Goal: Task Accomplishment & Management: Use online tool/utility

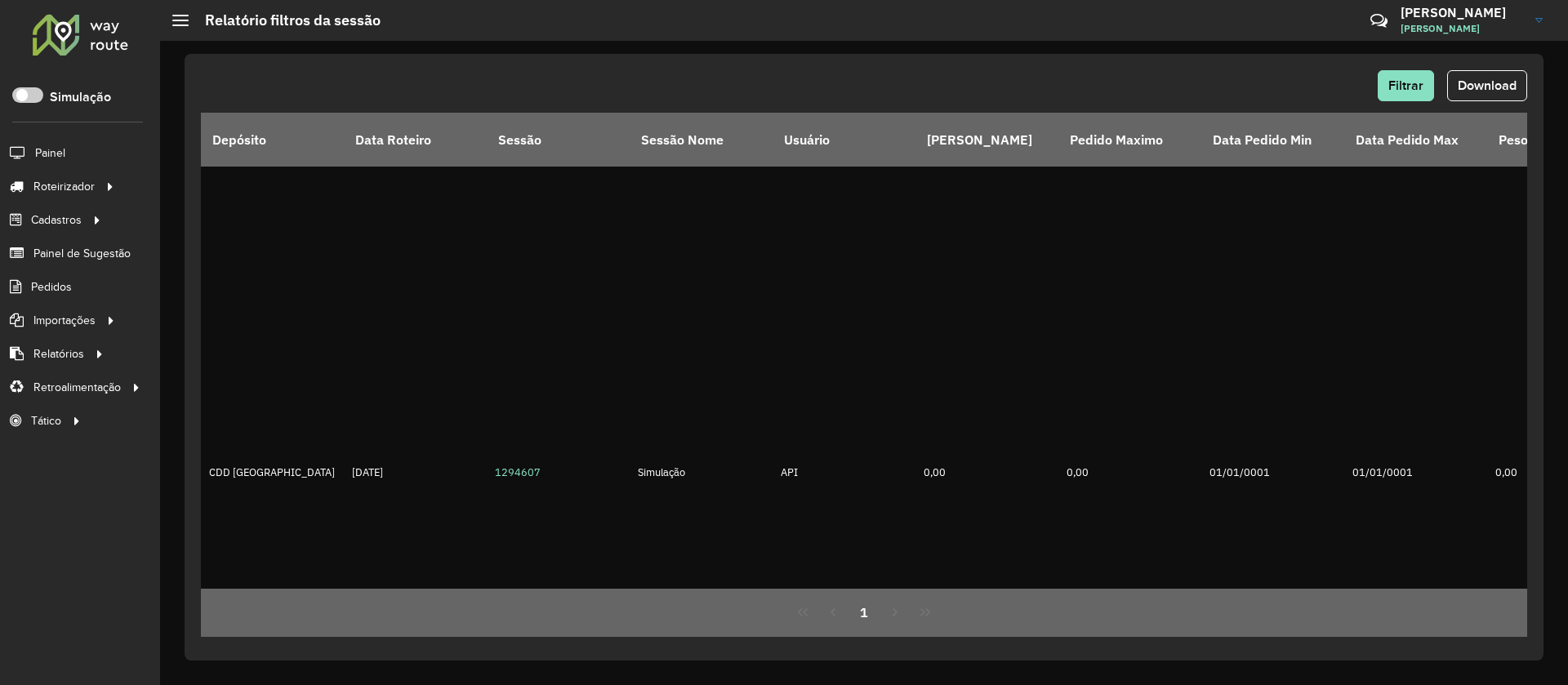
scroll to position [1219, 0]
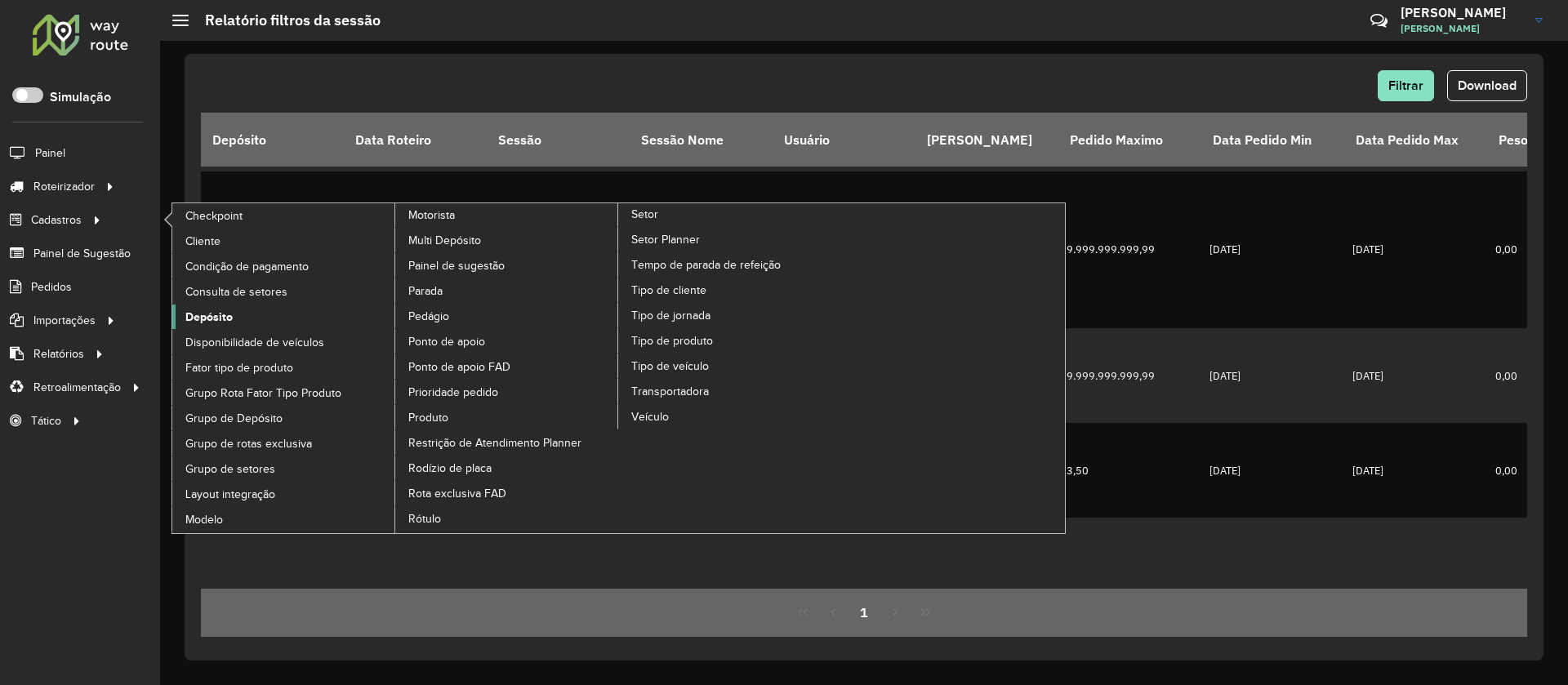
click at [209, 310] on span "Depósito" at bounding box center [209, 317] width 48 height 17
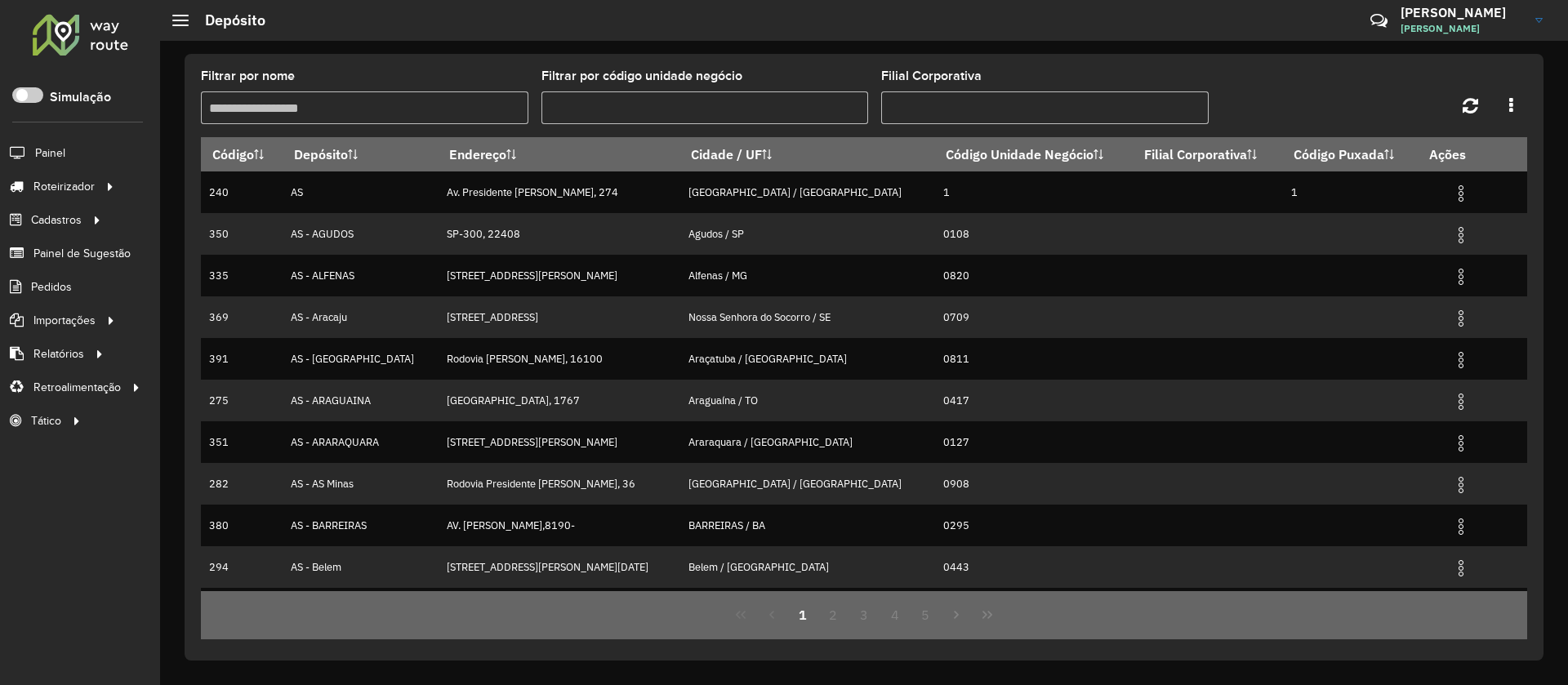
click at [420, 115] on input "Filtrar por nome" at bounding box center [365, 108] width 328 height 33
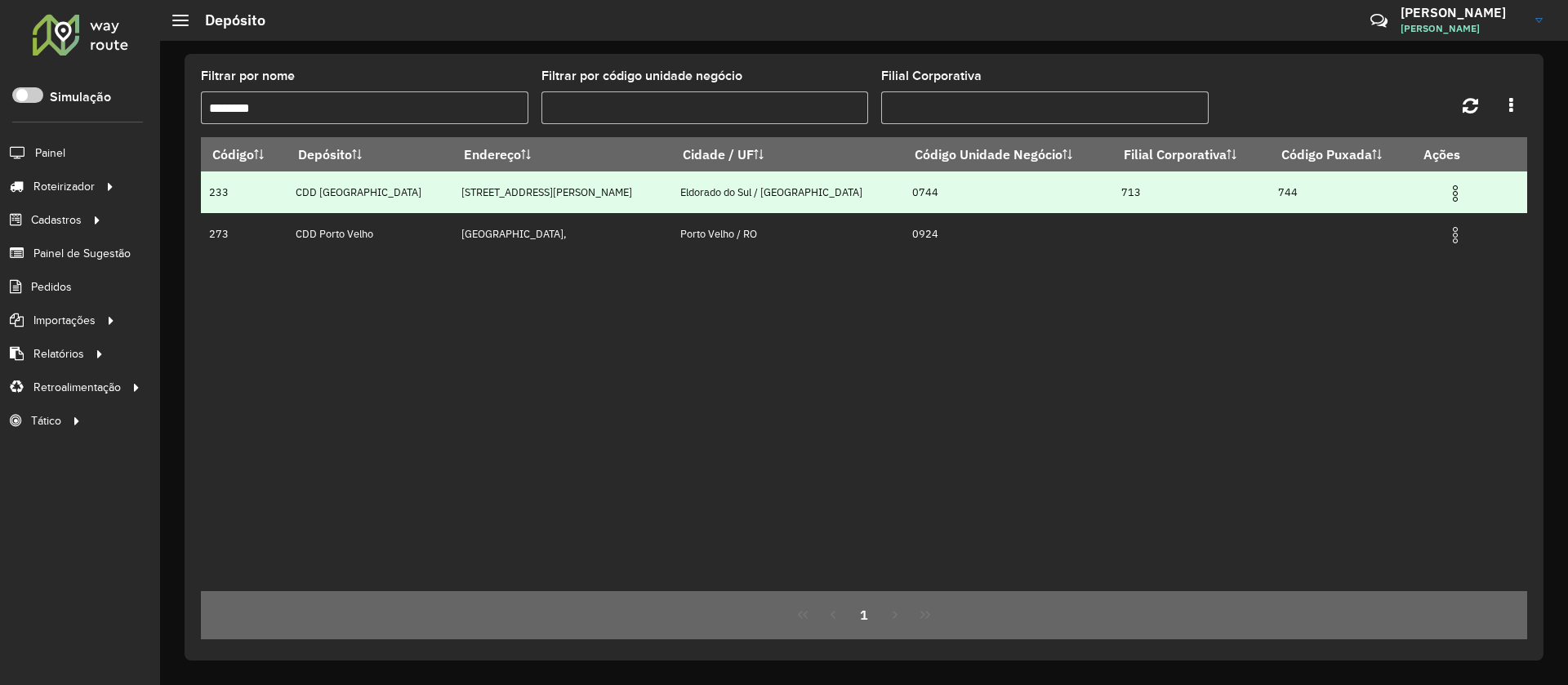
click at [1445, 195] on img at bounding box center [1455, 193] width 19 height 19
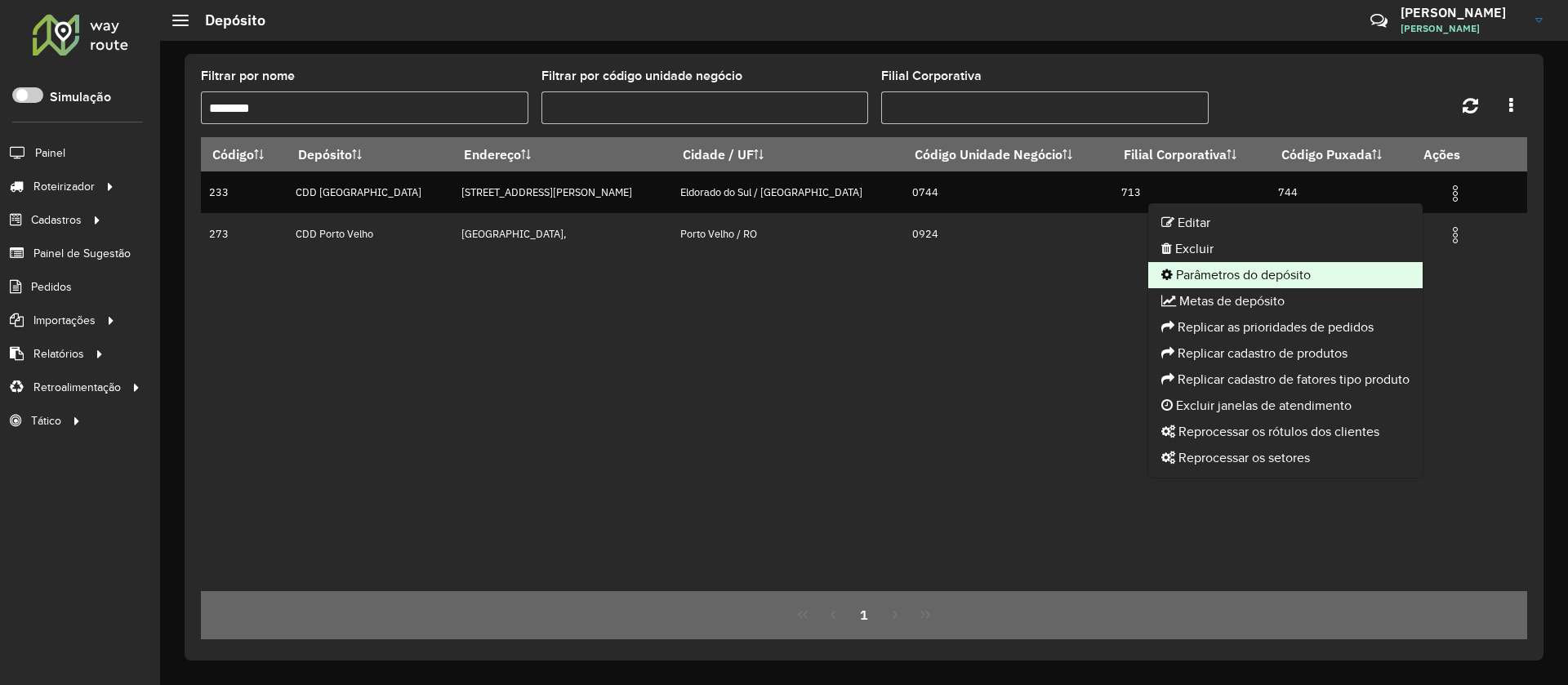
click at [1232, 276] on li "Parâmetros do depósito" at bounding box center [1285, 275] width 275 height 26
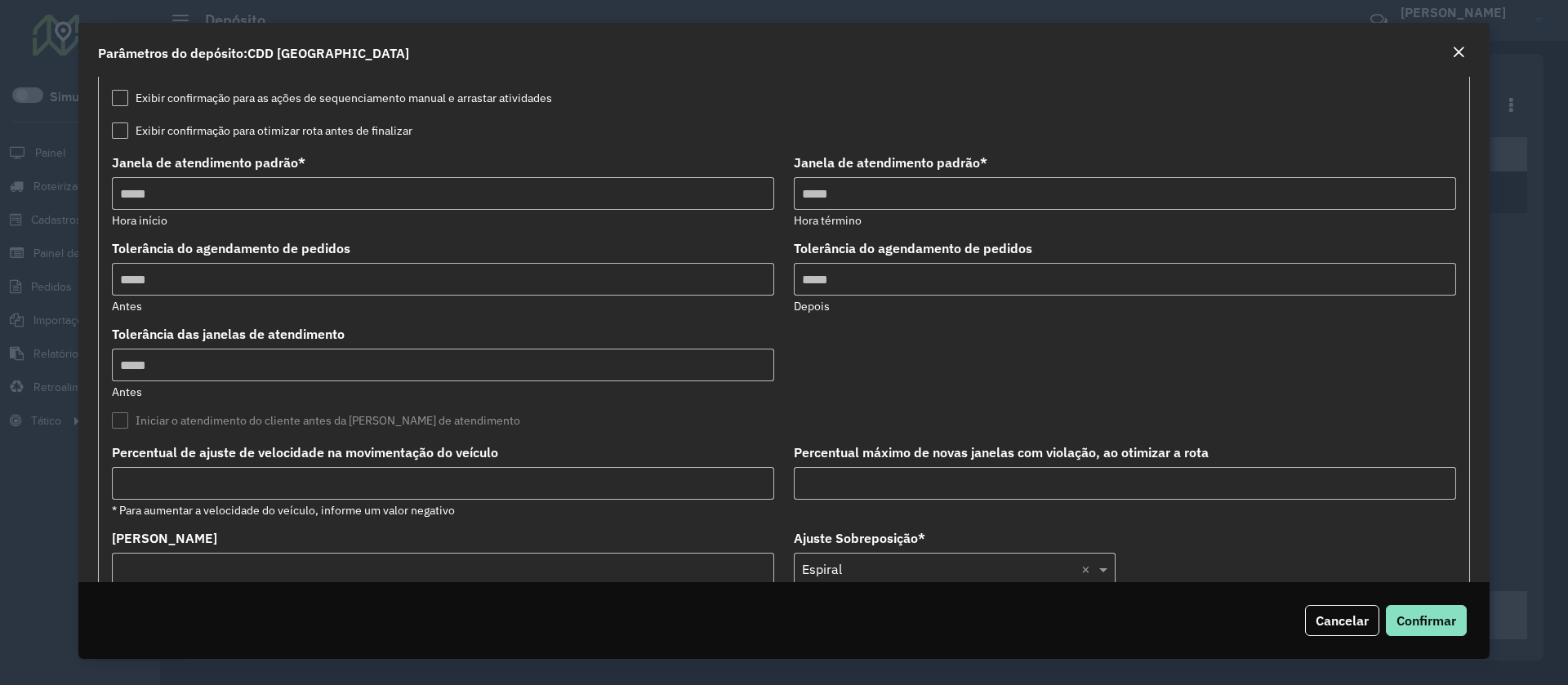
scroll to position [440, 0]
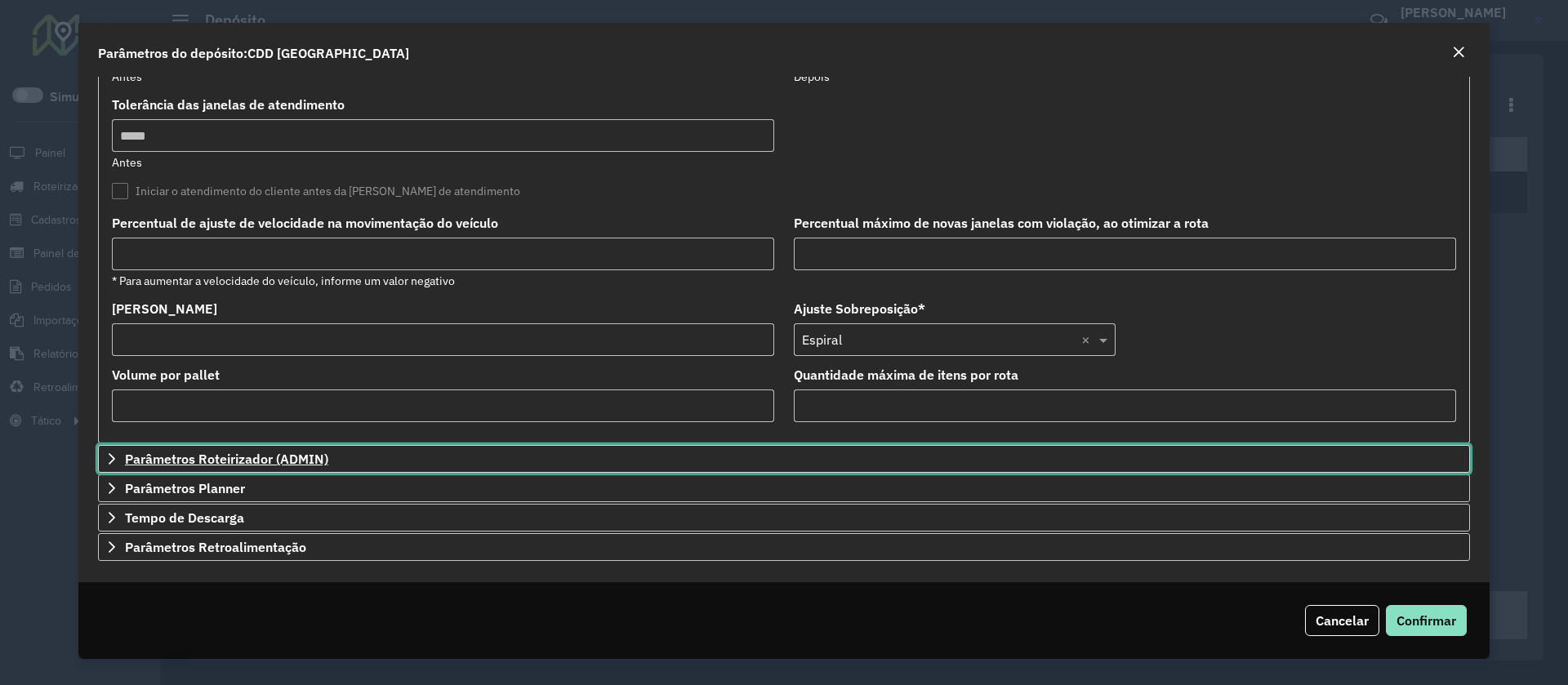
click at [280, 457] on span "Parâmetros Roteirizador (ADMIN)" at bounding box center [227, 458] width 203 height 13
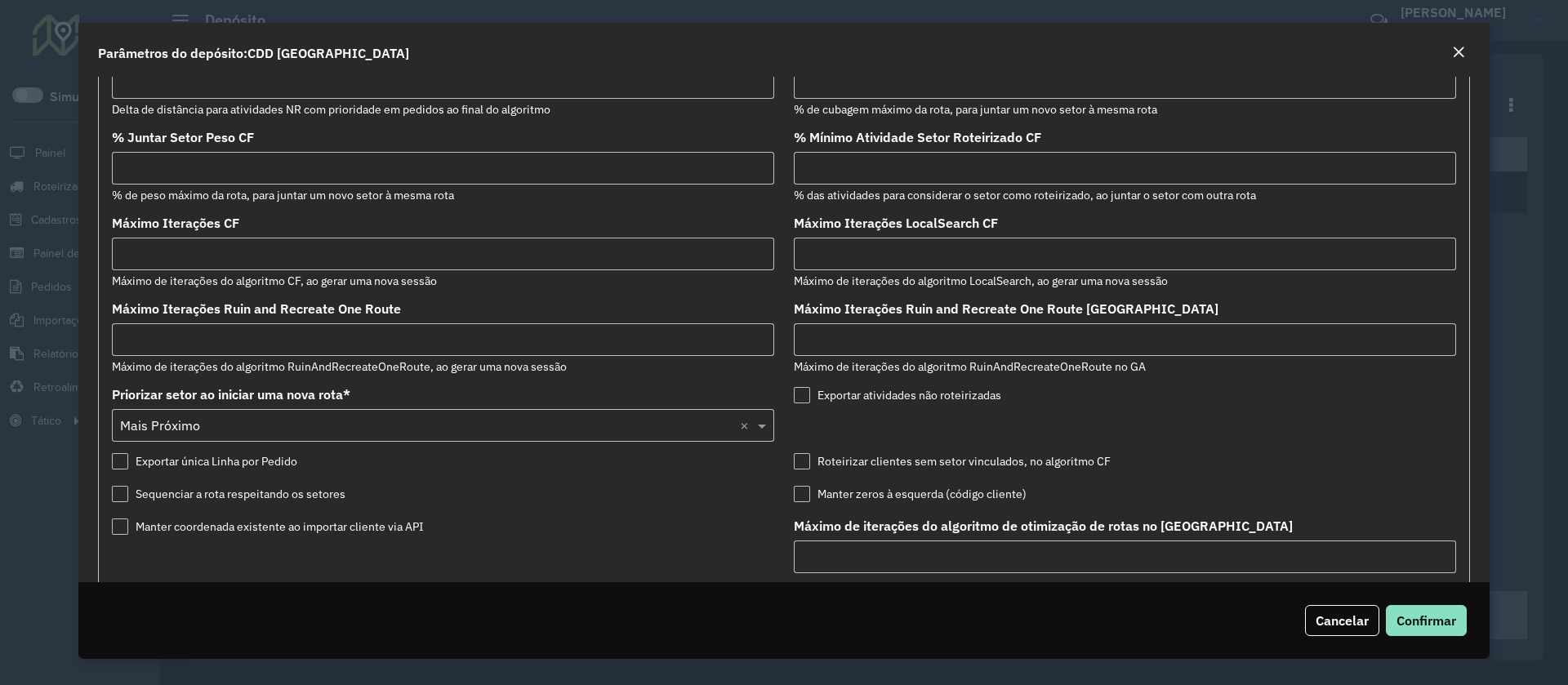
scroll to position [800, 0]
click at [1455, 50] on em "Close" at bounding box center [1458, 52] width 13 height 13
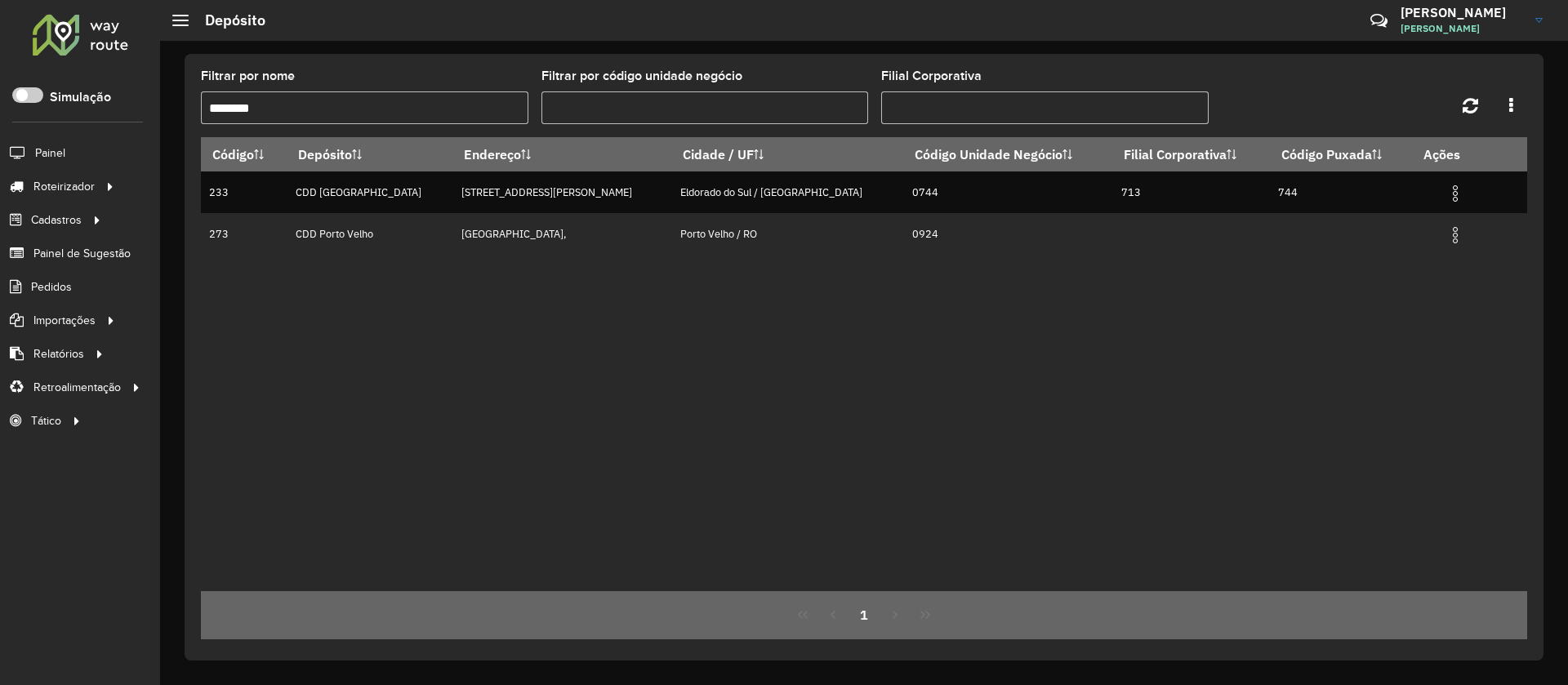
click at [369, 107] on input "********" at bounding box center [365, 108] width 328 height 33
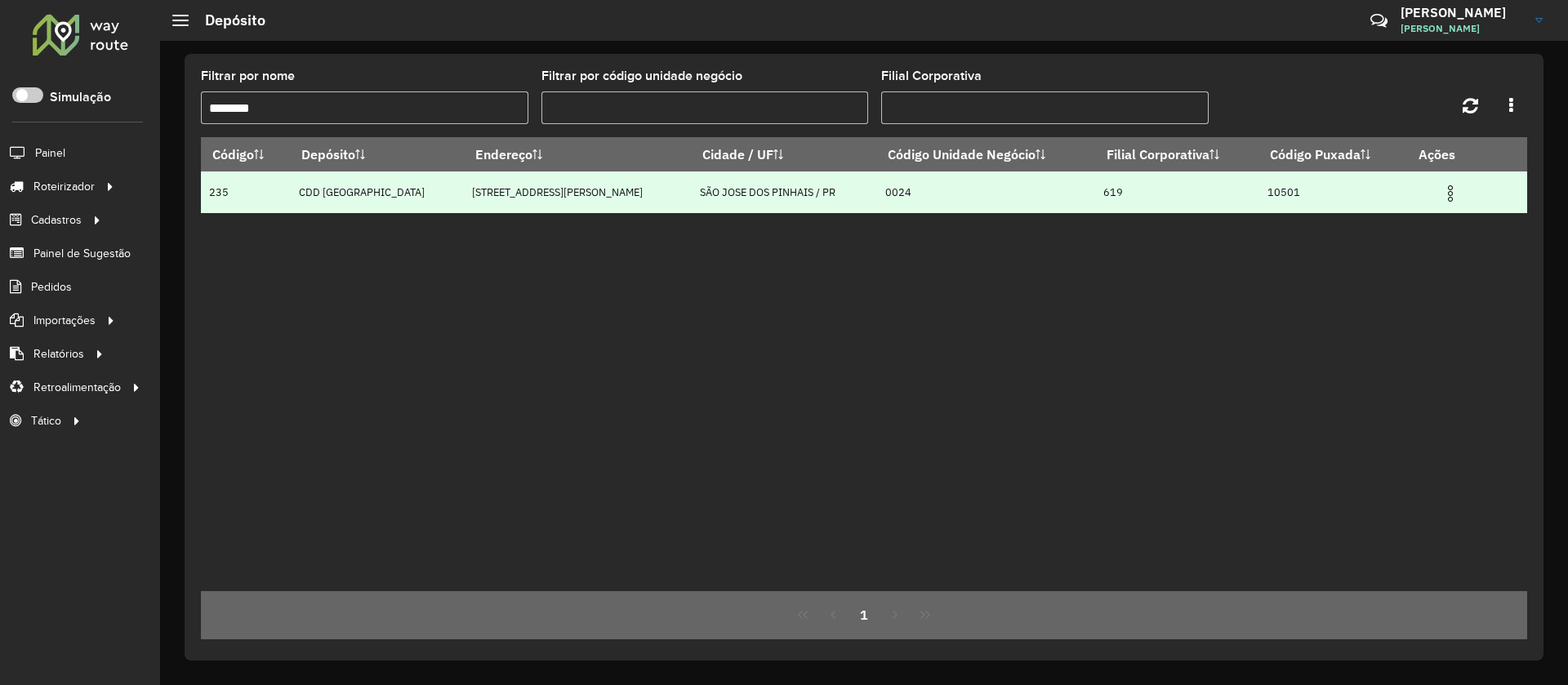
type input "********"
click at [1440, 195] on img at bounding box center [1450, 193] width 19 height 19
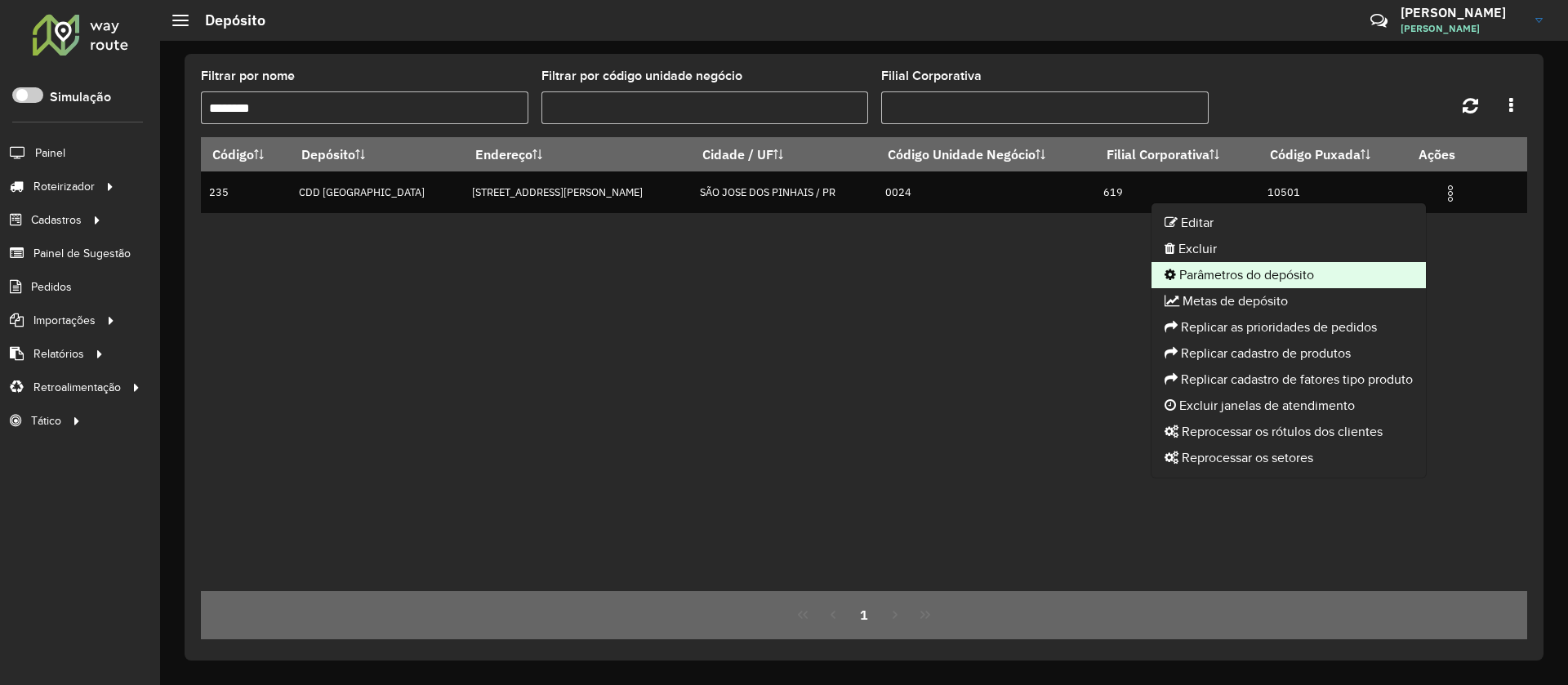
click at [1215, 279] on li "Parâmetros do depósito" at bounding box center [1288, 275] width 275 height 26
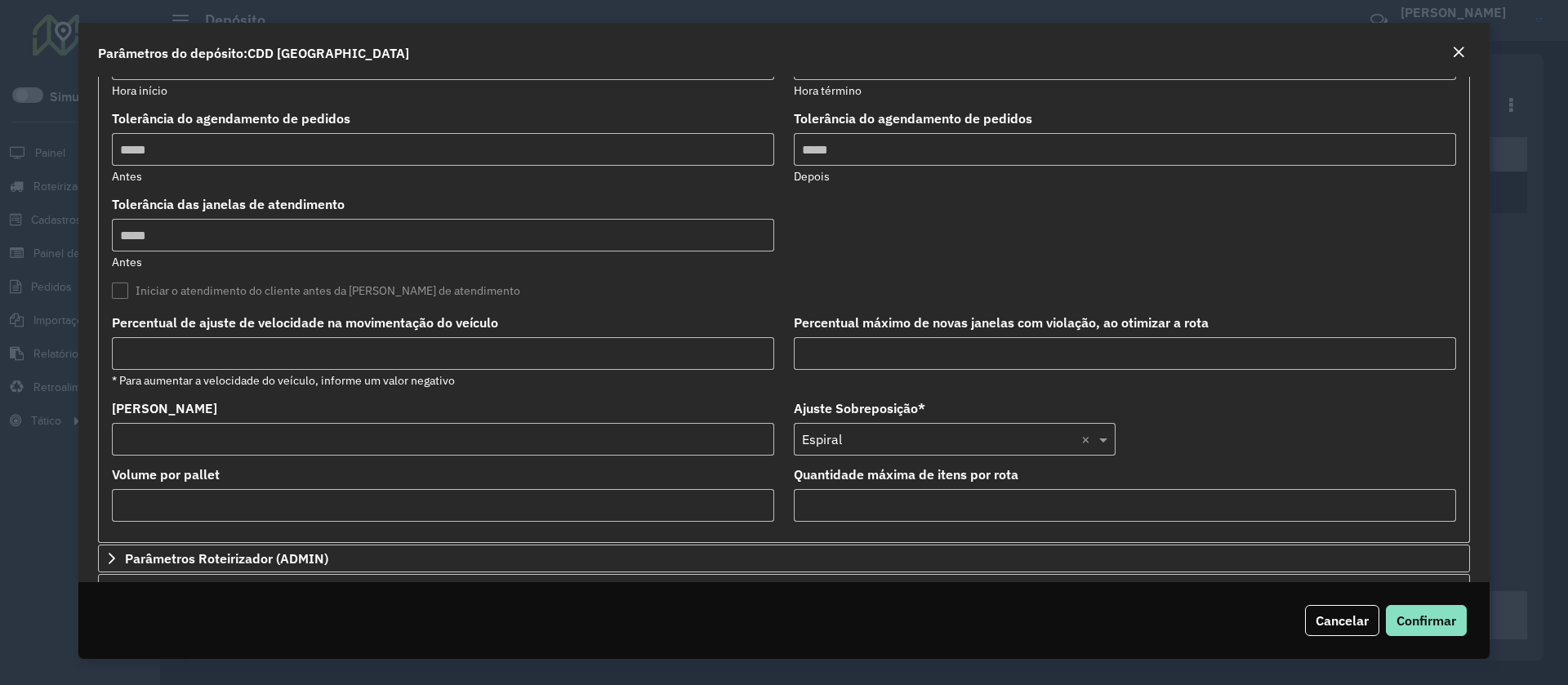
scroll to position [440, 0]
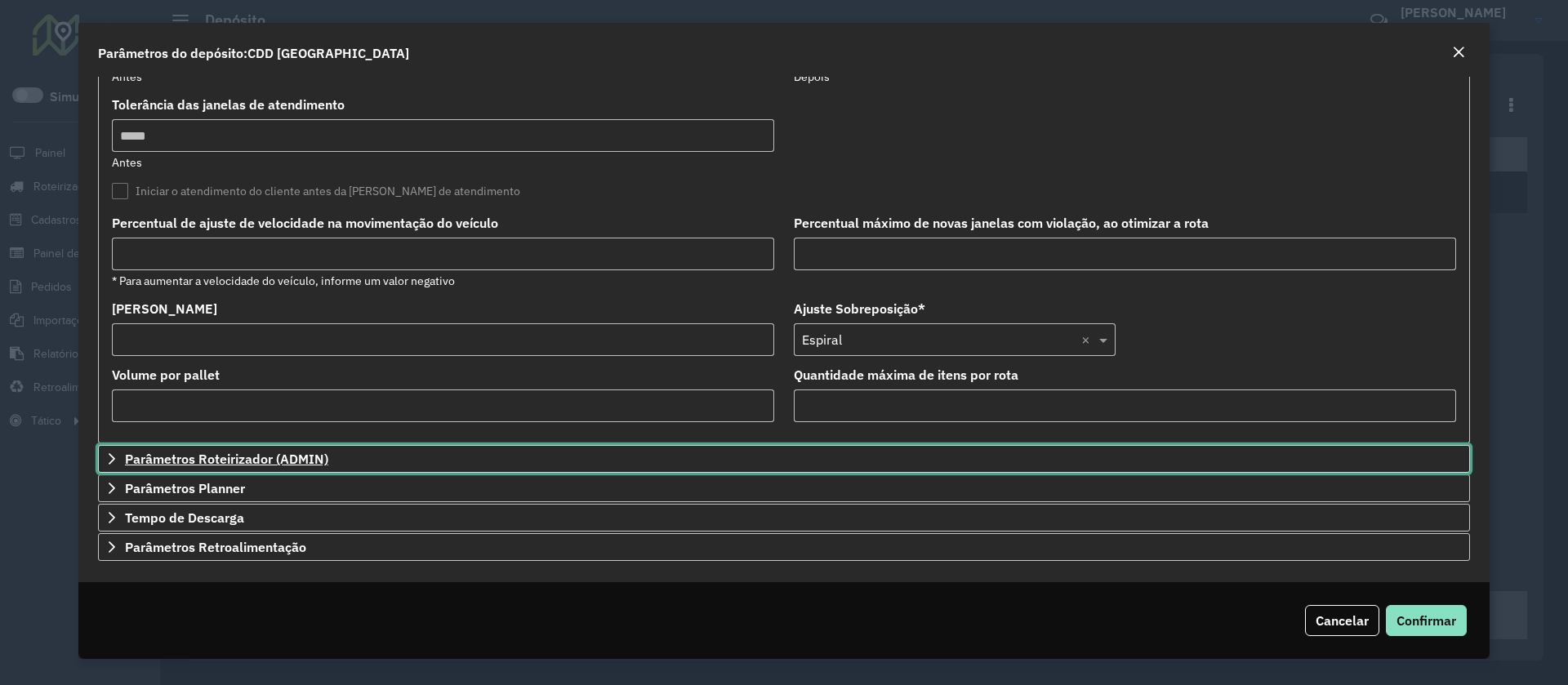
click at [344, 451] on link "Parâmetros Roteirizador (ADMIN)" at bounding box center [784, 458] width 1372 height 27
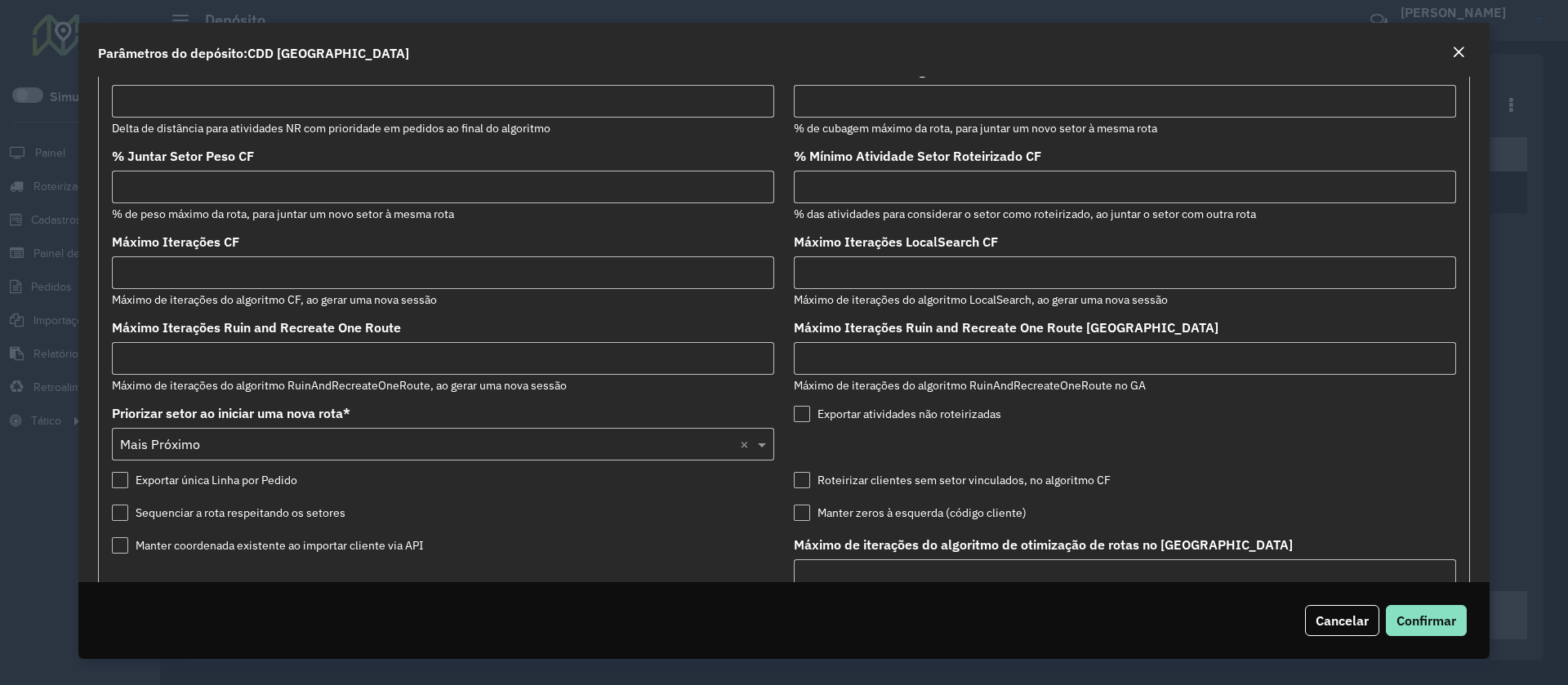
scroll to position [786, 0]
click at [671, 282] on input "Máximo Iterações CF" at bounding box center [443, 270] width 662 height 33
click at [670, 276] on input "Máximo Iterações CF" at bounding box center [443, 270] width 662 height 33
type input "**"
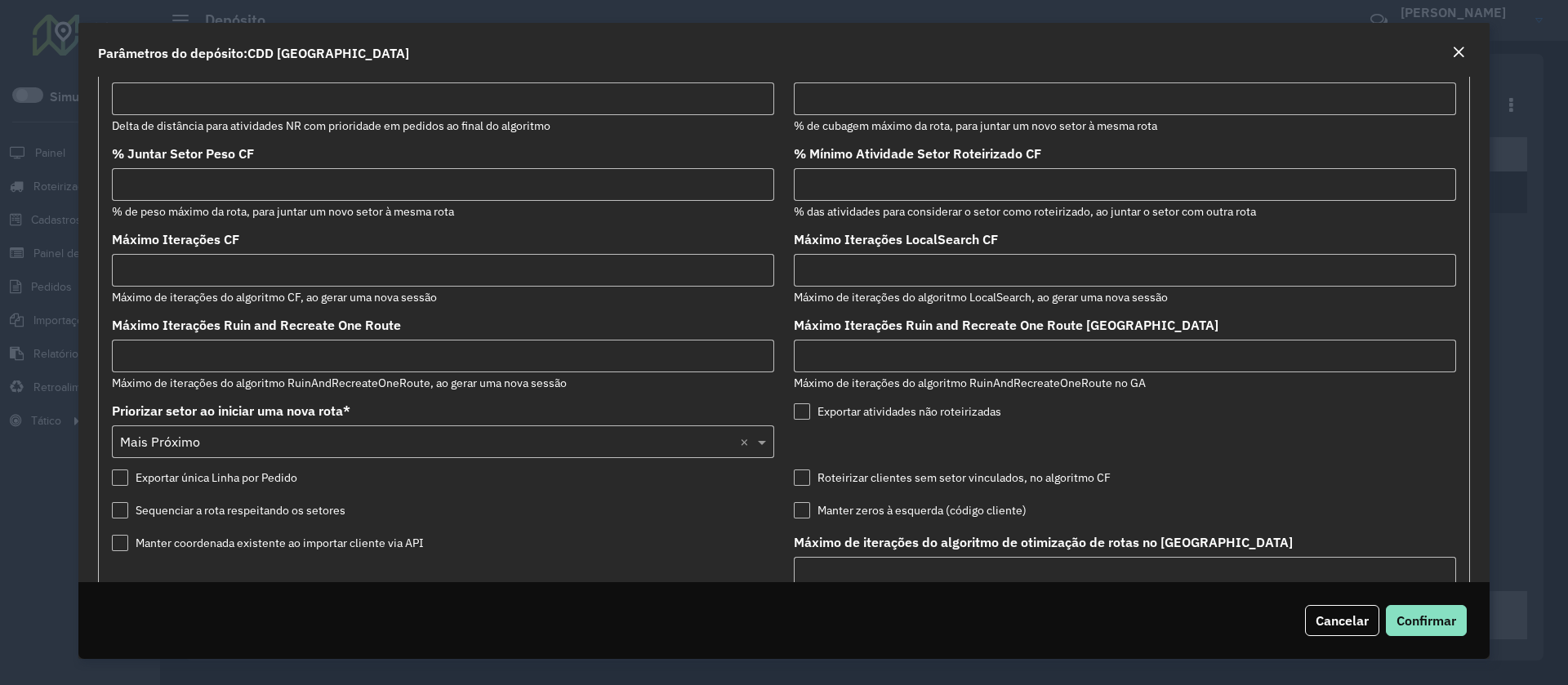
click at [886, 276] on input "Máximo Iterações LocalSearch CF" at bounding box center [1125, 270] width 662 height 33
type input "**"
click at [1187, 322] on div "Máximo Iterações Ruin and Recreate One Route GA Máximo de iterações do algoritm…" at bounding box center [1125, 356] width 662 height 72
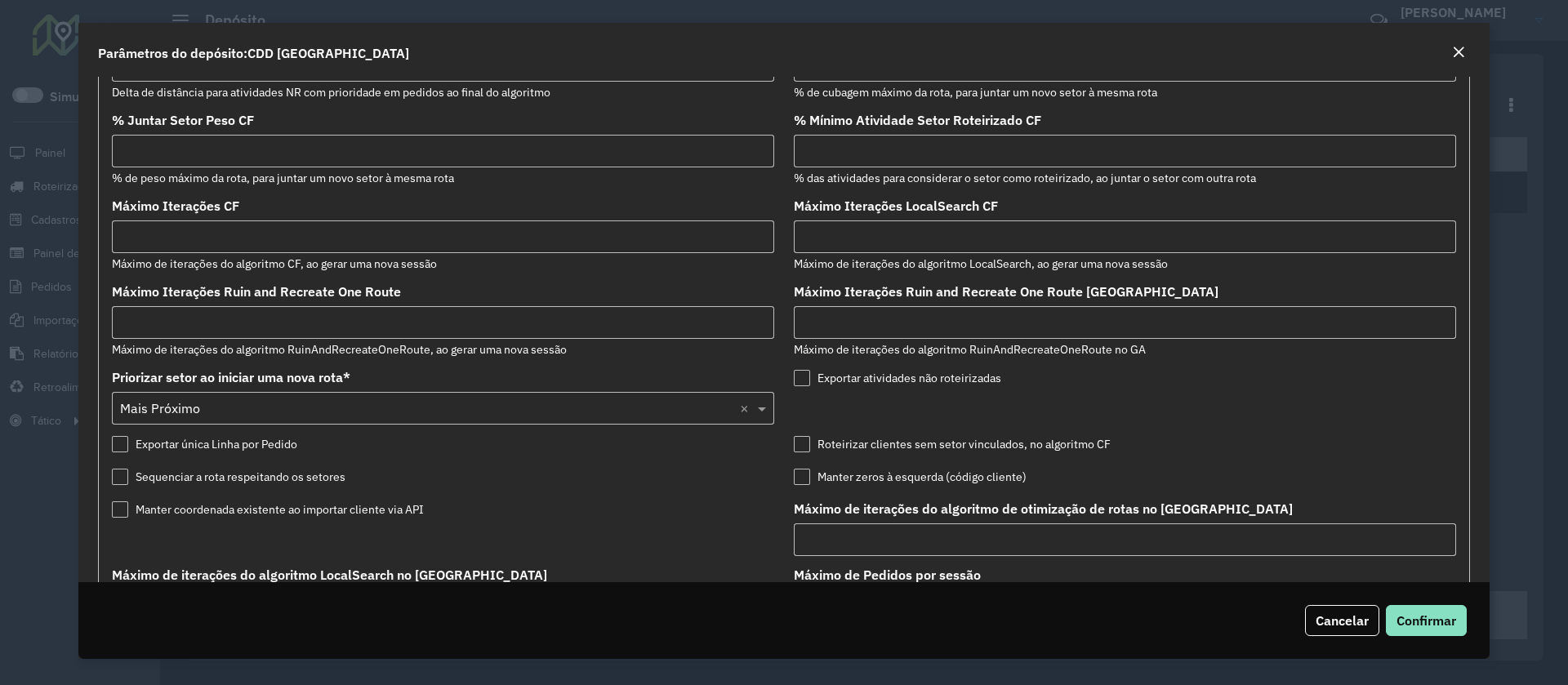
scroll to position [0, 0]
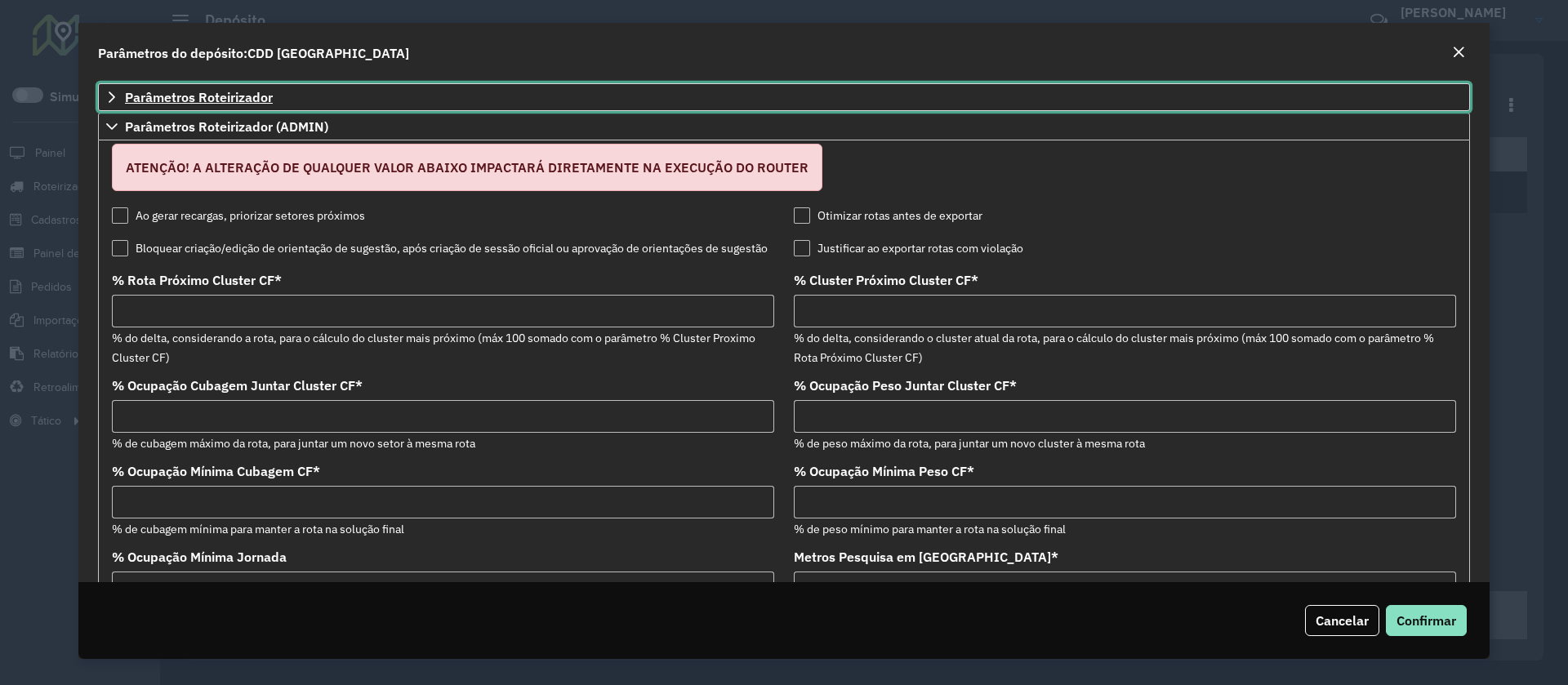
click at [114, 96] on icon at bounding box center [111, 97] width 6 height 11
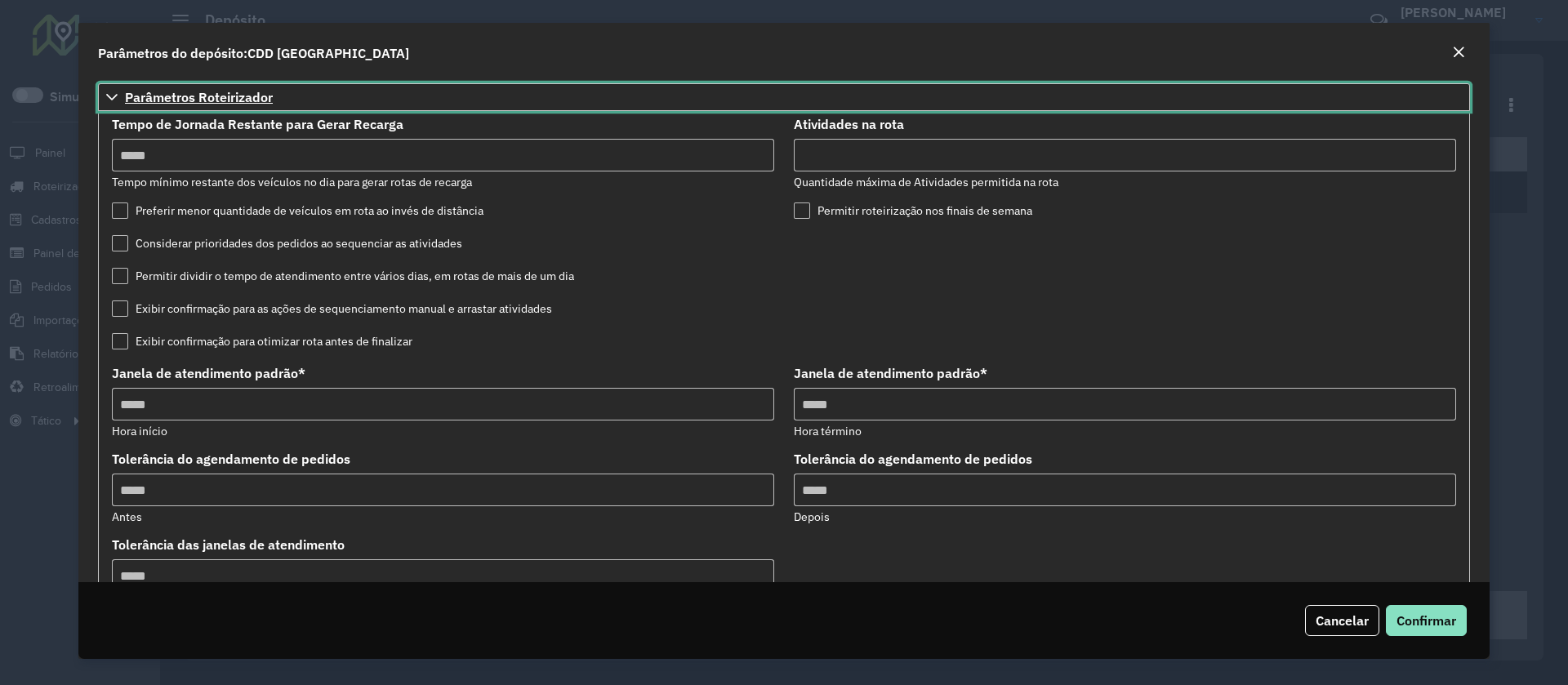
scroll to position [440, 0]
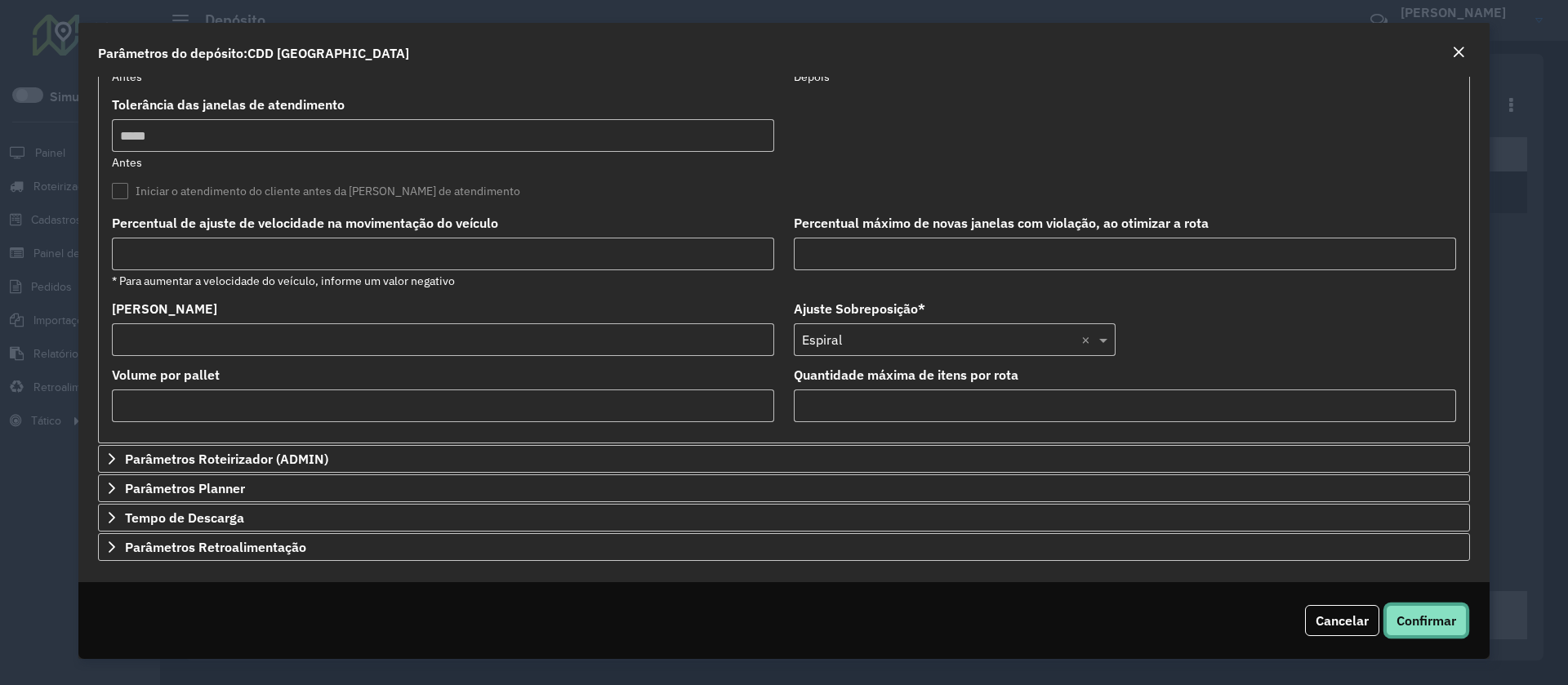
click at [1418, 621] on span "Confirmar" at bounding box center [1427, 621] width 60 height 16
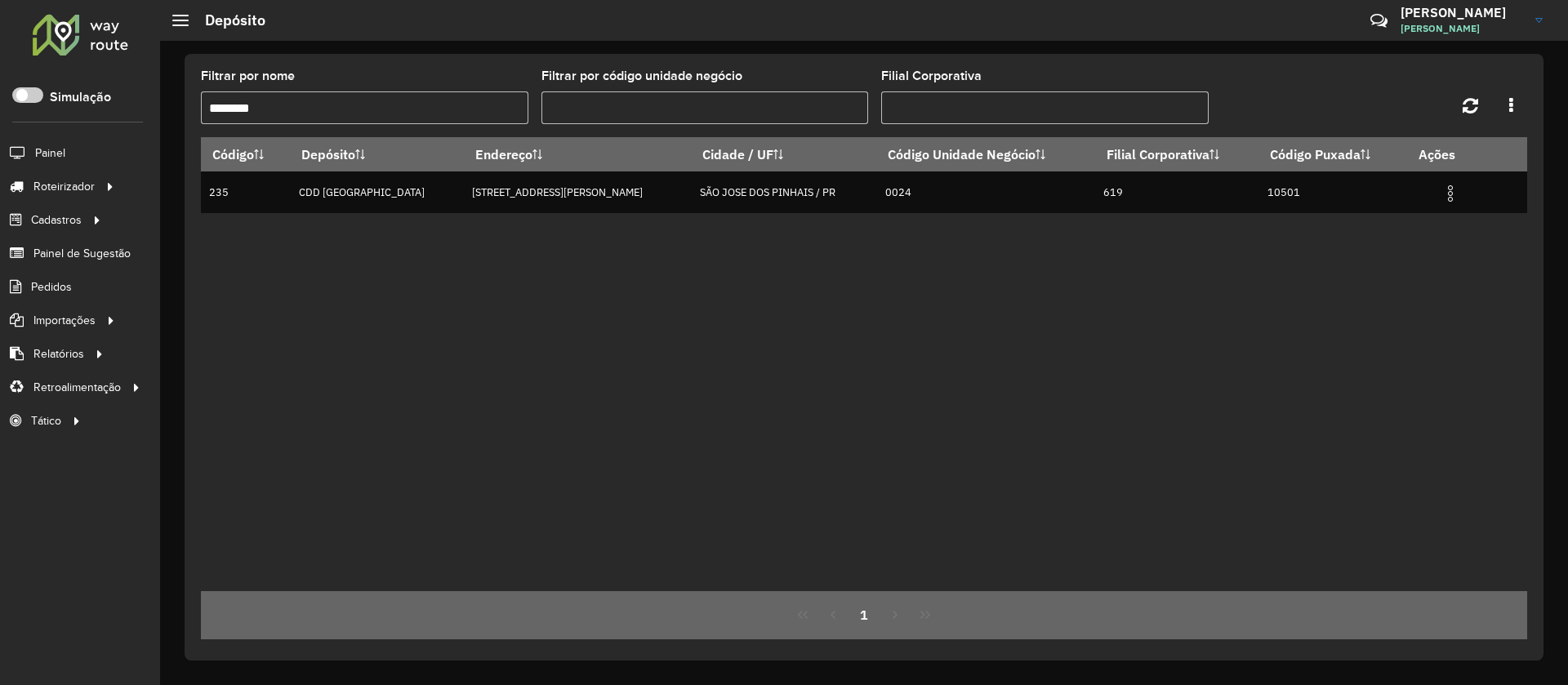
click at [381, 112] on input "********" at bounding box center [365, 108] width 328 height 33
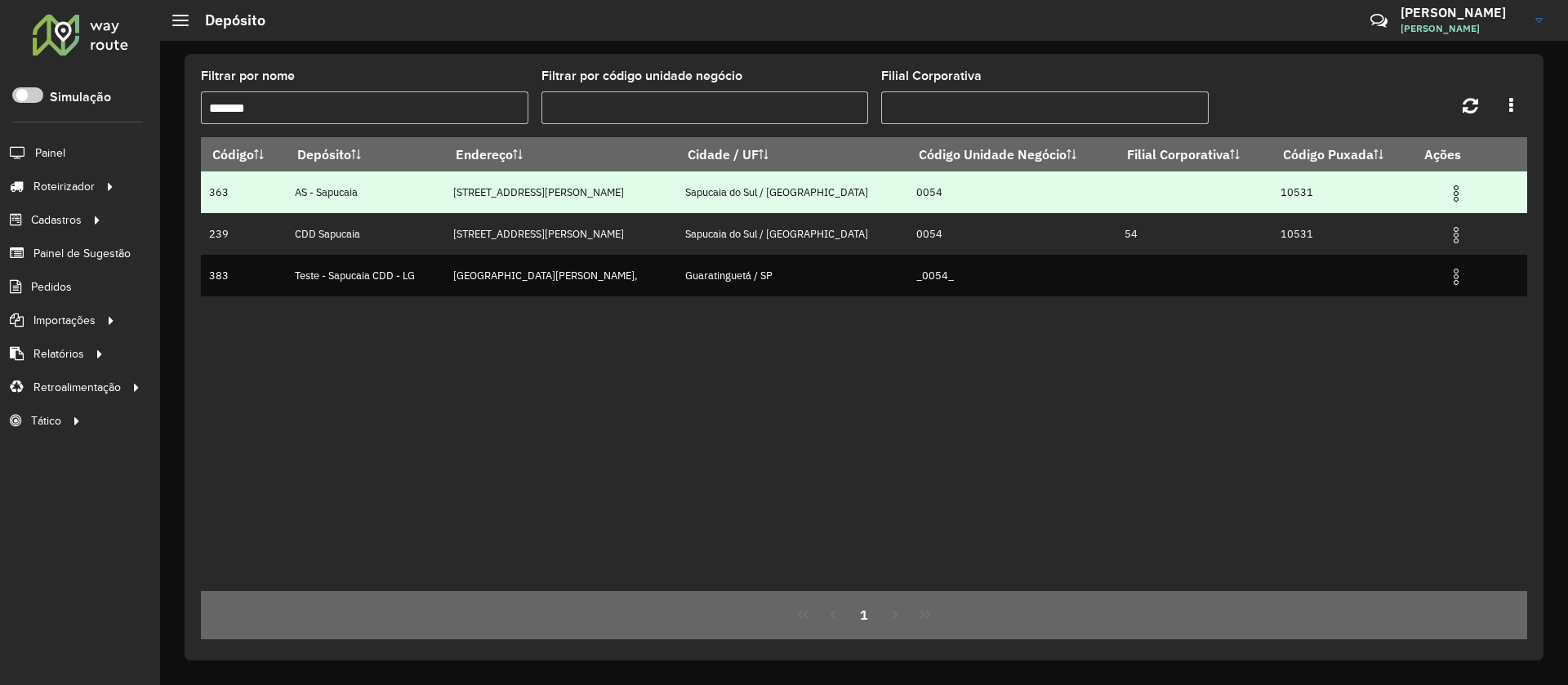
click at [1449, 190] on img at bounding box center [1456, 193] width 19 height 19
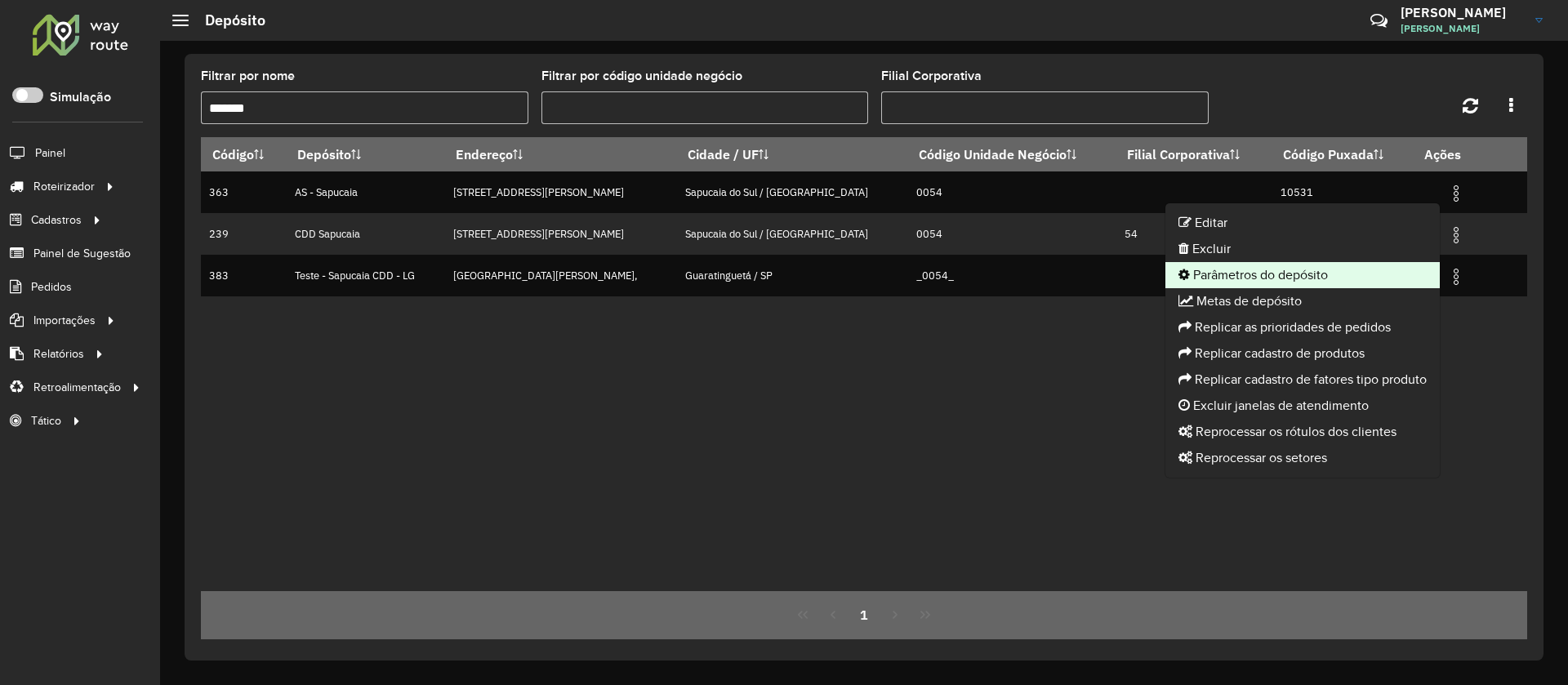
click at [1252, 267] on li "Parâmetros do depósito" at bounding box center [1302, 275] width 275 height 26
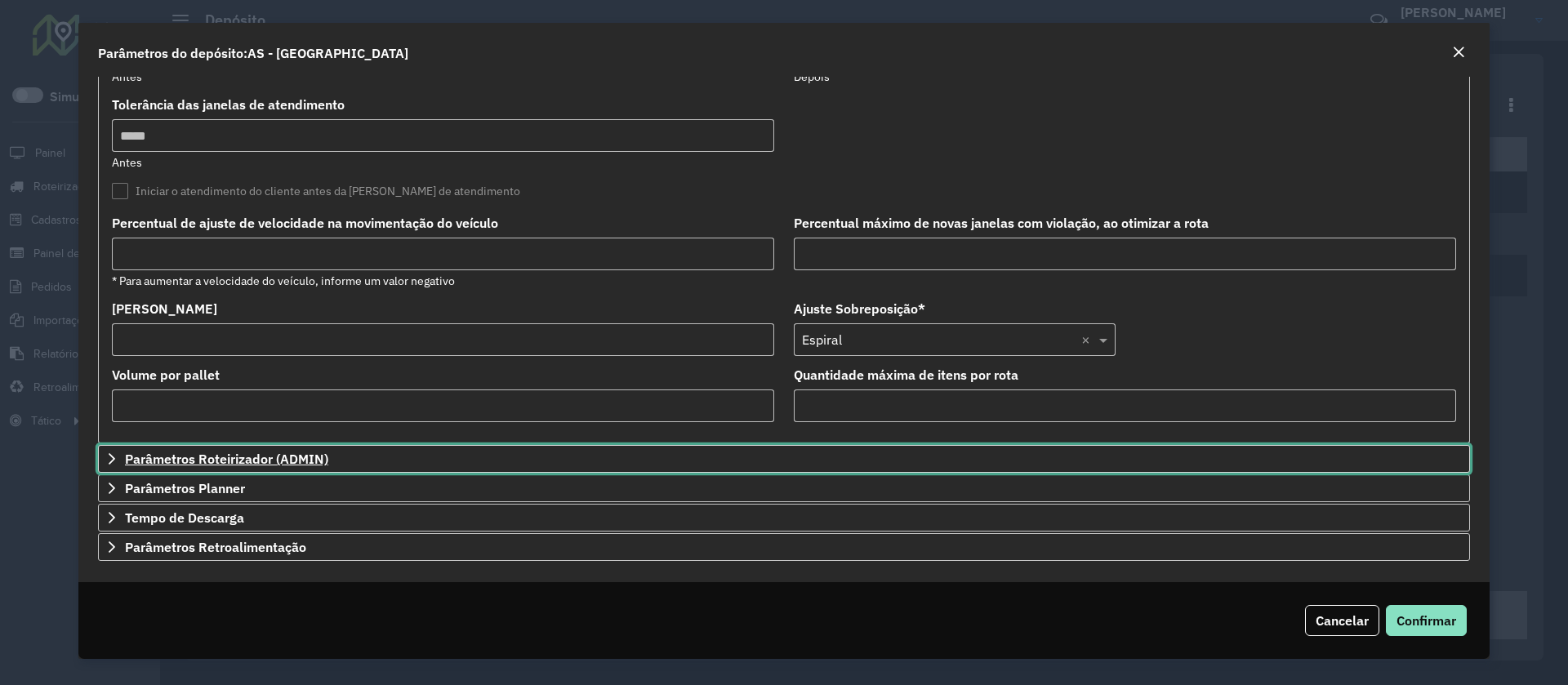
click at [248, 455] on span "Parâmetros Roteirizador (ADMIN)" at bounding box center [227, 458] width 203 height 13
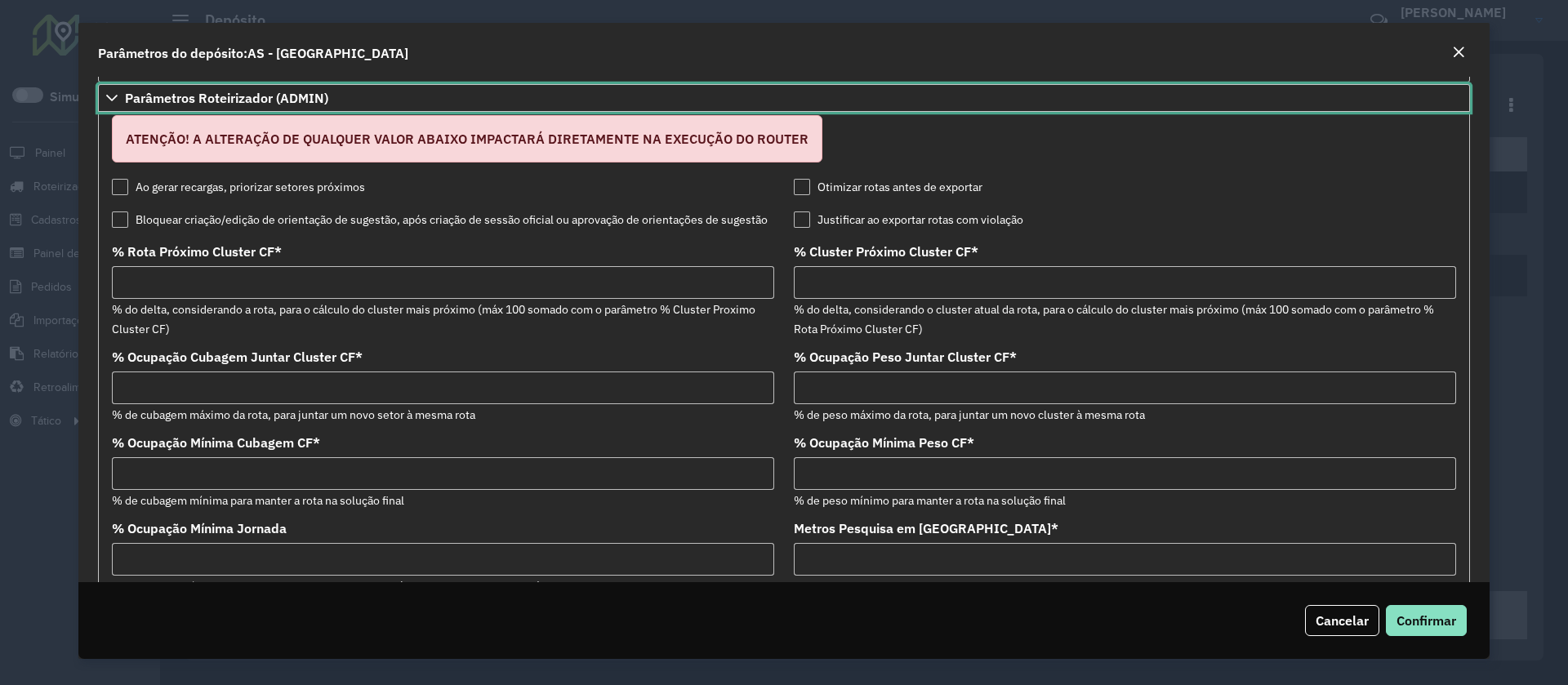
scroll to position [26, 0]
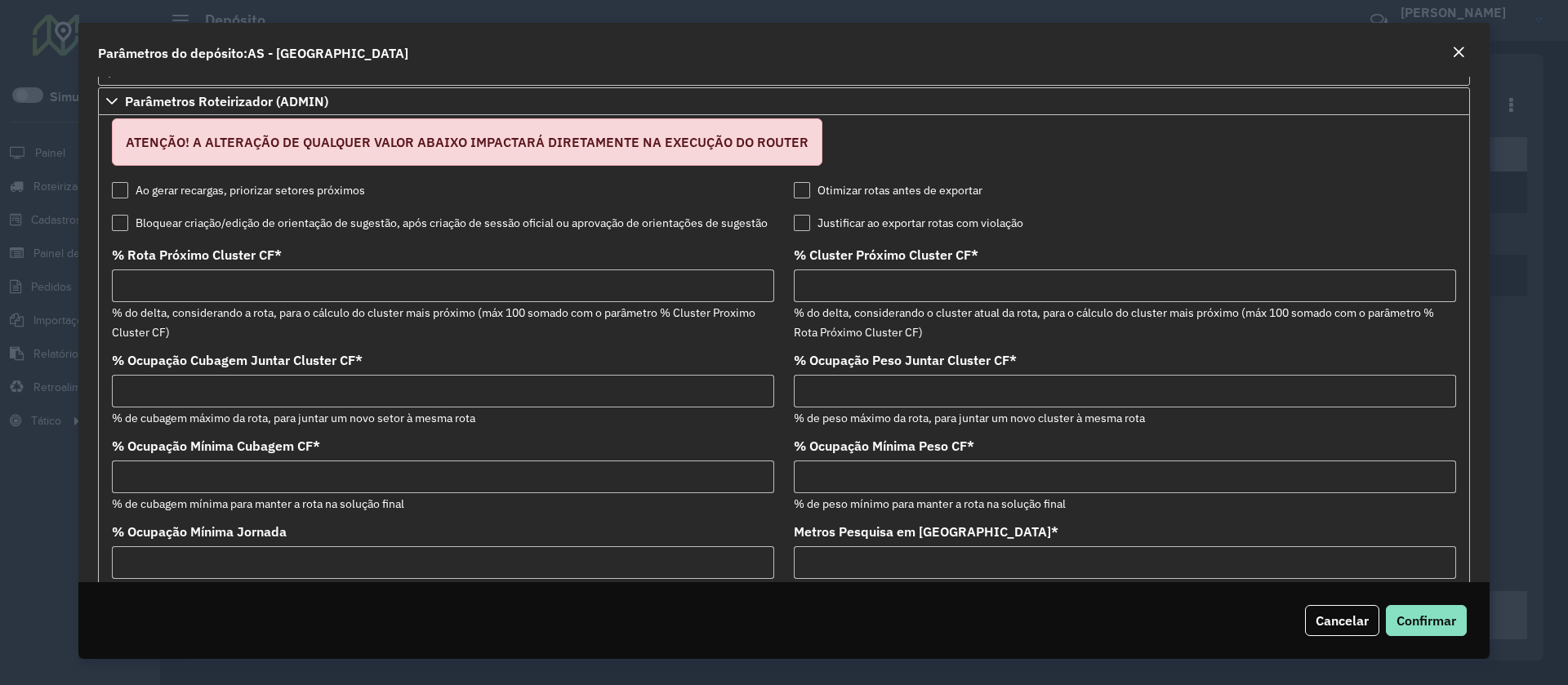
click at [799, 188] on label "Otimizar rotas antes de exportar" at bounding box center [888, 190] width 189 height 17
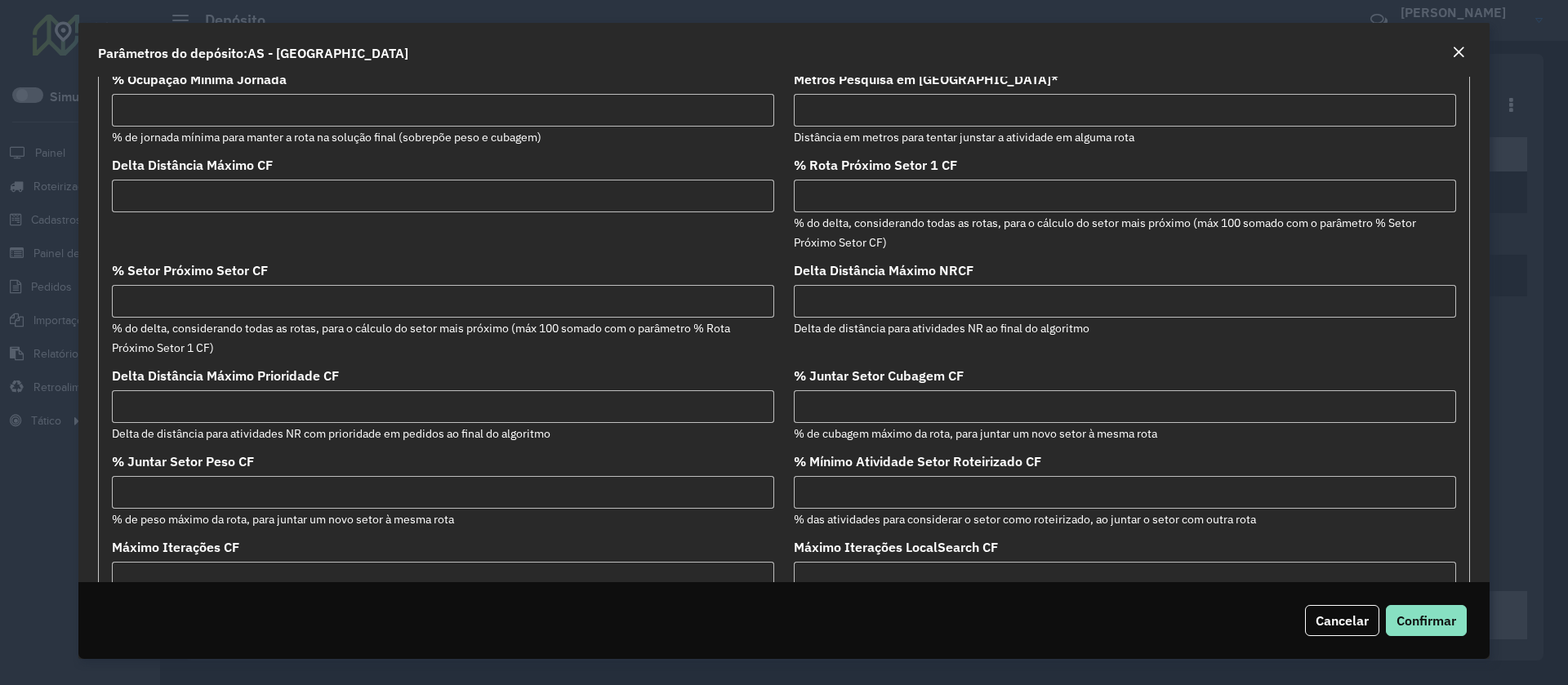
scroll to position [462, 0]
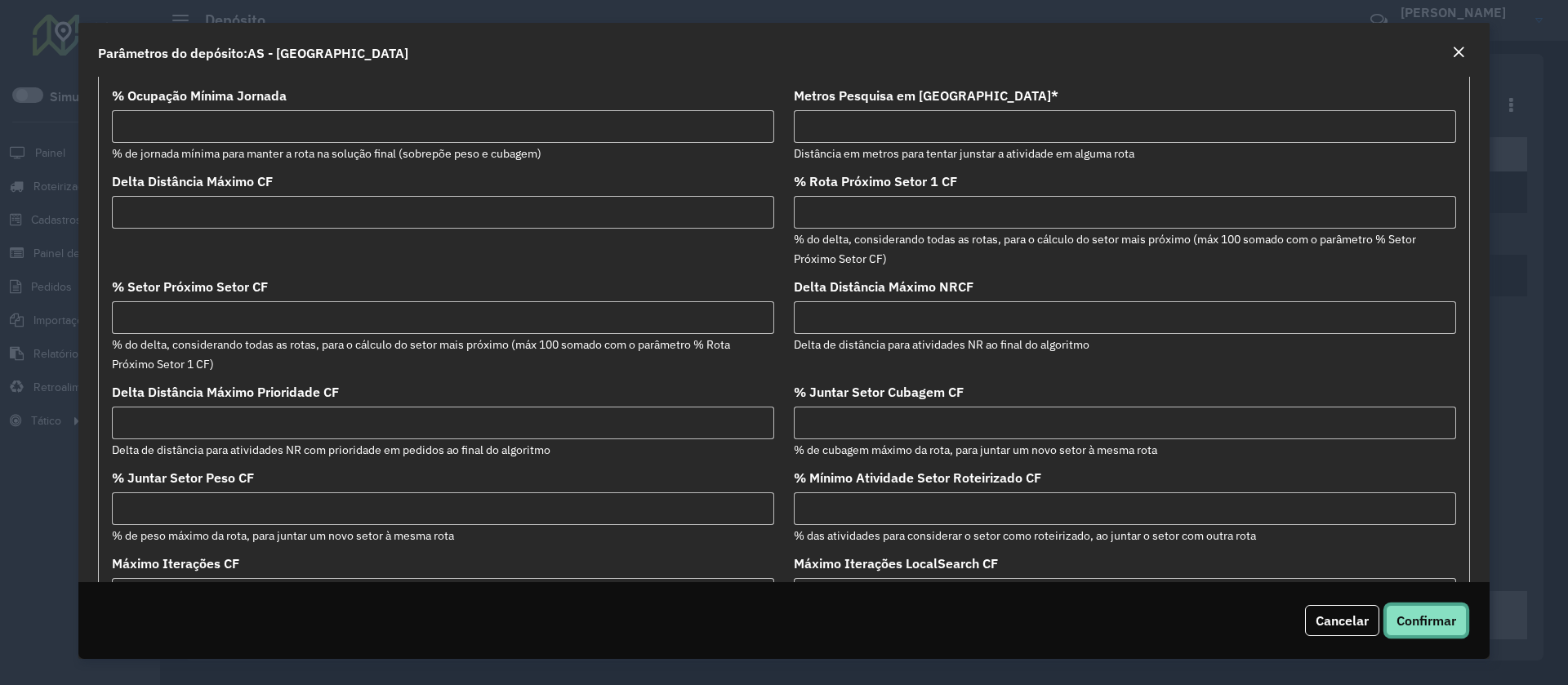
click at [1426, 610] on button "Confirmar" at bounding box center [1427, 620] width 81 height 31
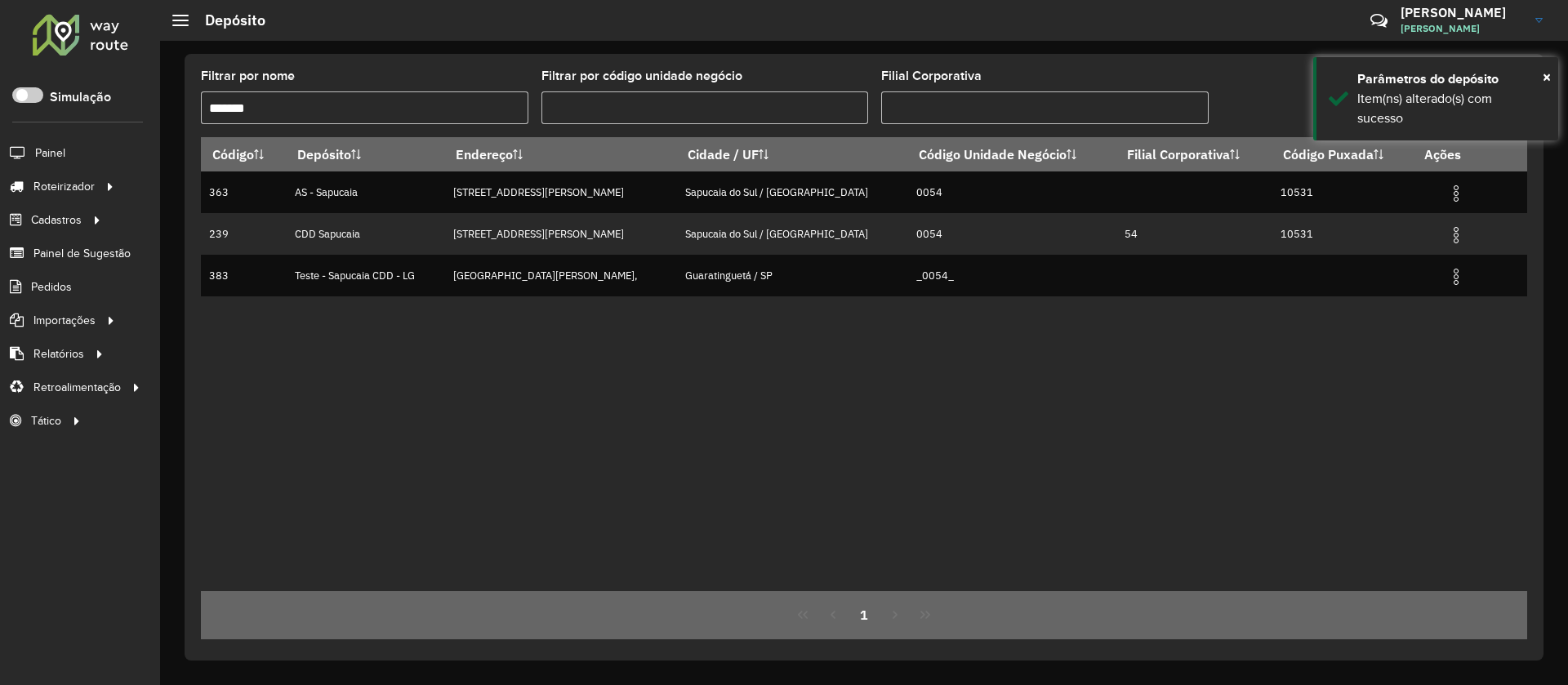
click at [411, 111] on input "*******" at bounding box center [365, 108] width 328 height 33
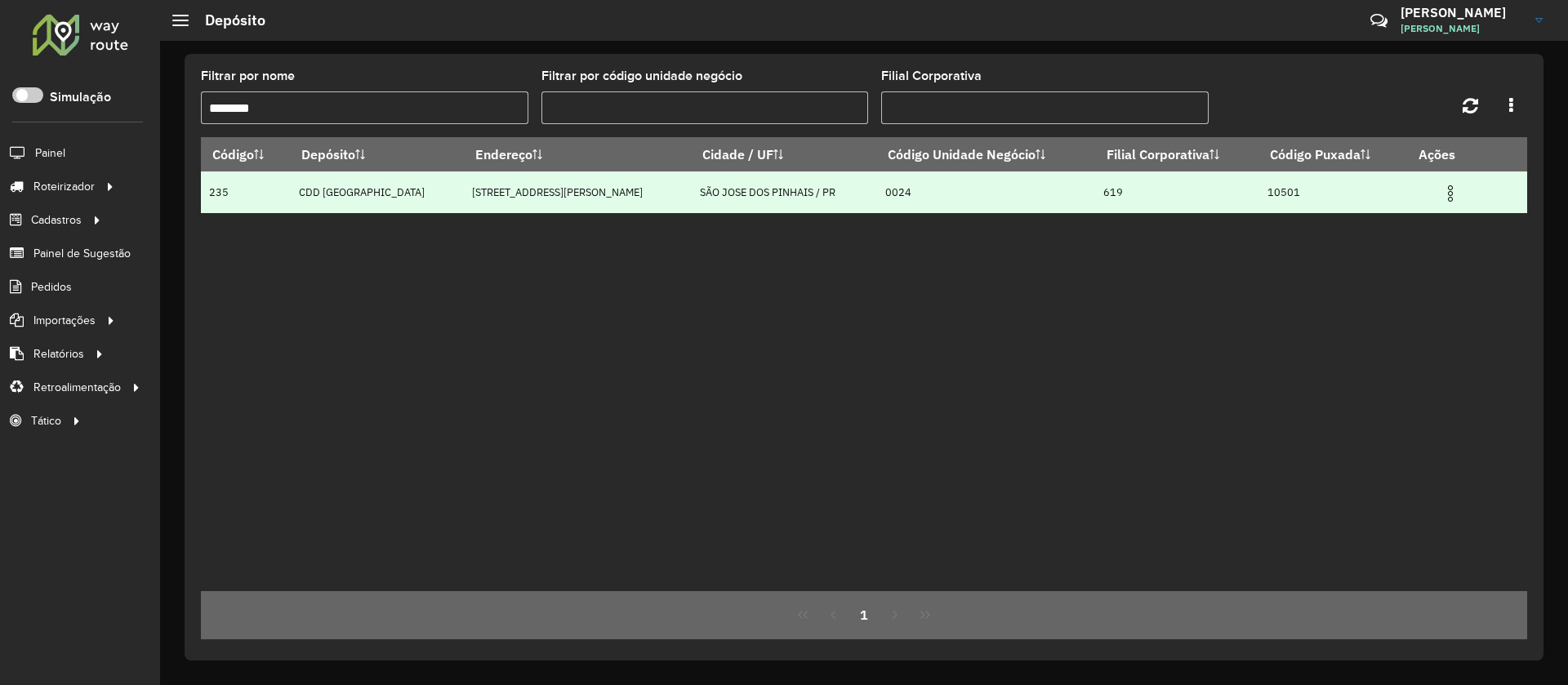
type input "********"
click at [1440, 198] on img at bounding box center [1450, 193] width 19 height 19
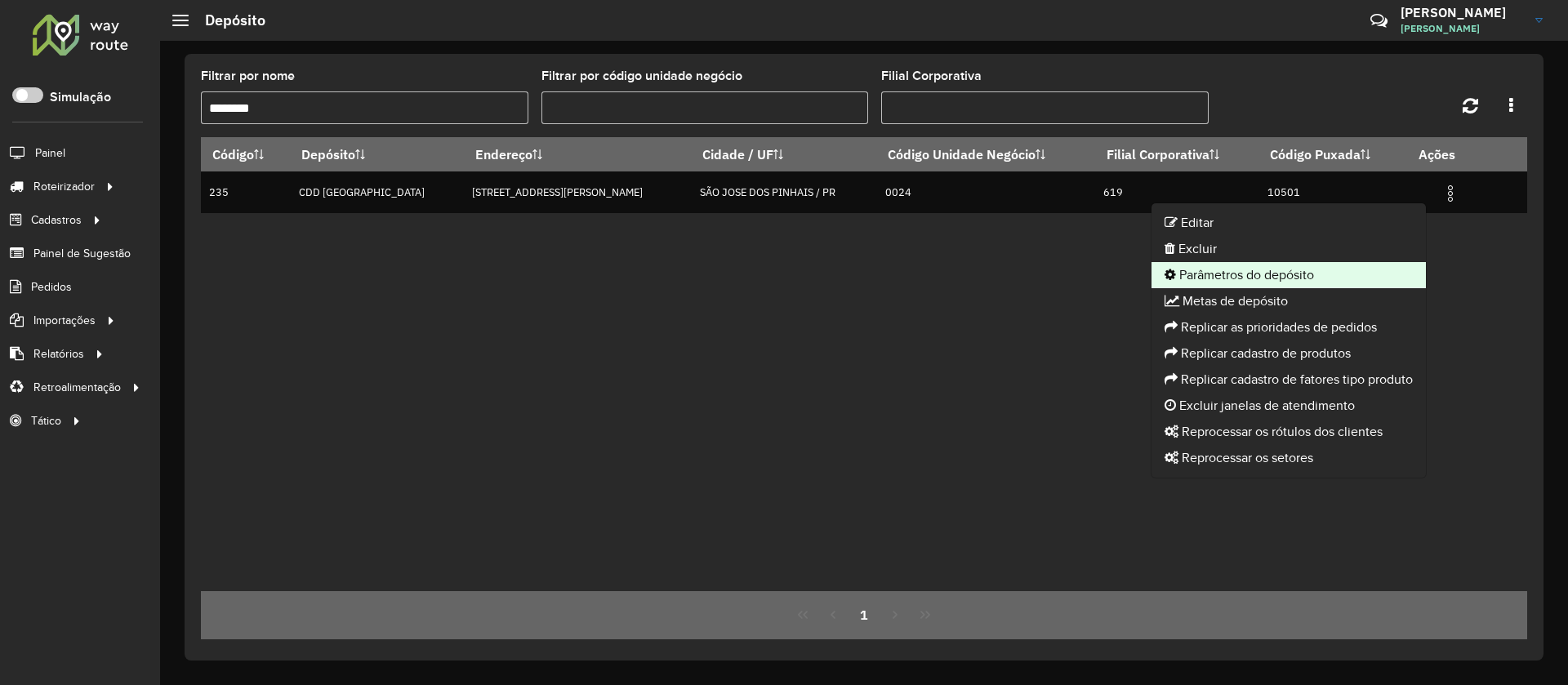
click at [1228, 274] on li "Parâmetros do depósito" at bounding box center [1288, 275] width 275 height 26
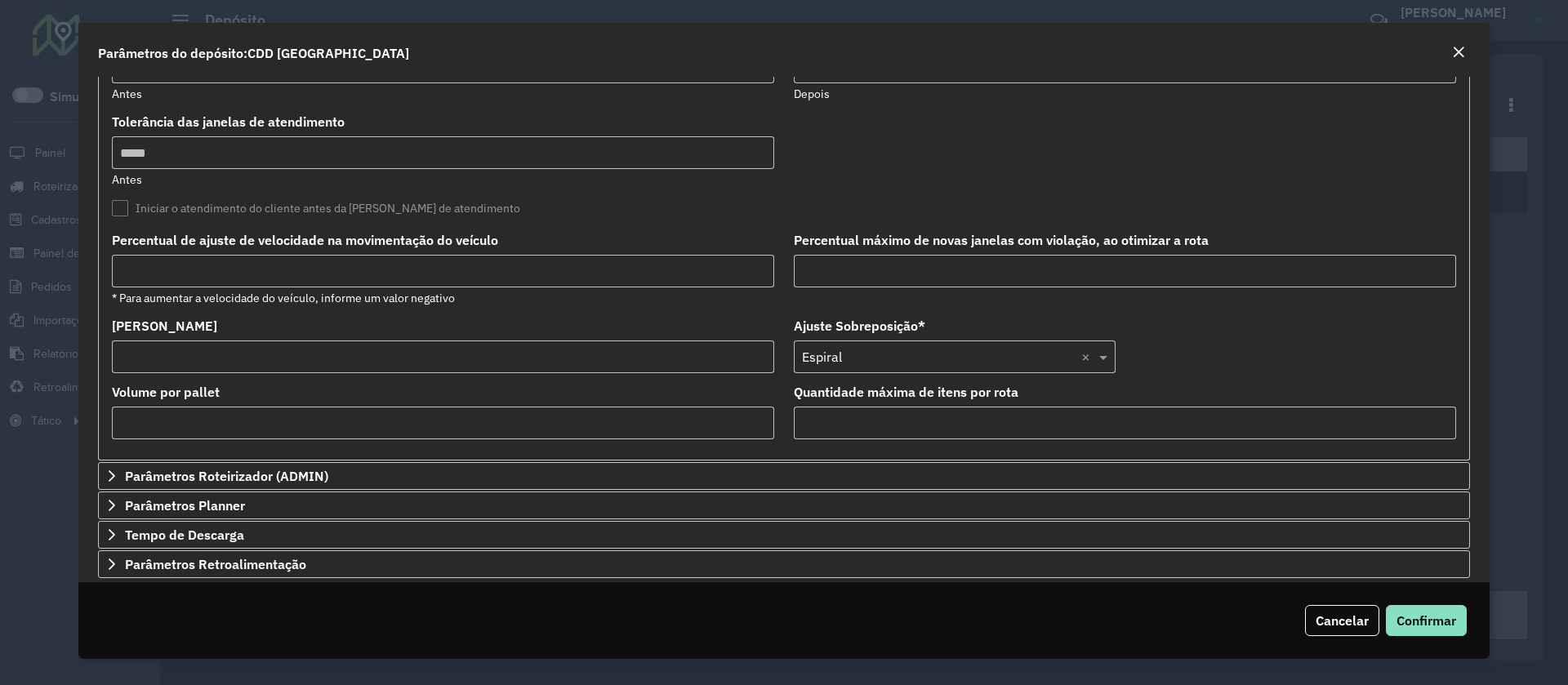
scroll to position [440, 0]
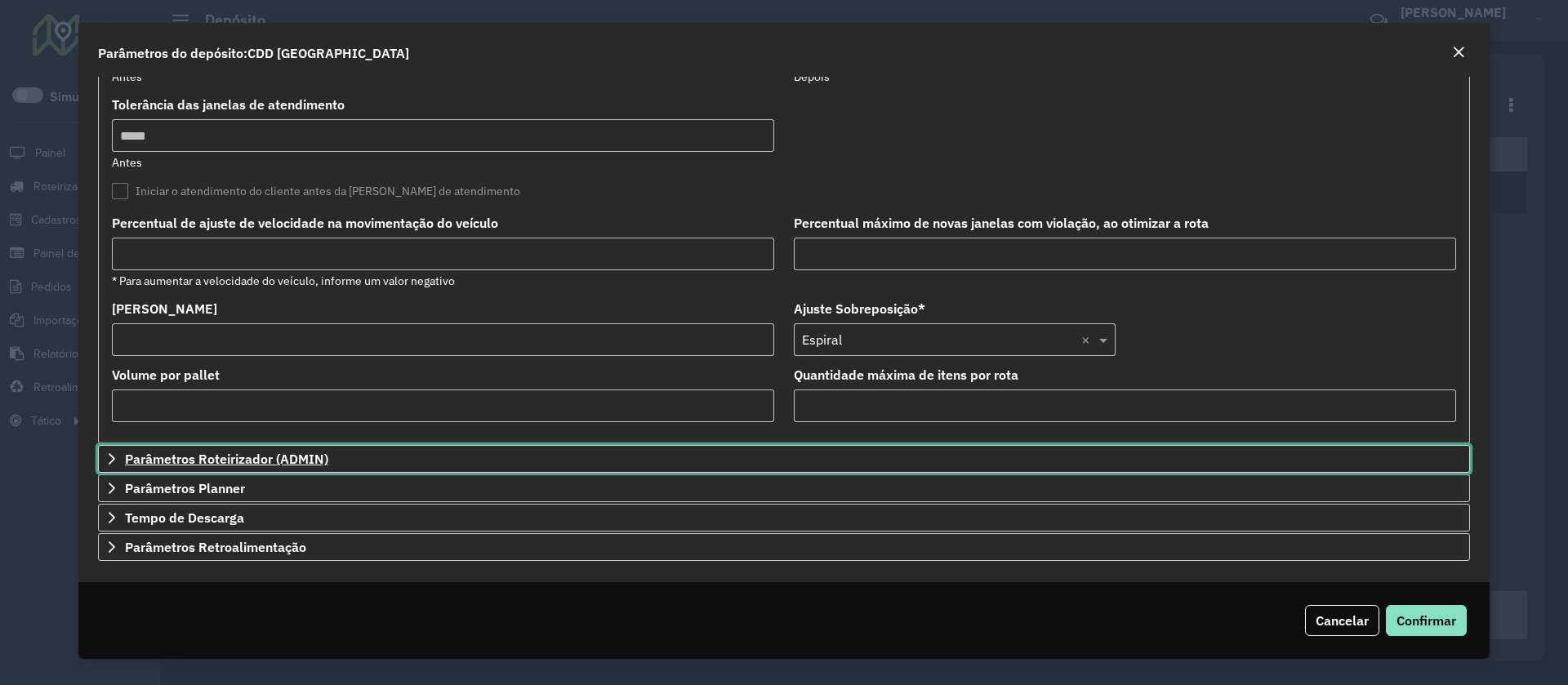
click at [372, 455] on link "Parâmetros Roteirizador (ADMIN)" at bounding box center [784, 458] width 1372 height 27
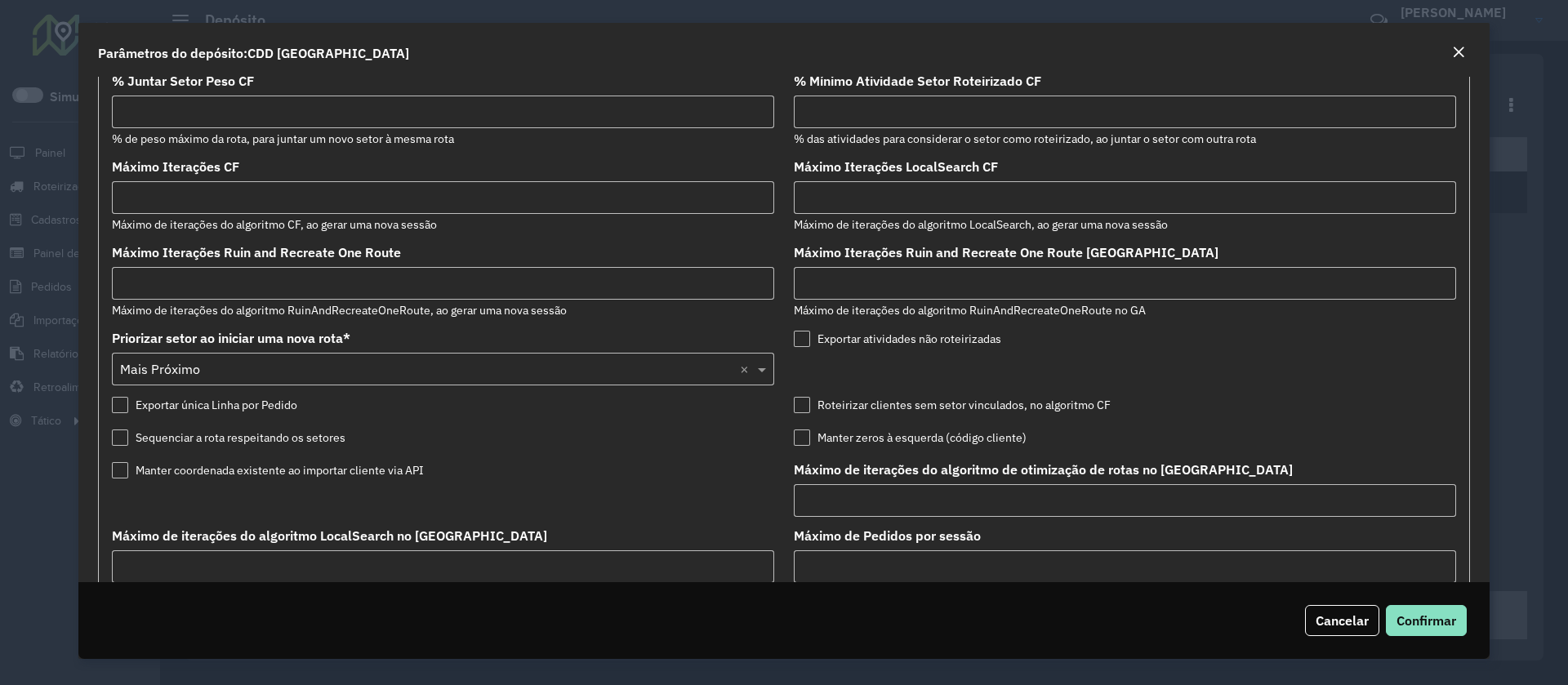
scroll to position [862, 0]
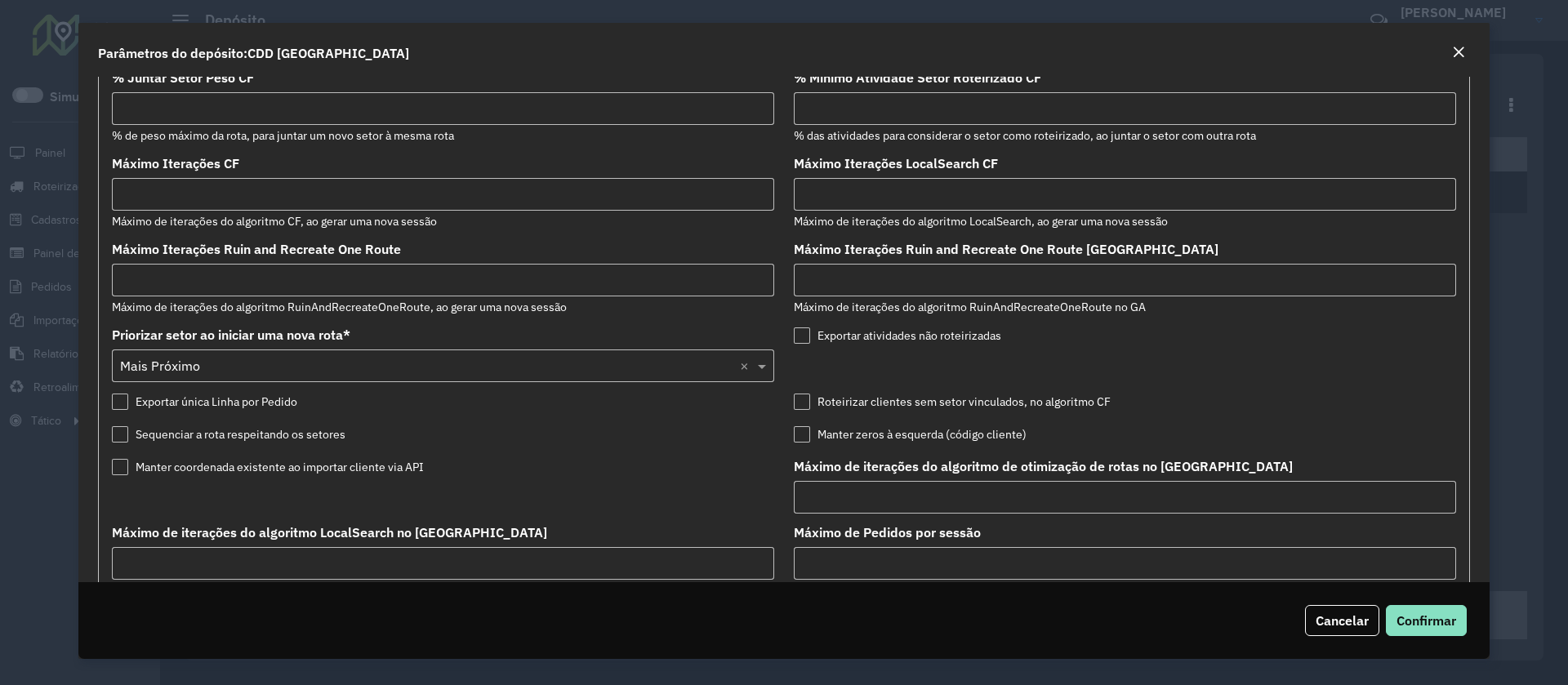
click at [177, 193] on input "Máximo Iterações CF" at bounding box center [443, 194] width 662 height 33
click at [858, 192] on input "Máximo Iterações LocalSearch CF" at bounding box center [1125, 194] width 662 height 33
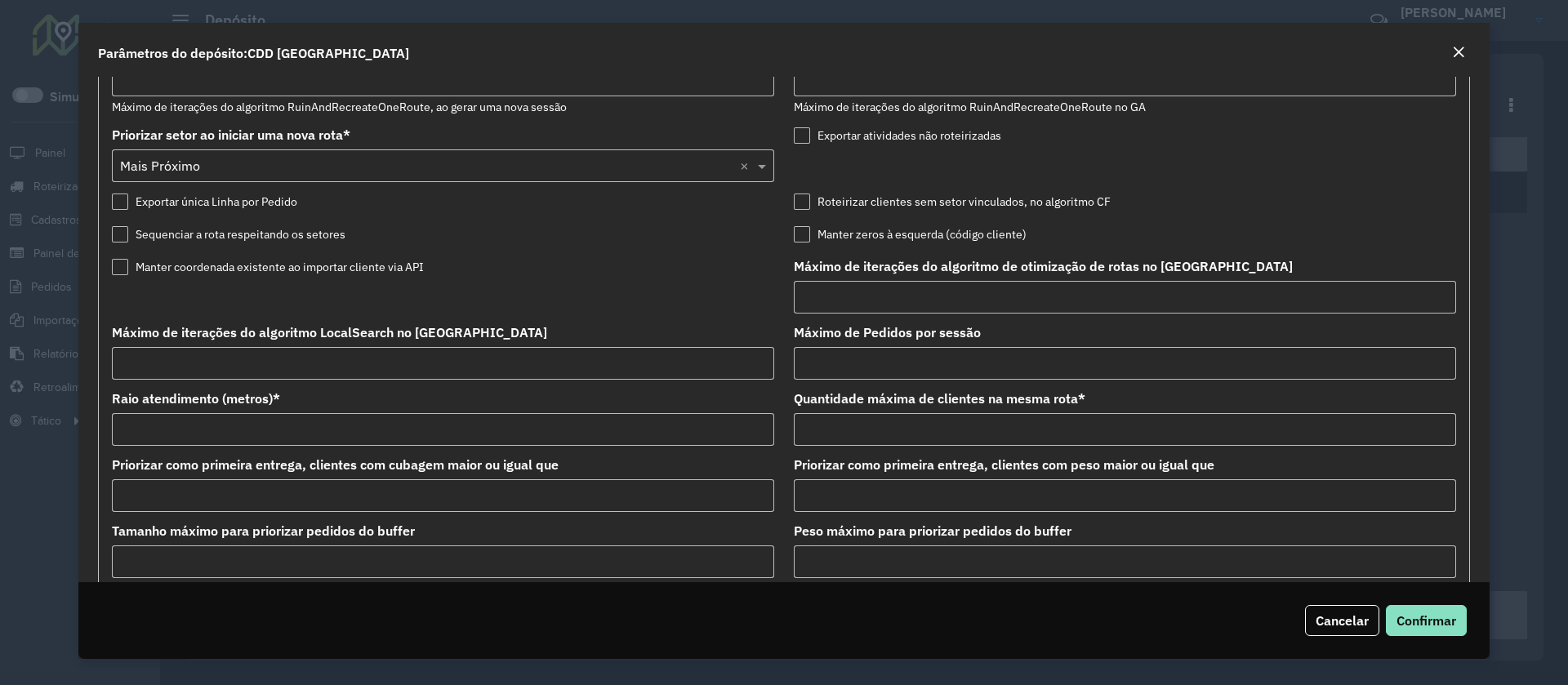
scroll to position [1064, 0]
drag, startPoint x: 848, startPoint y: 364, endPoint x: 788, endPoint y: 361, distance: 60.1
click at [788, 361] on formly-field "Máximo de Pedidos por sessão" at bounding box center [1125, 357] width 682 height 66
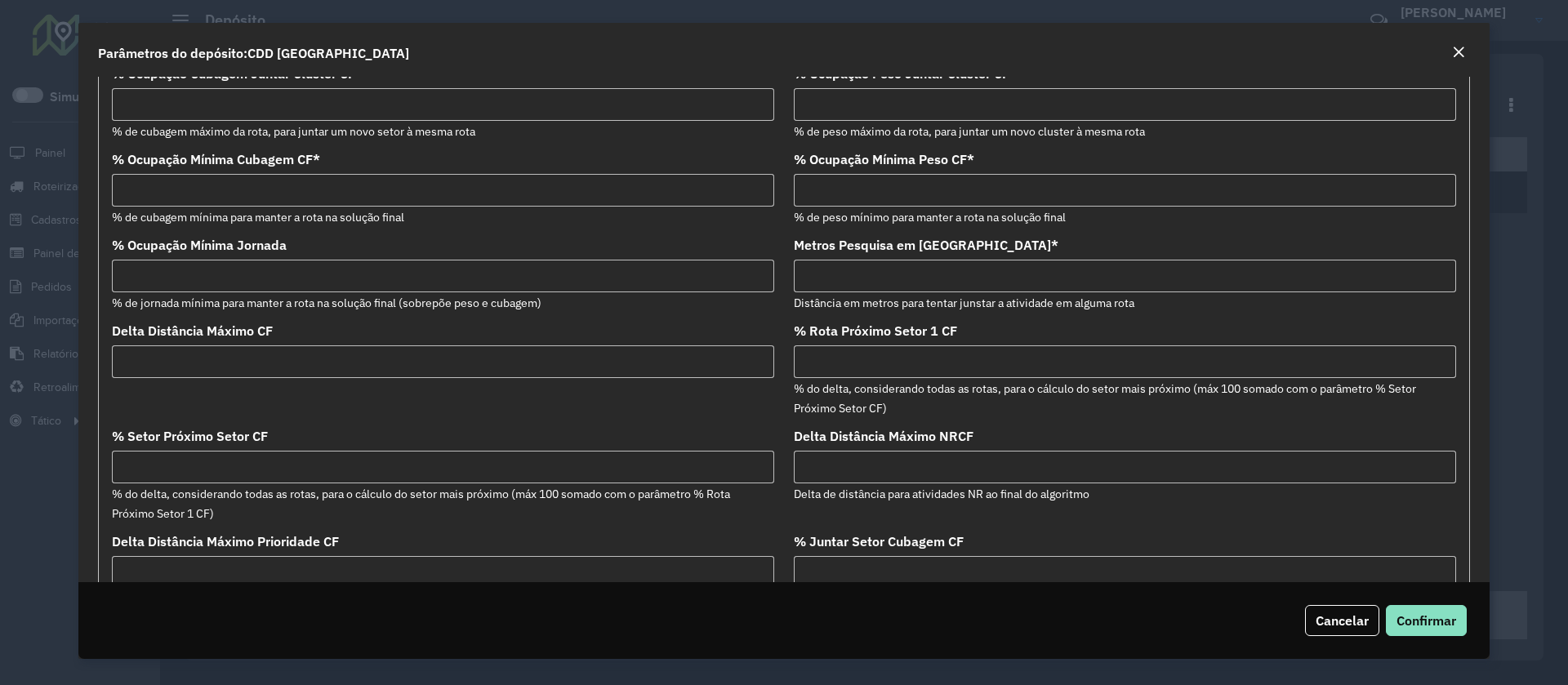
scroll to position [0, 0]
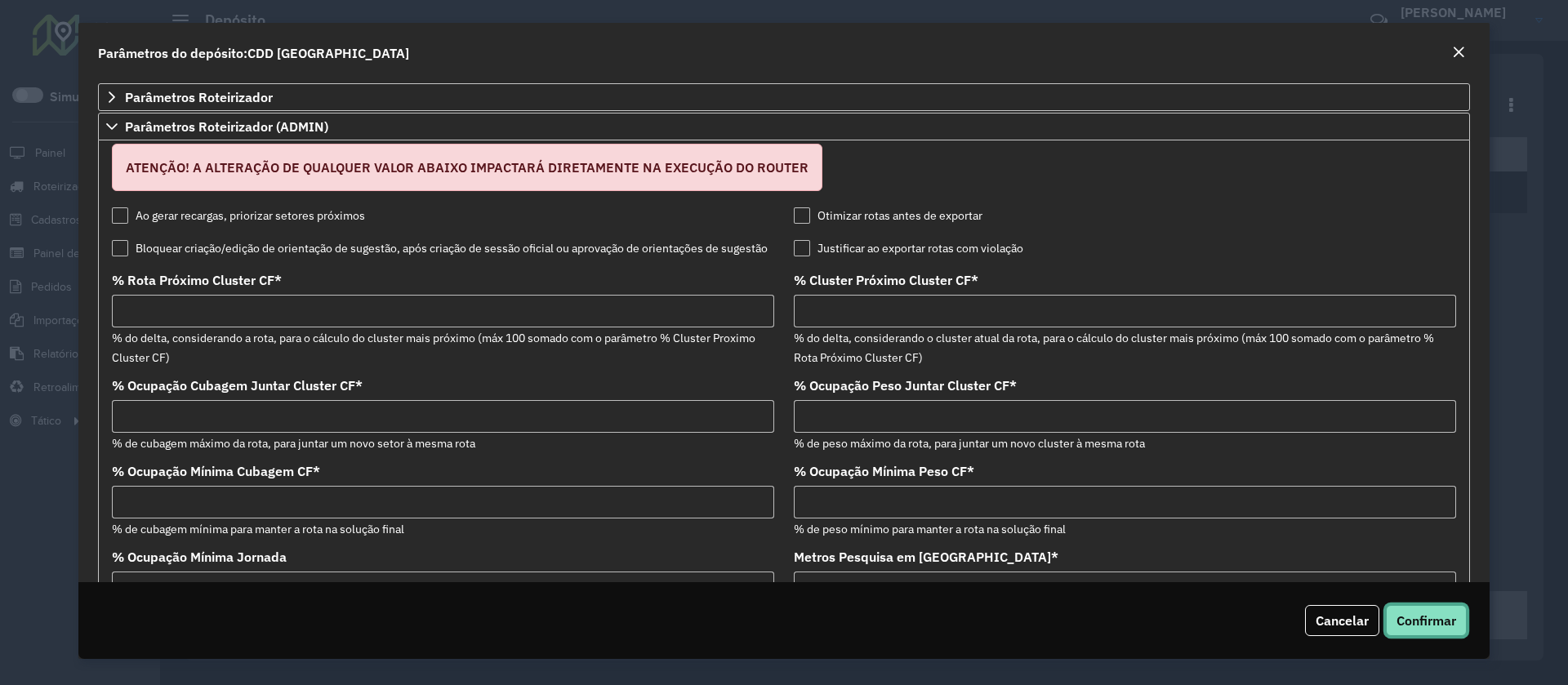
click at [1433, 614] on span "Confirmar" at bounding box center [1427, 621] width 60 height 16
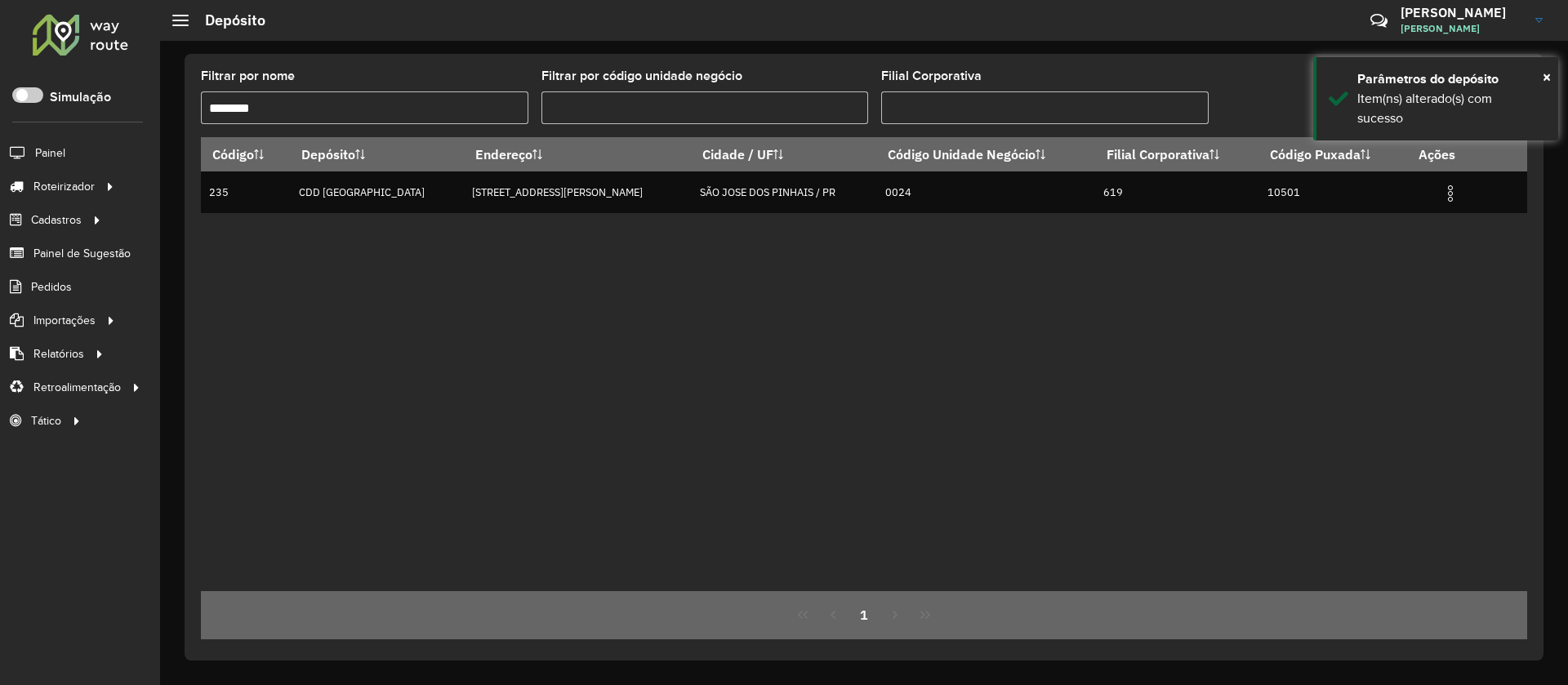
click at [755, 252] on div "Código Depósito Endereço Cidade / UF Código Unidade Negócio Filial Corporativa …" at bounding box center [864, 364] width 1326 height 454
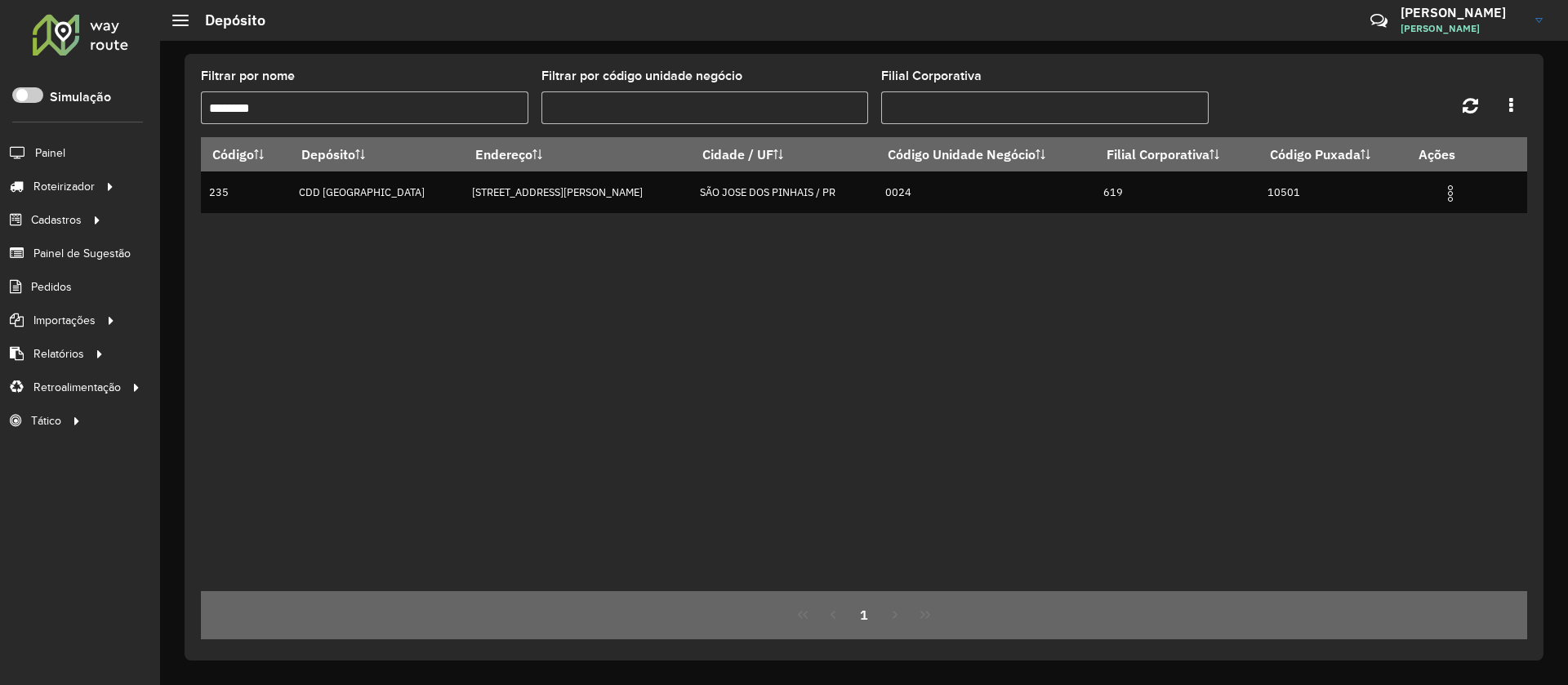
click at [512, 266] on div "Código Depósito Endereço Cidade / UF Código Unidade Negócio Filial Corporativa …" at bounding box center [864, 364] width 1326 height 454
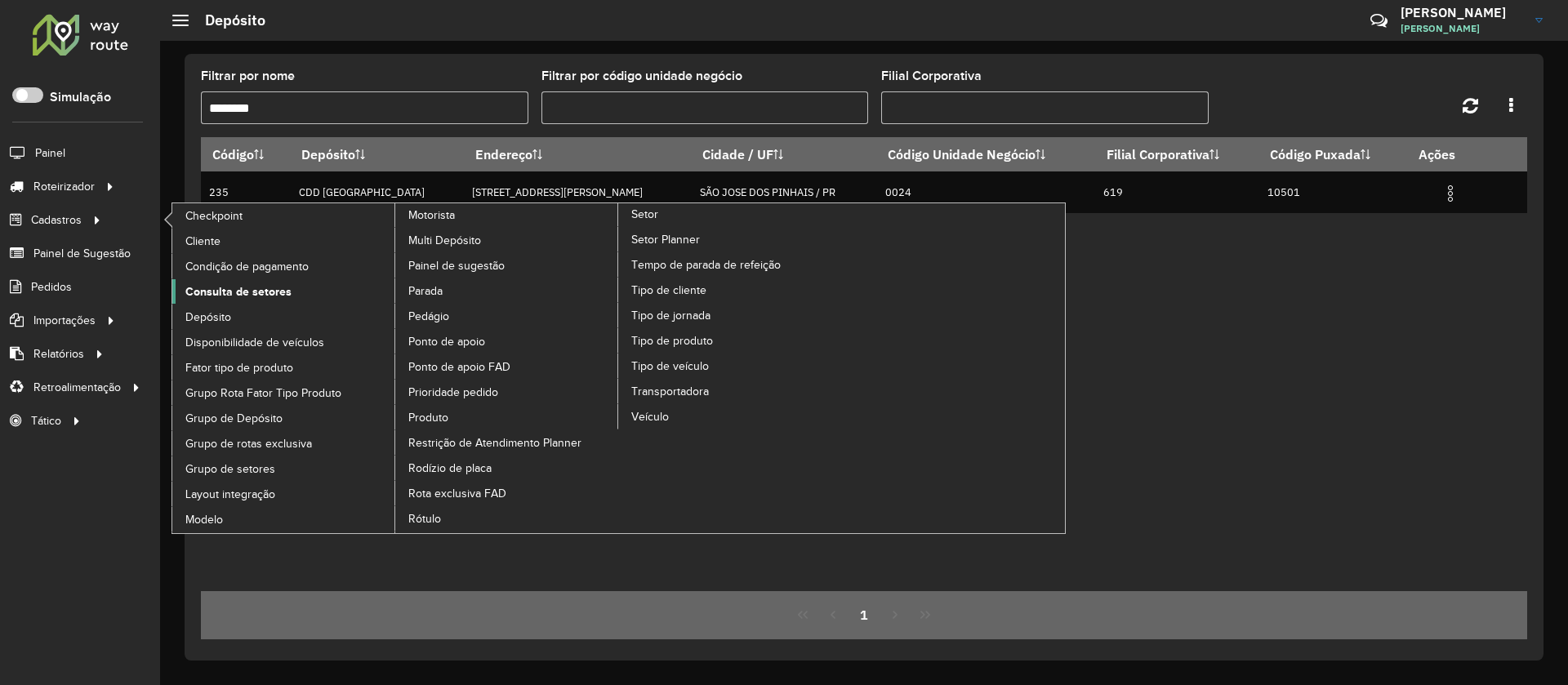
click at [276, 289] on span "Consulta de setores" at bounding box center [238, 291] width 106 height 17
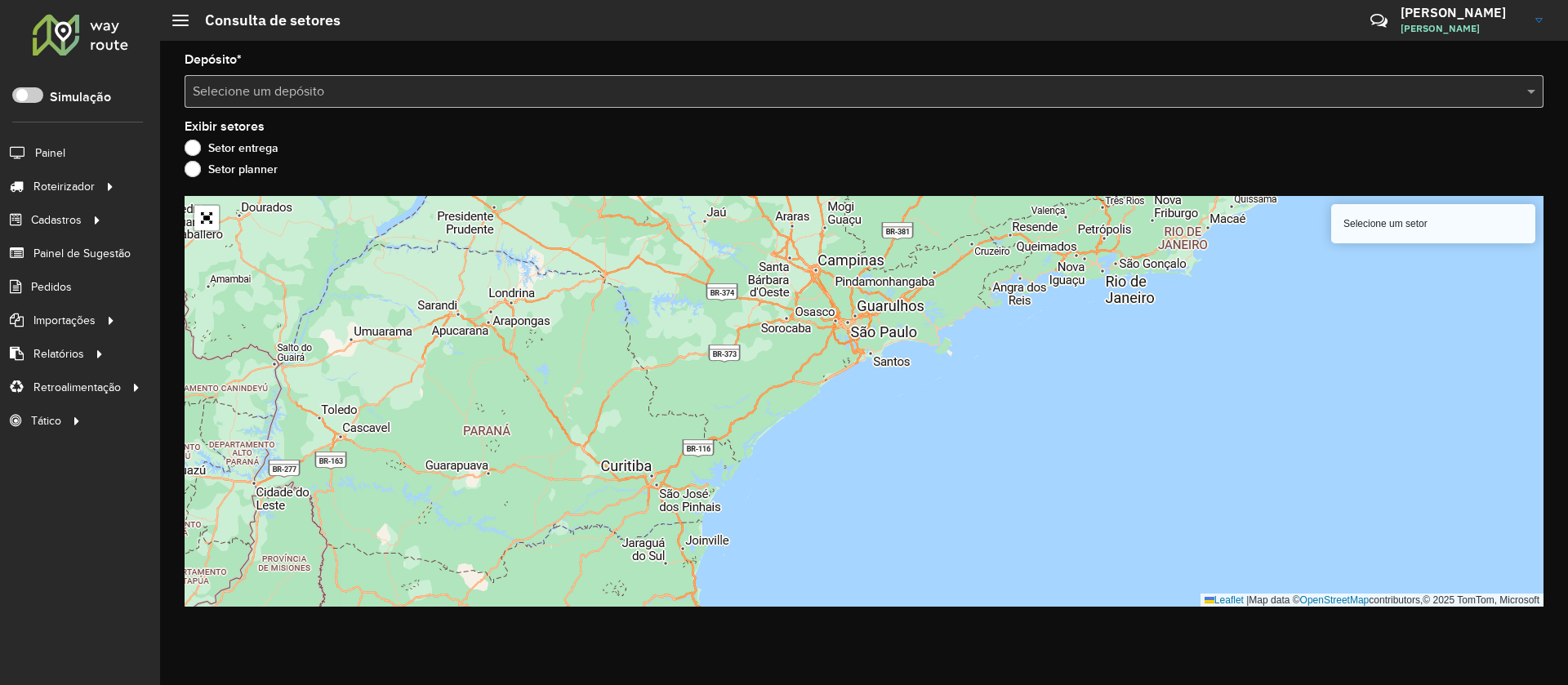
click at [449, 94] on input "text" at bounding box center [847, 92] width 1309 height 19
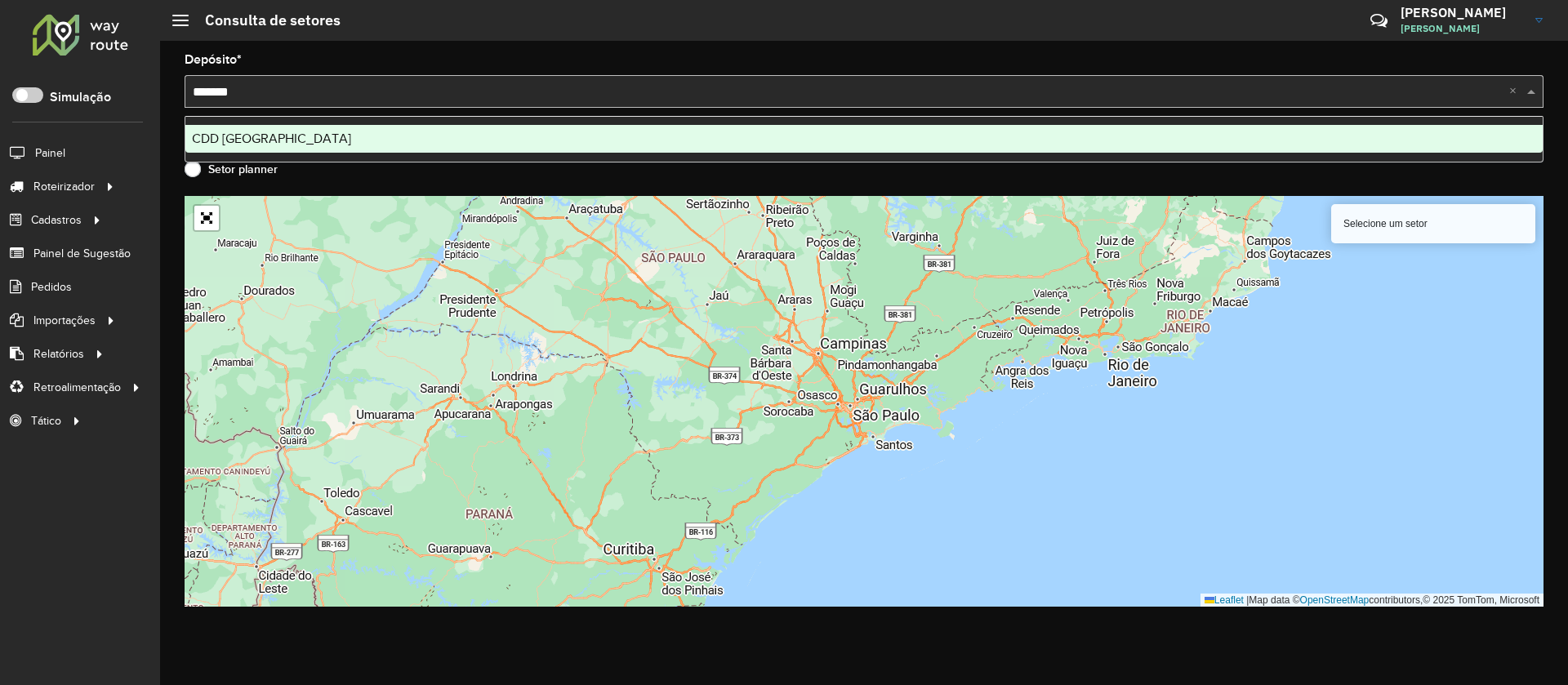
type input "********"
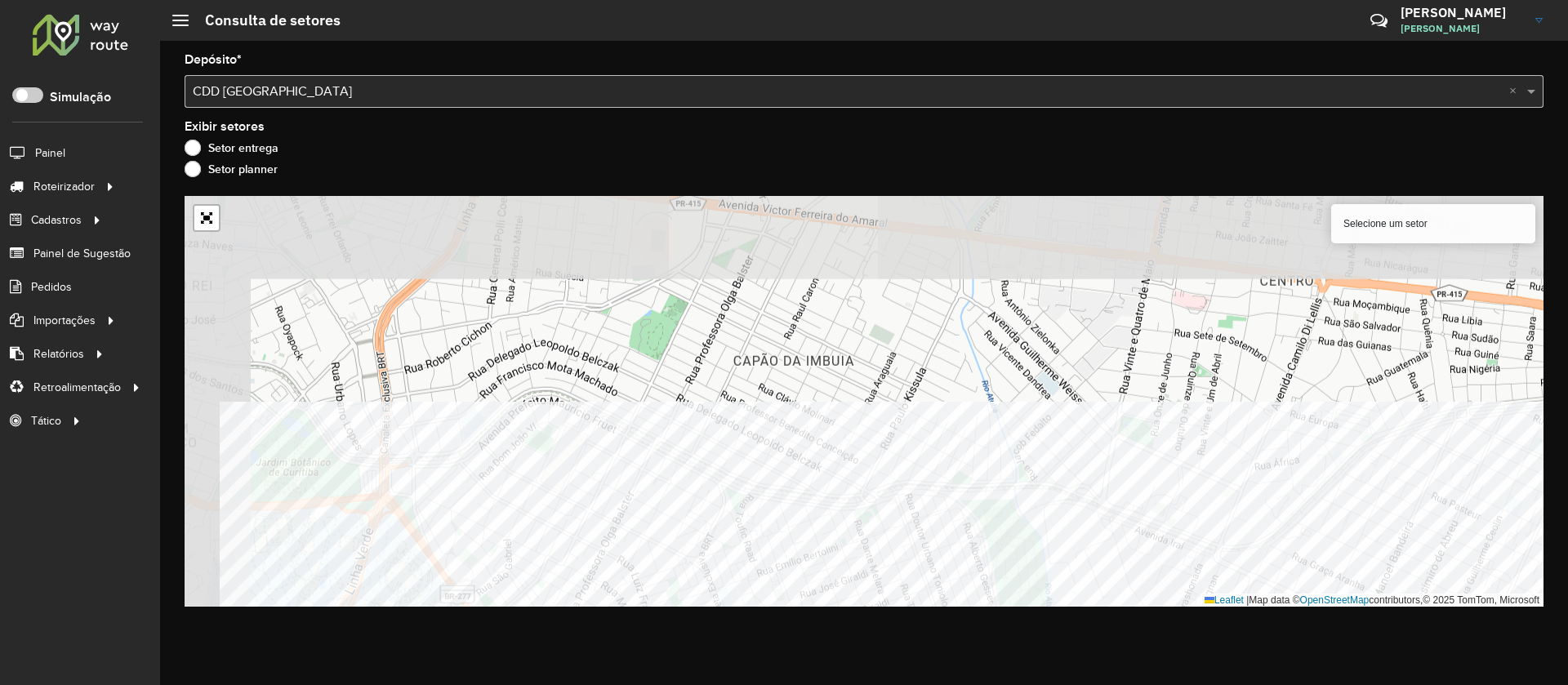
click at [846, 651] on div "Depósito * Selecione um depósito × CDD Curitiba × Exibir setores Setor entrega …" at bounding box center [863, 363] width 1407 height 644
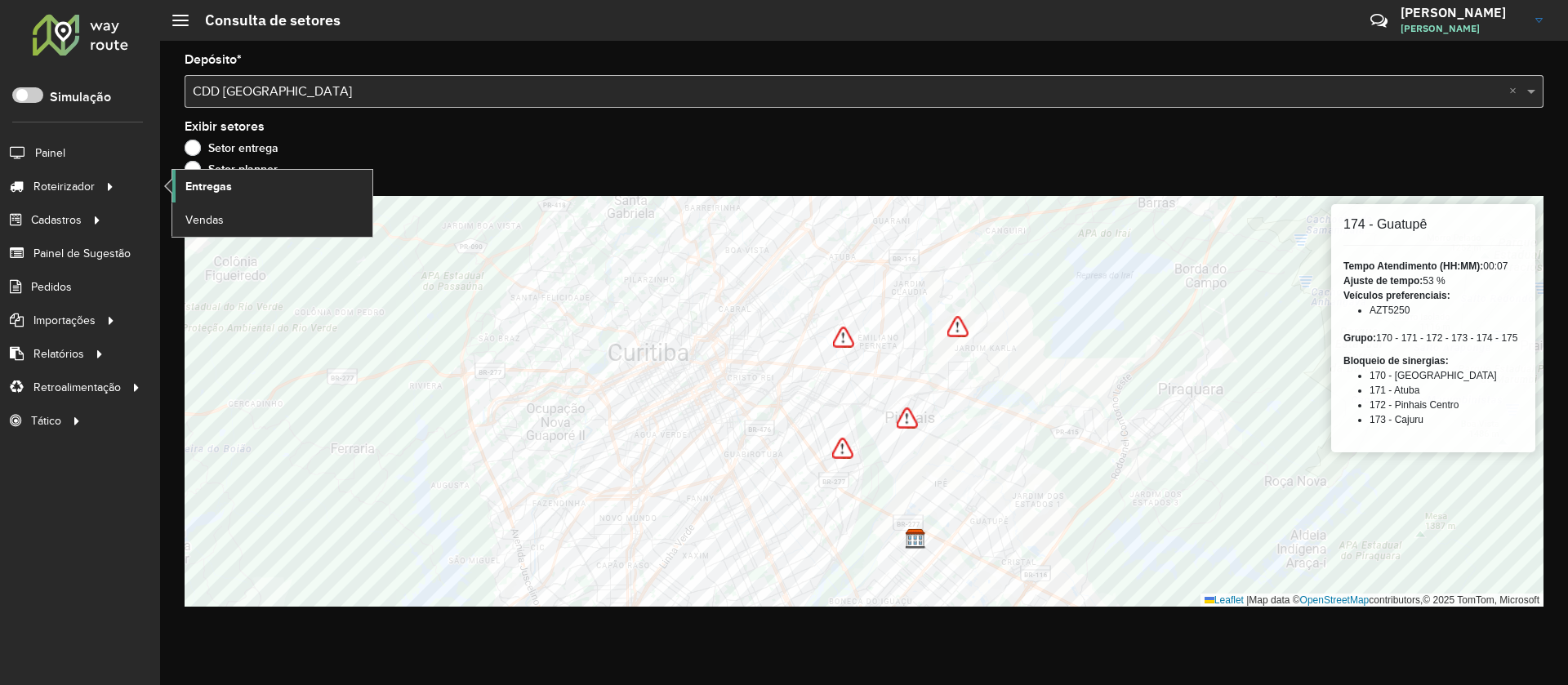
click at [219, 192] on span "Entregas" at bounding box center [208, 186] width 47 height 17
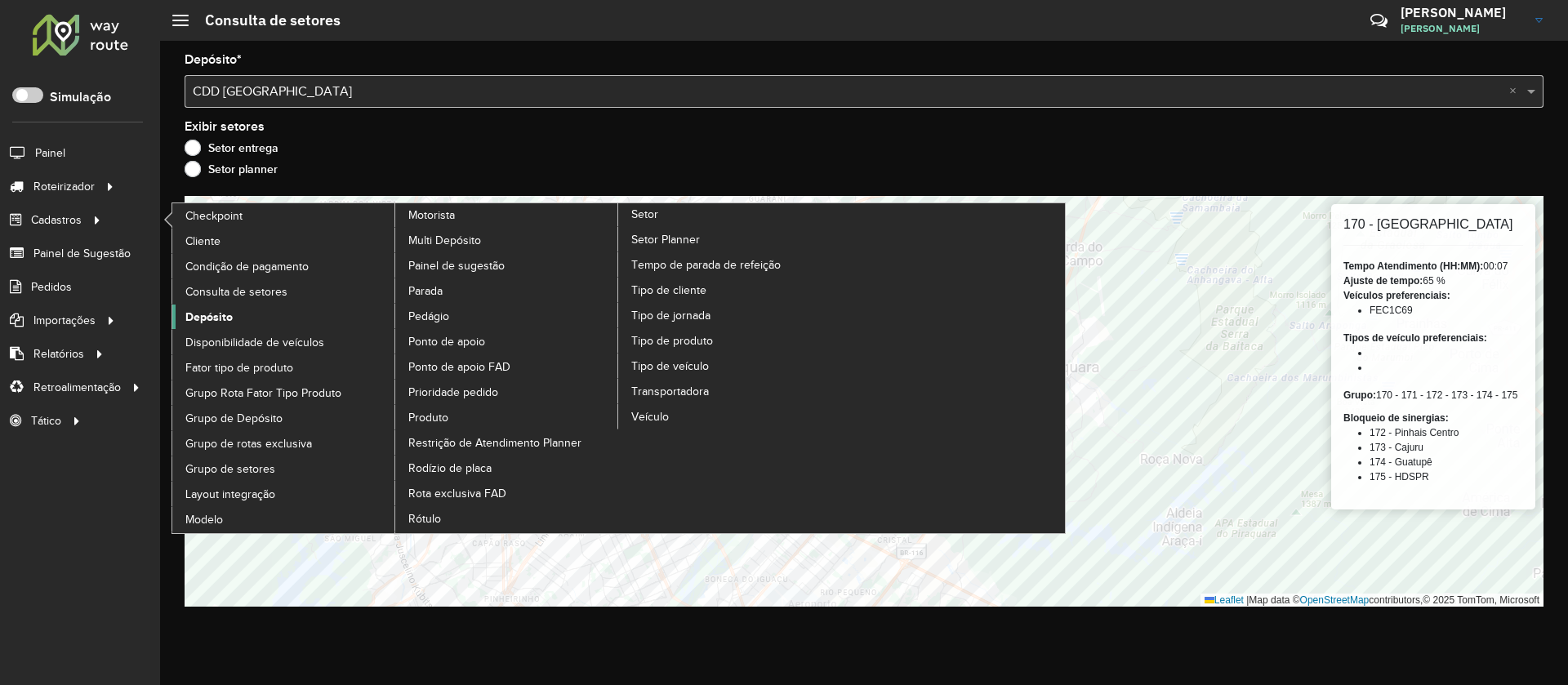
click at [238, 310] on link "Depósito" at bounding box center [283, 317] width 223 height 25
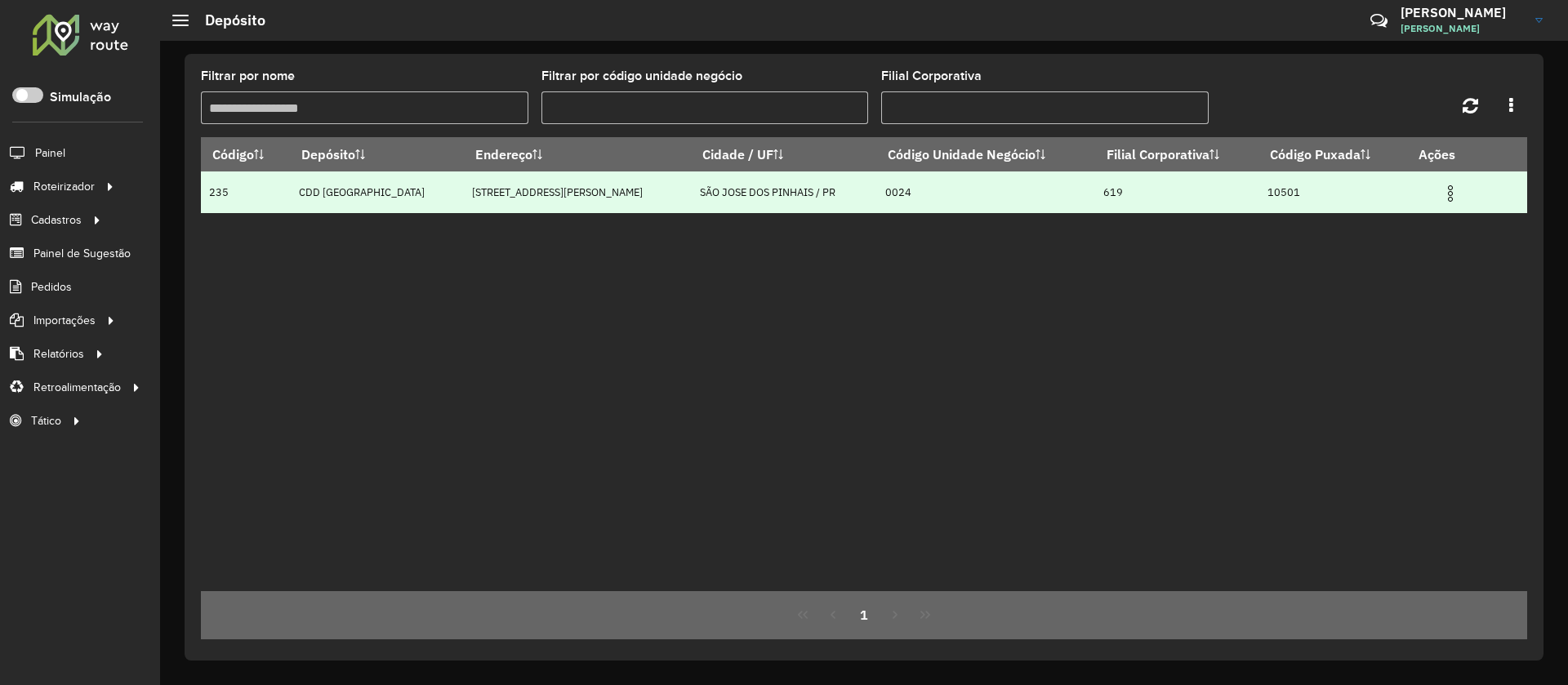
click at [1440, 189] on img at bounding box center [1450, 193] width 19 height 19
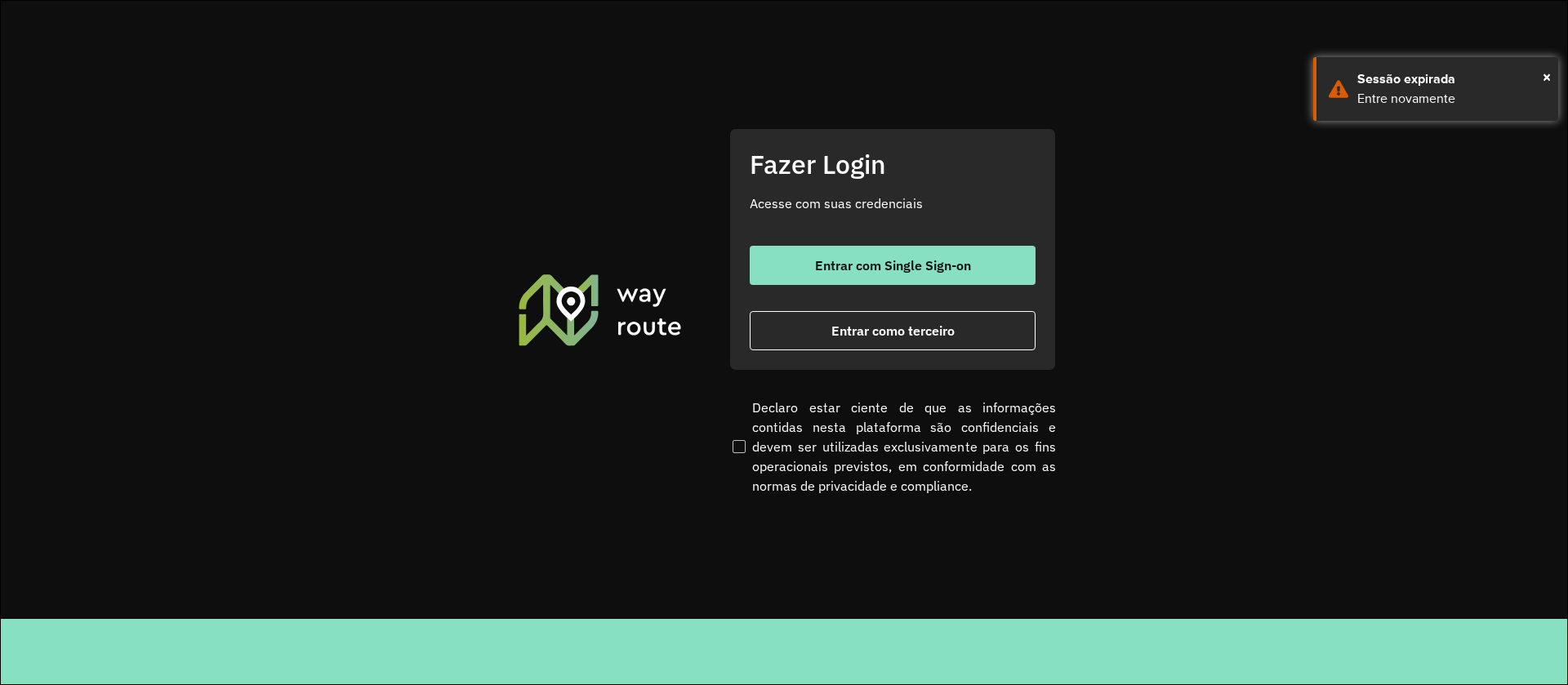
click at [922, 265] on span "Entrar com Single Sign-on" at bounding box center [893, 265] width 156 height 13
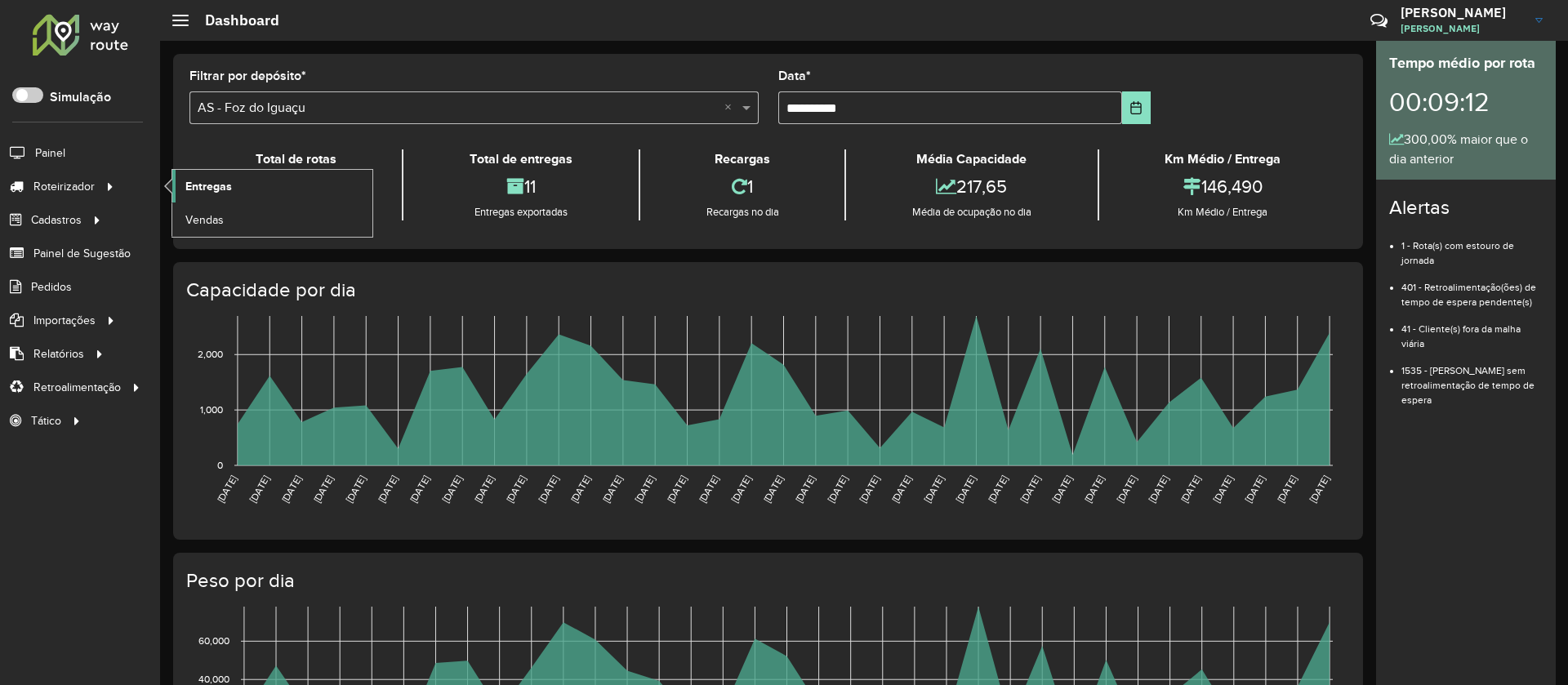
click at [229, 187] on span "Entregas" at bounding box center [208, 186] width 47 height 17
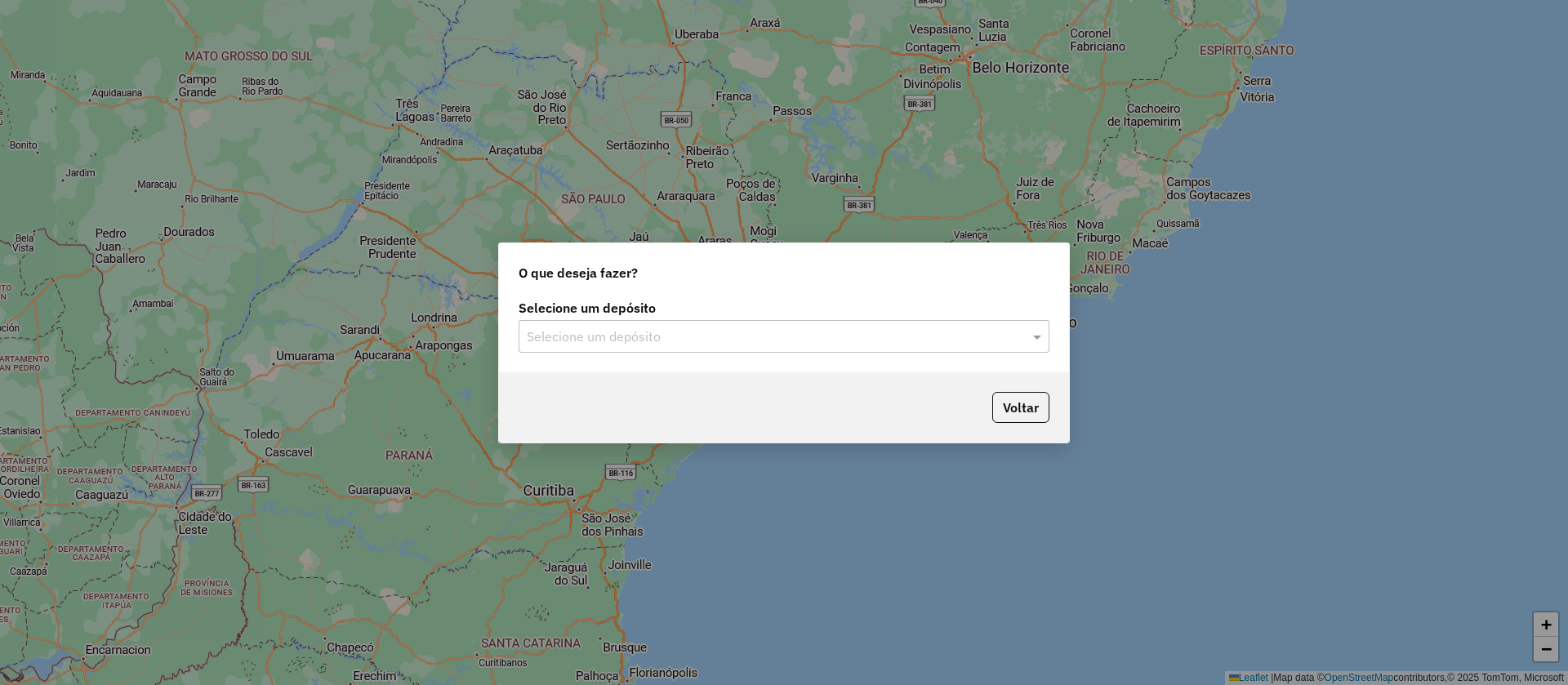
click at [777, 336] on input "text" at bounding box center [768, 337] width 482 height 19
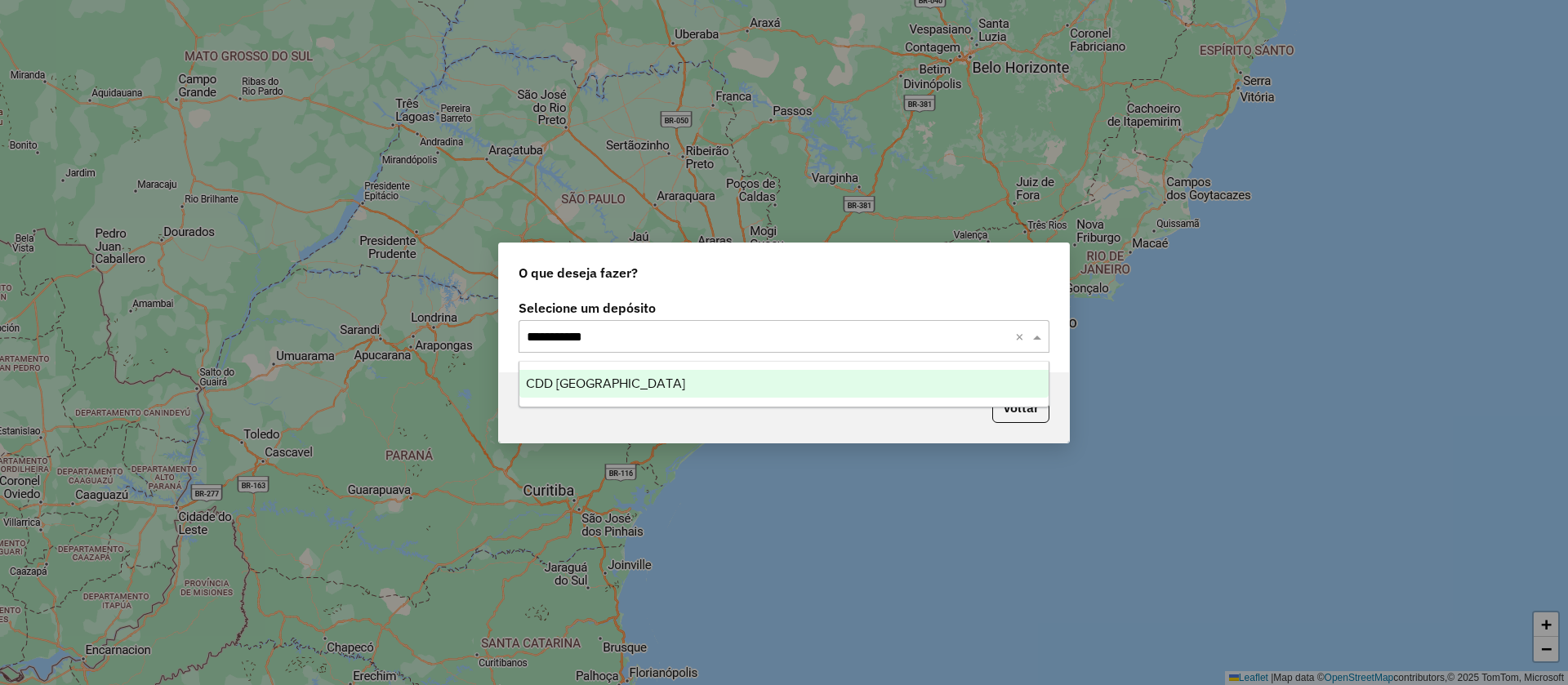
type input "**********"
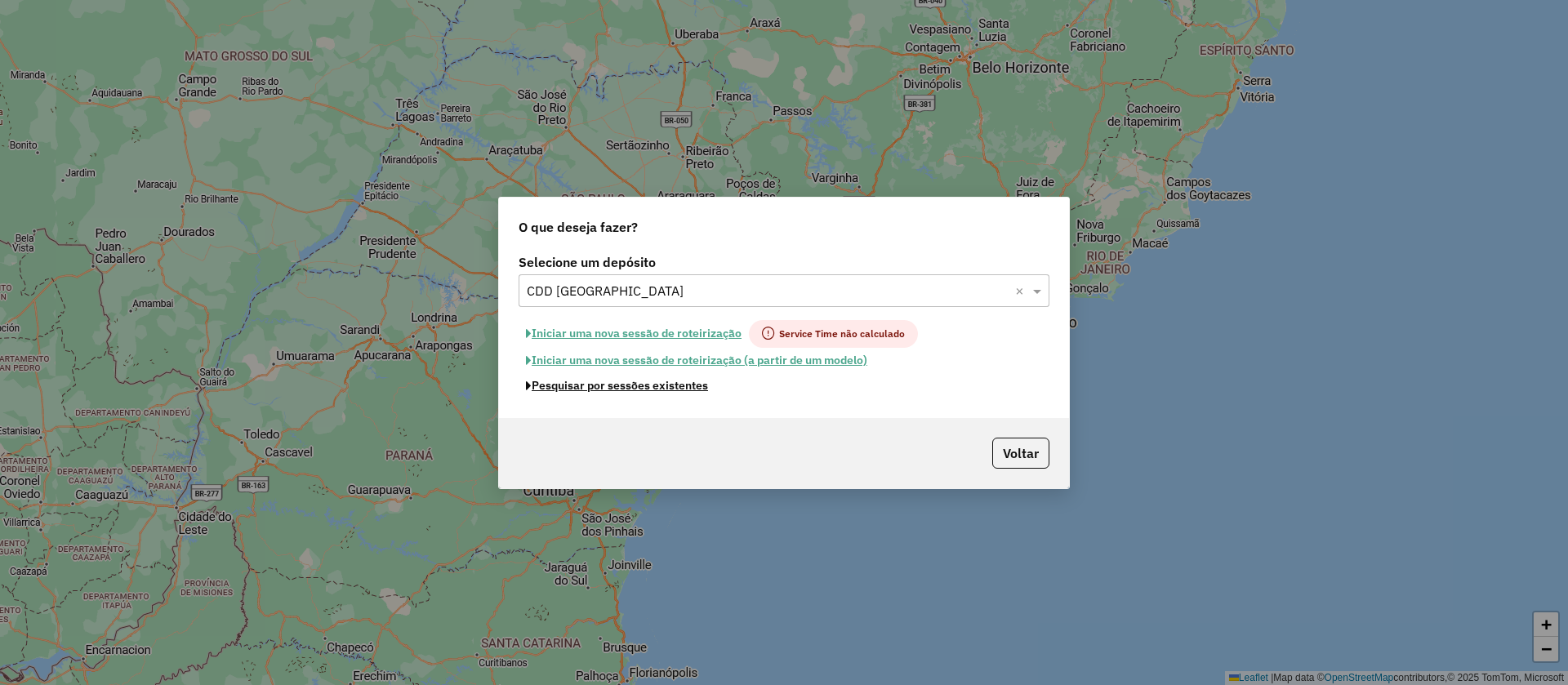
click at [518, 373] on button "Pesquisar por sessões existentes" at bounding box center [616, 386] width 197 height 26
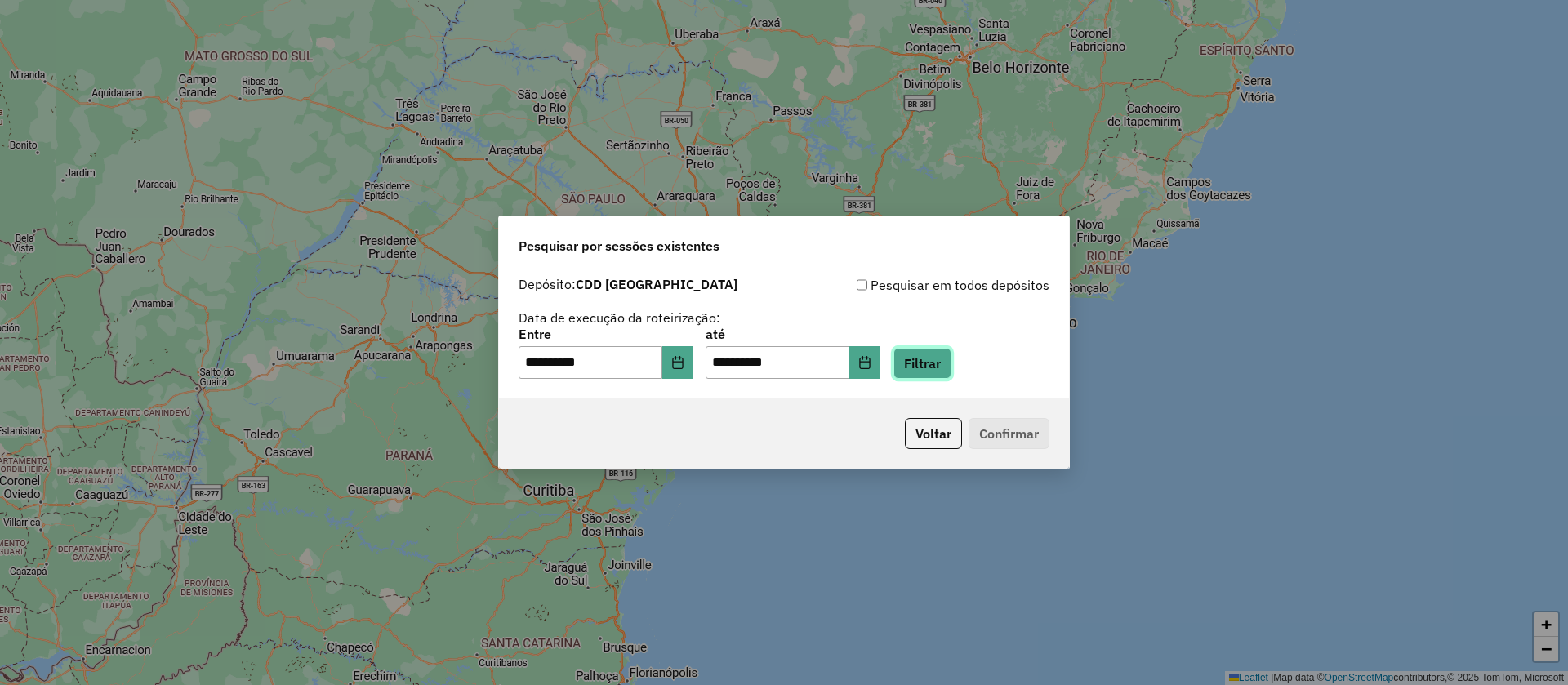
click at [951, 365] on button "Filtrar" at bounding box center [923, 363] width 58 height 31
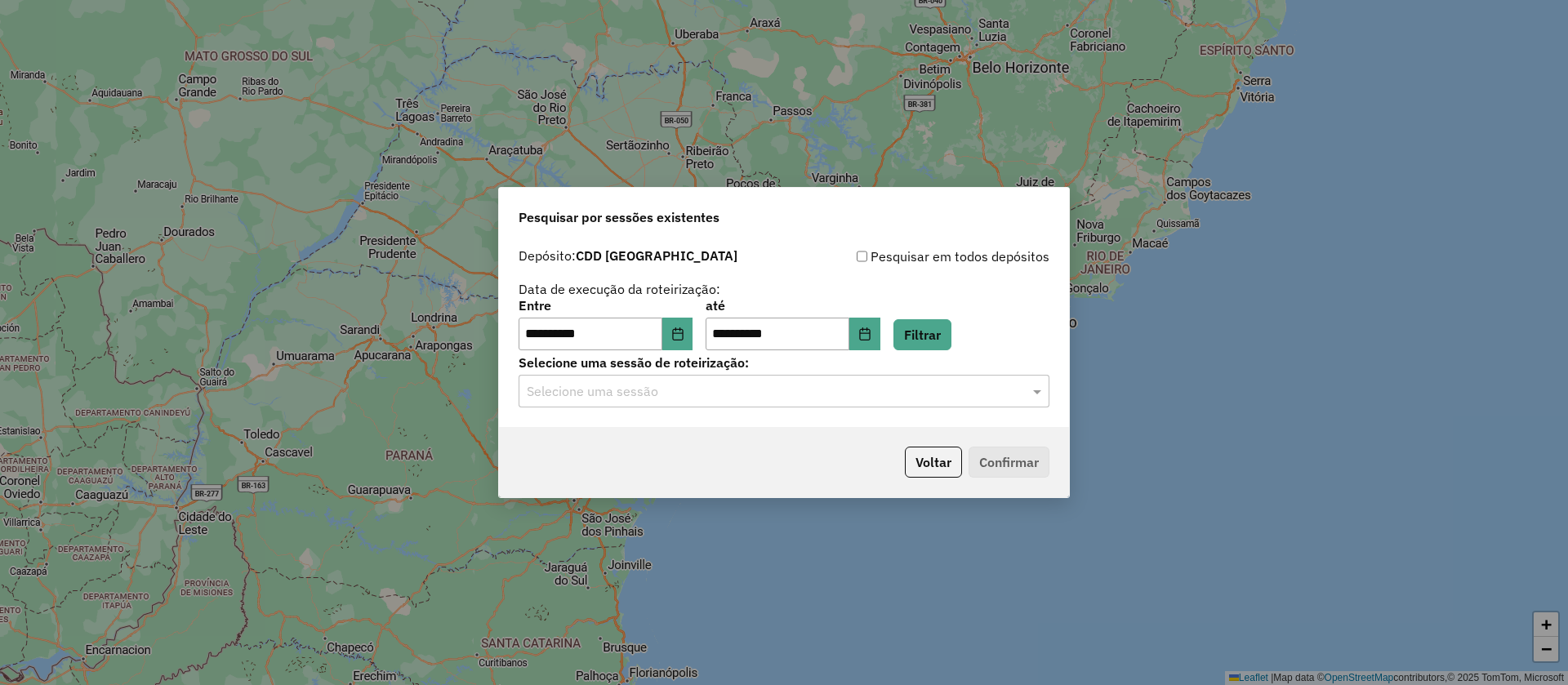
click at [816, 387] on input "text" at bounding box center [768, 392] width 482 height 19
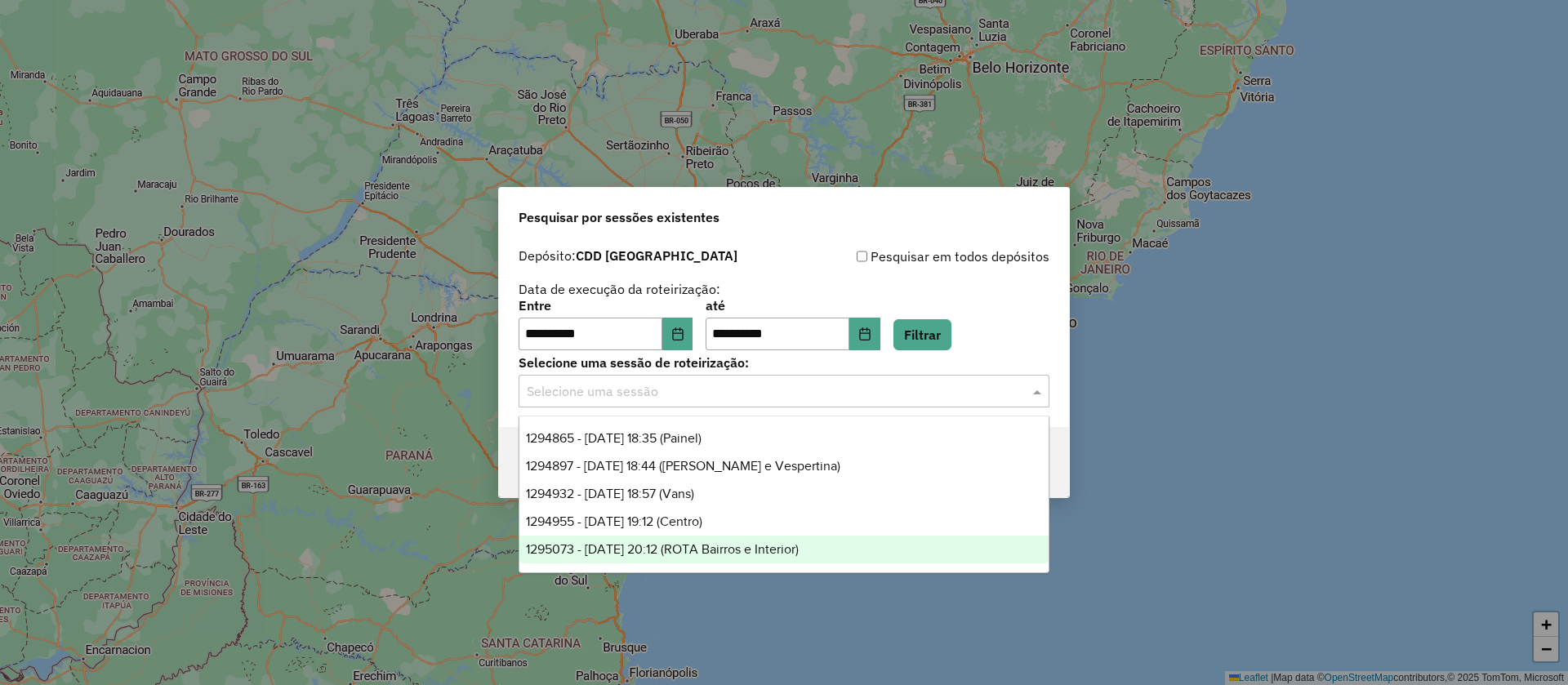
click at [707, 549] on span "1295073 - 15/10/2025 20:12 (ROTA Bairros e Interior)" at bounding box center [662, 549] width 273 height 14
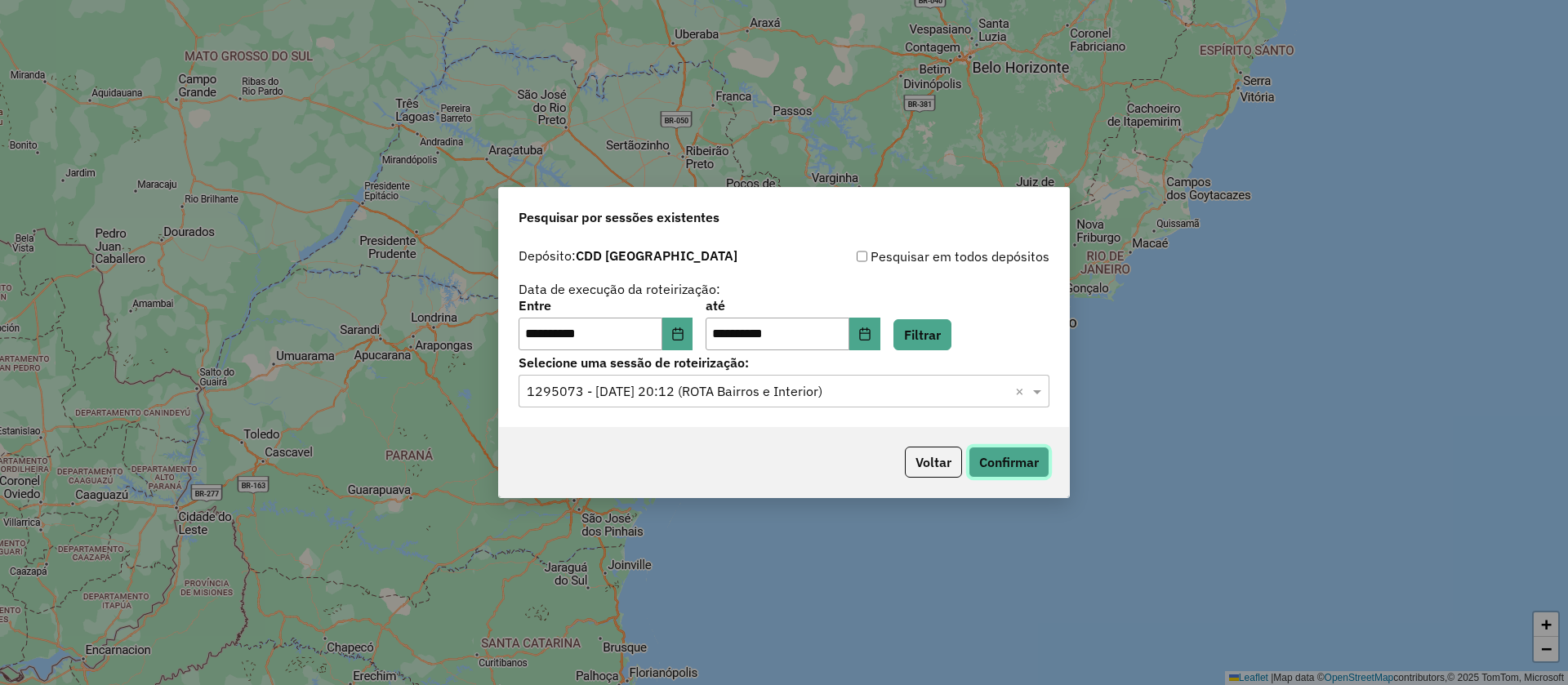
click at [999, 453] on button "Confirmar" at bounding box center [1009, 462] width 81 height 31
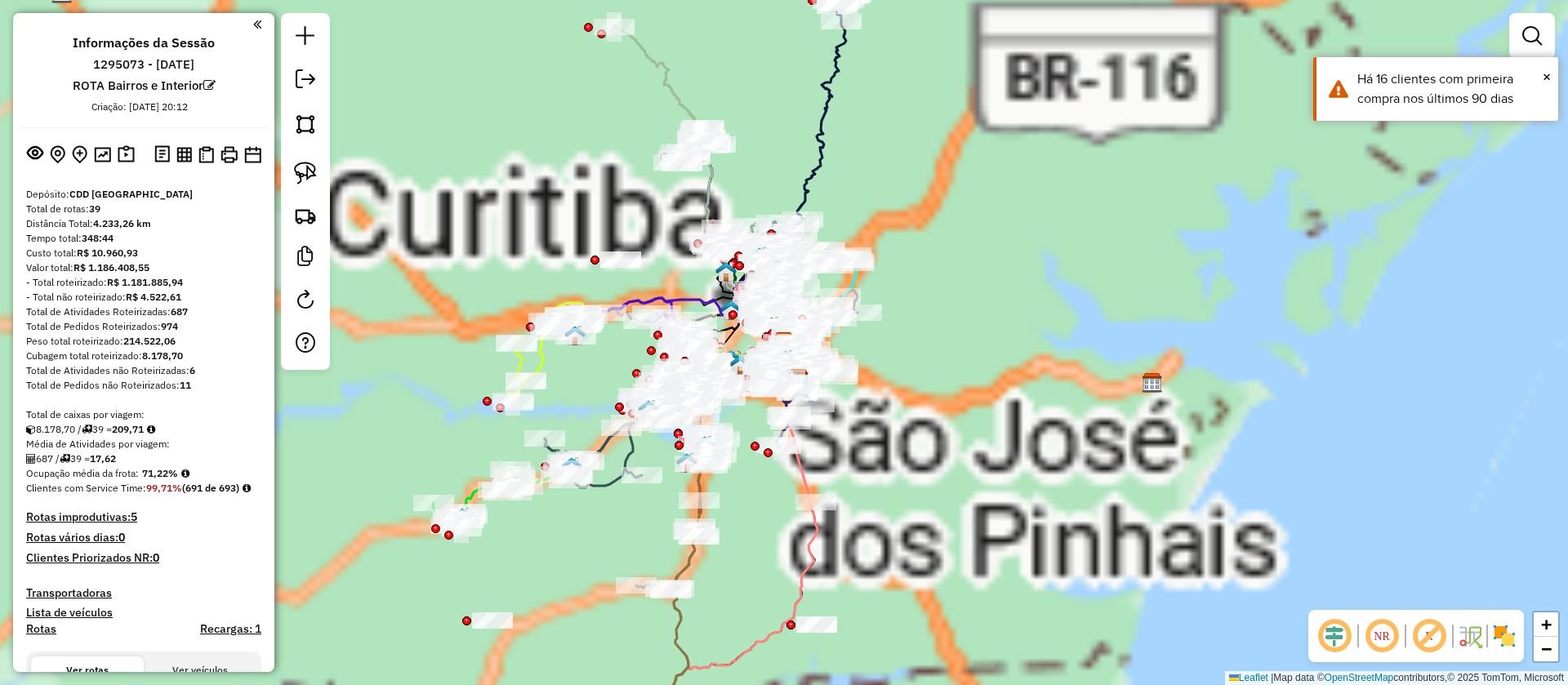
click at [956, 373] on hb-app "Aguarde... Pop-up bloqueado! Seu navegador bloqueou automáticamente a abertura …" at bounding box center [784, 342] width 1568 height 685
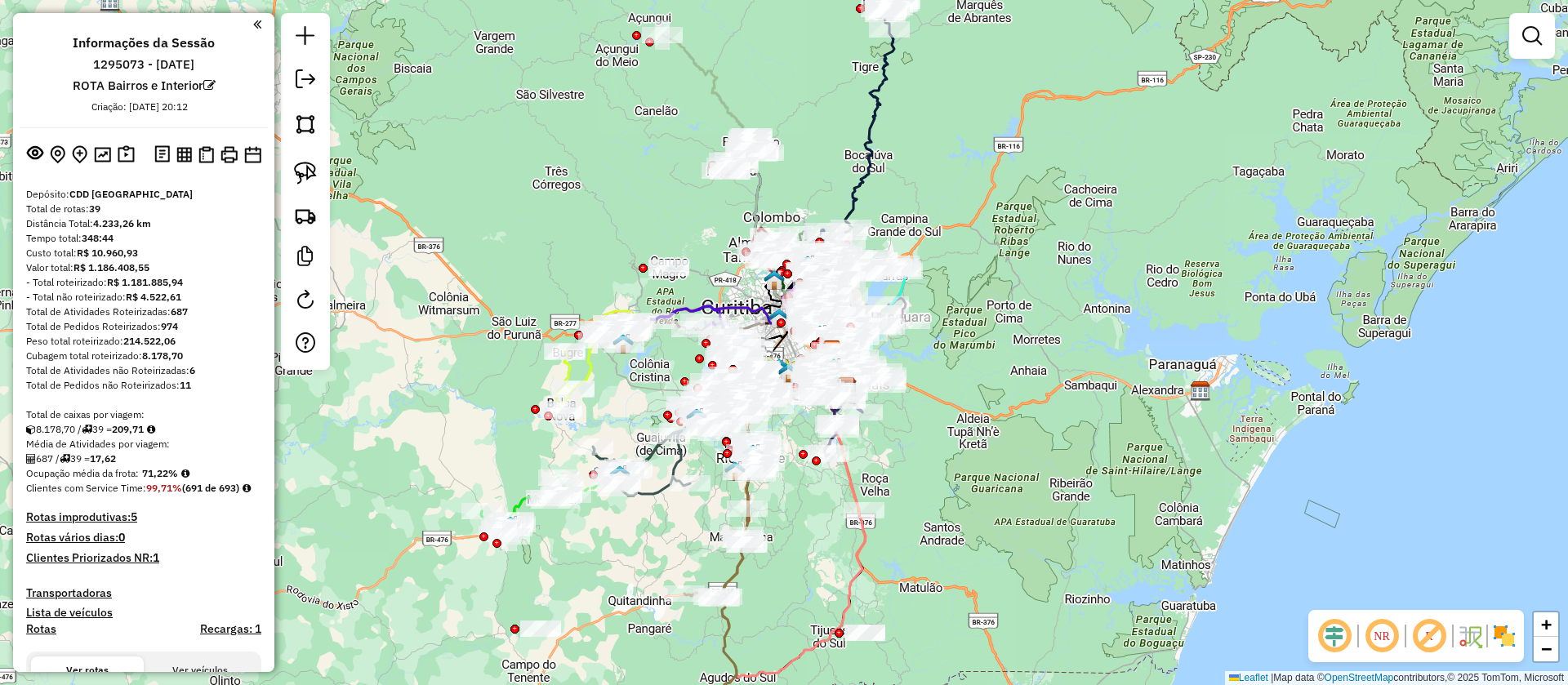
drag, startPoint x: 1433, startPoint y: 638, endPoint x: 1148, endPoint y: 380, distance: 384.4
click at [1433, 638] on em at bounding box center [1429, 636] width 39 height 39
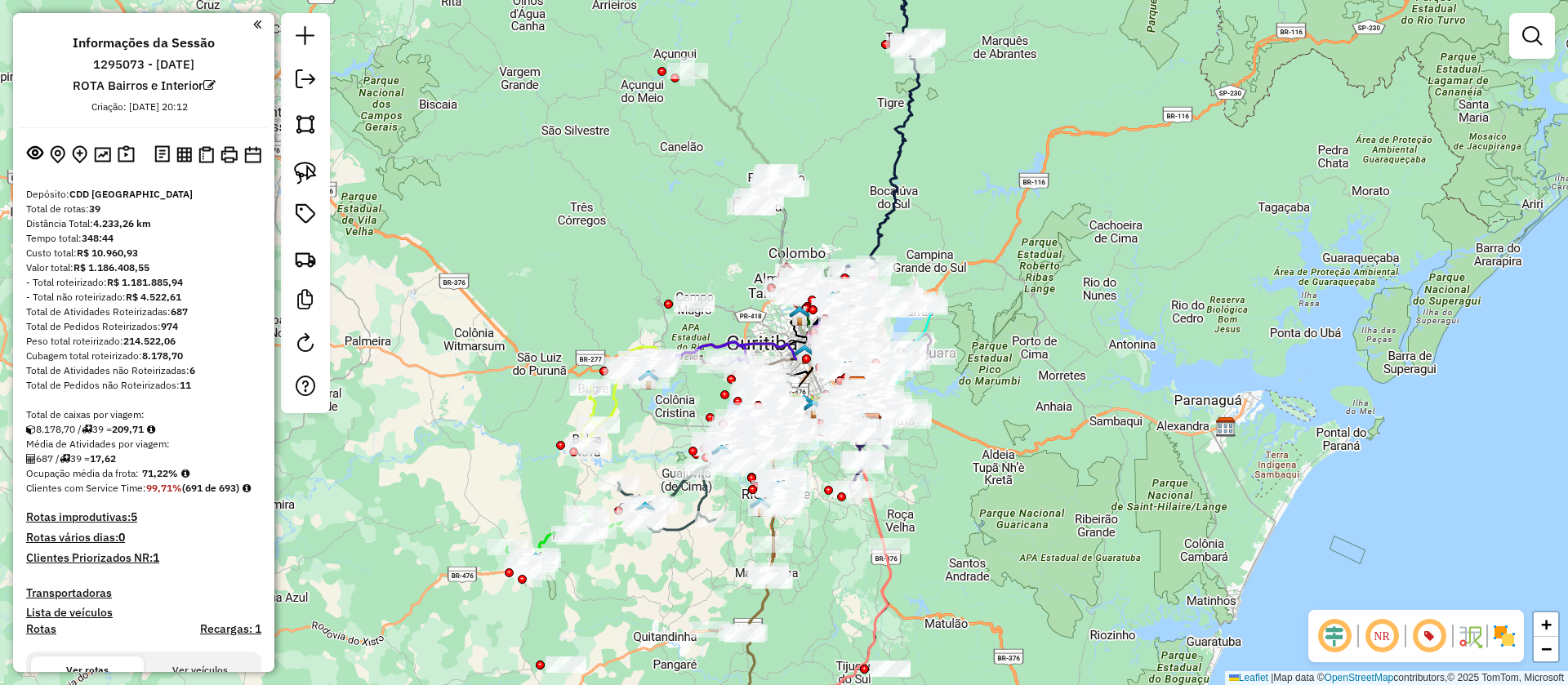
drag, startPoint x: 986, startPoint y: 373, endPoint x: 1012, endPoint y: 409, distance: 44.4
click at [1012, 409] on div "Janela de atendimento Grade de atendimento Capacidade Transportadoras Veículos …" at bounding box center [784, 342] width 1568 height 685
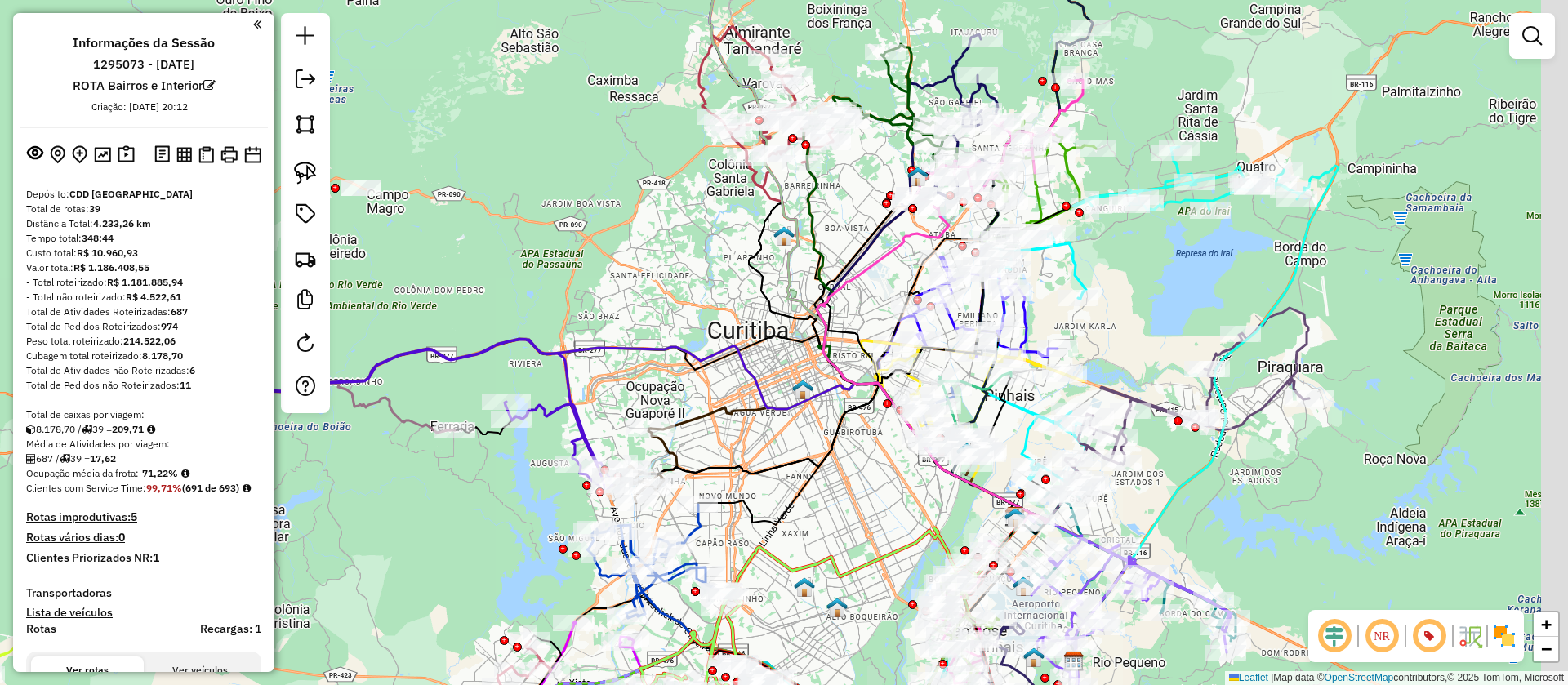
drag, startPoint x: 1192, startPoint y: 353, endPoint x: 960, endPoint y: 357, distance: 232.0
click at [992, 339] on div "Janela de atendimento Grade de atendimento Capacidade Transportadoras Veículos …" at bounding box center [784, 342] width 1568 height 685
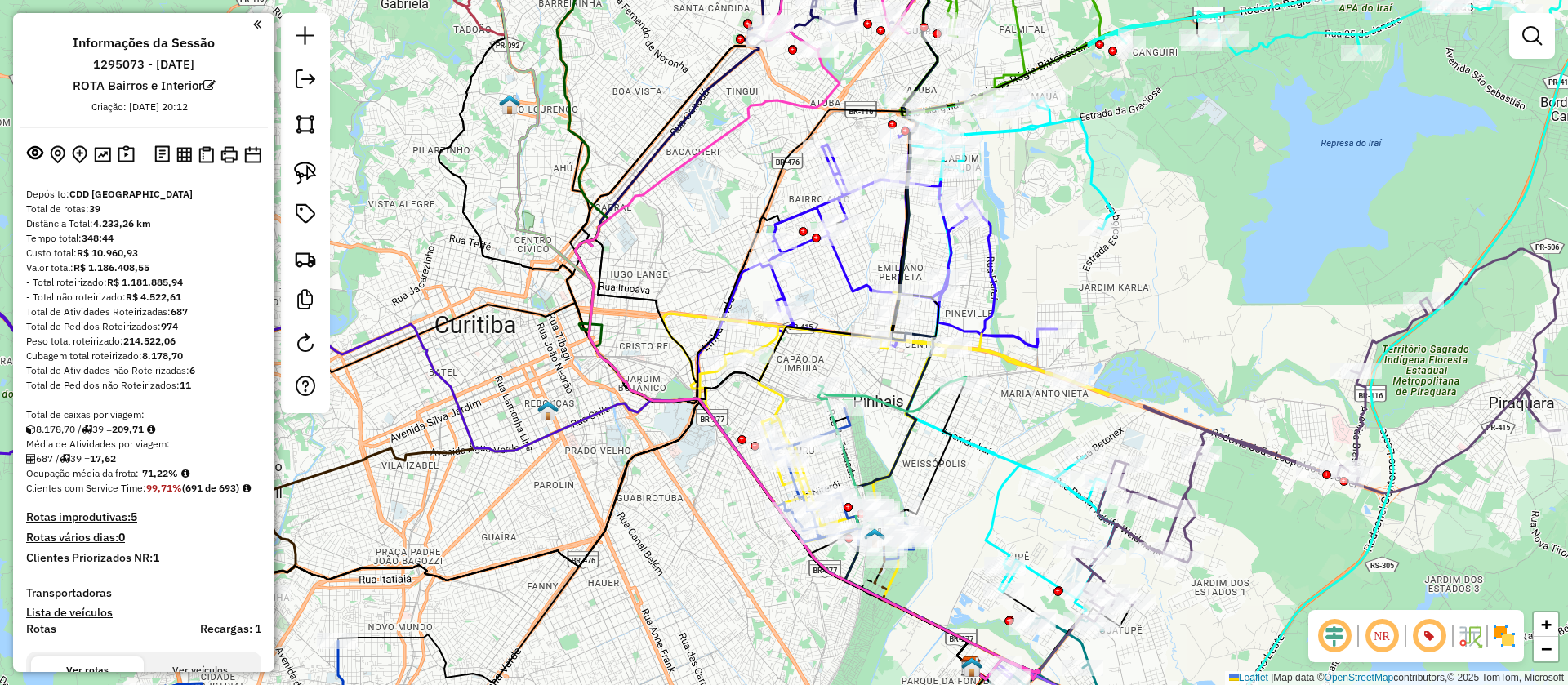
drag, startPoint x: 1038, startPoint y: 218, endPoint x: 1034, endPoint y: 244, distance: 26.3
click at [1034, 244] on div "Janela de atendimento Grade de atendimento Capacidade Transportadoras Veículos …" at bounding box center [784, 342] width 1568 height 685
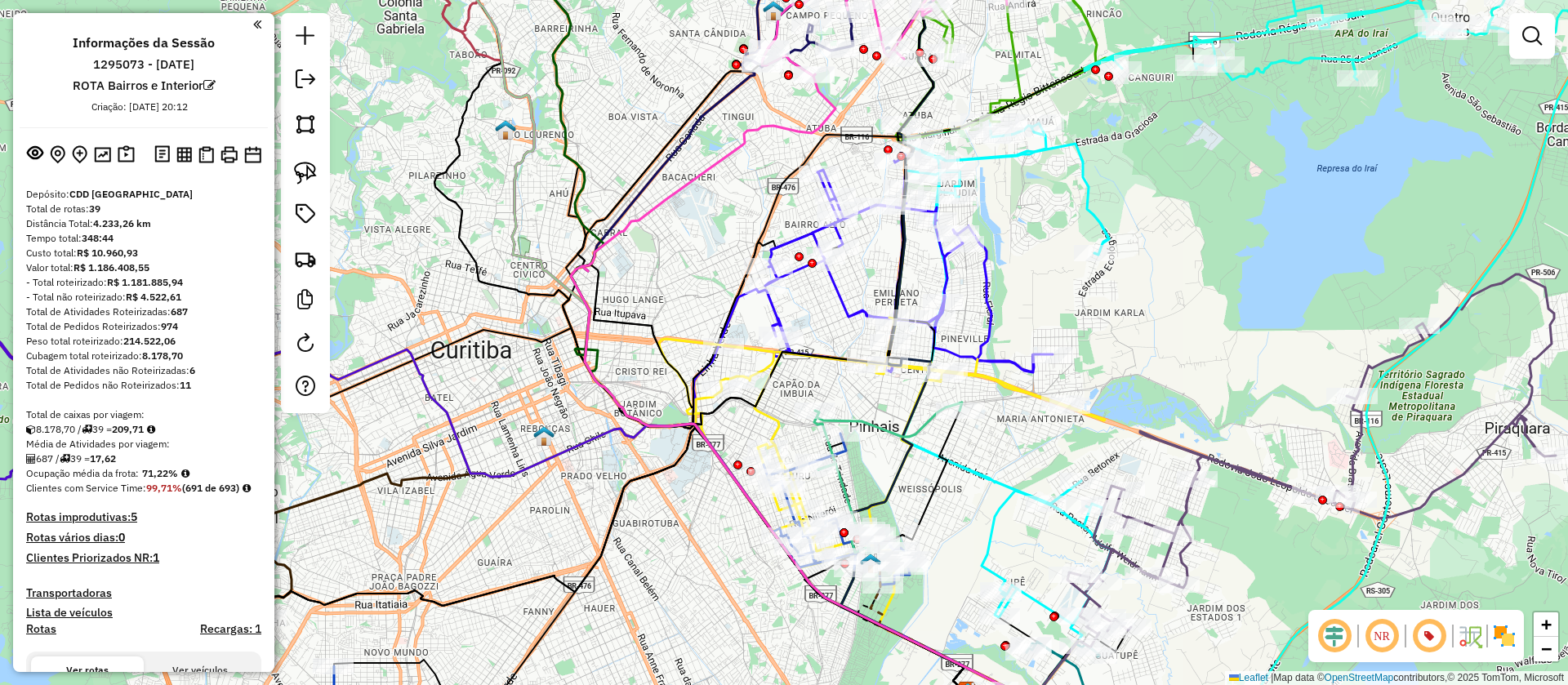
click at [988, 158] on icon at bounding box center [1006, 370] width 210 height 508
select select "**********"
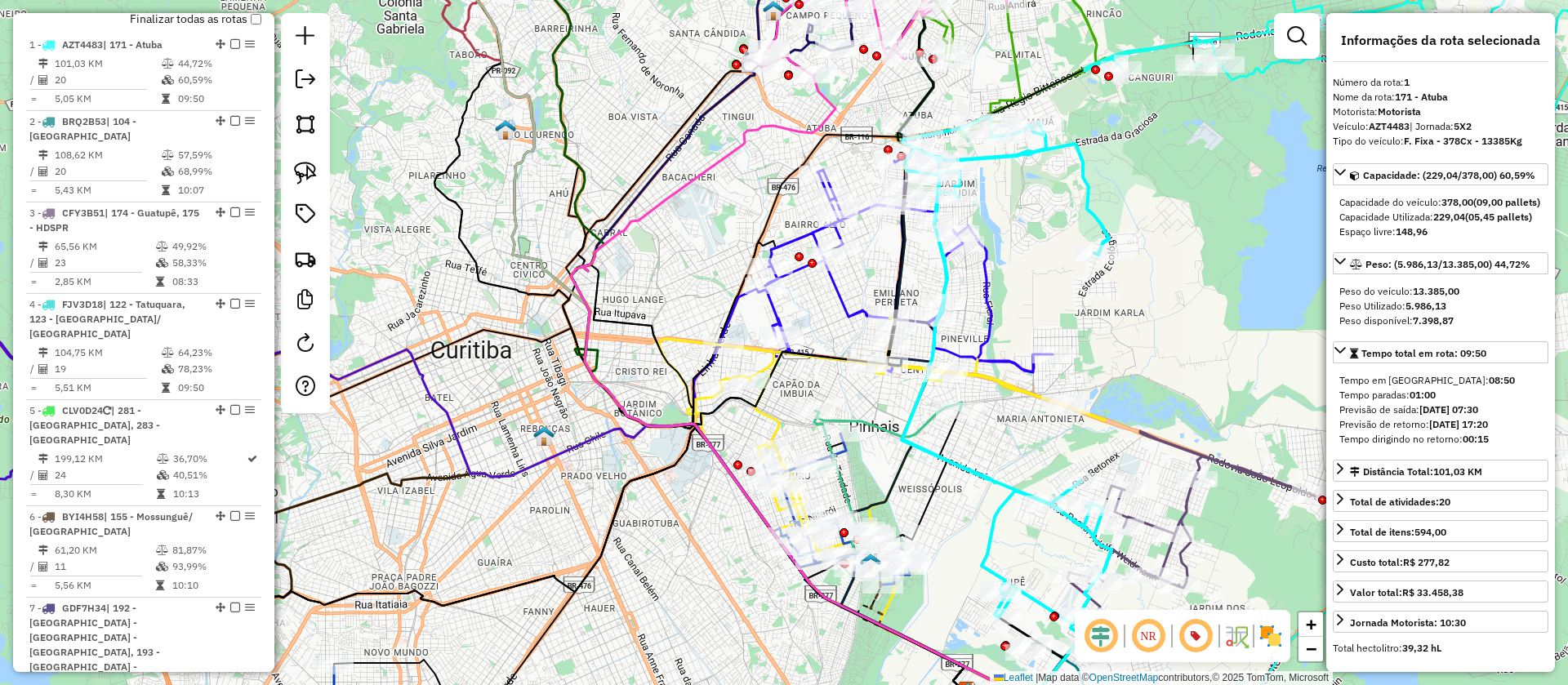
scroll to position [723, 0]
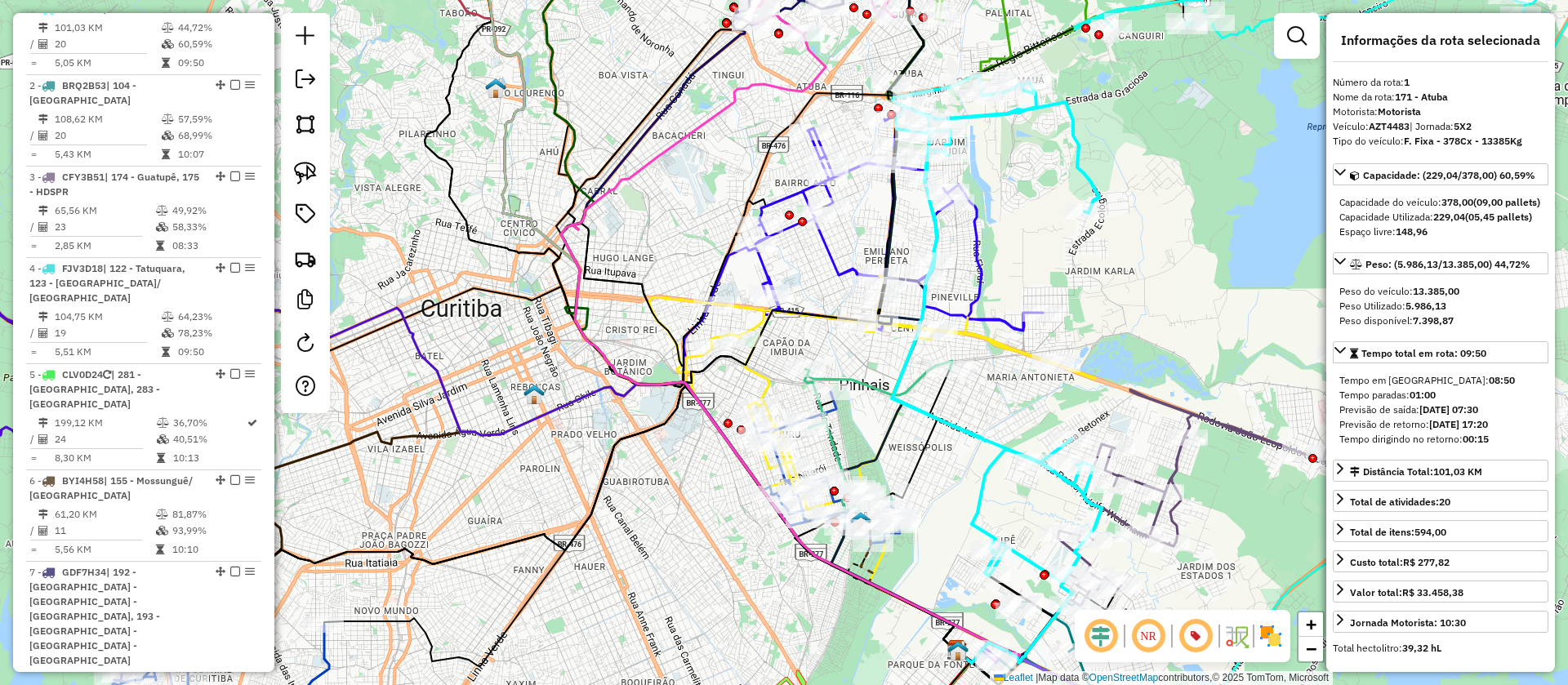
click at [817, 278] on div "Janela de atendimento Grade de atendimento Capacidade Transportadoras Veículos …" at bounding box center [784, 342] width 1568 height 685
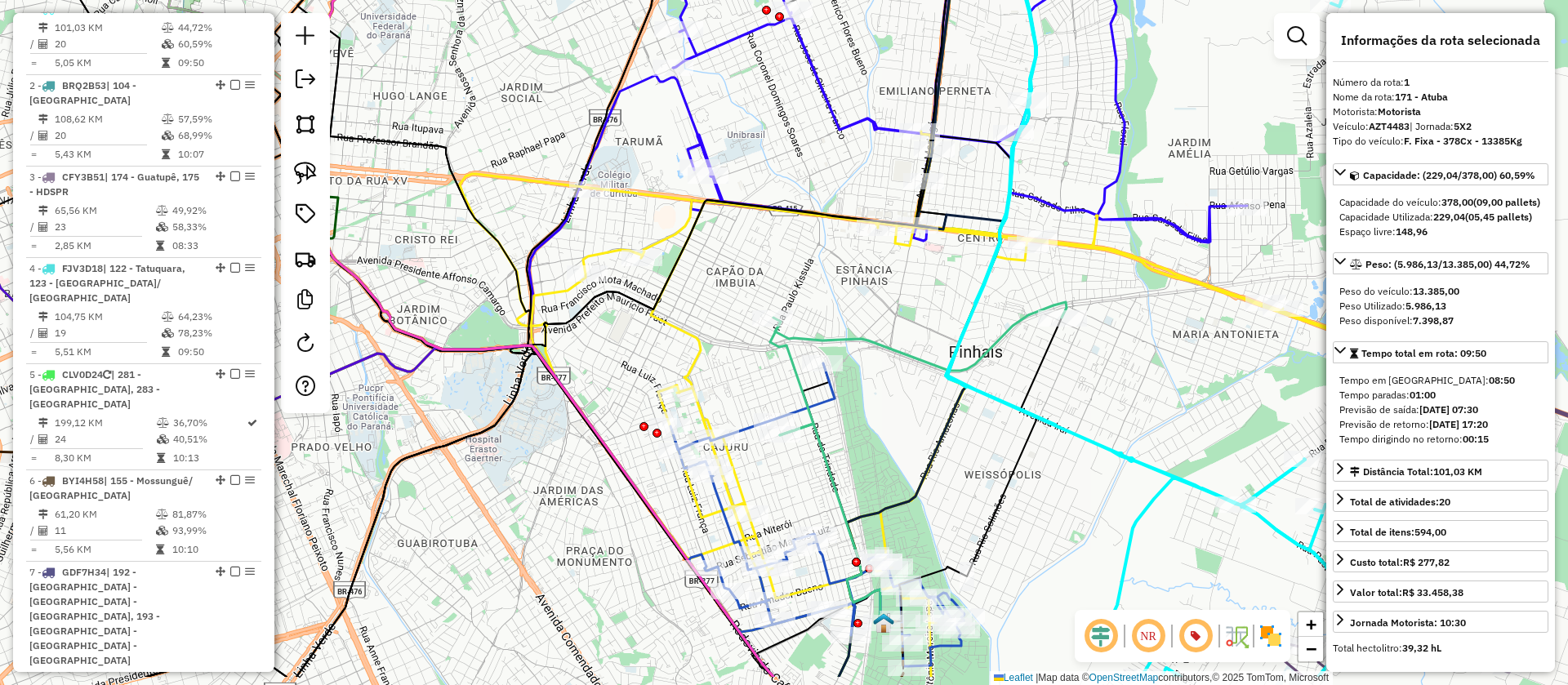
drag, startPoint x: 929, startPoint y: 357, endPoint x: 873, endPoint y: 286, distance: 90.4
click at [874, 278] on div "Janela de atendimento Grade de atendimento Capacidade Transportadoras Veículos …" at bounding box center [784, 342] width 1568 height 685
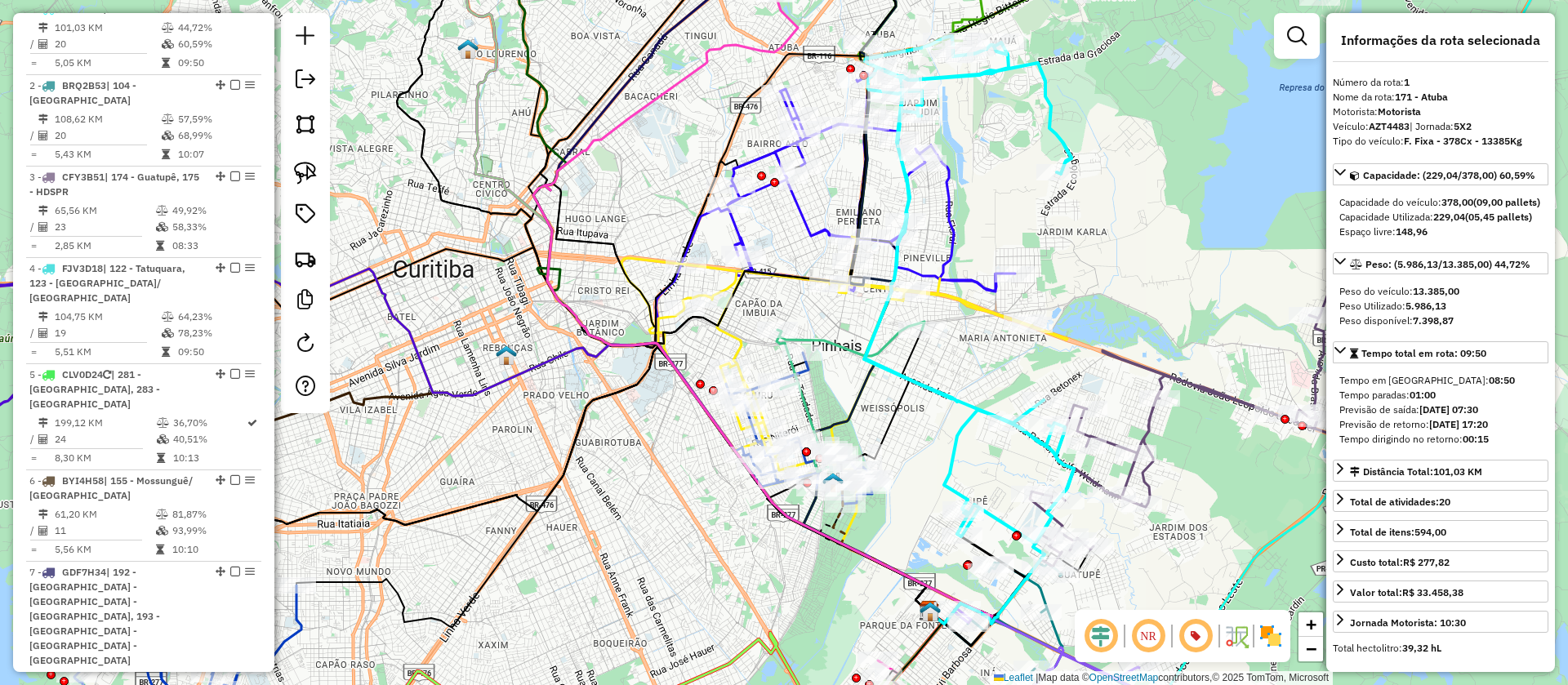
click at [739, 351] on icon at bounding box center [844, 361] width 446 height 250
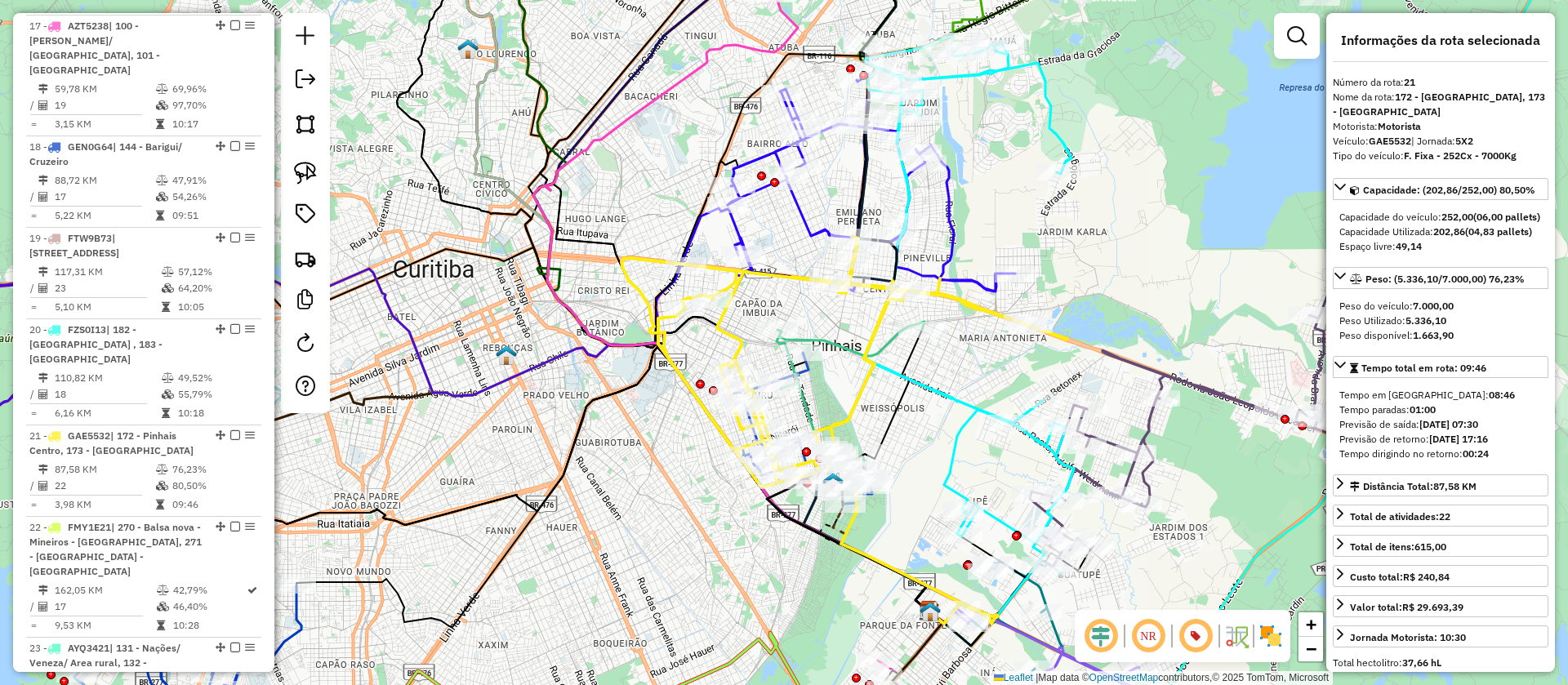
scroll to position [2640, 0]
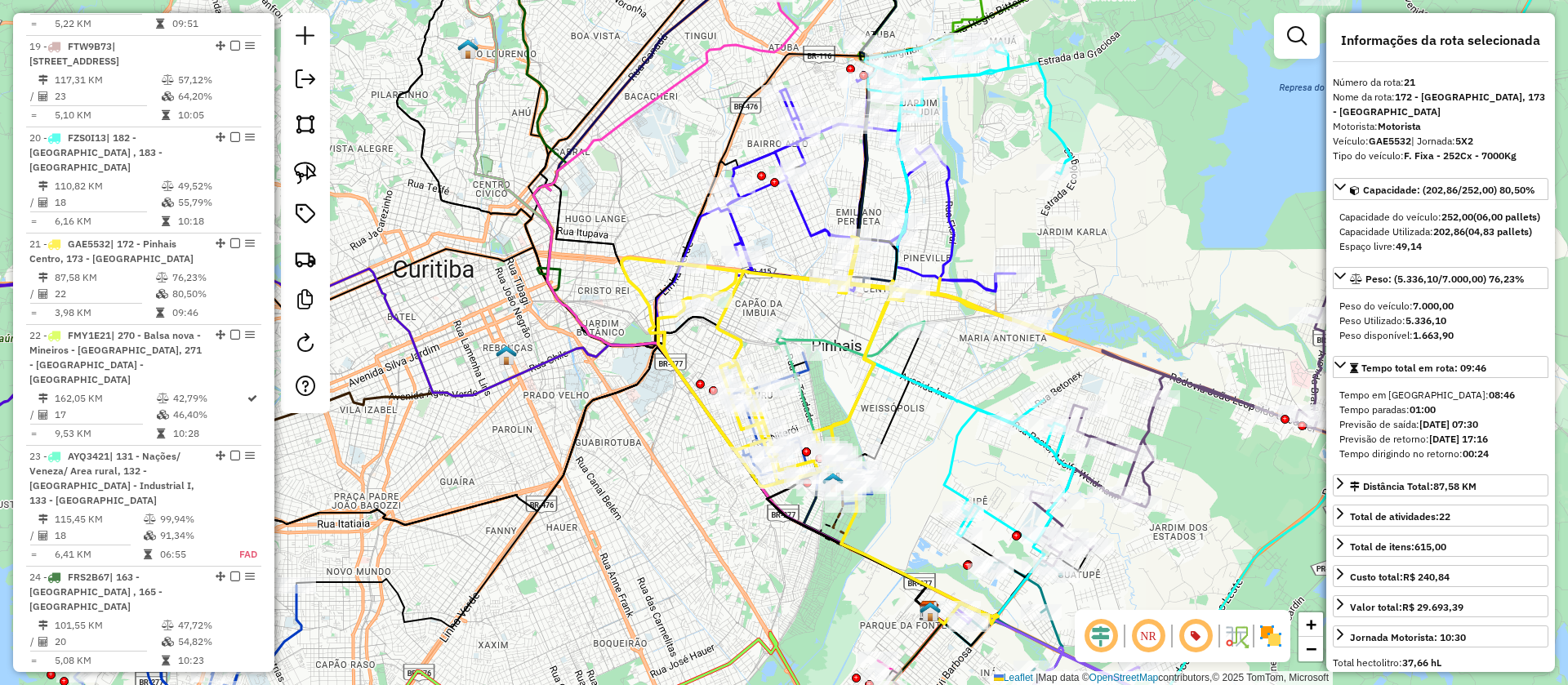
click at [856, 392] on icon at bounding box center [844, 361] width 446 height 250
click at [810, 373] on icon at bounding box center [799, 428] width 147 height 151
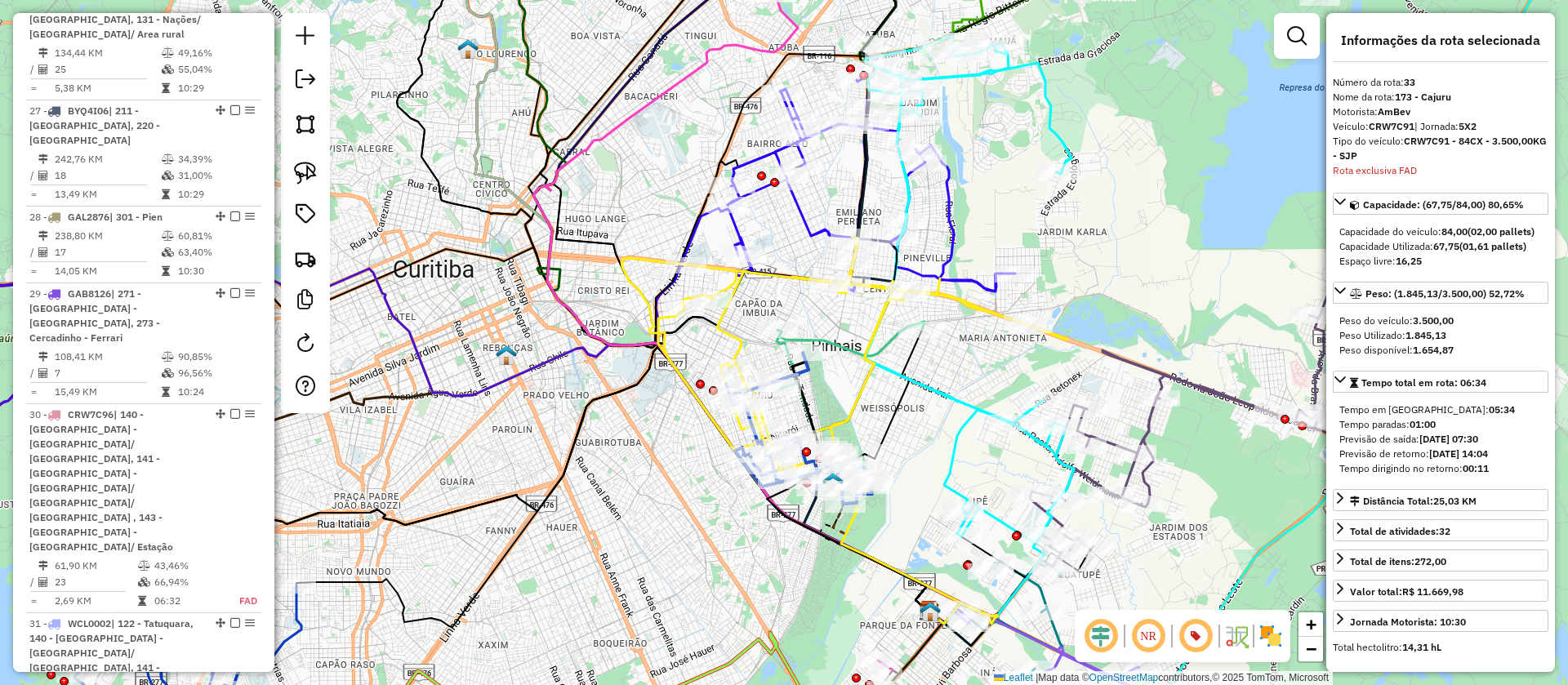
scroll to position [3853, 0]
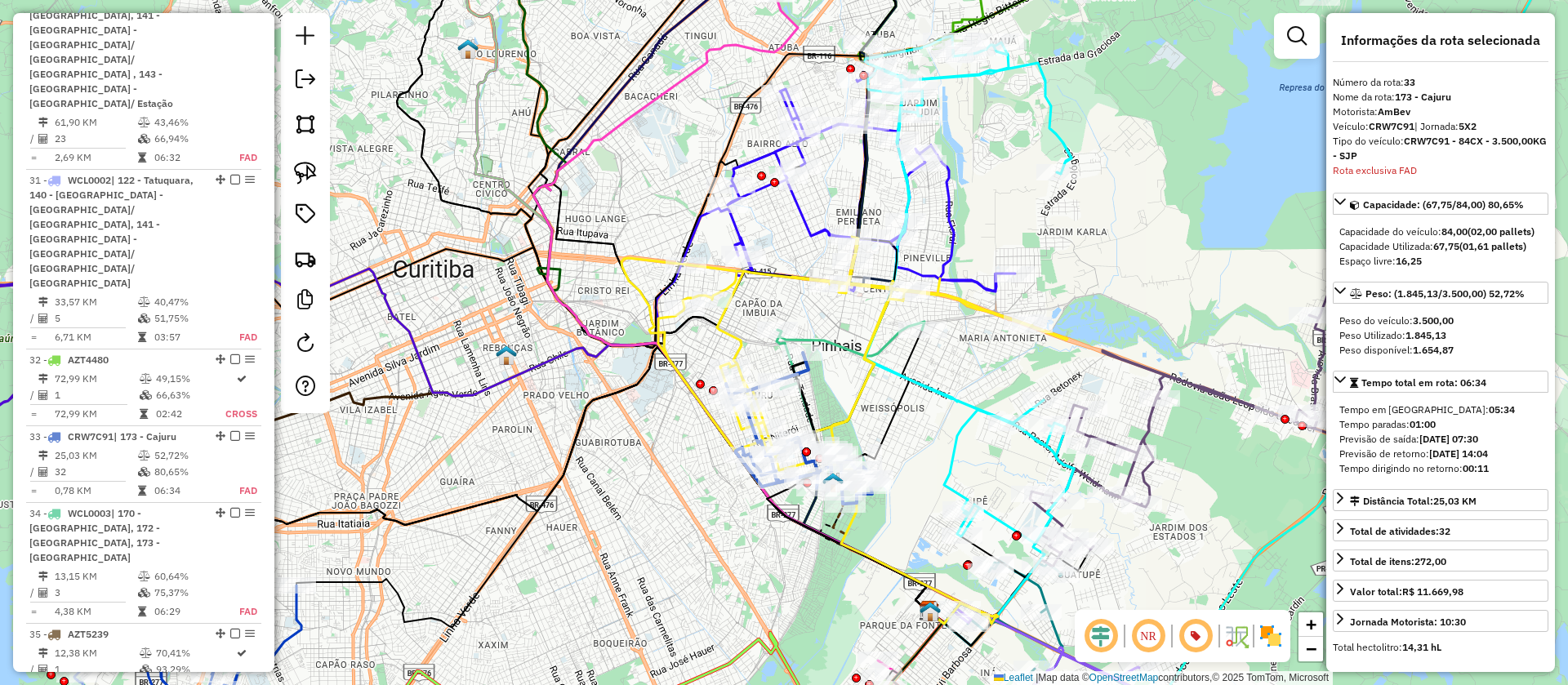
click at [842, 346] on icon at bounding box center [850, 355] width 147 height 67
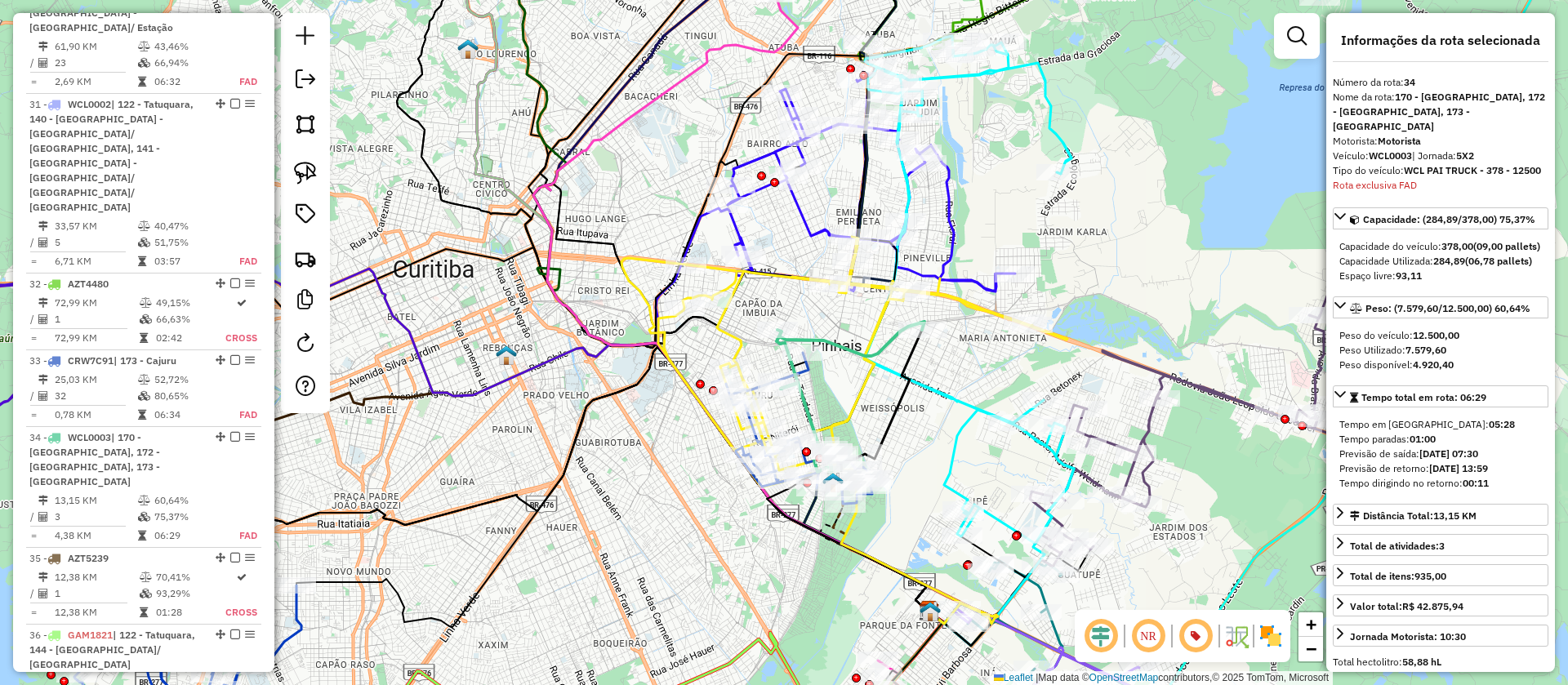
scroll to position [3932, 0]
click at [735, 335] on icon at bounding box center [844, 361] width 446 height 250
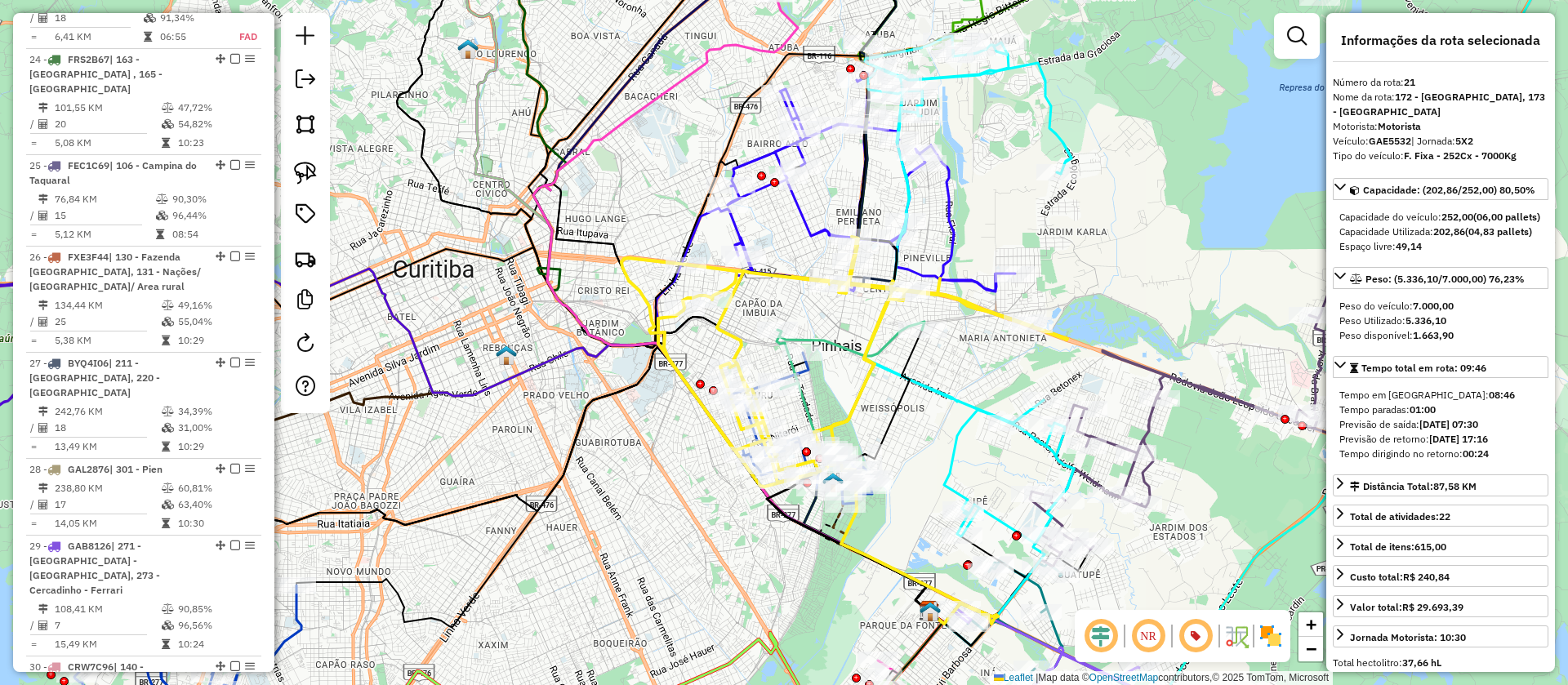
scroll to position [2640, 0]
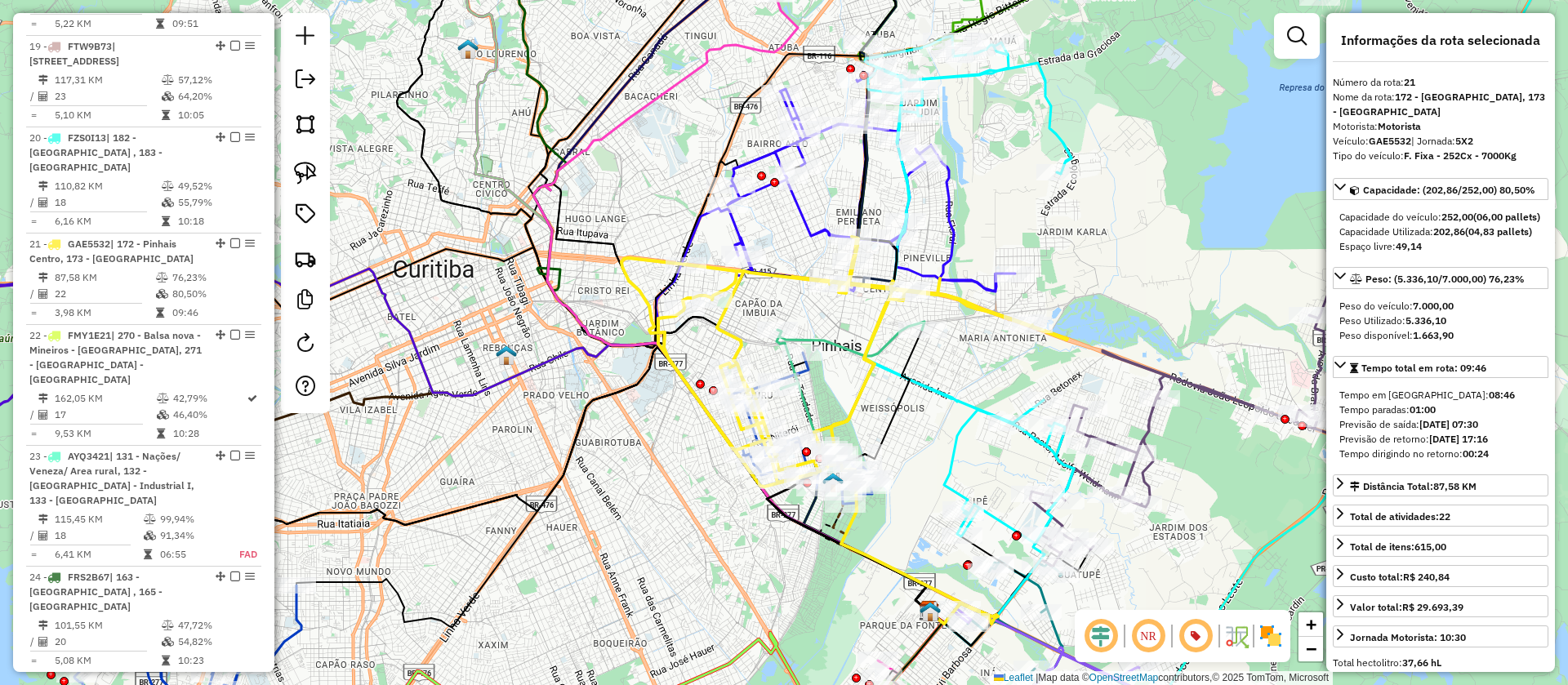
click at [806, 223] on icon at bounding box center [871, 179] width 288 height 223
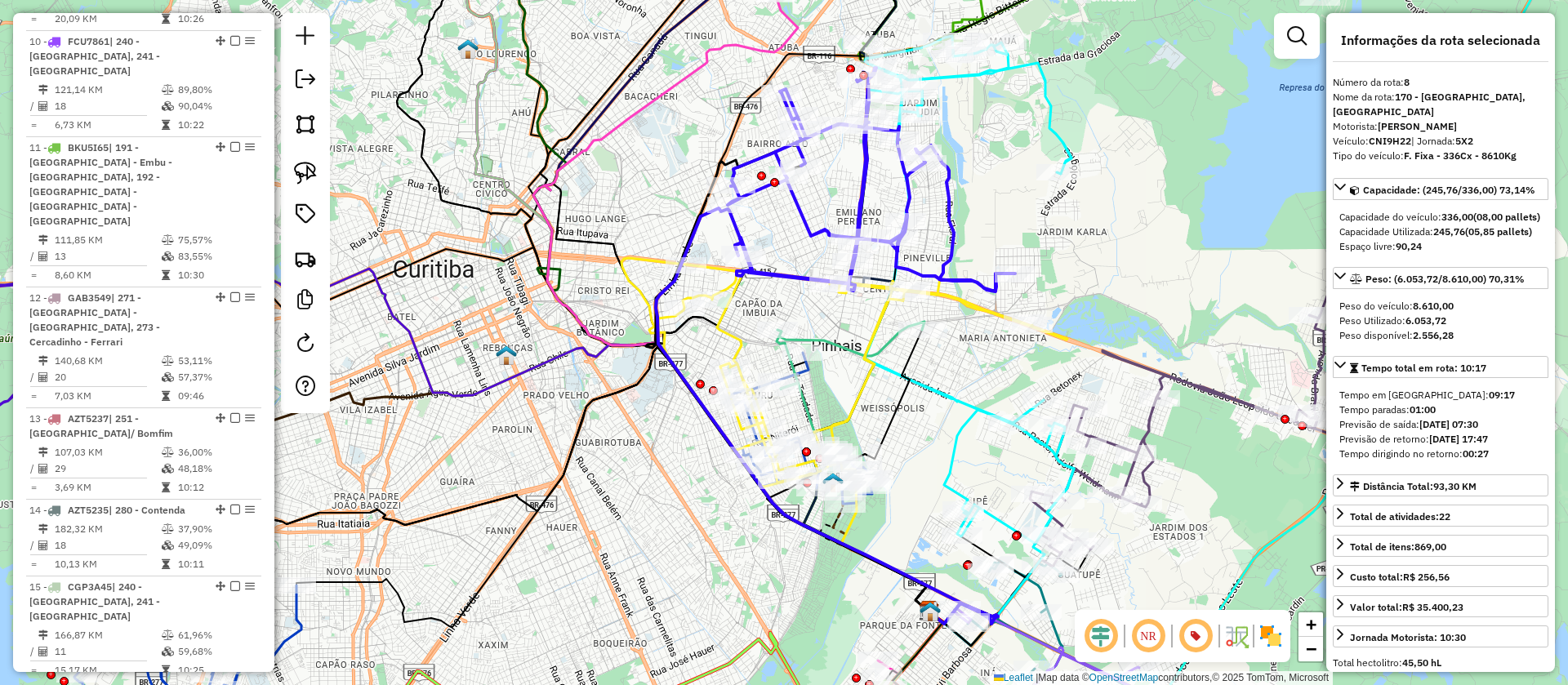
scroll to position [1378, 0]
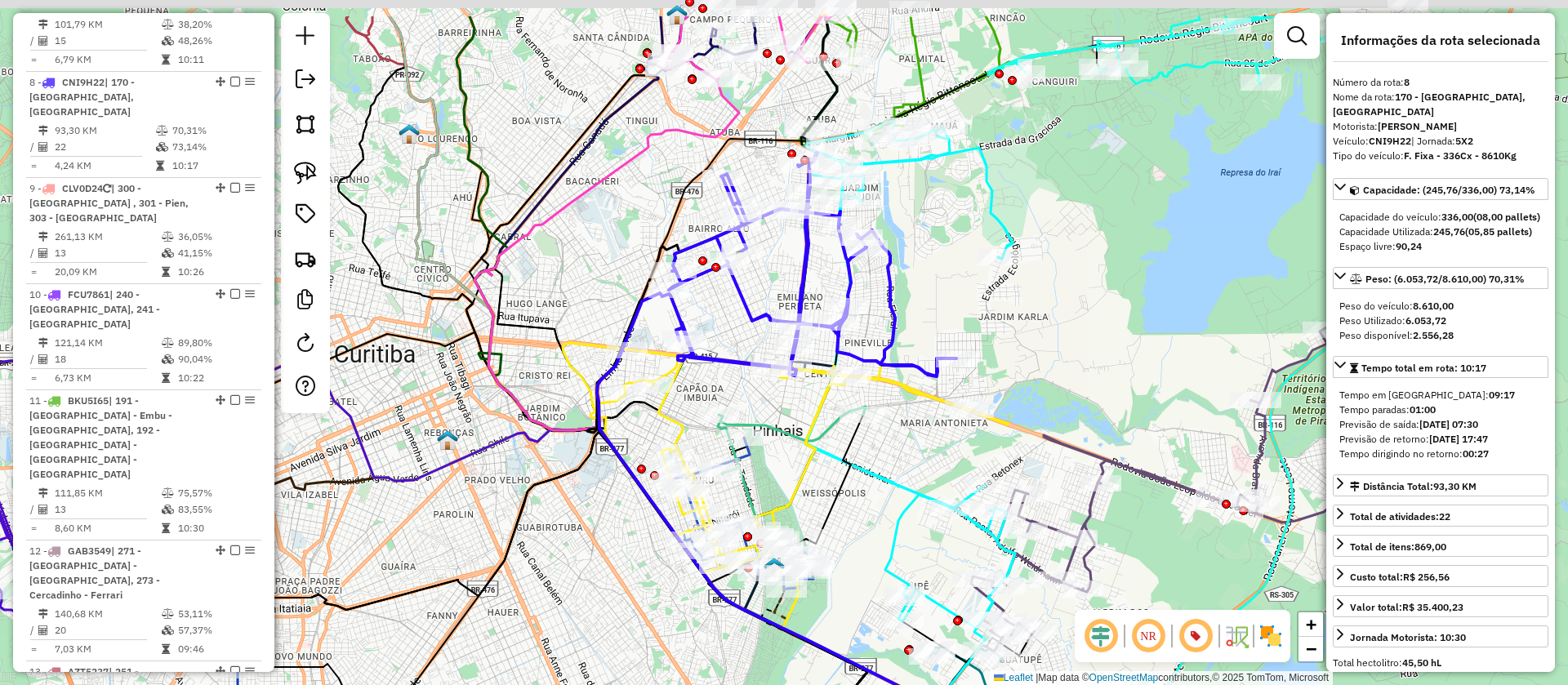
drag, startPoint x: 991, startPoint y: 194, endPoint x: 932, endPoint y: 279, distance: 103.5
click at [932, 279] on div "Janela de atendimento Grade de atendimento Capacidade Transportadoras Veículos …" at bounding box center [784, 342] width 1568 height 685
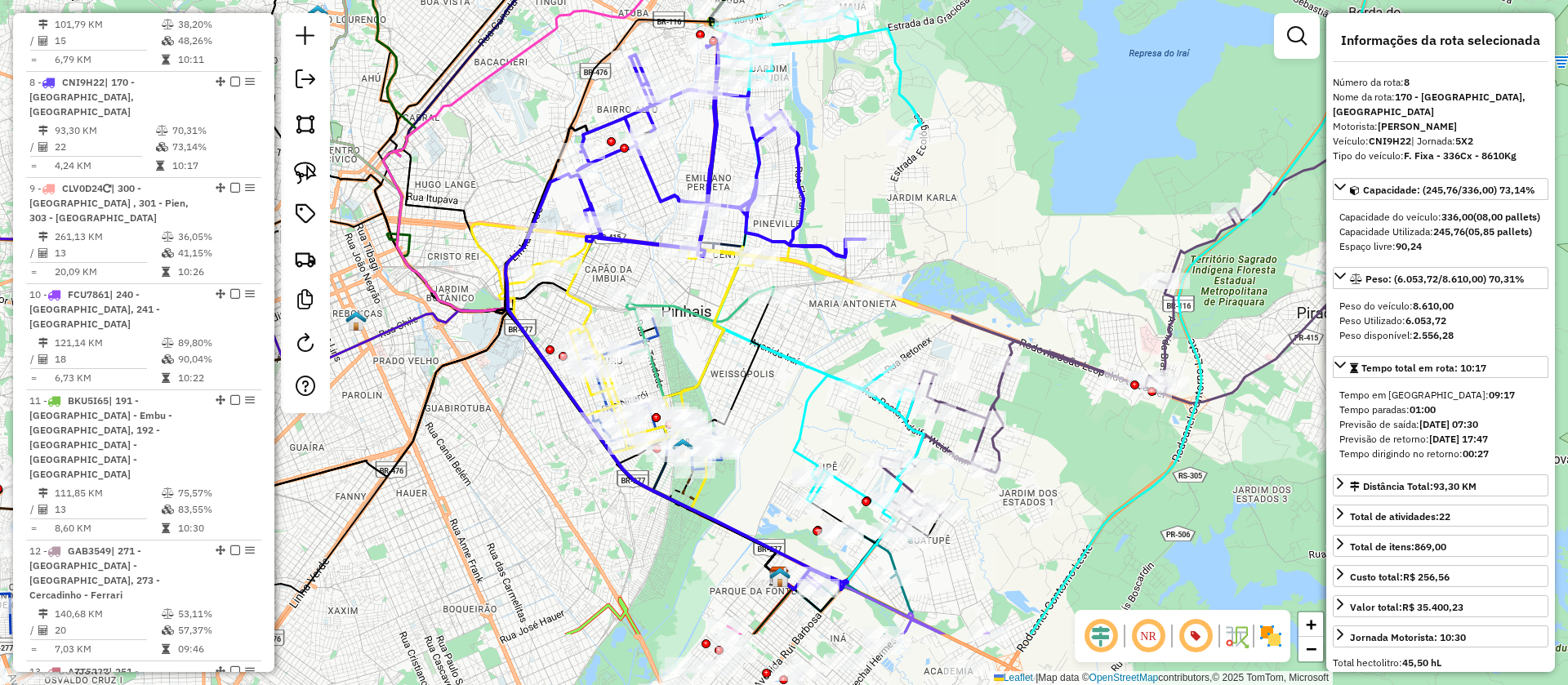
drag, startPoint x: 930, startPoint y: 301, endPoint x: 838, endPoint y: 182, distance: 150.4
click at [838, 182] on div "Janela de atendimento Grade de atendimento Capacidade Transportadoras Veículos …" at bounding box center [784, 342] width 1568 height 685
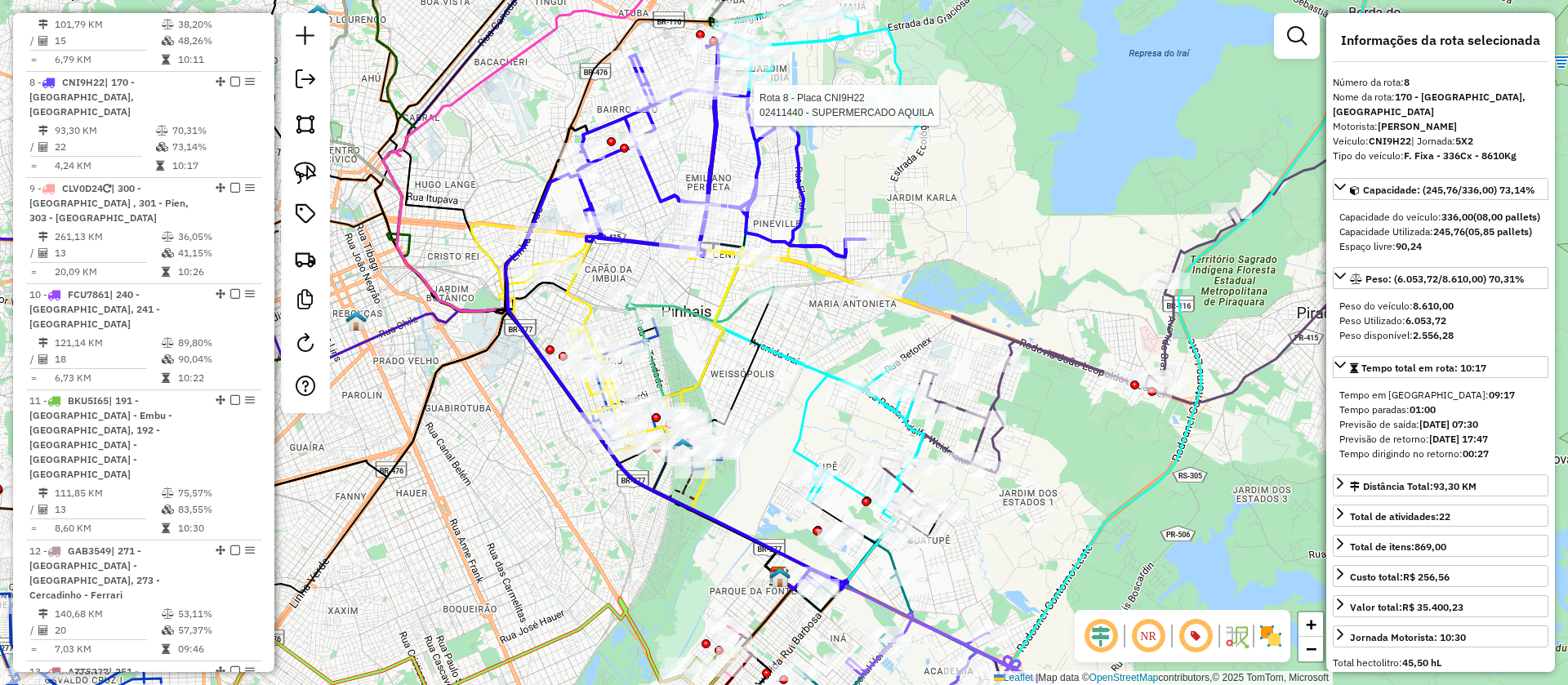
click at [997, 390] on icon at bounding box center [1123, 339] width 488 height 360
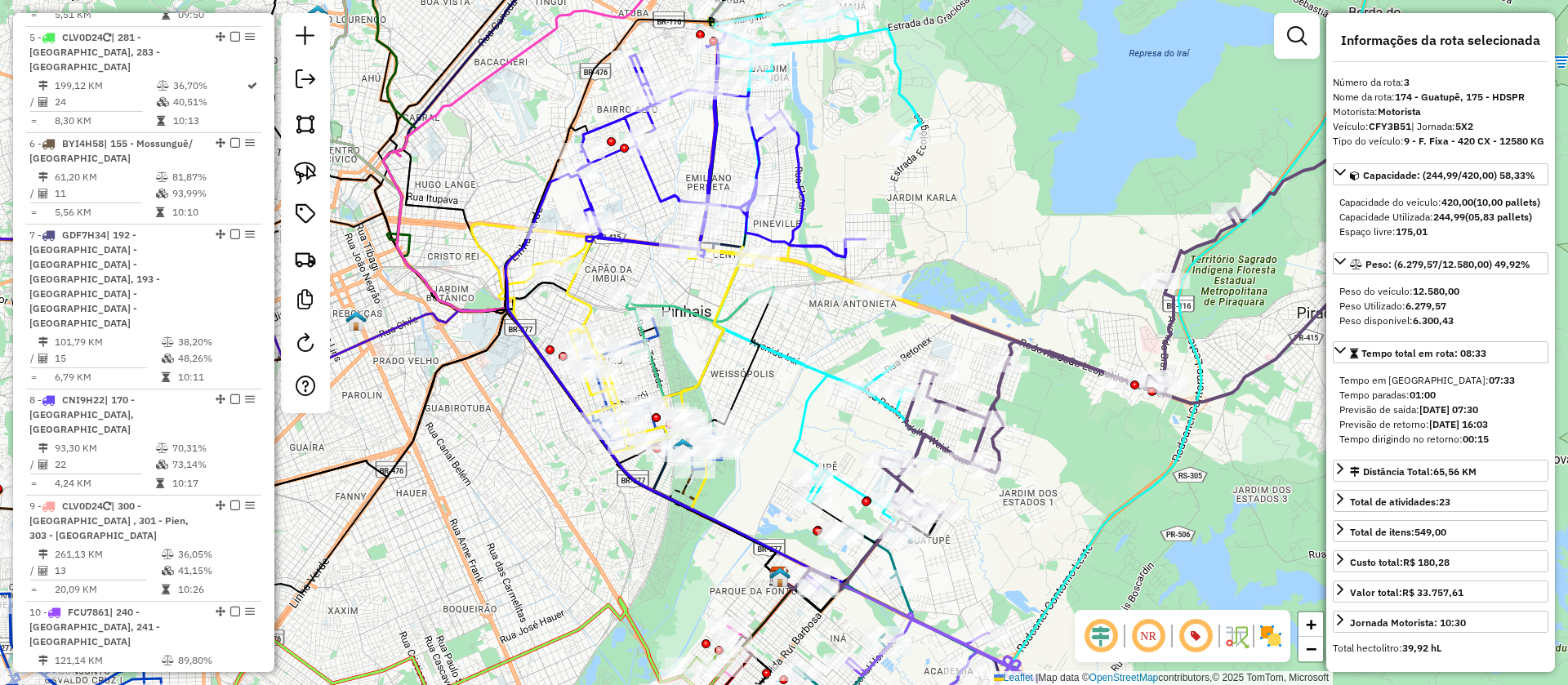
scroll to position [892, 0]
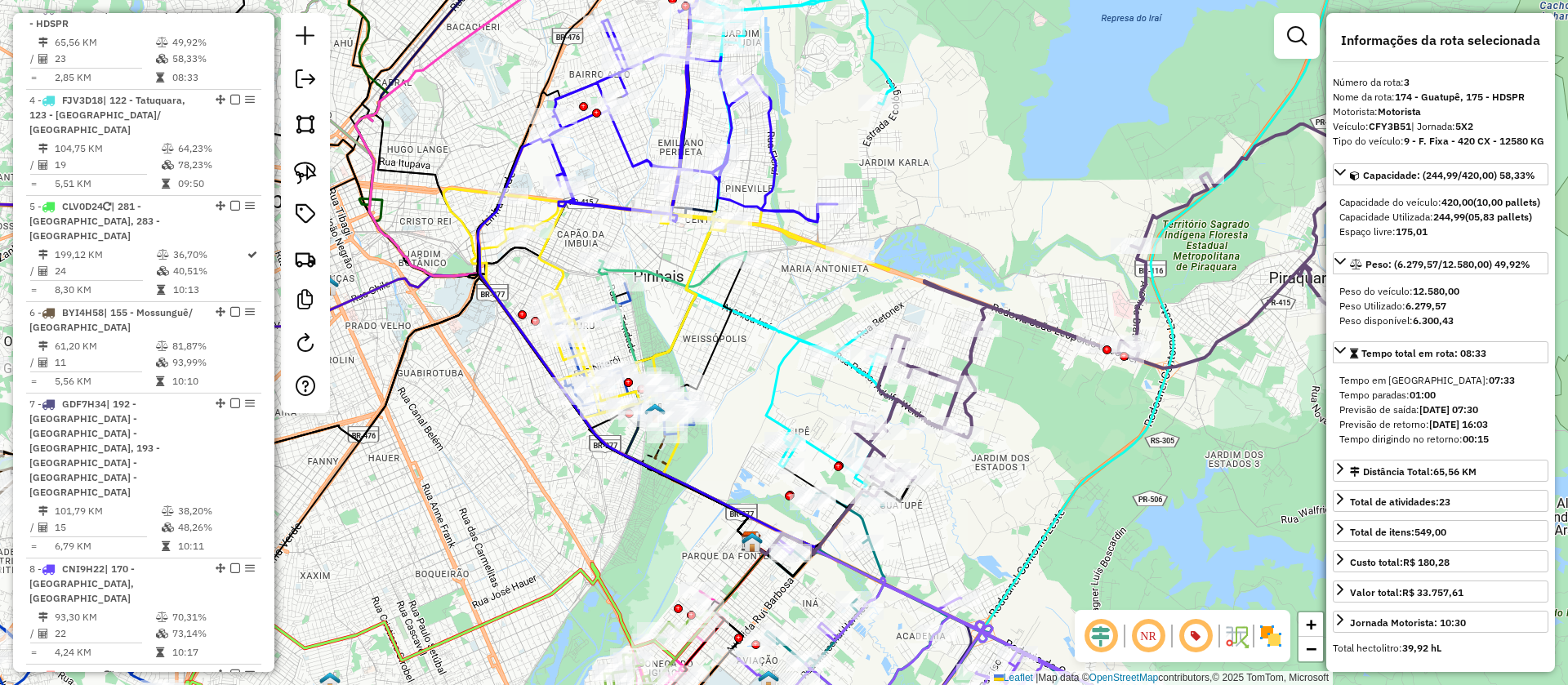
drag, startPoint x: 1050, startPoint y: 455, endPoint x: 875, endPoint y: 373, distance: 193.3
click at [994, 375] on div "Janela de atendimento Grade de atendimento Capacidade Transportadoras Veículos …" at bounding box center [784, 342] width 1568 height 685
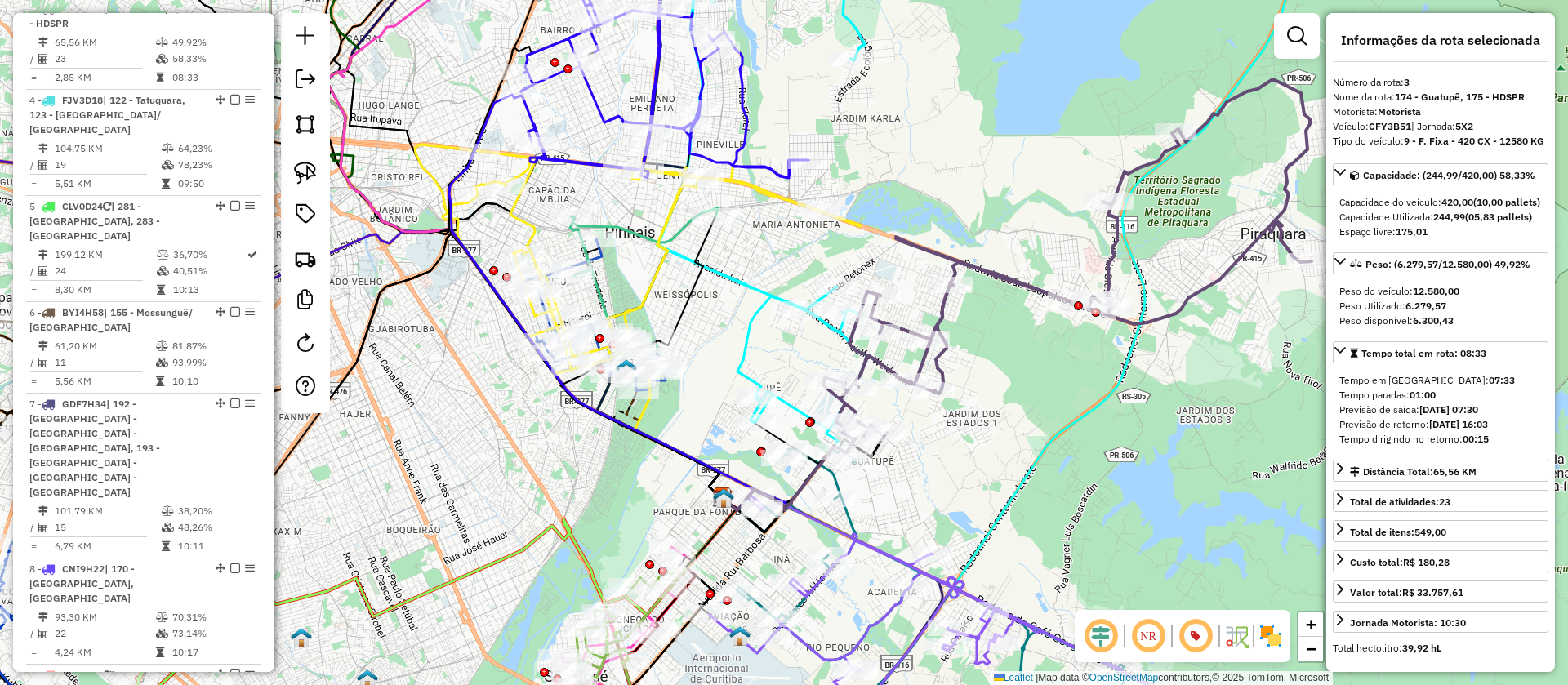
click at [757, 315] on icon at bounding box center [763, 180] width 210 height 499
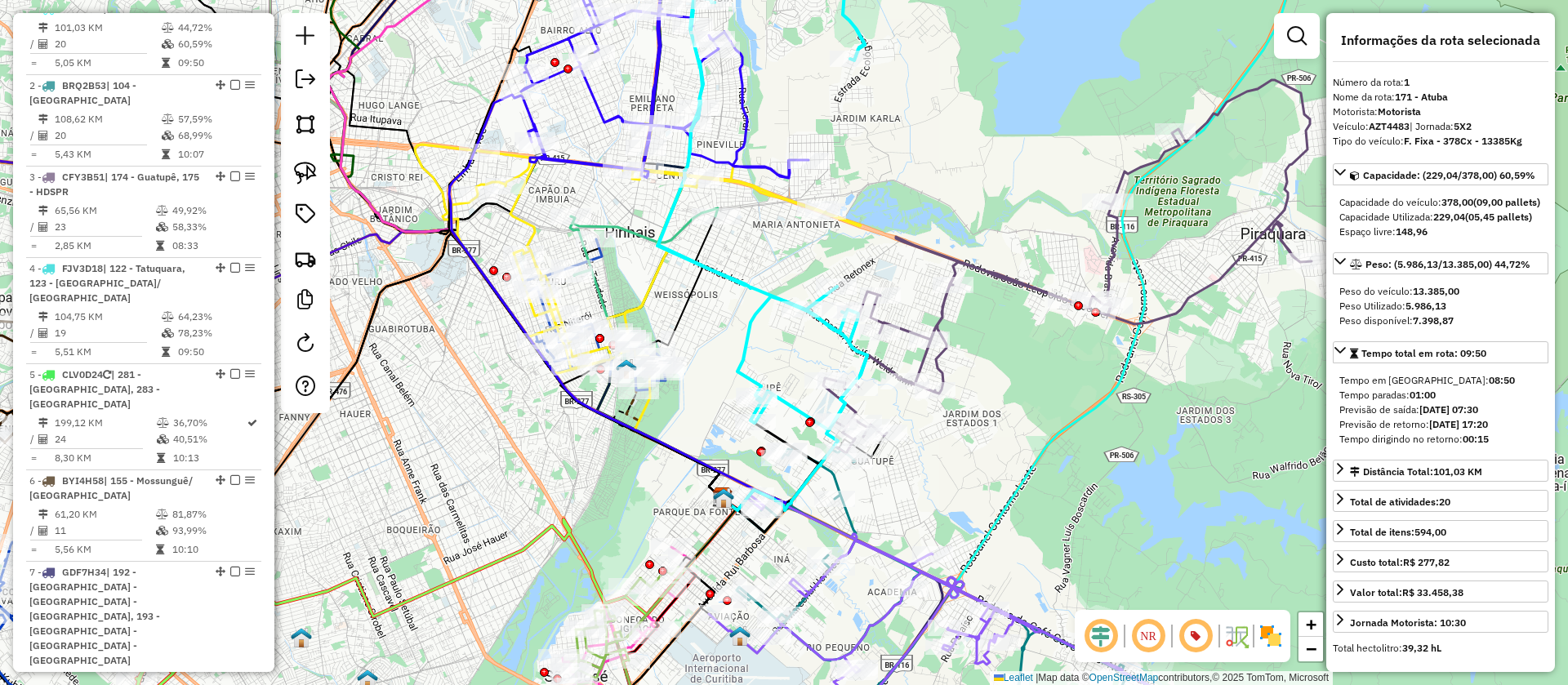
scroll to position [723, 0]
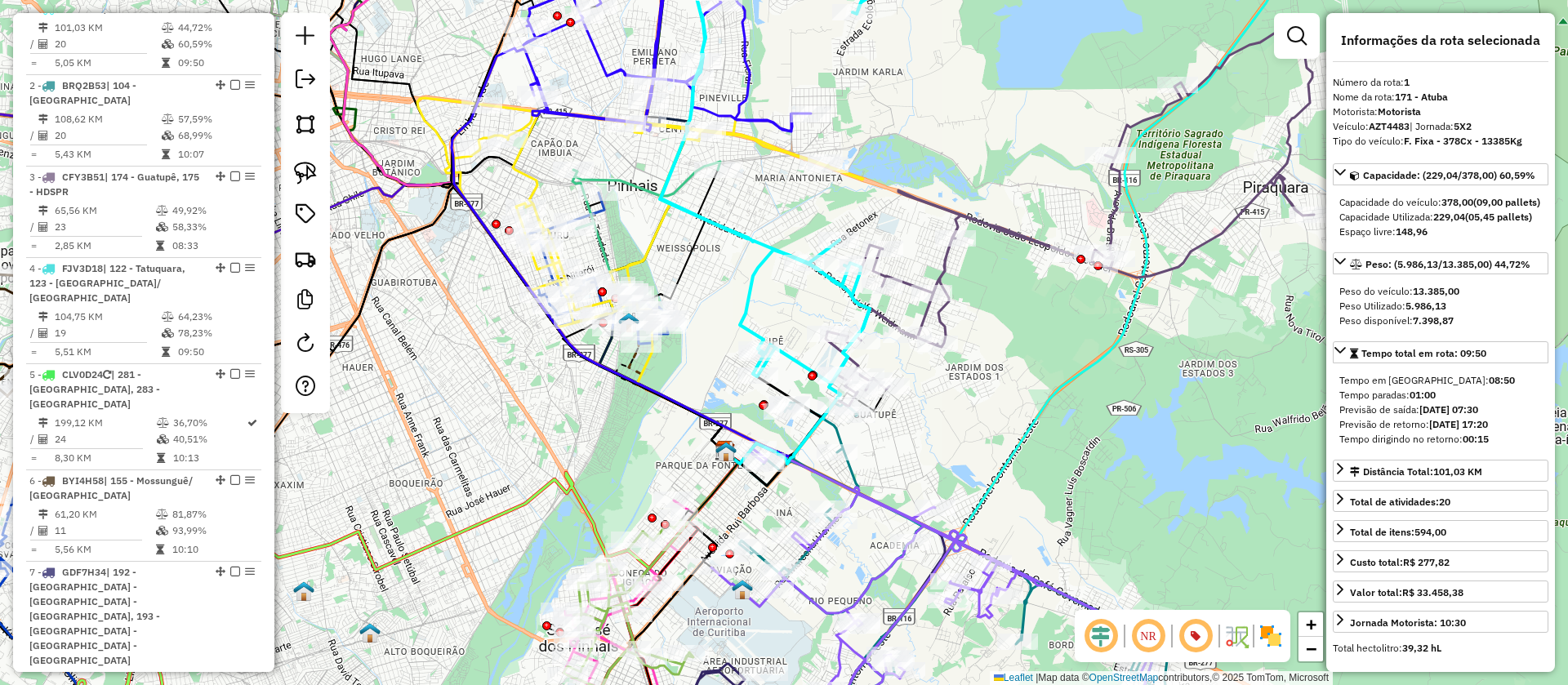
drag, startPoint x: 961, startPoint y: 473, endPoint x: 962, endPoint y: 427, distance: 46.0
click at [962, 427] on div "Janela de atendimento Grade de atendimento Capacidade Transportadoras Veículos …" at bounding box center [784, 342] width 1568 height 685
click at [749, 277] on icon at bounding box center [765, 157] width 210 height 452
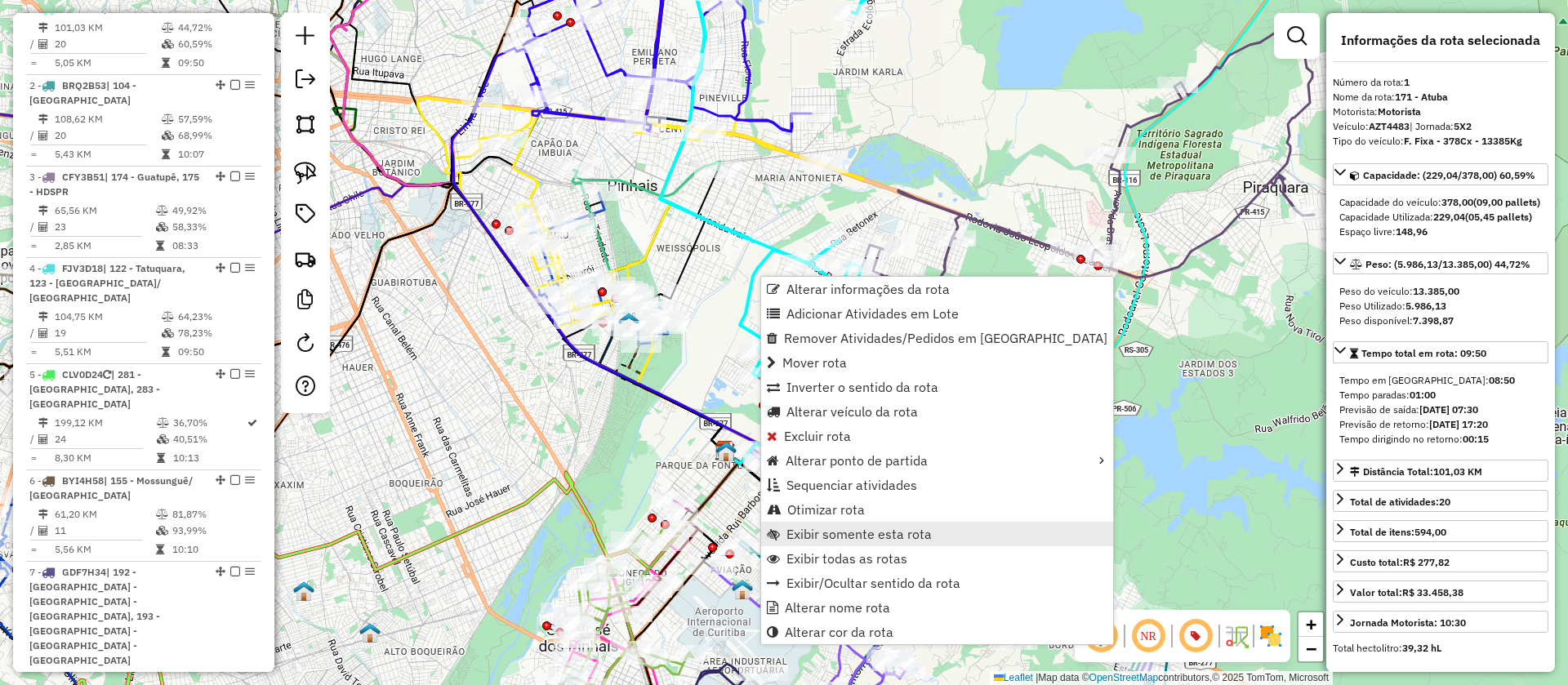
click at [808, 529] on span "Exibir somente esta rota" at bounding box center [859, 533] width 146 height 13
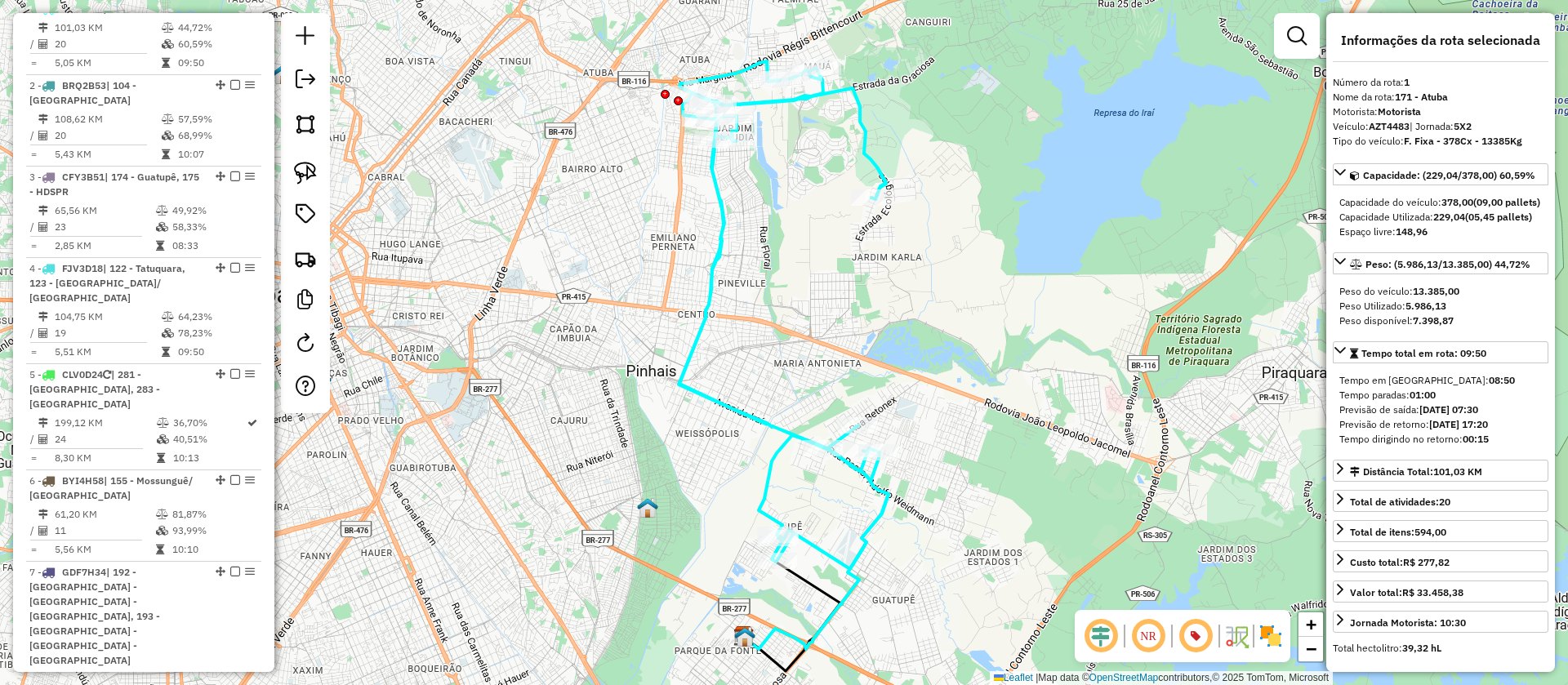
drag, startPoint x: 828, startPoint y: 271, endPoint x: 828, endPoint y: 295, distance: 24.0
click at [828, 295] on div "Janela de atendimento Grade de atendimento Capacidade Transportadoras Veículos …" at bounding box center [784, 342] width 1568 height 685
click at [1479, 146] on strong "F. Fixa - 378Cx - 13385Kg" at bounding box center [1463, 141] width 118 height 12
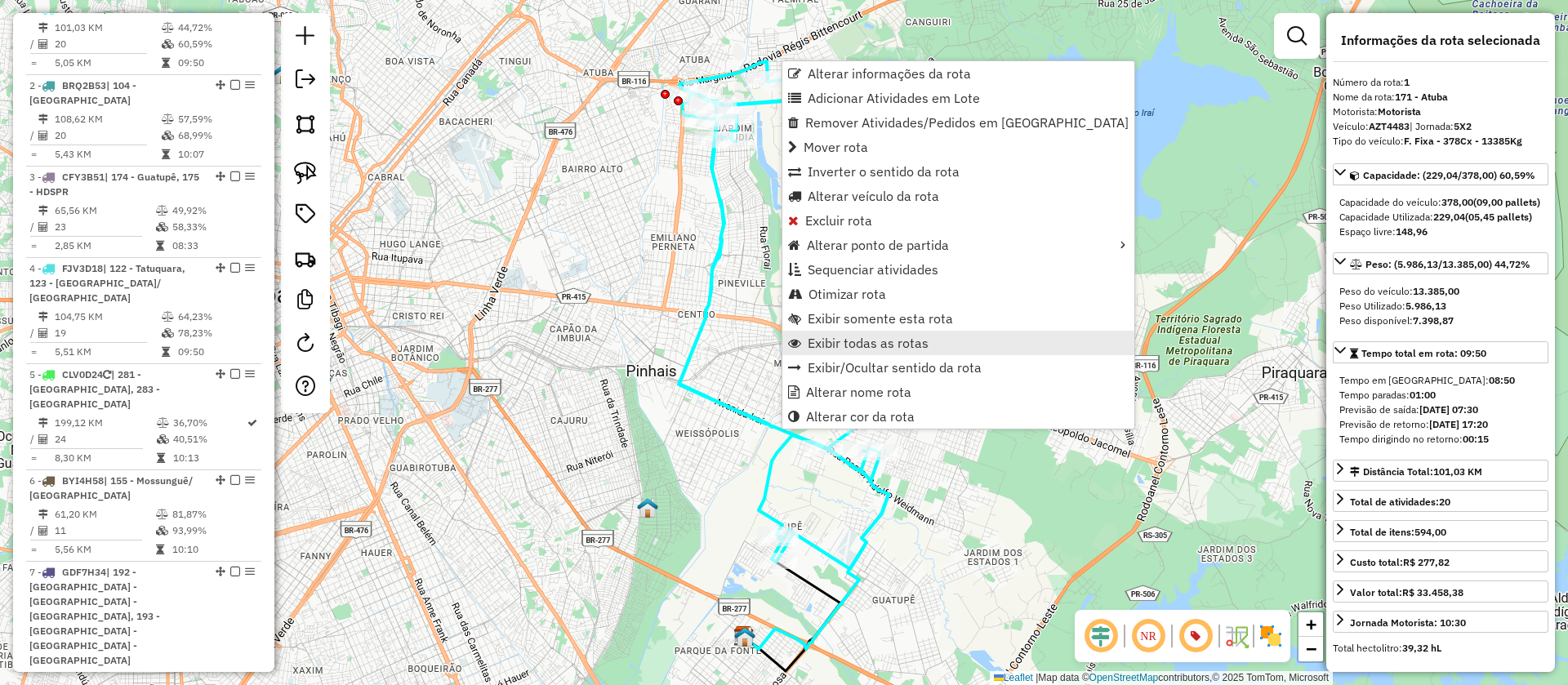
click at [833, 336] on span "Exibir todas as rotas" at bounding box center [868, 342] width 121 height 13
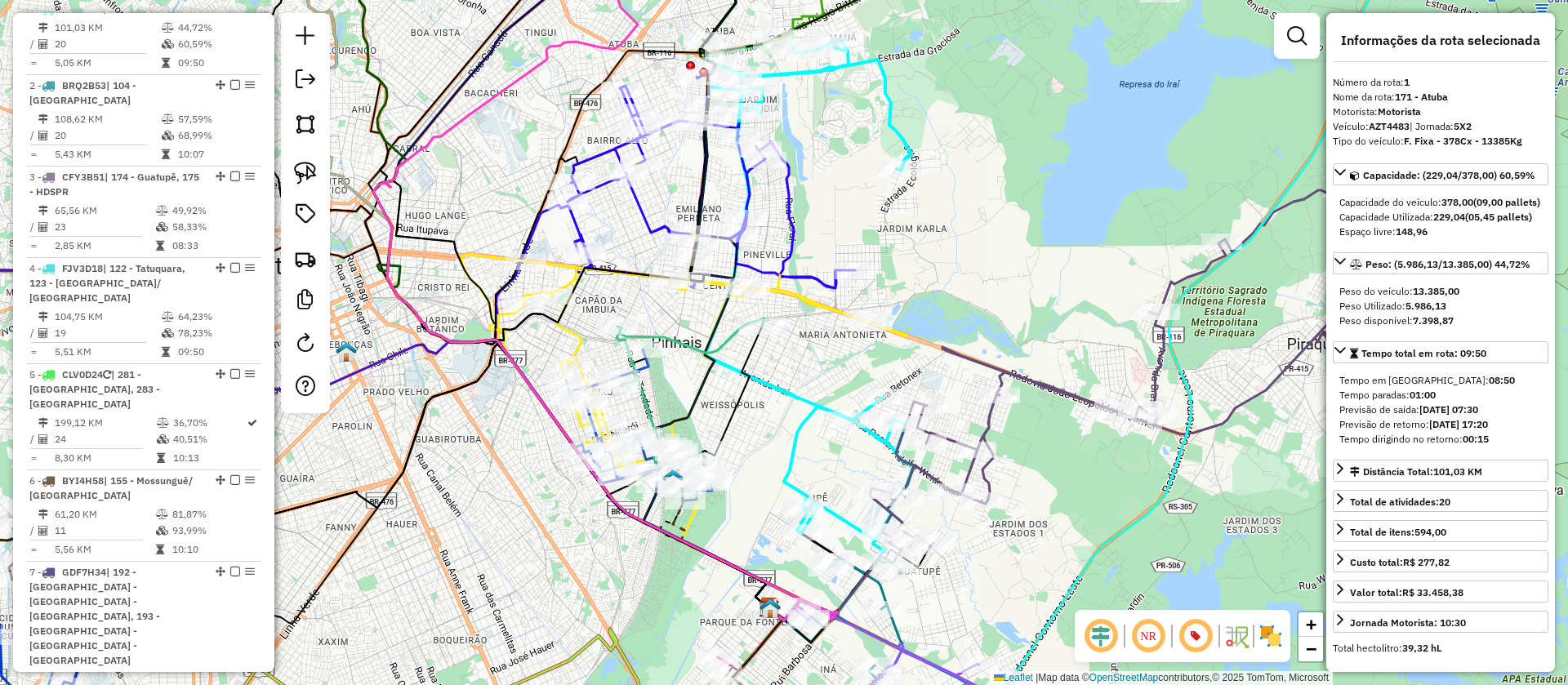
drag, startPoint x: 954, startPoint y: 378, endPoint x: 980, endPoint y: 350, distance: 38.2
click at [980, 350] on div "Janela de atendimento Grade de atendimento Capacidade Transportadoras Veículos …" at bounding box center [784, 342] width 1568 height 685
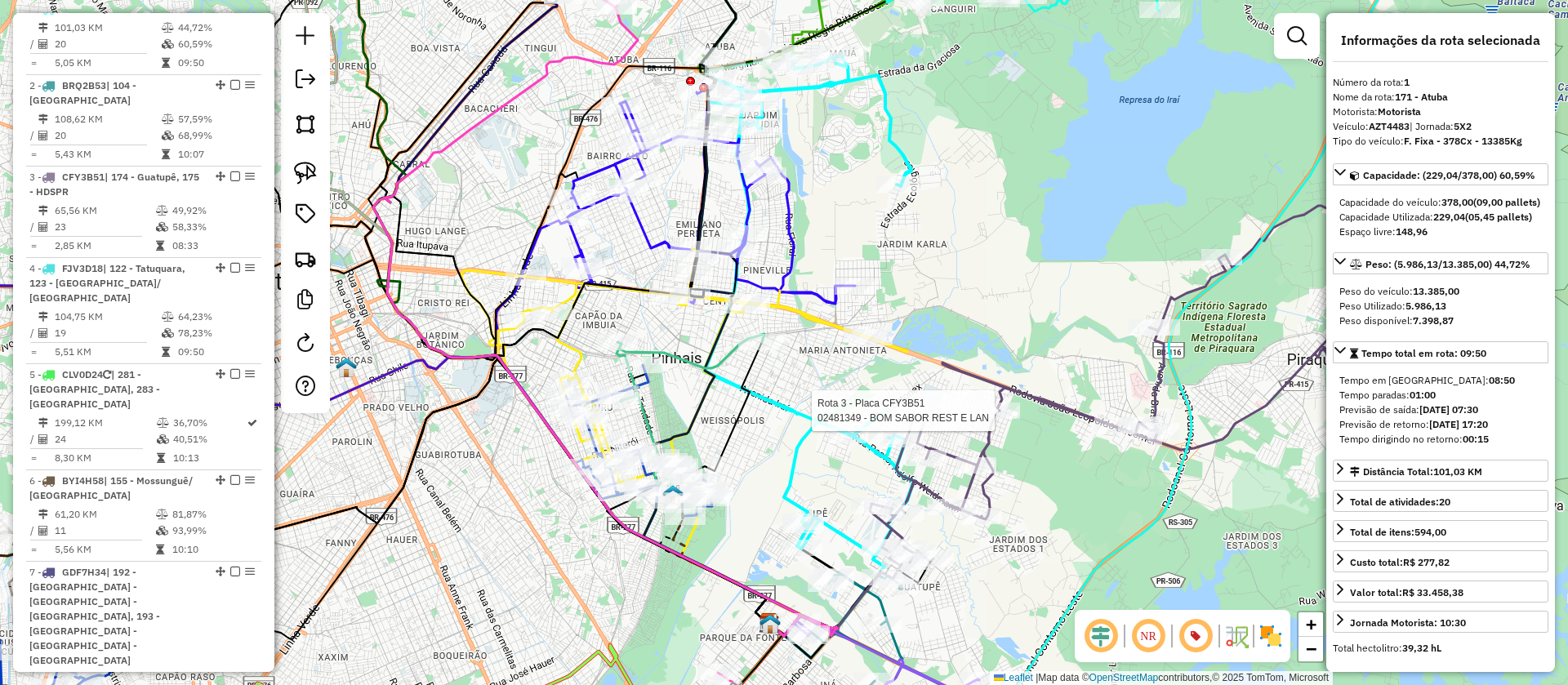
click at [977, 277] on div "Rota 3 - Placa CFY3B51 02481349 - BOM SABOR REST E LAN Janela de atendimento Gr…" at bounding box center [784, 342] width 1568 height 685
click at [791, 200] on icon at bounding box center [712, 192] width 288 height 223
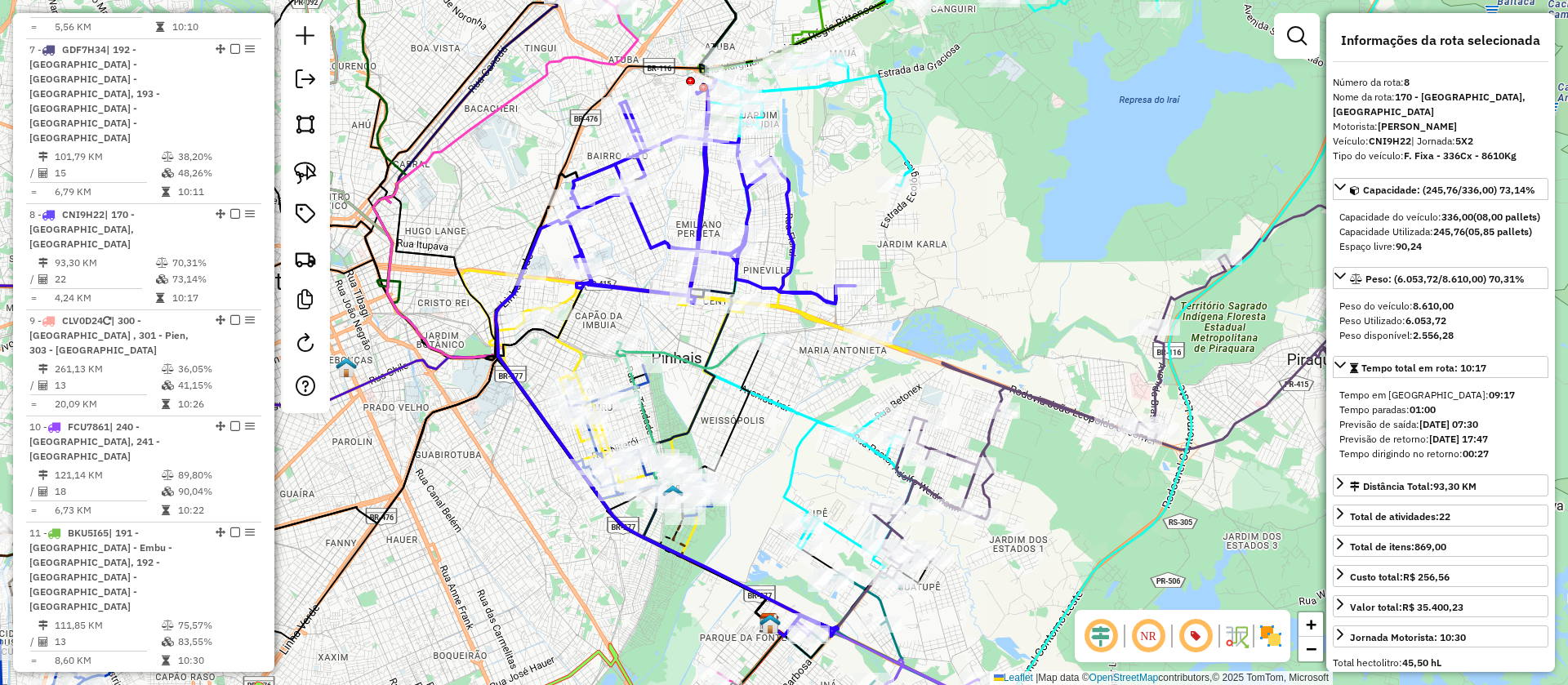
scroll to position [1378, 0]
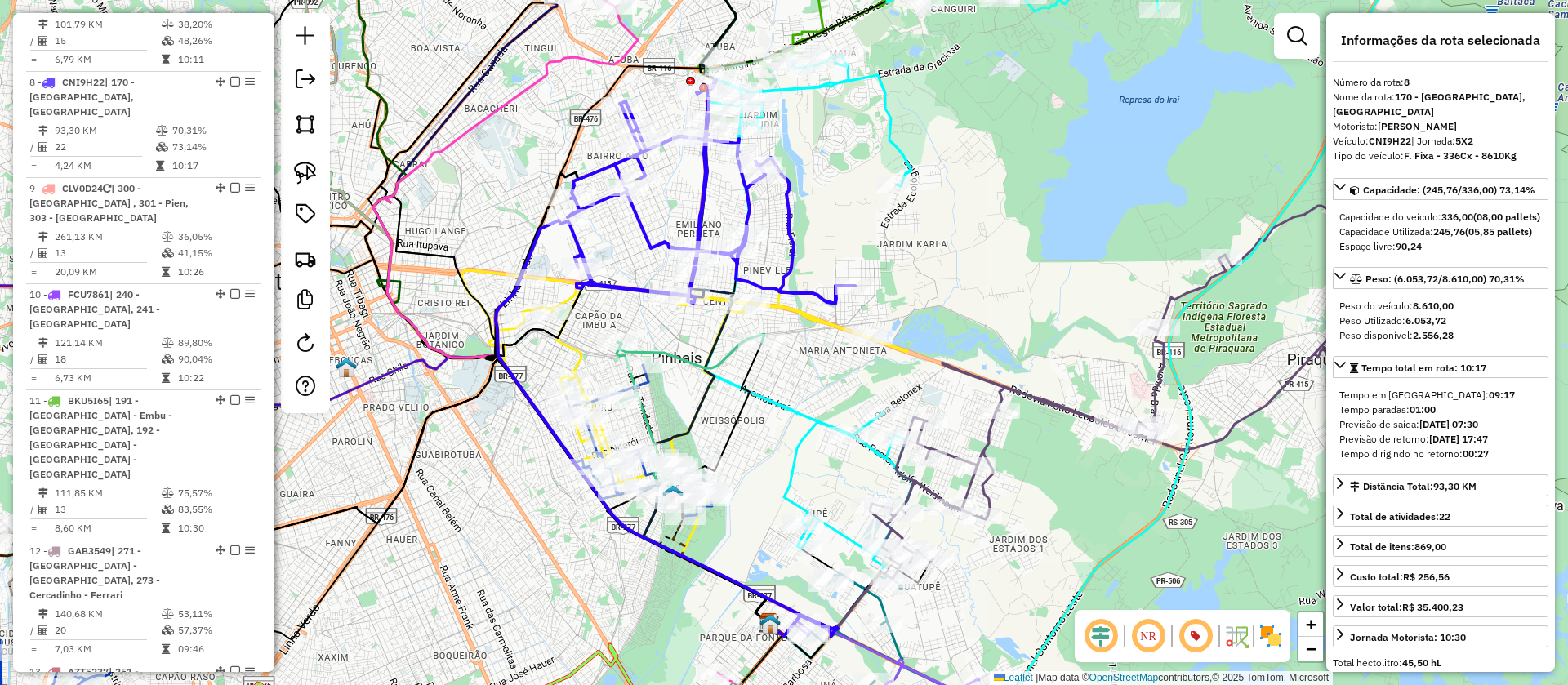
click at [807, 310] on icon at bounding box center [684, 373] width 446 height 250
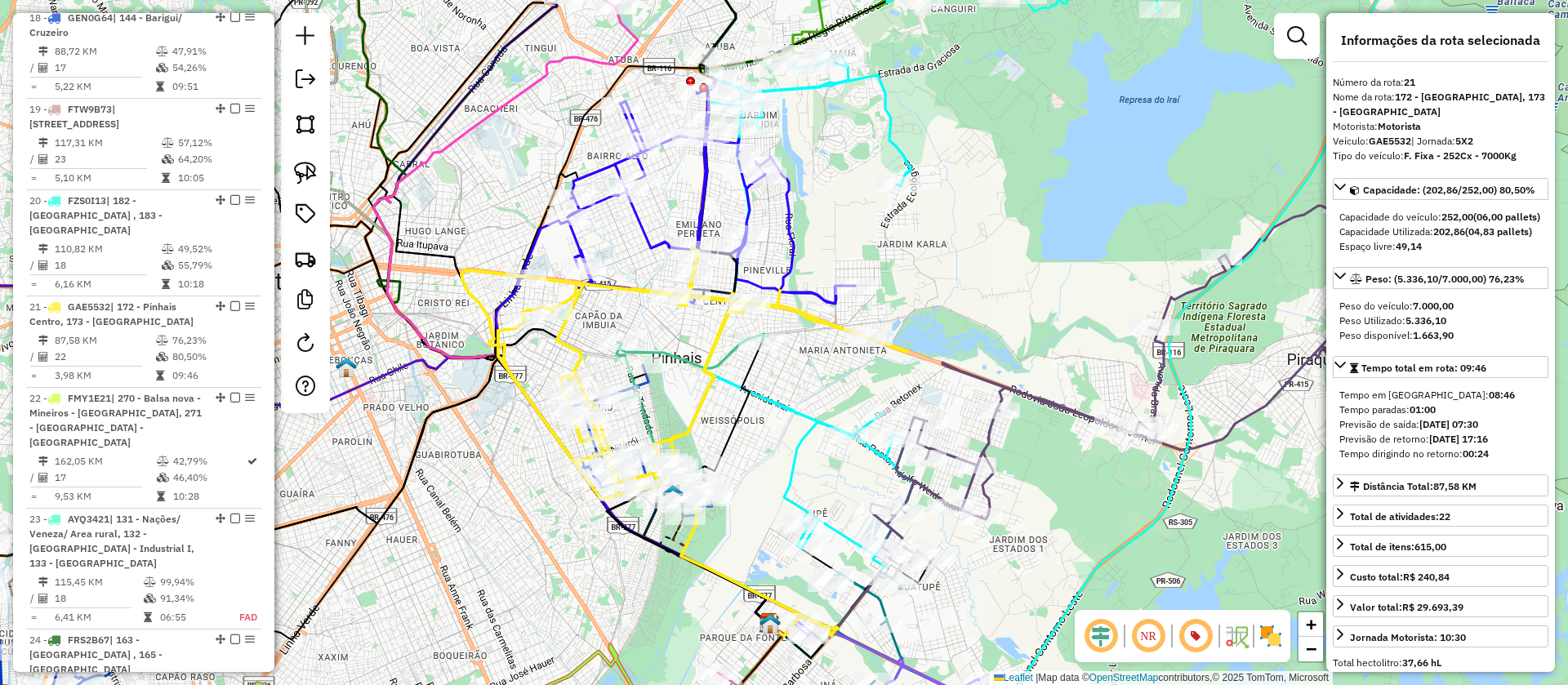
scroll to position [2640, 0]
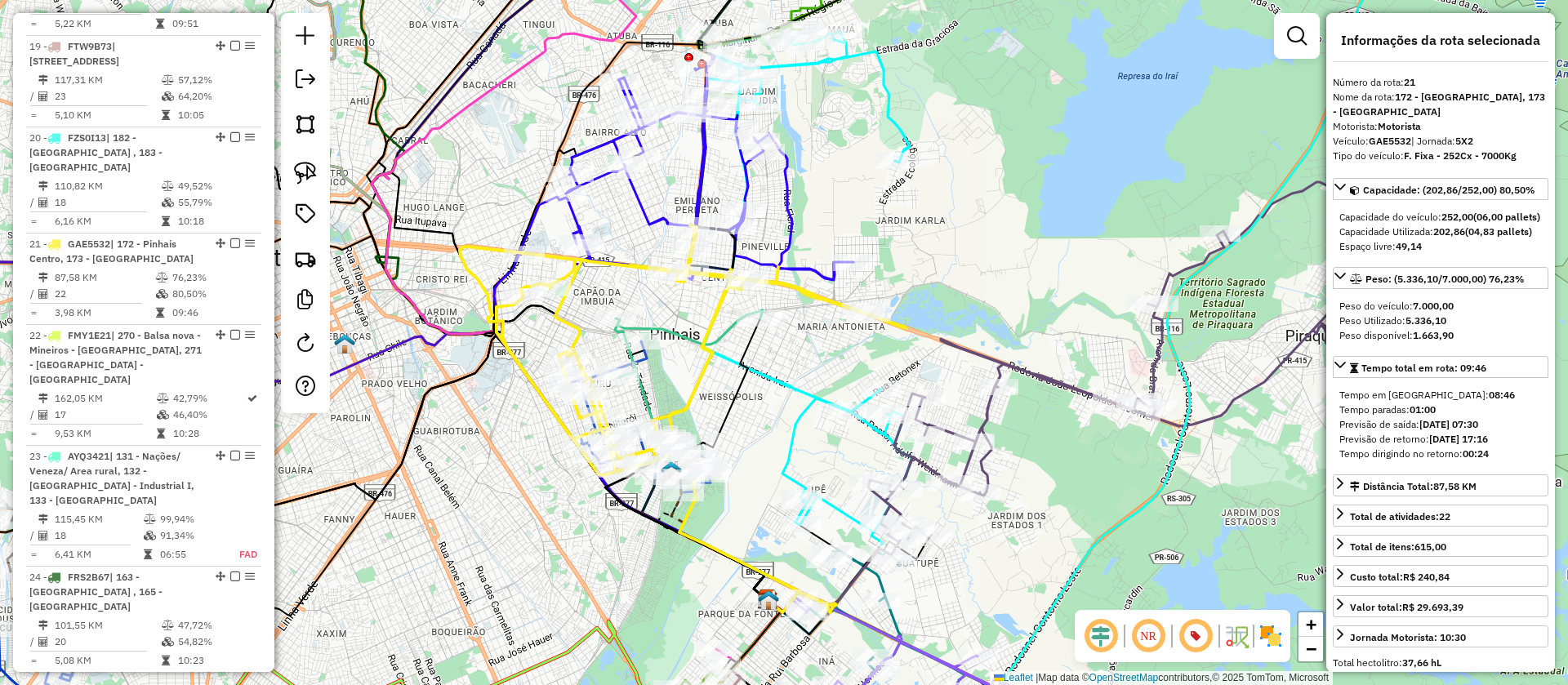
drag, startPoint x: 813, startPoint y: 475, endPoint x: 811, endPoint y: 418, distance: 57.0
click at [811, 418] on div "Janela de atendimento Grade de atendimento Capacidade Transportadoras Veículos …" at bounding box center [784, 342] width 1568 height 685
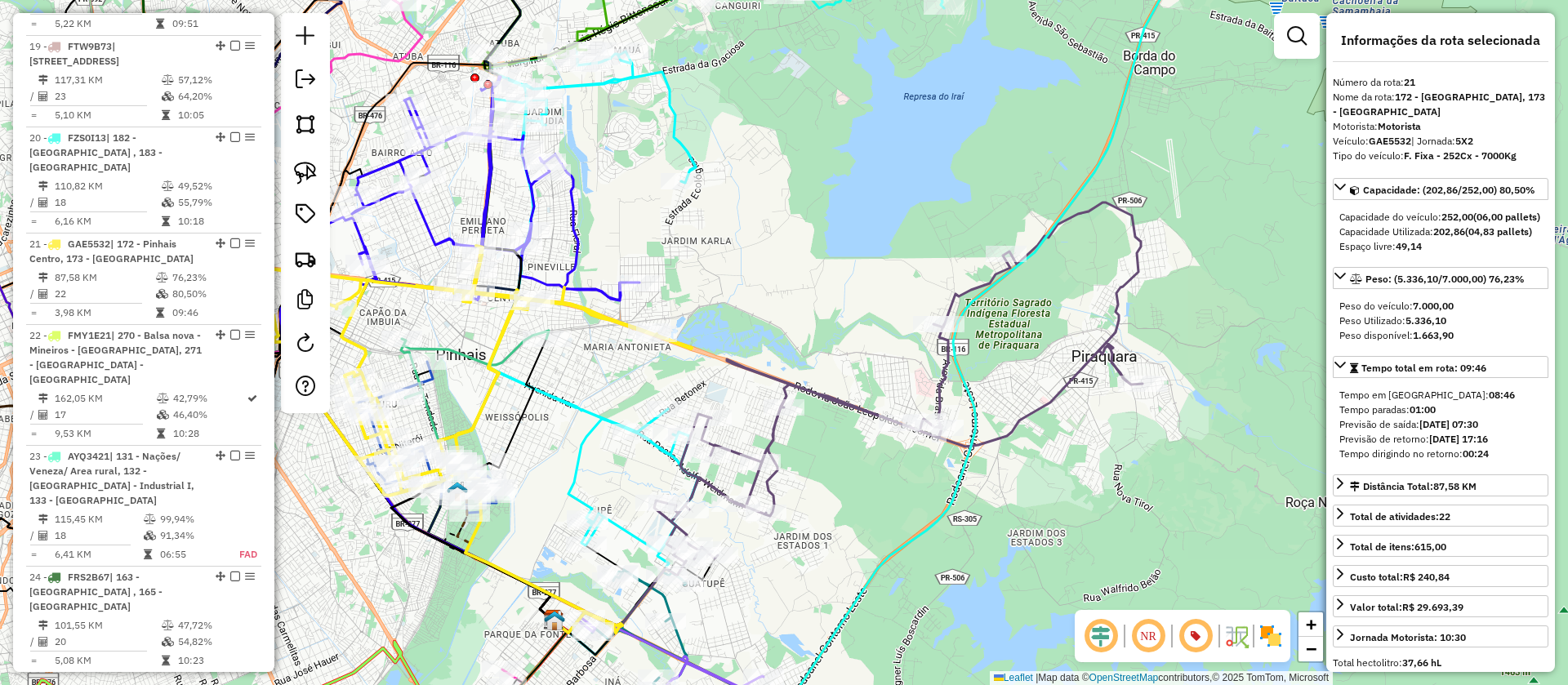
drag, startPoint x: 997, startPoint y: 284, endPoint x: 786, endPoint y: 349, distance: 220.8
click at [786, 349] on div "Janela de atendimento Grade de atendimento Capacidade Transportadoras Veículos …" at bounding box center [784, 342] width 1568 height 685
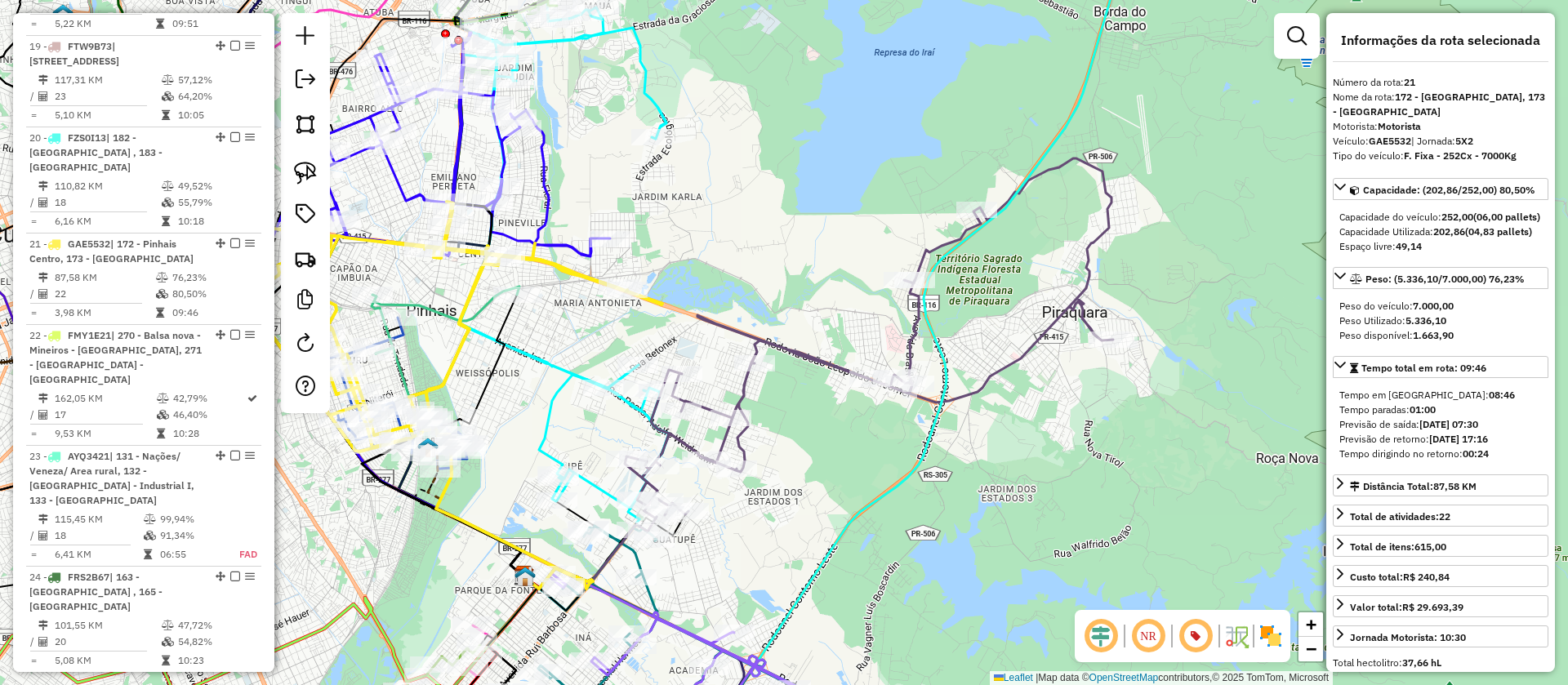
drag, startPoint x: 883, startPoint y: 384, endPoint x: 889, endPoint y: 347, distance: 37.5
click at [878, 309] on div "Janela de atendimento Grade de atendimento Capacidade Transportadoras Veículos …" at bounding box center [784, 342] width 1568 height 685
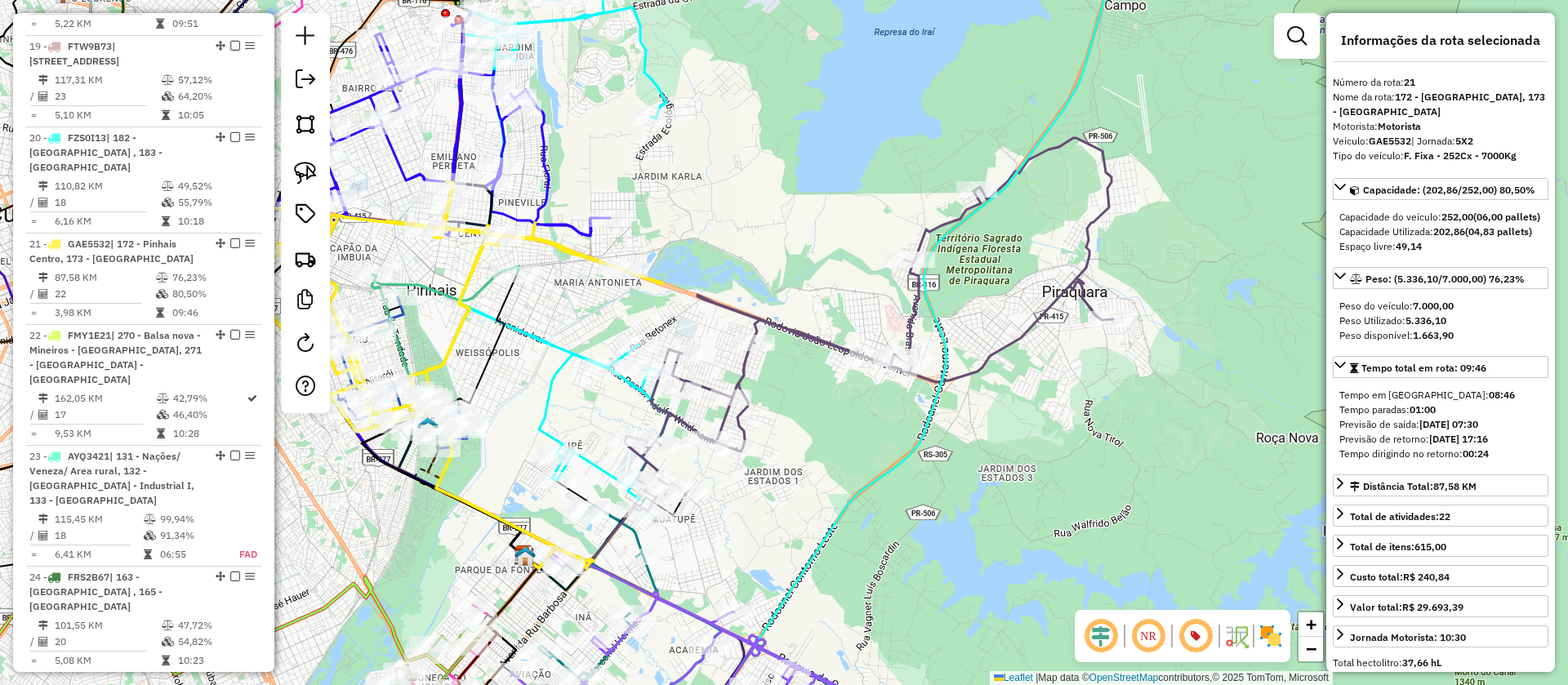
click at [912, 328] on icon at bounding box center [869, 318] width 488 height 360
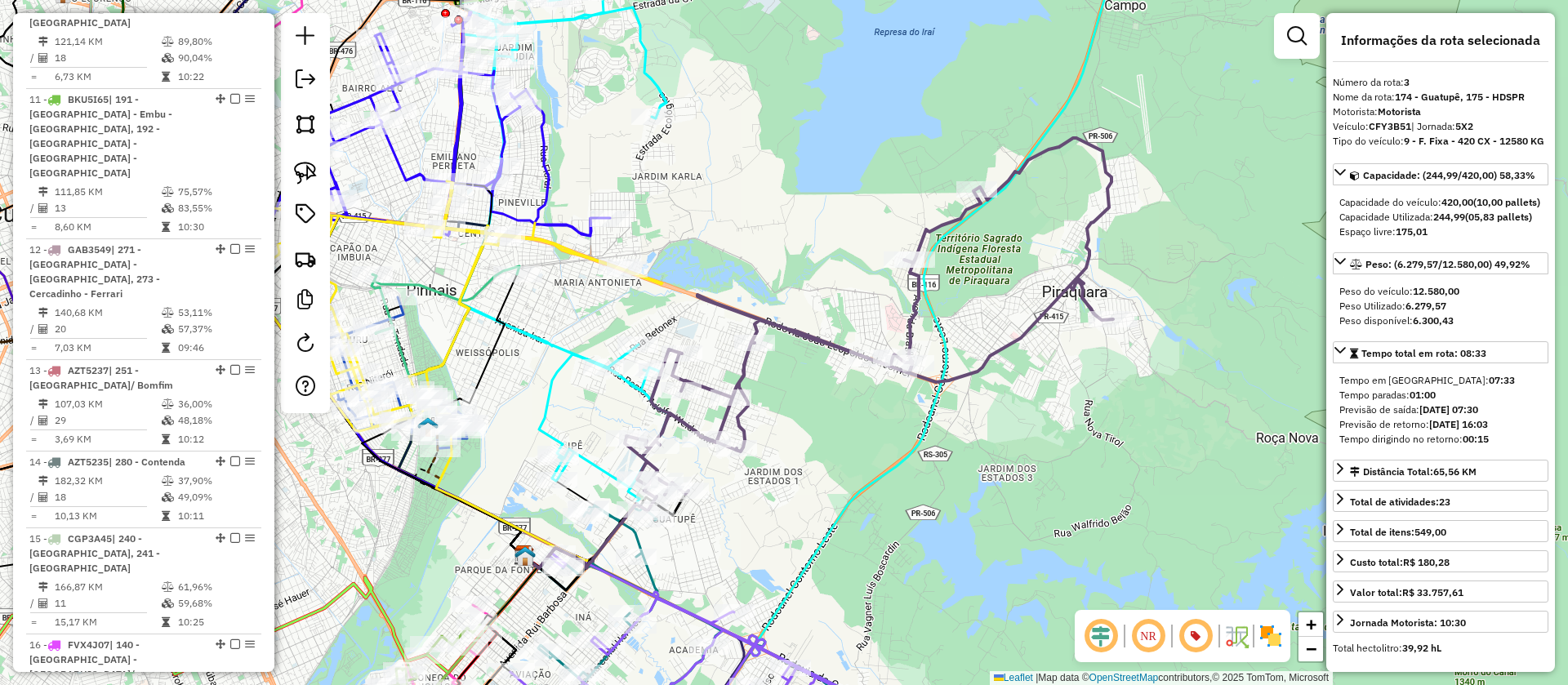
scroll to position [892, 0]
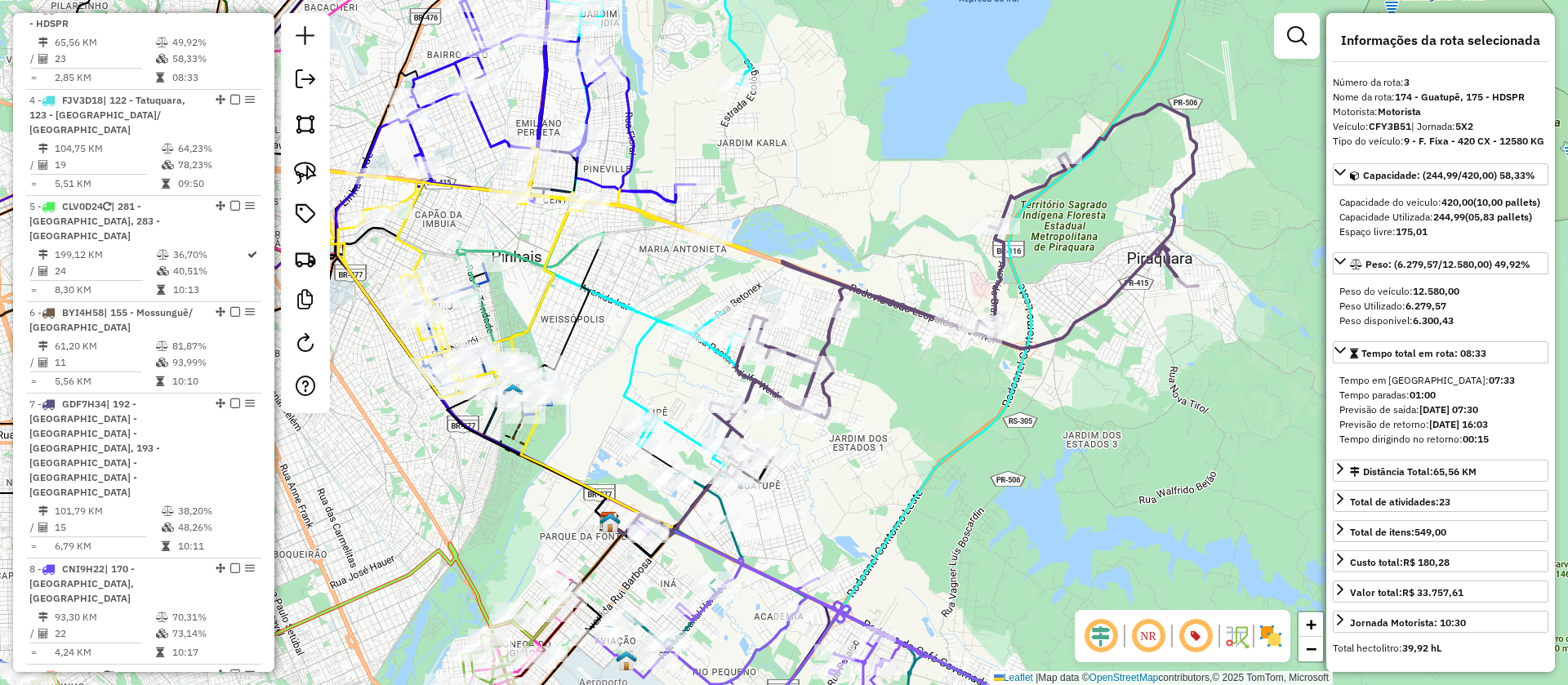
drag, startPoint x: 795, startPoint y: 417, endPoint x: 901, endPoint y: 370, distance: 116.0
click at [901, 370] on div "Janela de atendimento Grade de atendimento Capacidade Transportadoras Veículos …" at bounding box center [784, 342] width 1568 height 685
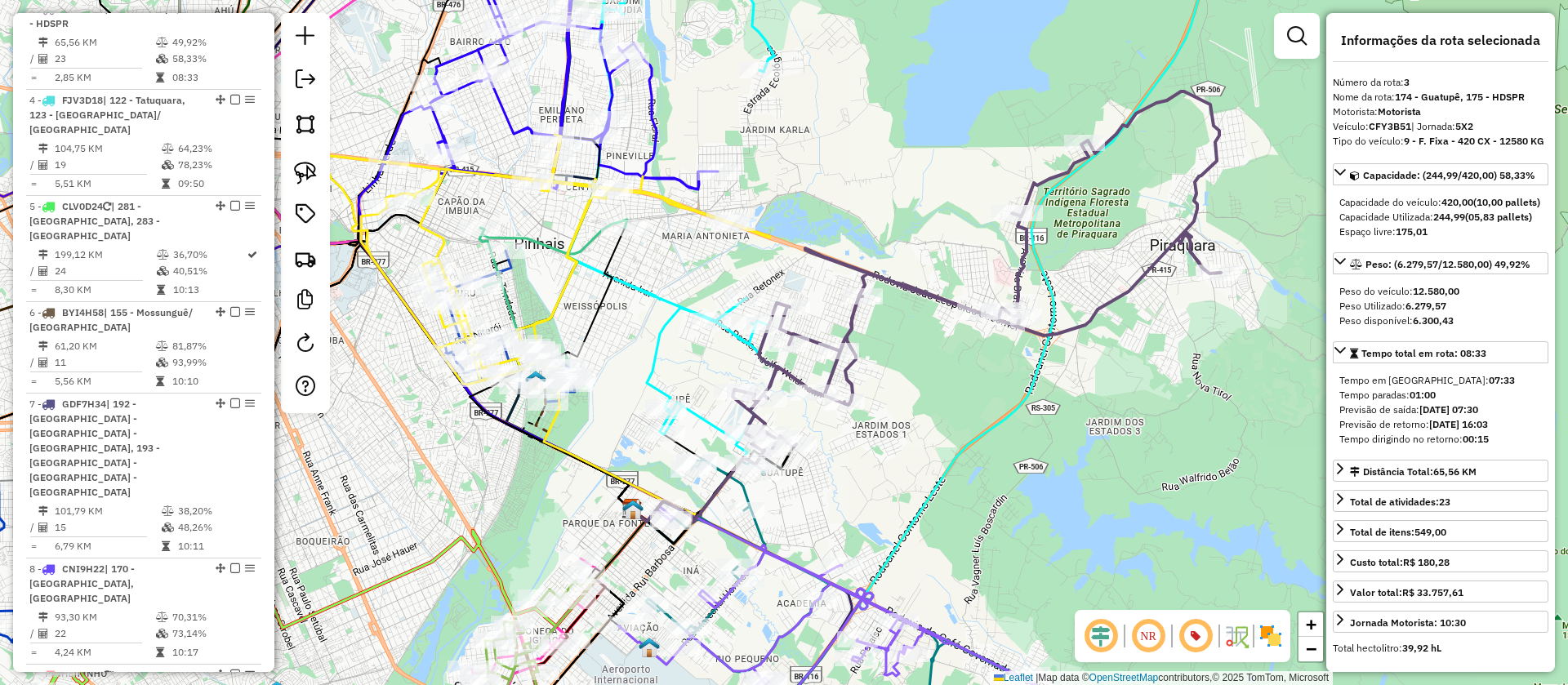
click at [662, 331] on icon at bounding box center [672, 187] width 210 height 508
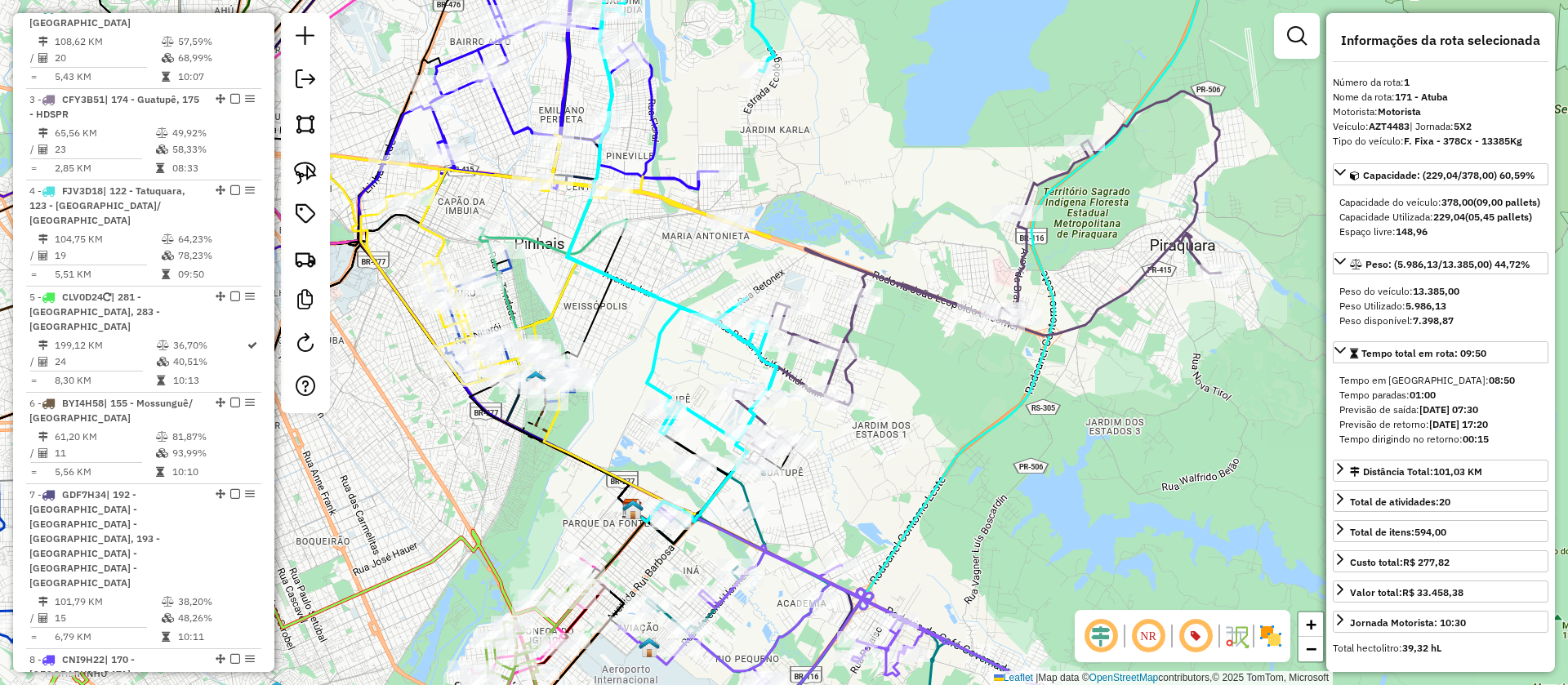
scroll to position [723, 0]
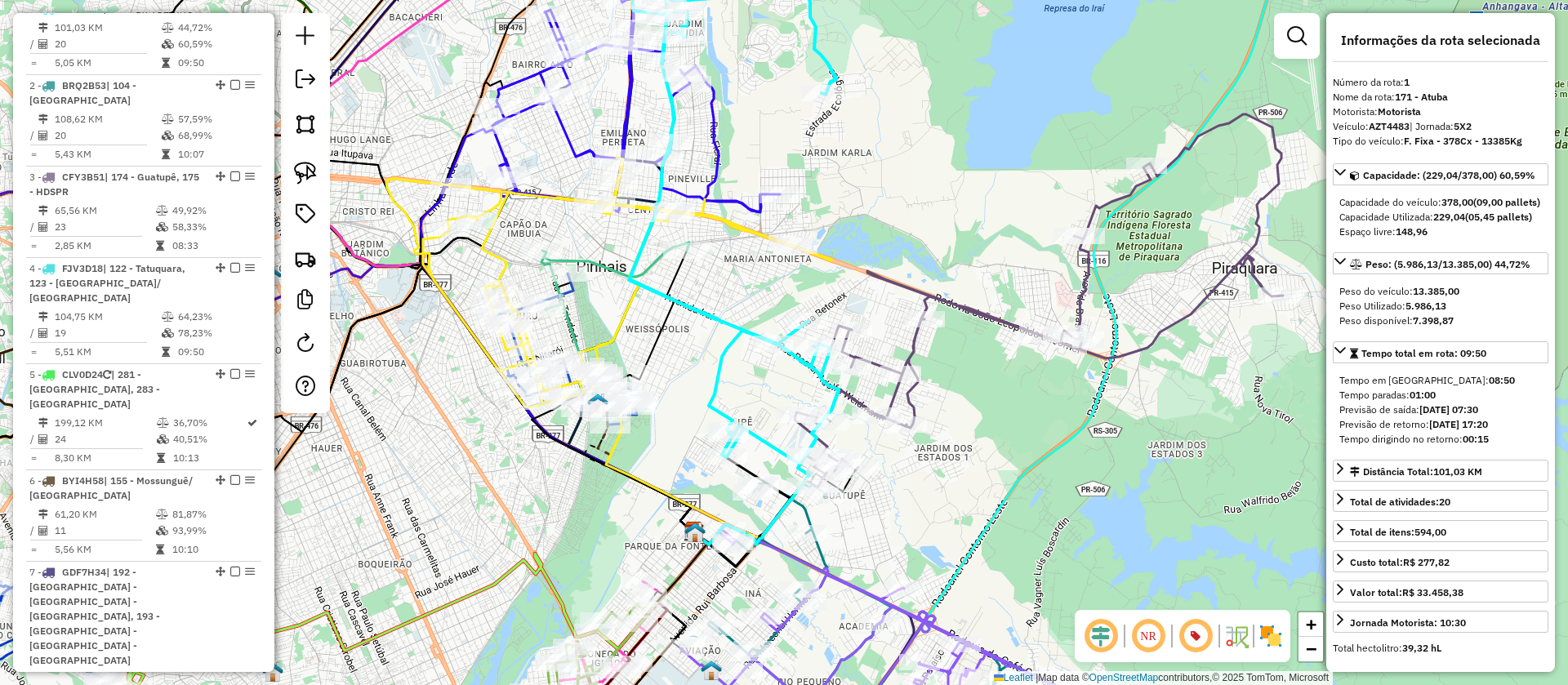
drag, startPoint x: 871, startPoint y: 469, endPoint x: 933, endPoint y: 492, distance: 66.1
click at [933, 492] on div "Janela de atendimento Grade de atendimento Capacidade Transportadoras Veículos …" at bounding box center [784, 342] width 1568 height 685
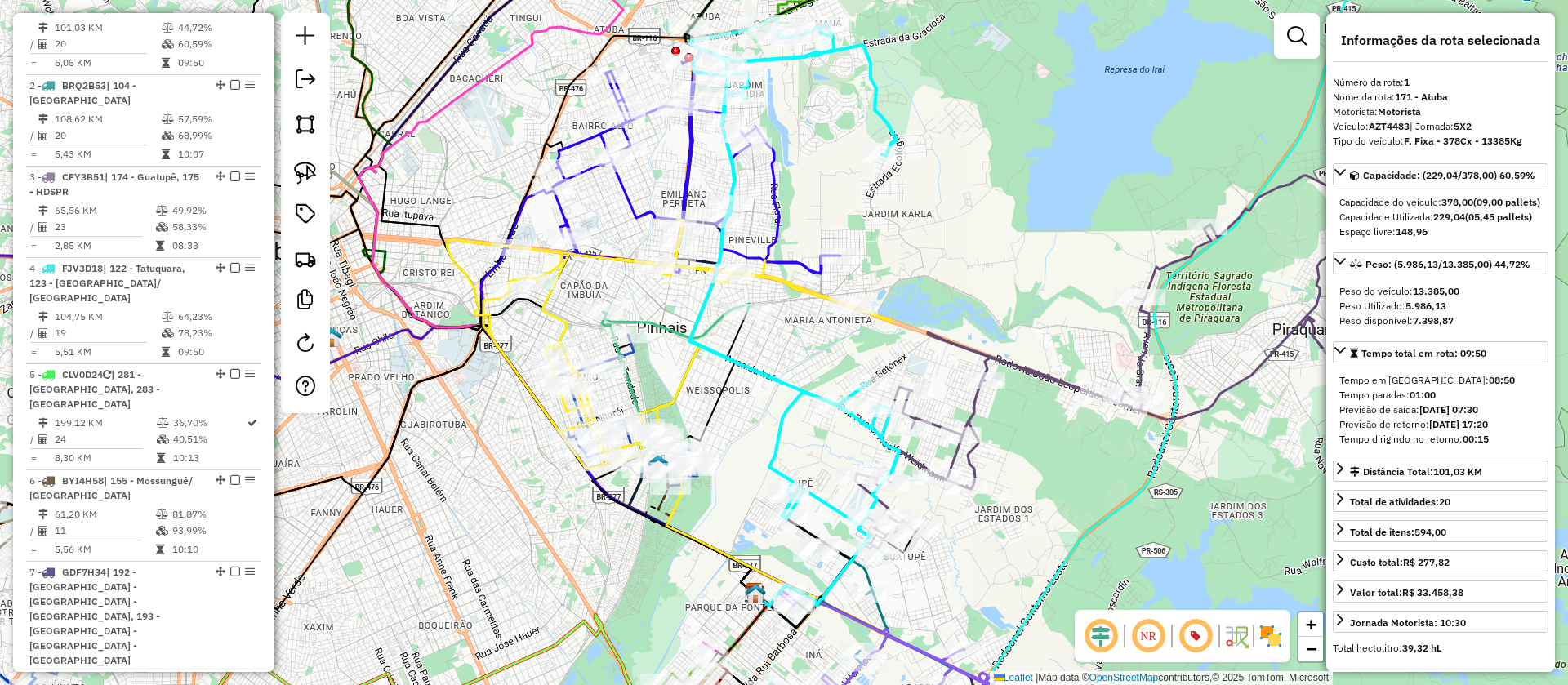
drag, startPoint x: 818, startPoint y: 158, endPoint x: 878, endPoint y: 219, distance: 85.6
click at [878, 219] on div "Janela de atendimento Grade de atendimento Capacidade Transportadoras Veículos …" at bounding box center [784, 342] width 1568 height 685
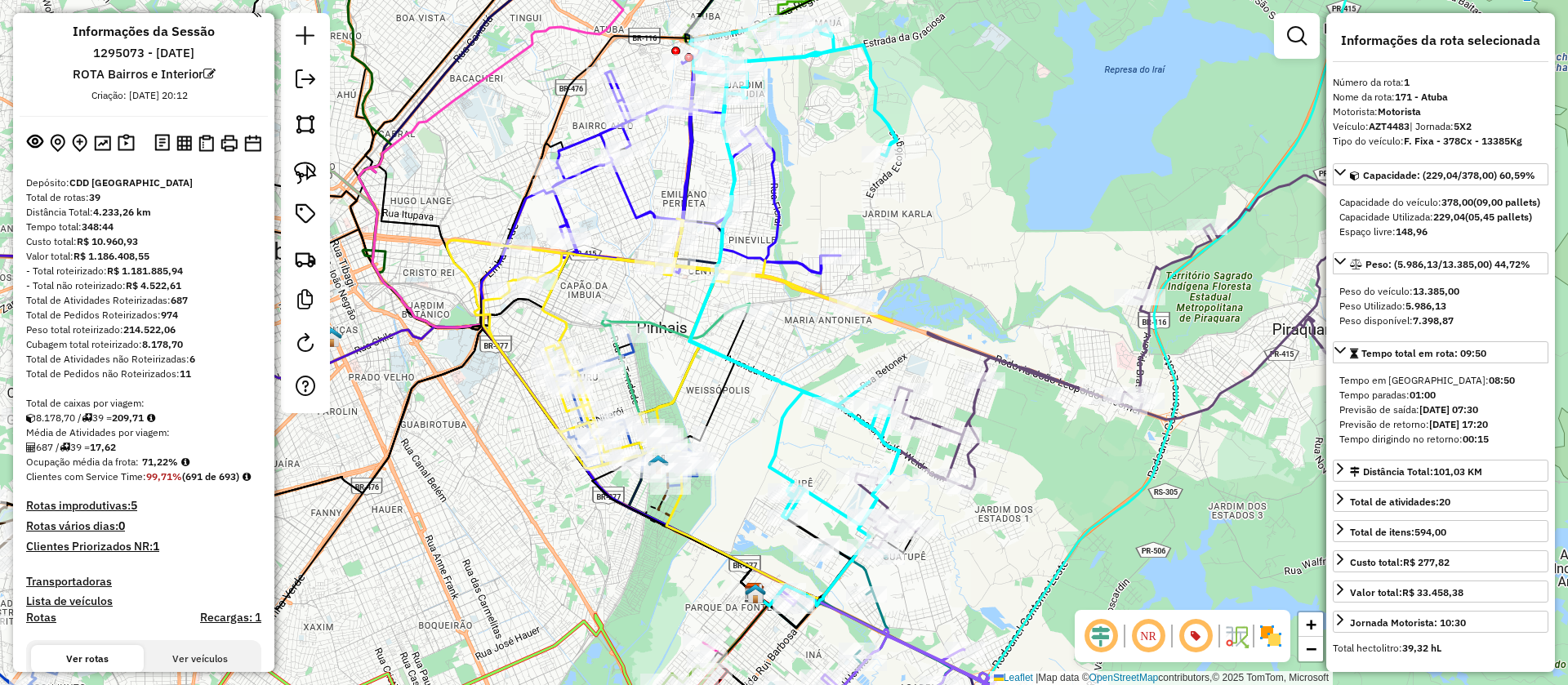
scroll to position [0, 0]
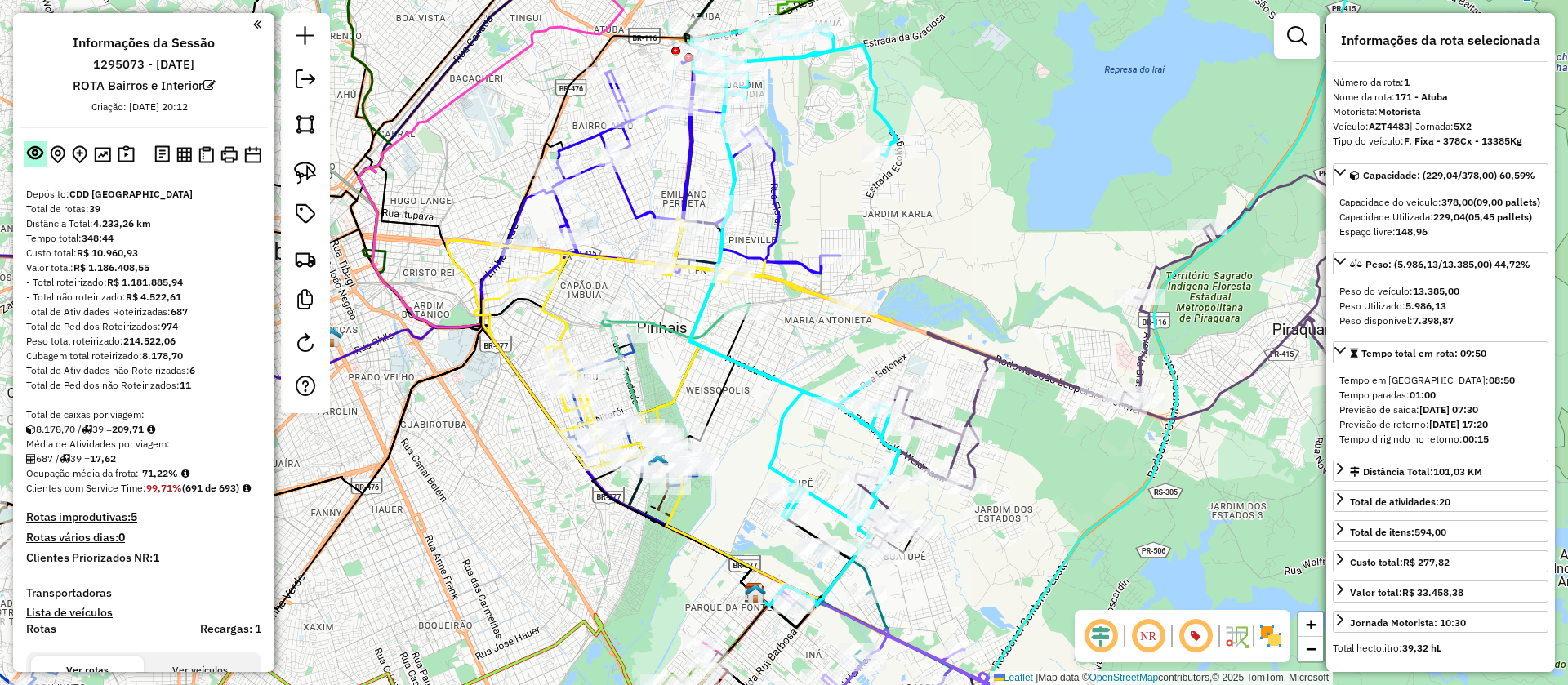
click at [36, 156] on em at bounding box center [35, 153] width 16 height 16
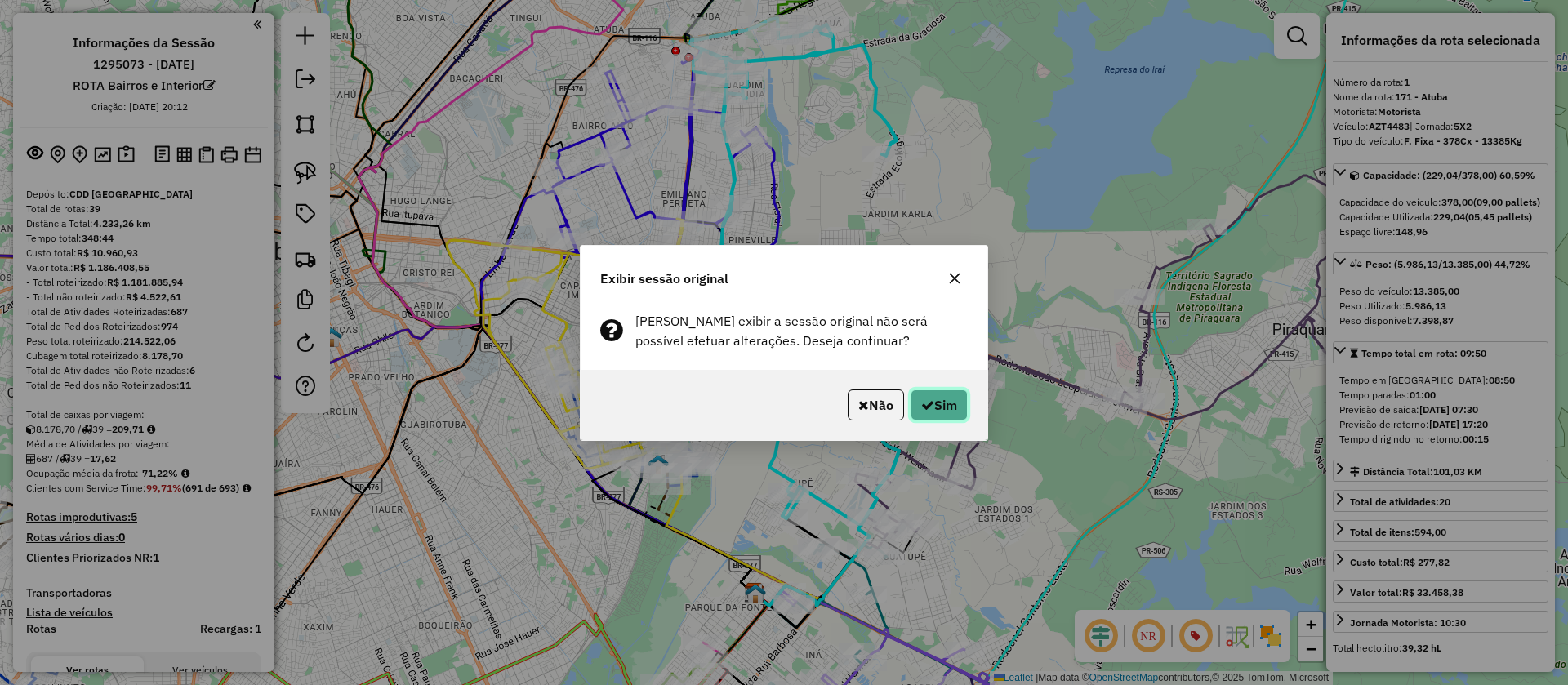
click at [940, 401] on button "Sim" at bounding box center [939, 404] width 57 height 31
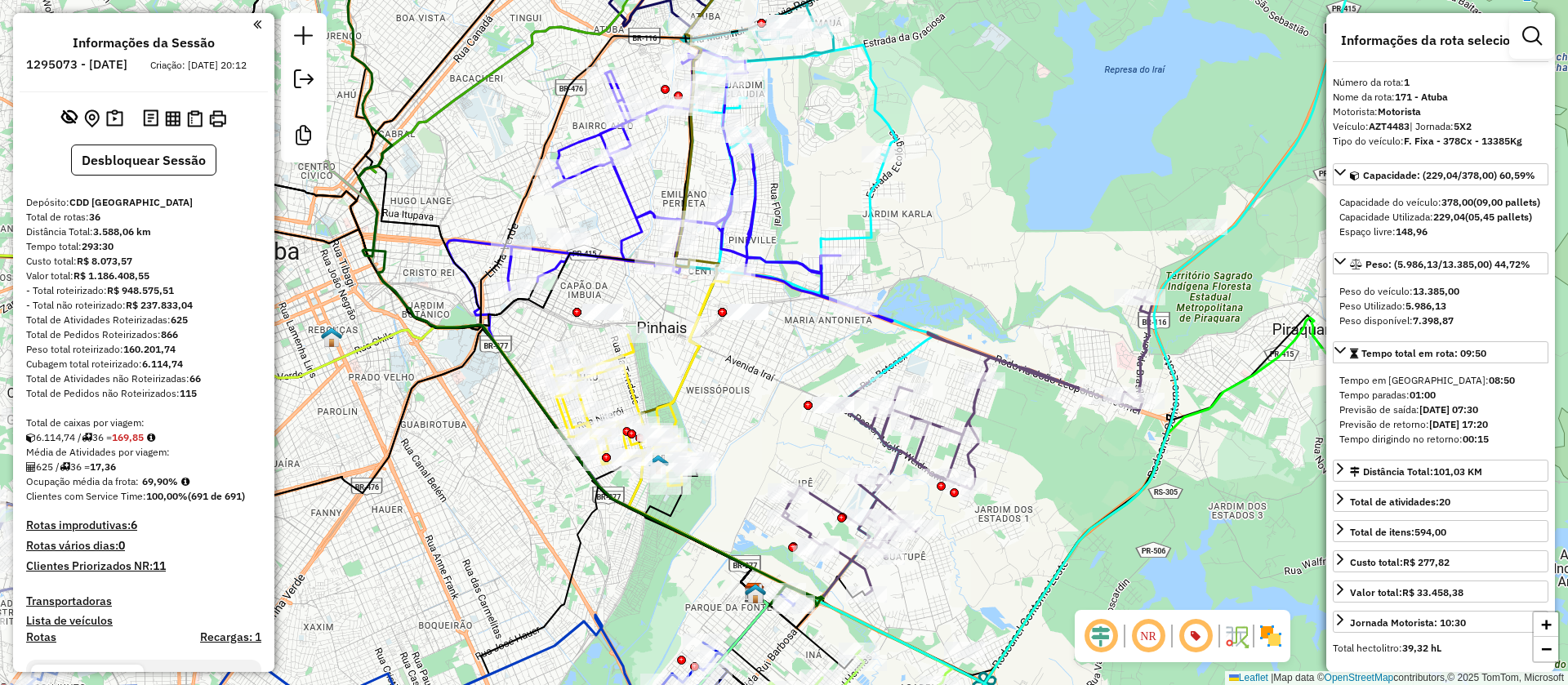
click at [880, 111] on icon at bounding box center [786, 175] width 222 height 260
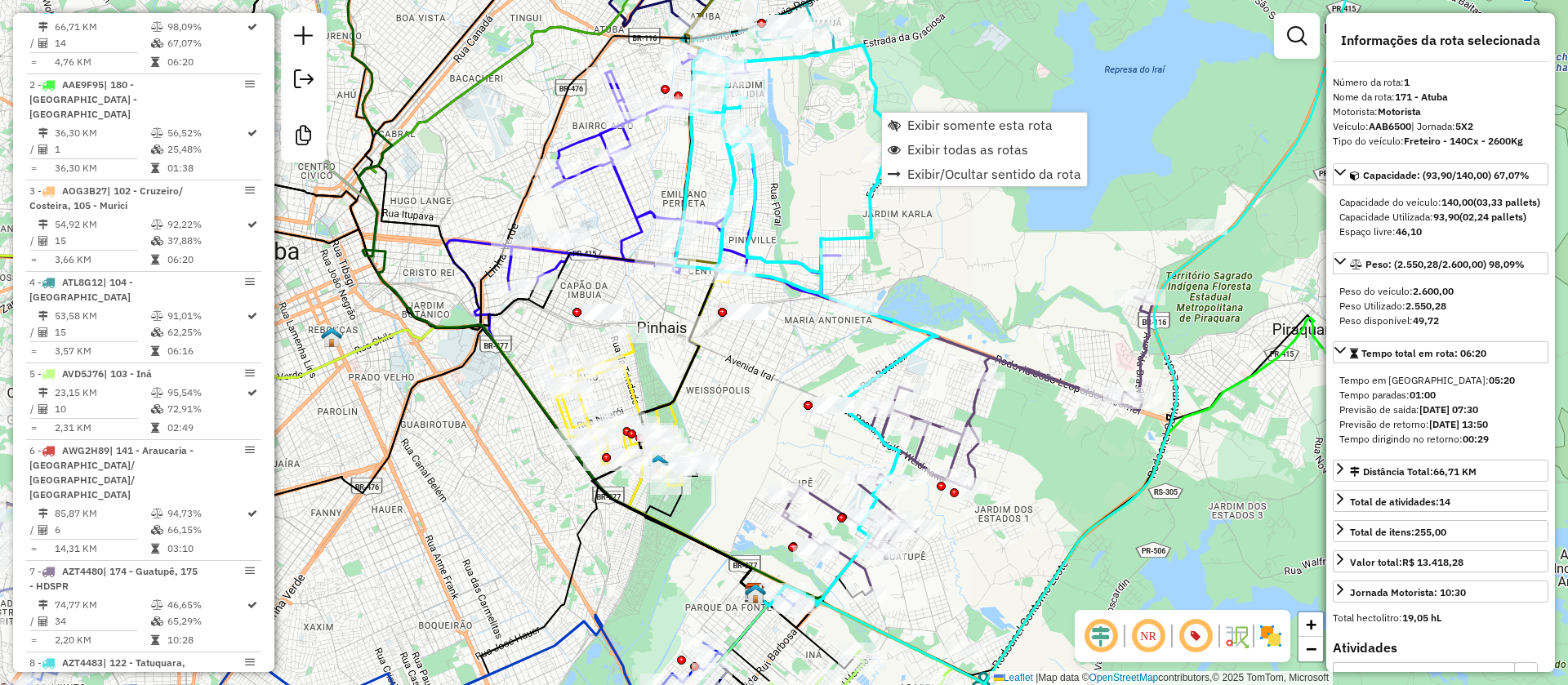
scroll to position [699, 0]
click at [916, 118] on span "Exibir somente esta rota" at bounding box center [980, 124] width 146 height 13
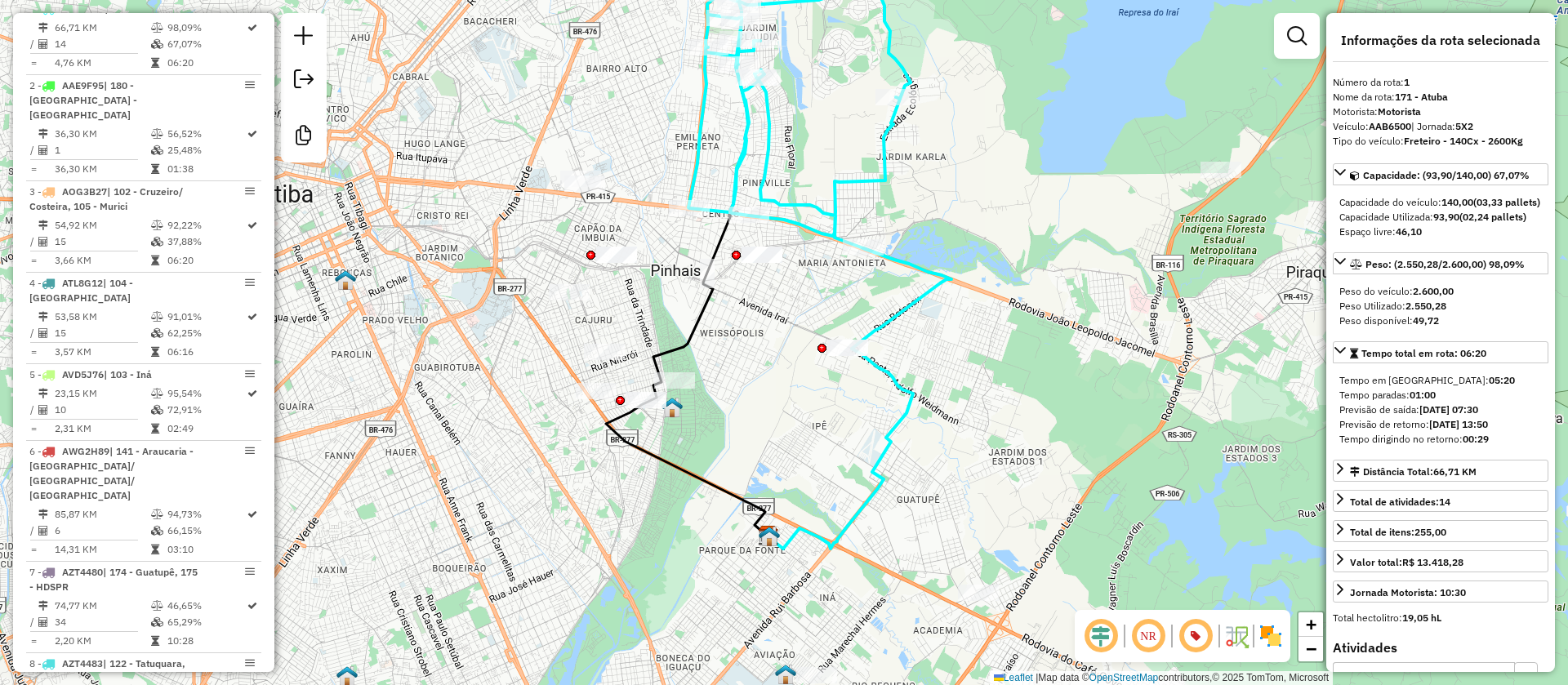
drag, startPoint x: 964, startPoint y: 402, endPoint x: 962, endPoint y: 385, distance: 17.1
click at [962, 385] on div "Janela de atendimento Grade de atendimento Capacidade Transportadoras Veículos …" at bounding box center [784, 342] width 1568 height 685
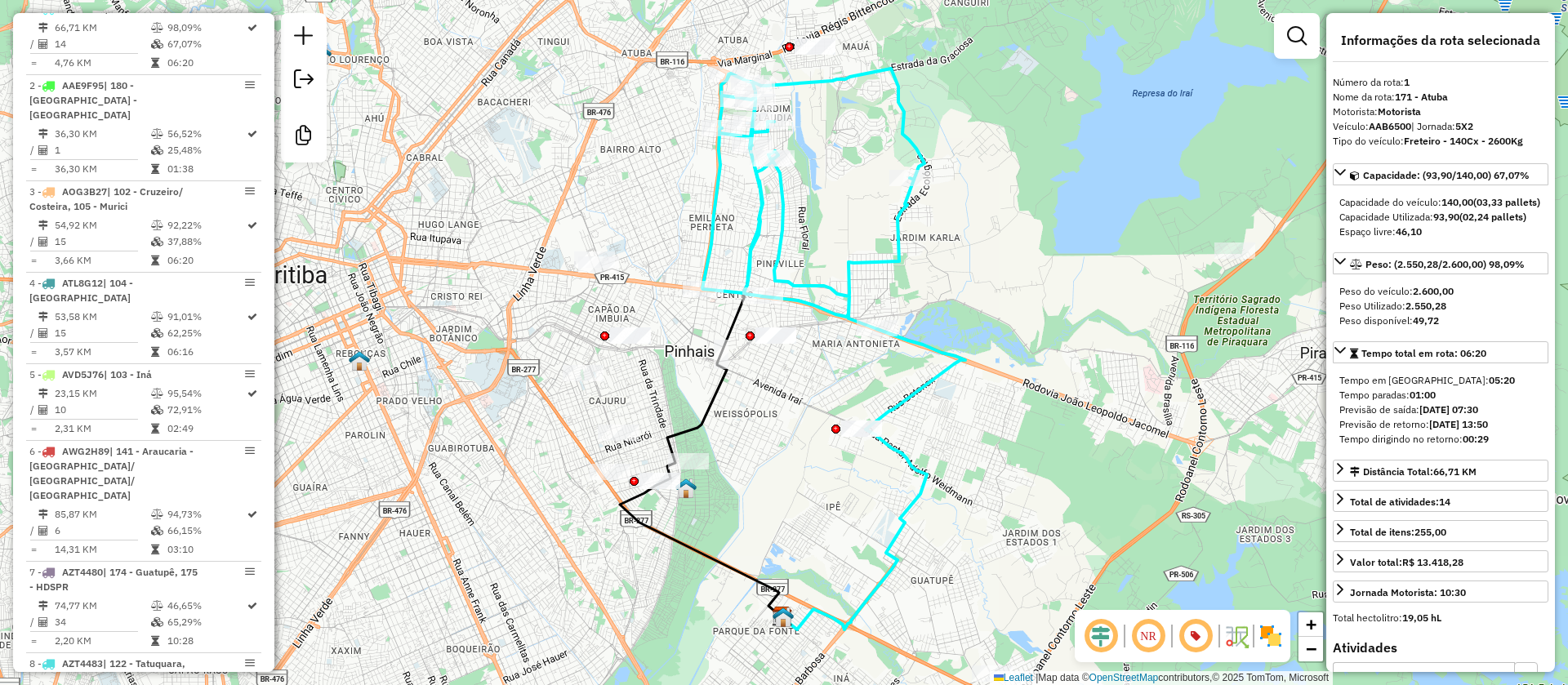
drag, startPoint x: 957, startPoint y: 170, endPoint x: 973, endPoint y: 268, distance: 99.3
click at [973, 268] on div "Janela de atendimento Grade de atendimento Capacidade Transportadoras Veículos …" at bounding box center [784, 342] width 1568 height 685
click at [969, 190] on span "Exibir todas as rotas" at bounding box center [1006, 189] width 121 height 13
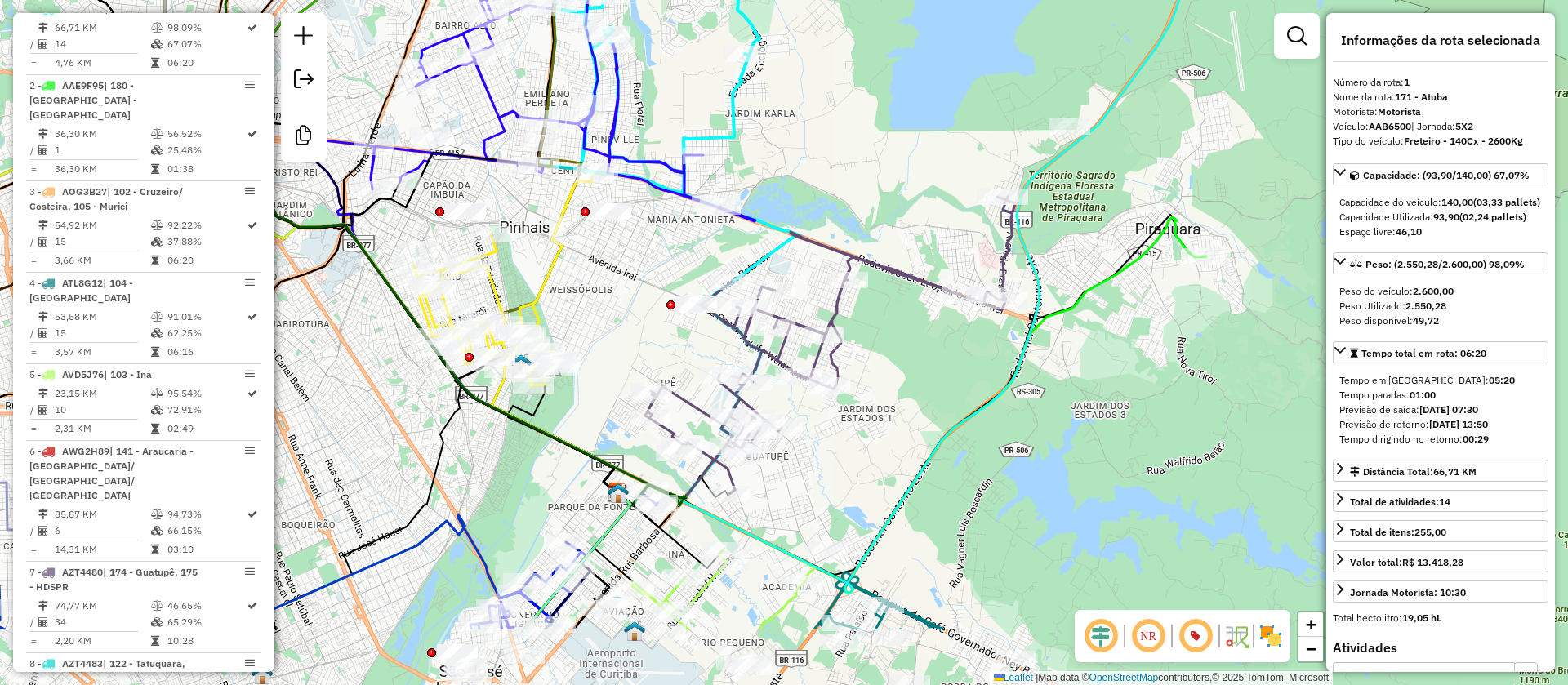
drag, startPoint x: 973, startPoint y: 276, endPoint x: 808, endPoint y: 152, distance: 206.4
click at [808, 152] on div "Janela de atendimento Grade de atendimento Capacidade Transportadoras Veículos …" at bounding box center [784, 342] width 1568 height 685
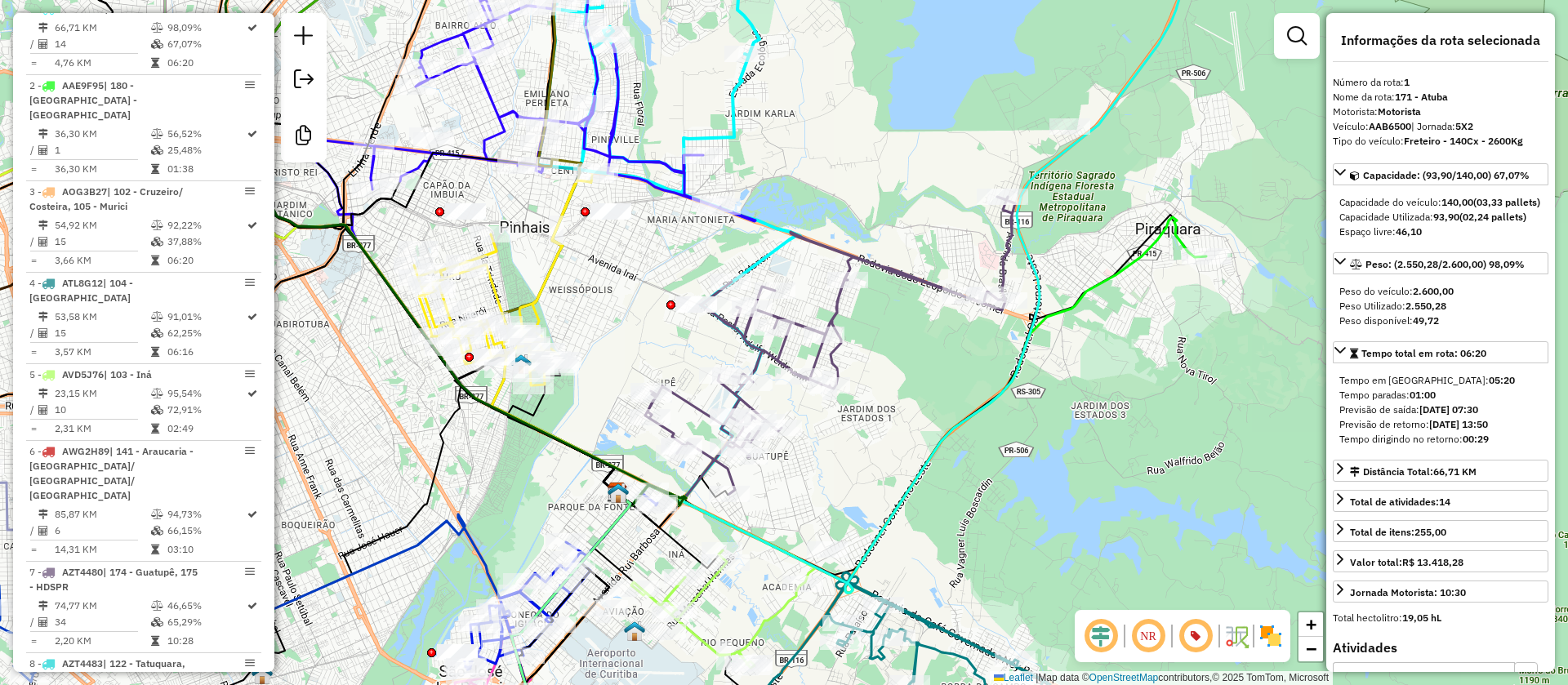
click at [1006, 257] on icon at bounding box center [830, 345] width 370 height 297
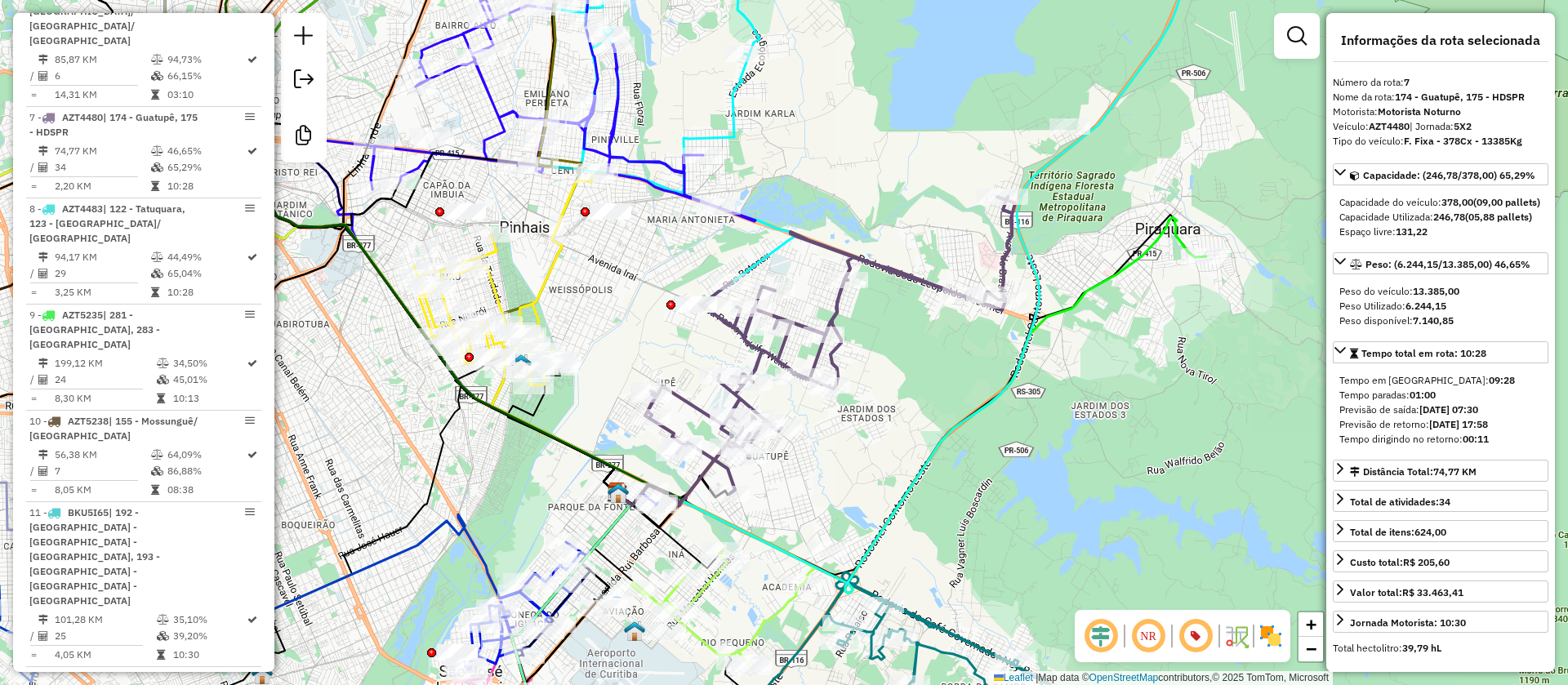
scroll to position [1233, 0]
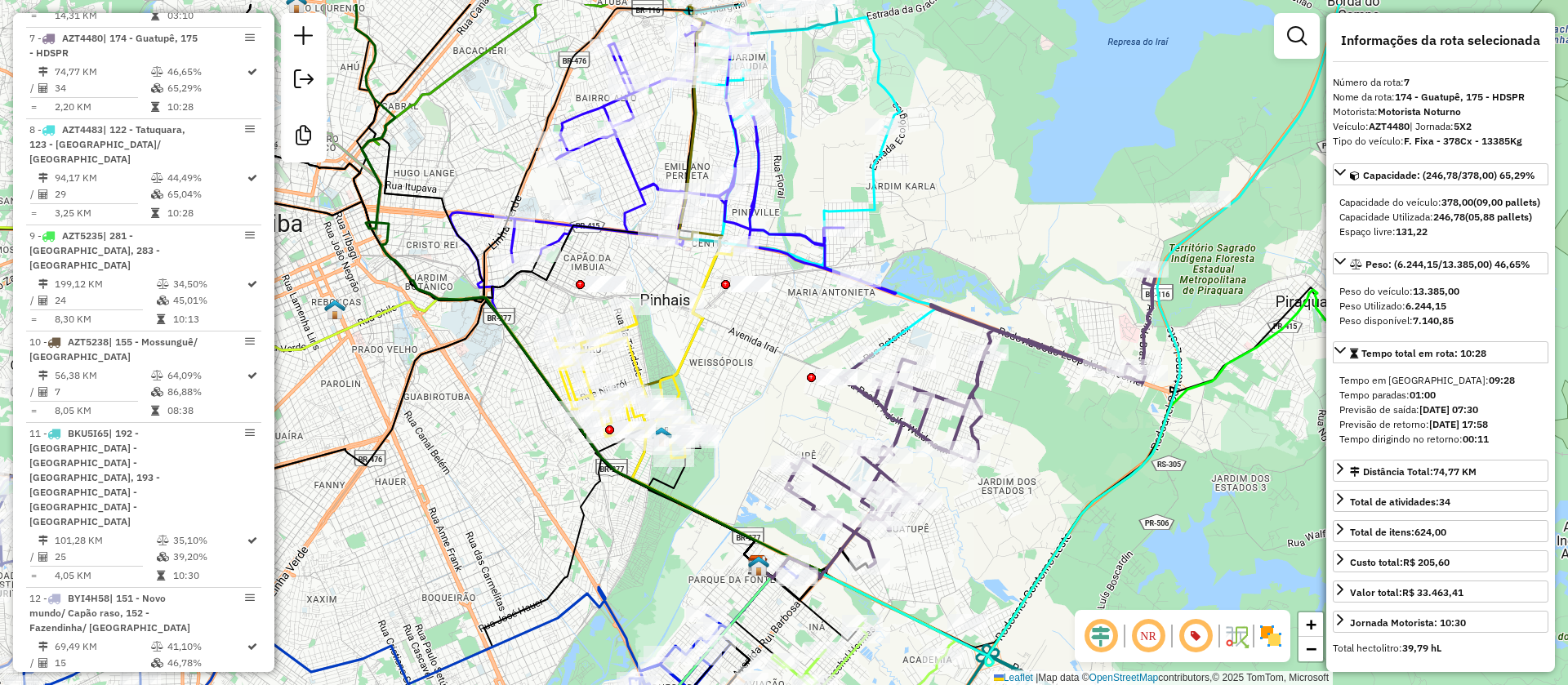
drag, startPoint x: 781, startPoint y: 169, endPoint x: 923, endPoint y: 240, distance: 158.8
click at [923, 240] on div "Janela de atendimento Grade de atendimento Capacidade Transportadoras Veículos …" at bounding box center [784, 342] width 1568 height 685
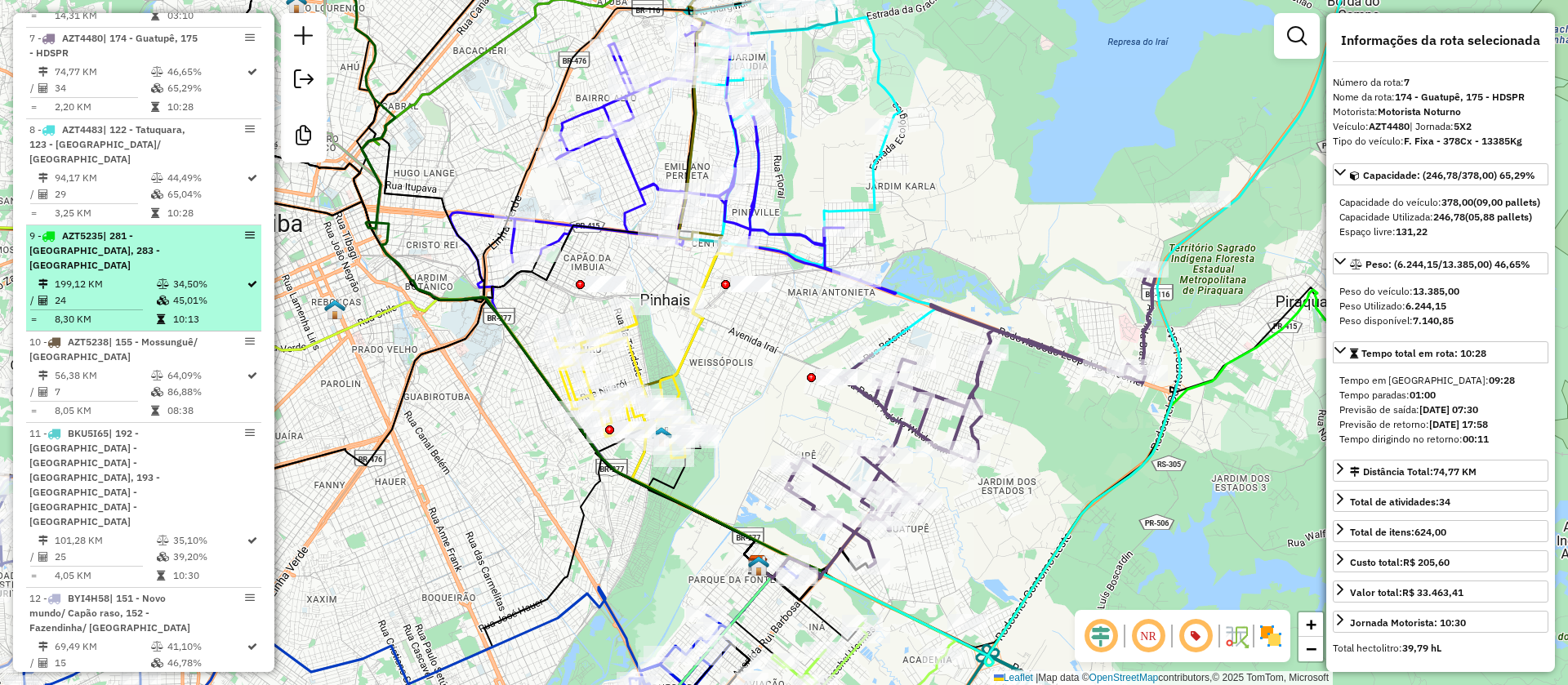
scroll to position [0, 0]
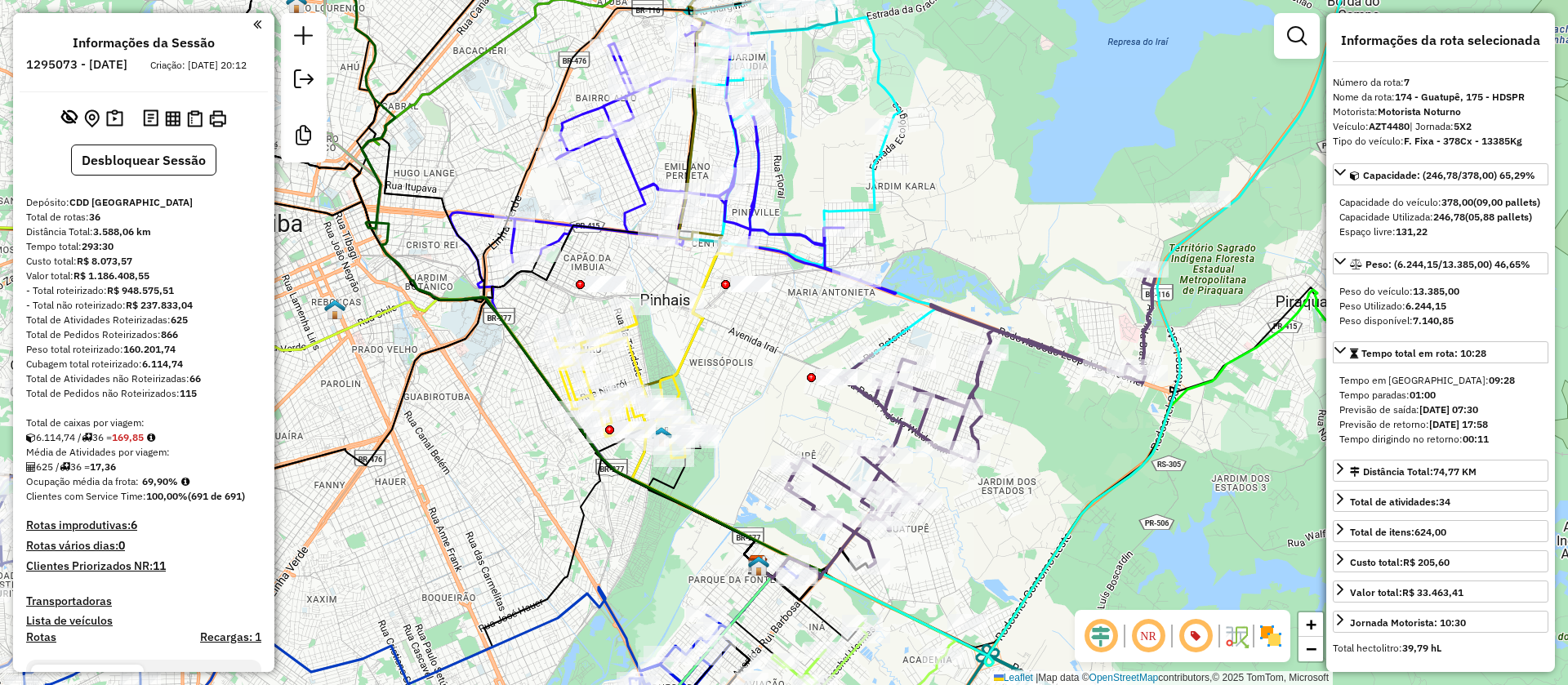
click at [1239, 631] on img at bounding box center [1236, 636] width 26 height 26
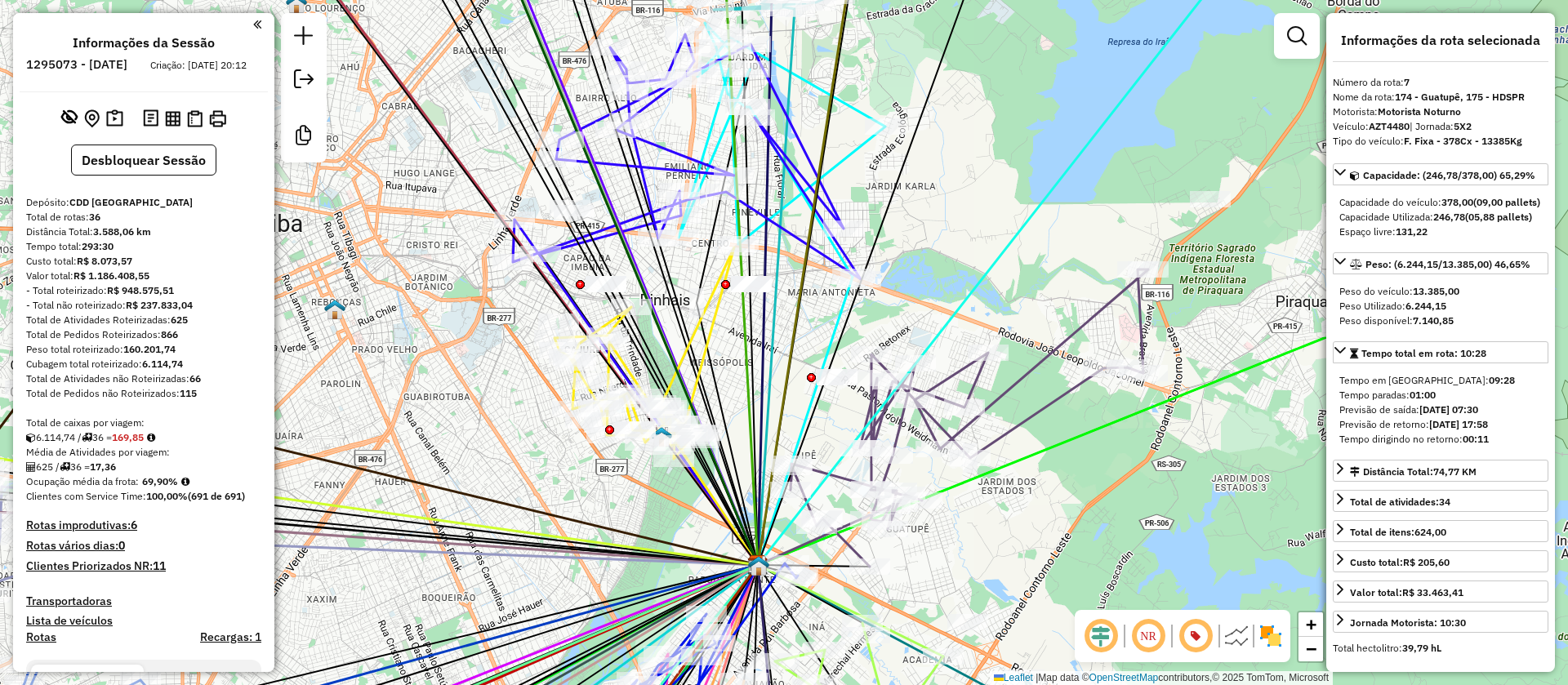
click at [1239, 631] on img at bounding box center [1236, 636] width 26 height 26
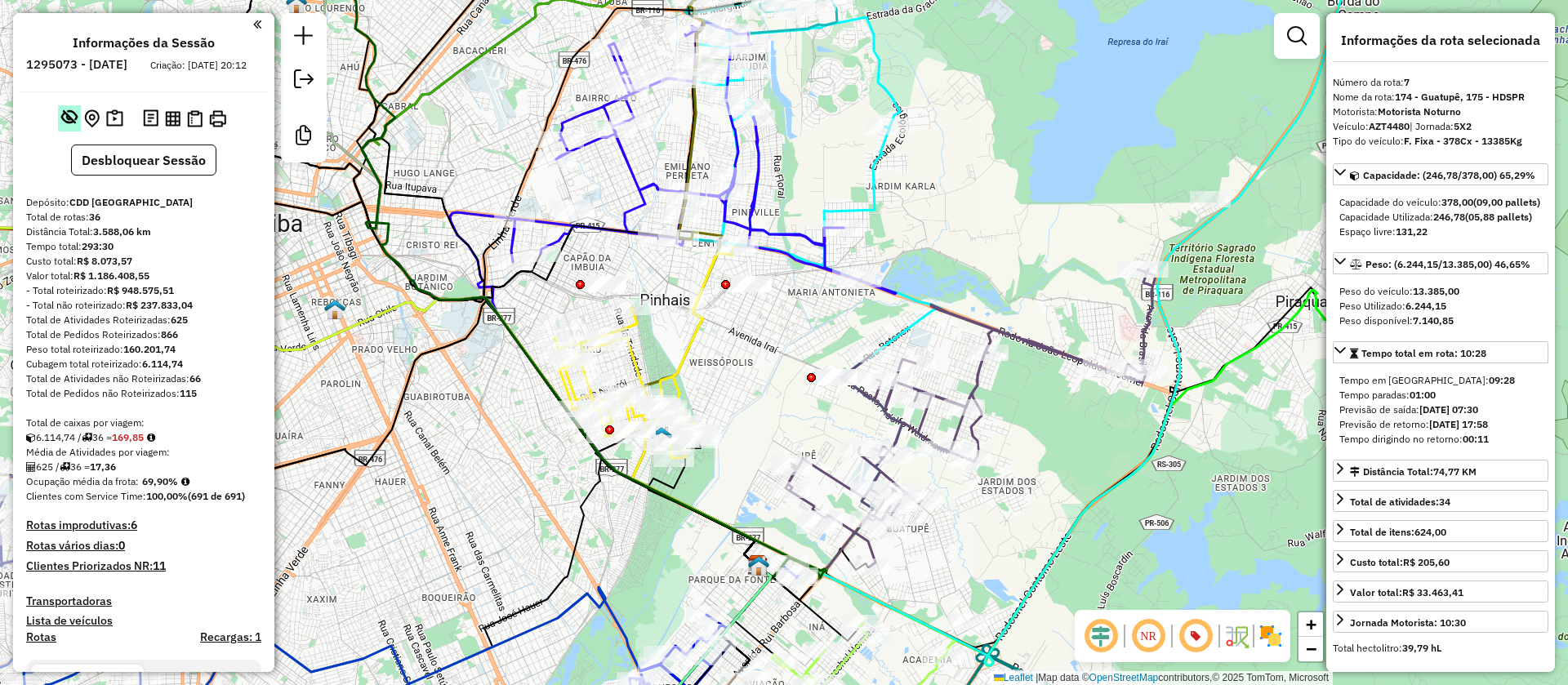
click at [68, 125] on em at bounding box center [69, 117] width 16 height 16
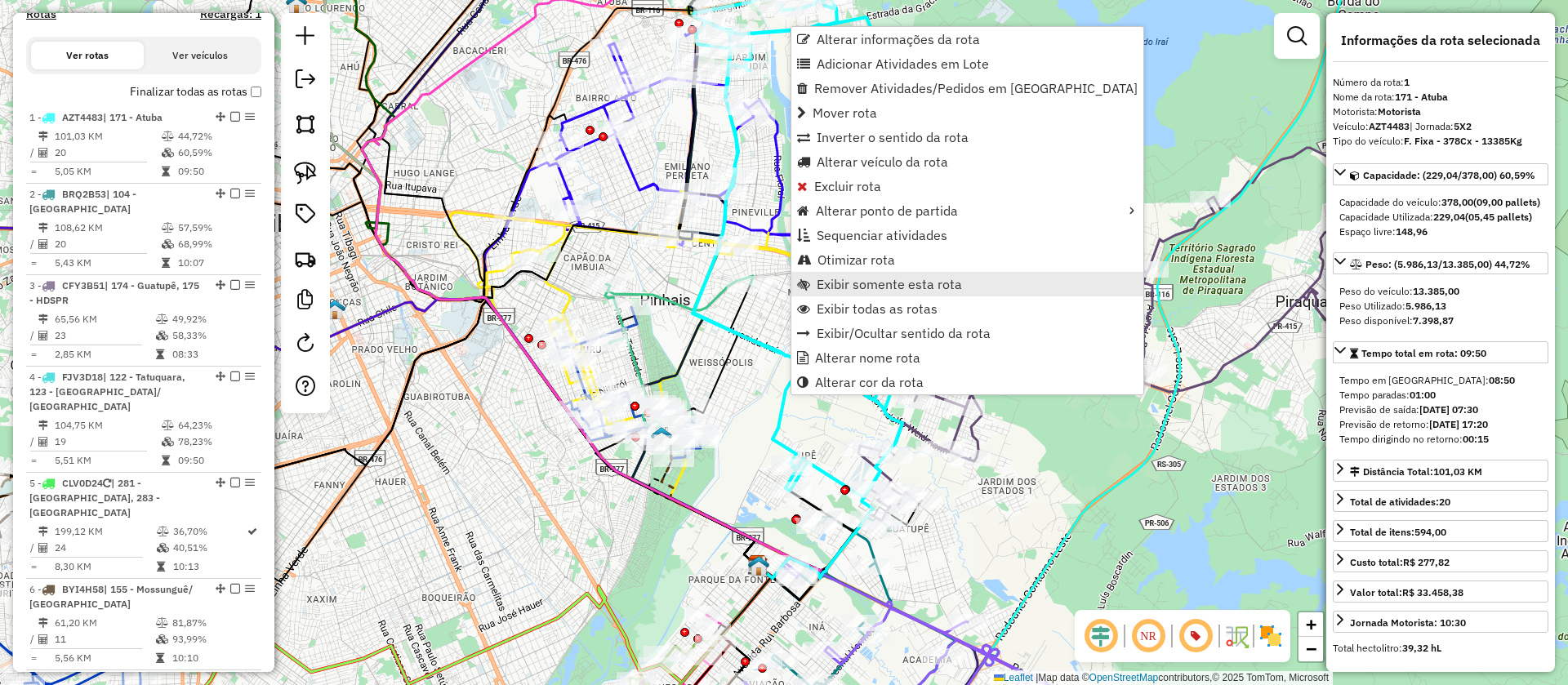
scroll to position [723, 0]
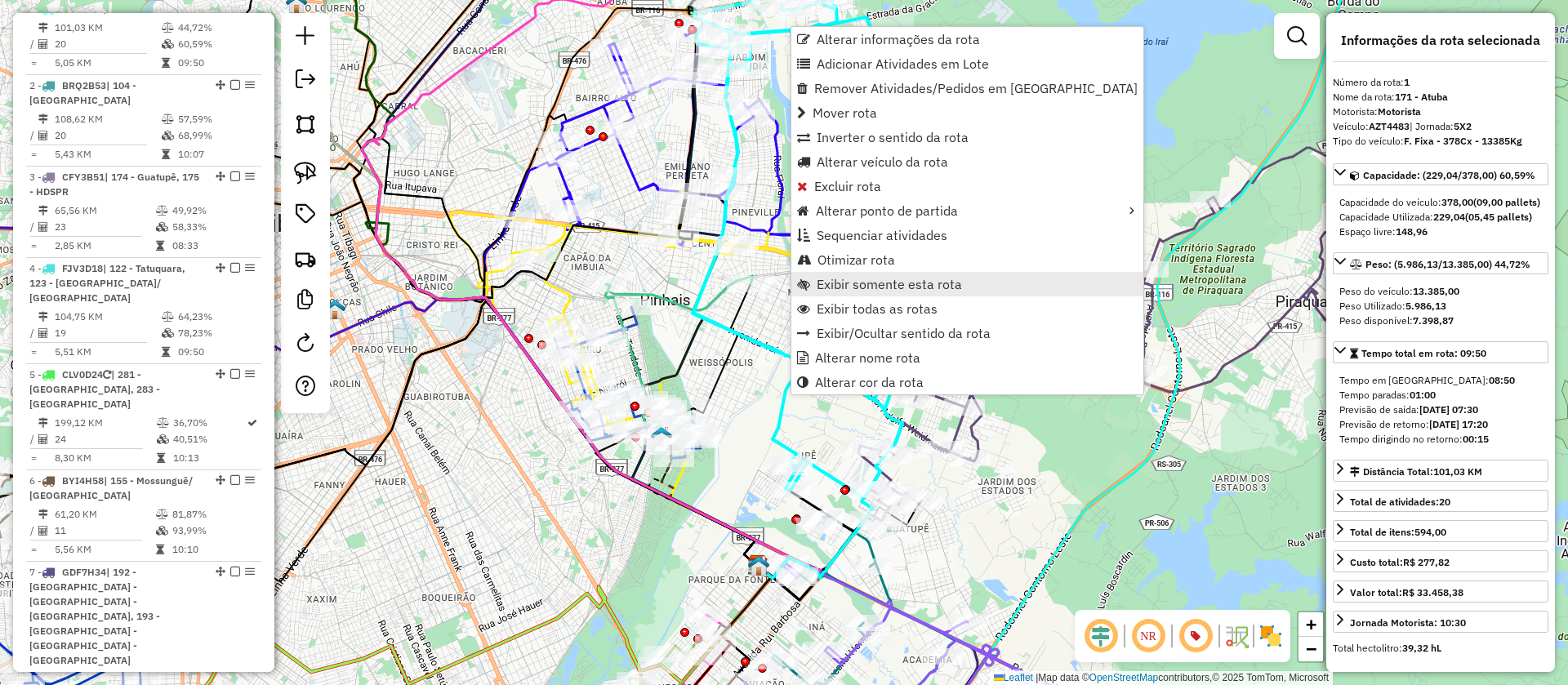
click at [839, 283] on span "Exibir somente esta rota" at bounding box center [889, 283] width 146 height 13
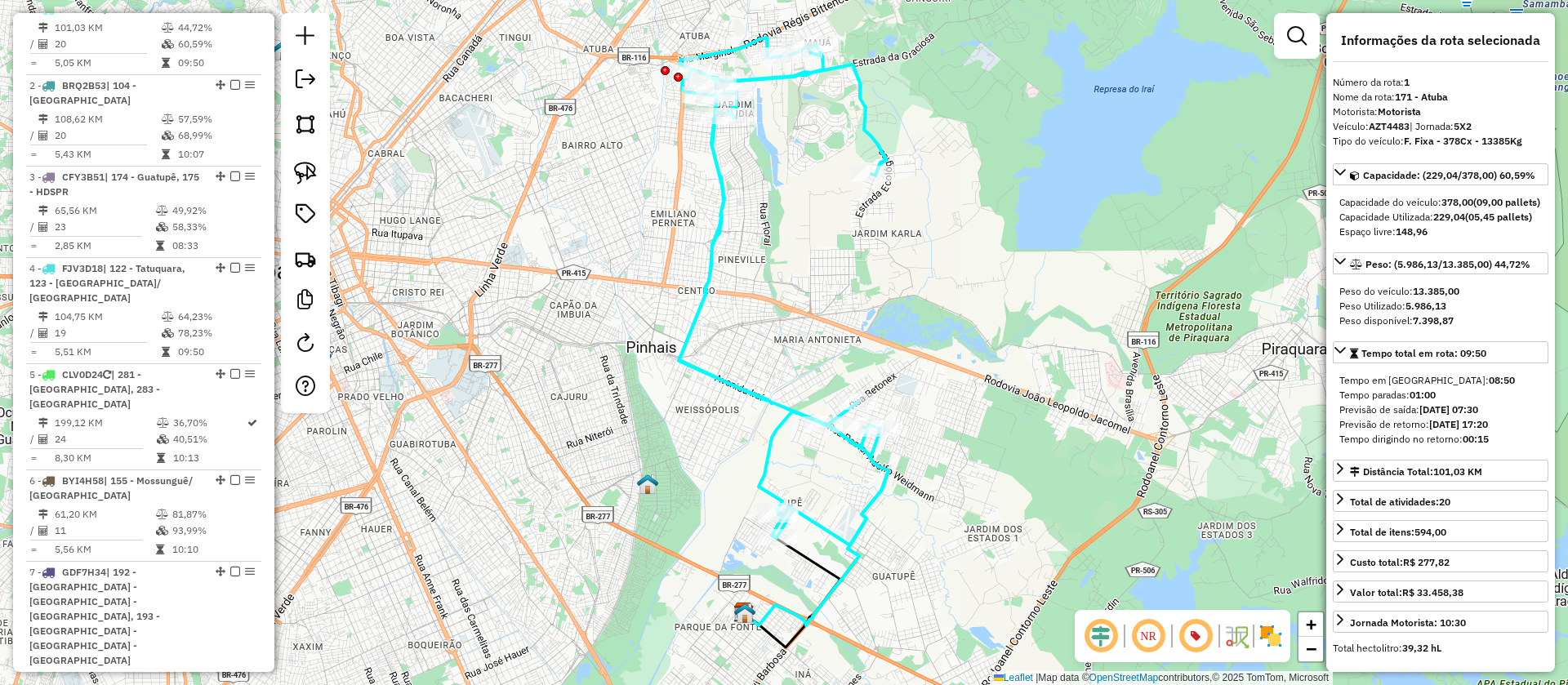
click at [1101, 639] on em at bounding box center [1101, 636] width 39 height 39
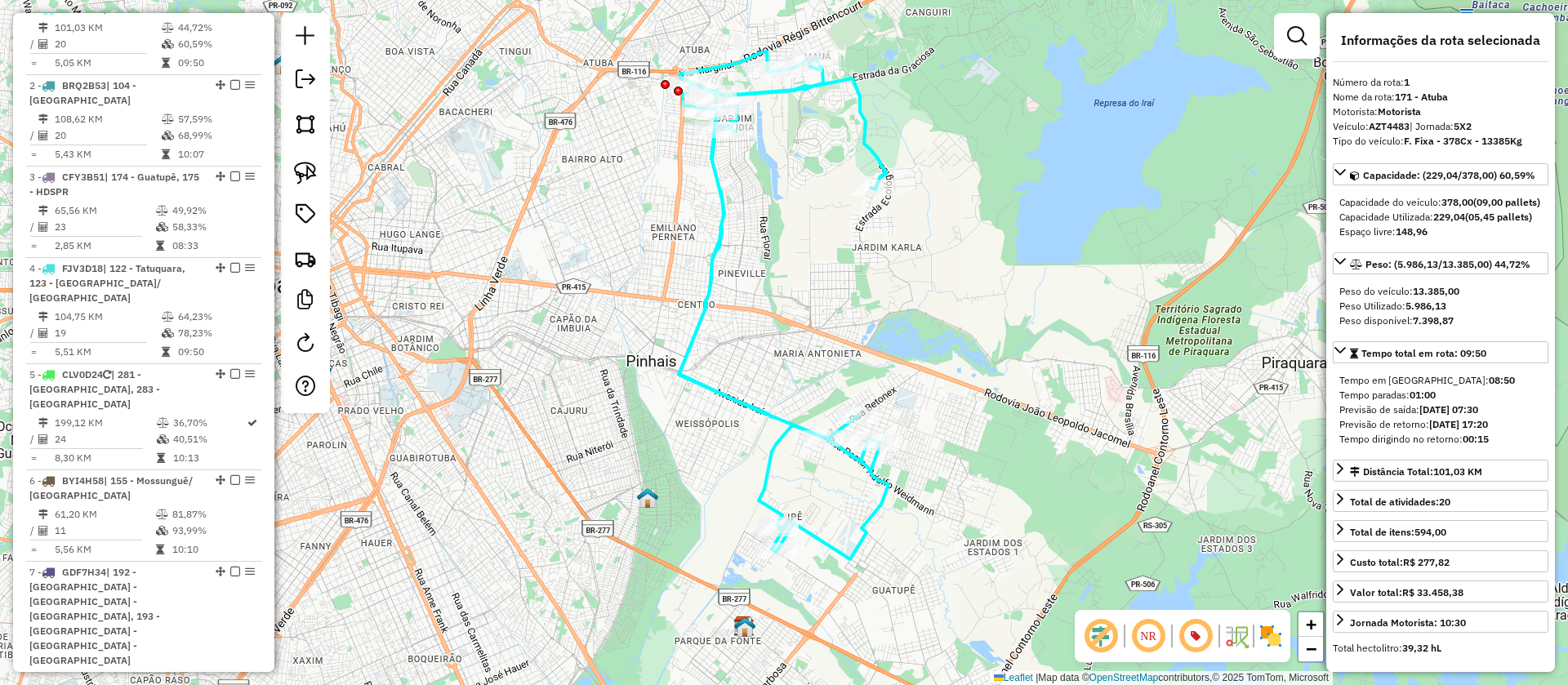
drag, startPoint x: 804, startPoint y: 289, endPoint x: 804, endPoint y: 303, distance: 14.0
click at [804, 303] on div "Janela de atendimento Grade de atendimento Capacidade Transportadoras Veículos …" at bounding box center [784, 342] width 1568 height 685
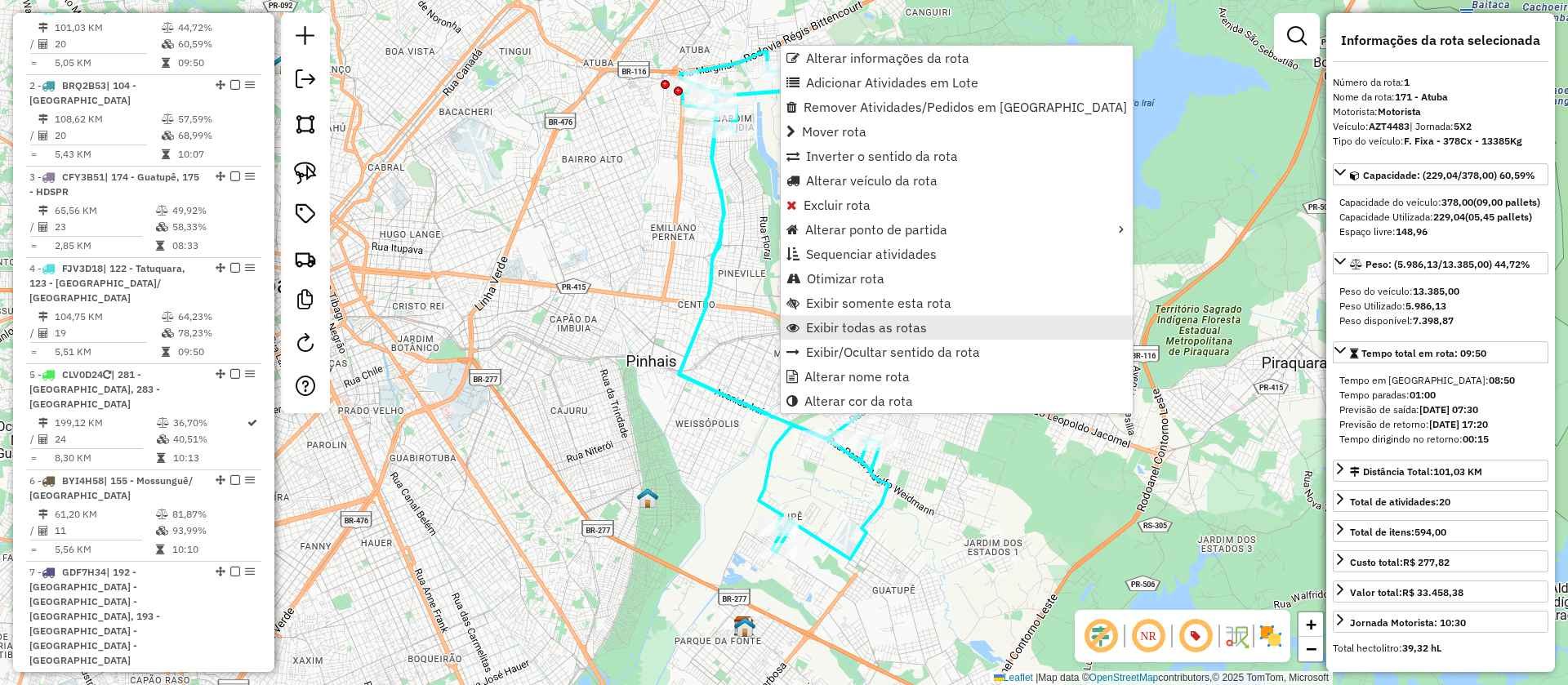
click at [846, 328] on span "Exibir todas as rotas" at bounding box center [866, 327] width 121 height 13
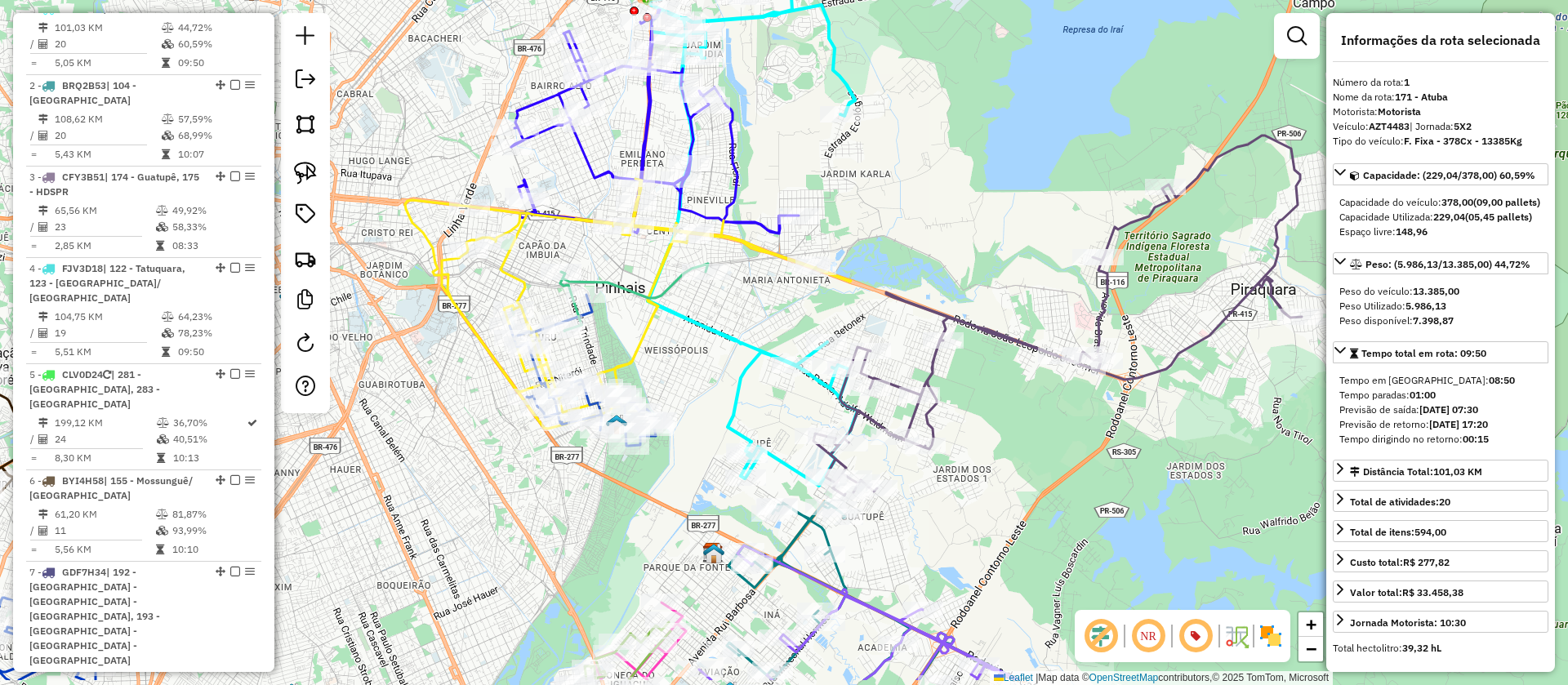
drag, startPoint x: 893, startPoint y: 335, endPoint x: 886, endPoint y: 320, distance: 16.6
click at [886, 320] on div "Janela de atendimento Grade de atendimento Capacidade Transportadoras Veículos …" at bounding box center [784, 342] width 1568 height 685
click at [930, 365] on icon at bounding box center [1057, 316] width 488 height 360
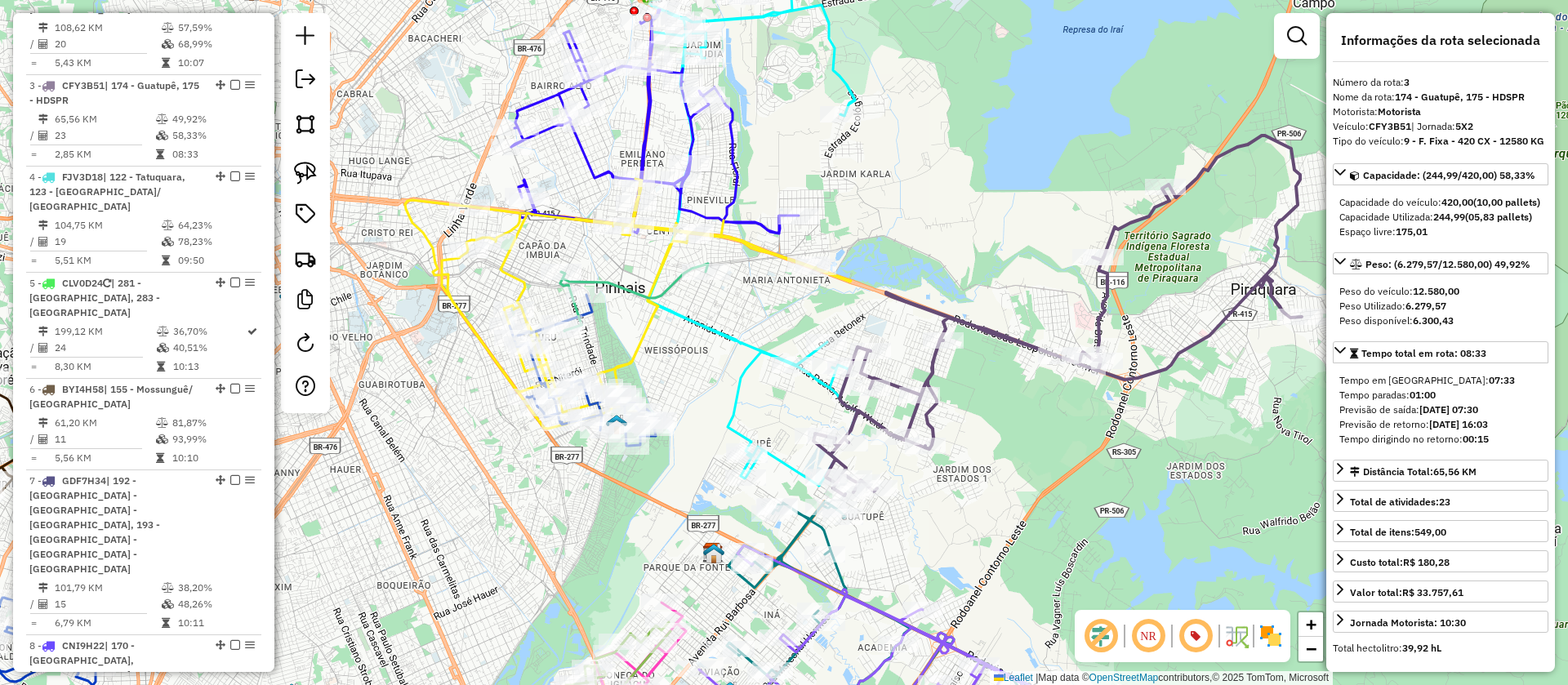
scroll to position [892, 0]
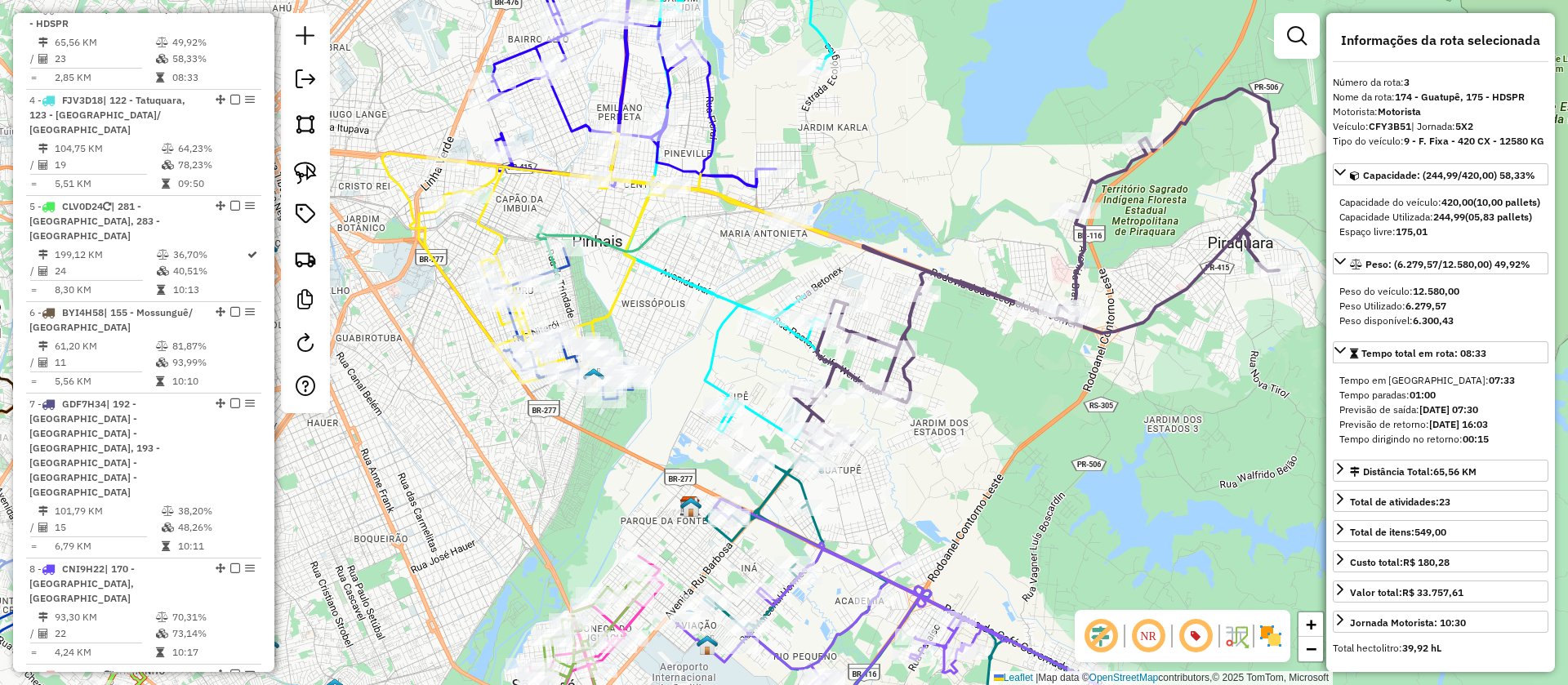
drag, startPoint x: 971, startPoint y: 406, endPoint x: 961, endPoint y: 386, distance: 22.4
click at [961, 386] on div "Janela de atendimento Grade de atendimento Capacidade Transportadoras Veículos …" at bounding box center [784, 342] width 1568 height 685
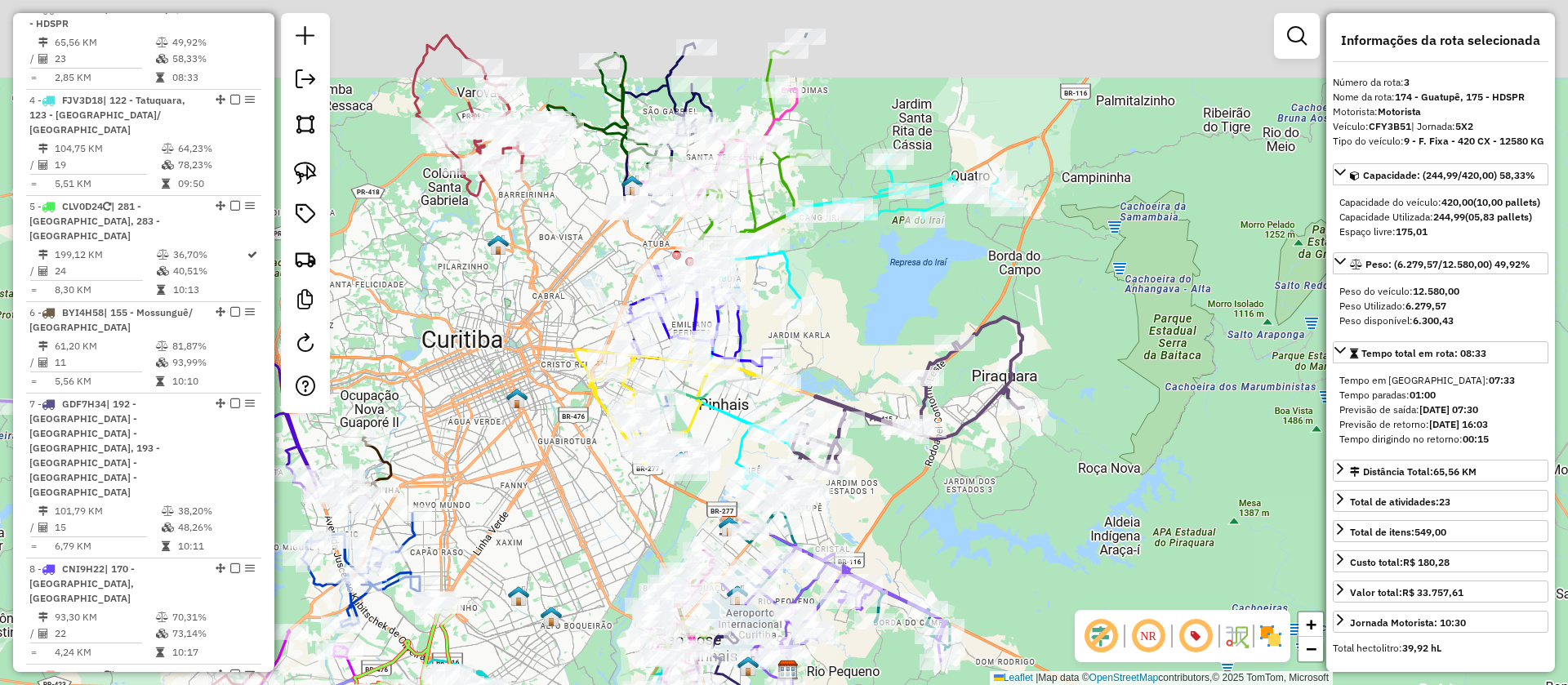
drag, startPoint x: 969, startPoint y: 406, endPoint x: 961, endPoint y: 478, distance: 72.4
click at [961, 478] on div "Janela de atendimento Grade de atendimento Capacidade Transportadoras Veículos …" at bounding box center [784, 342] width 1568 height 685
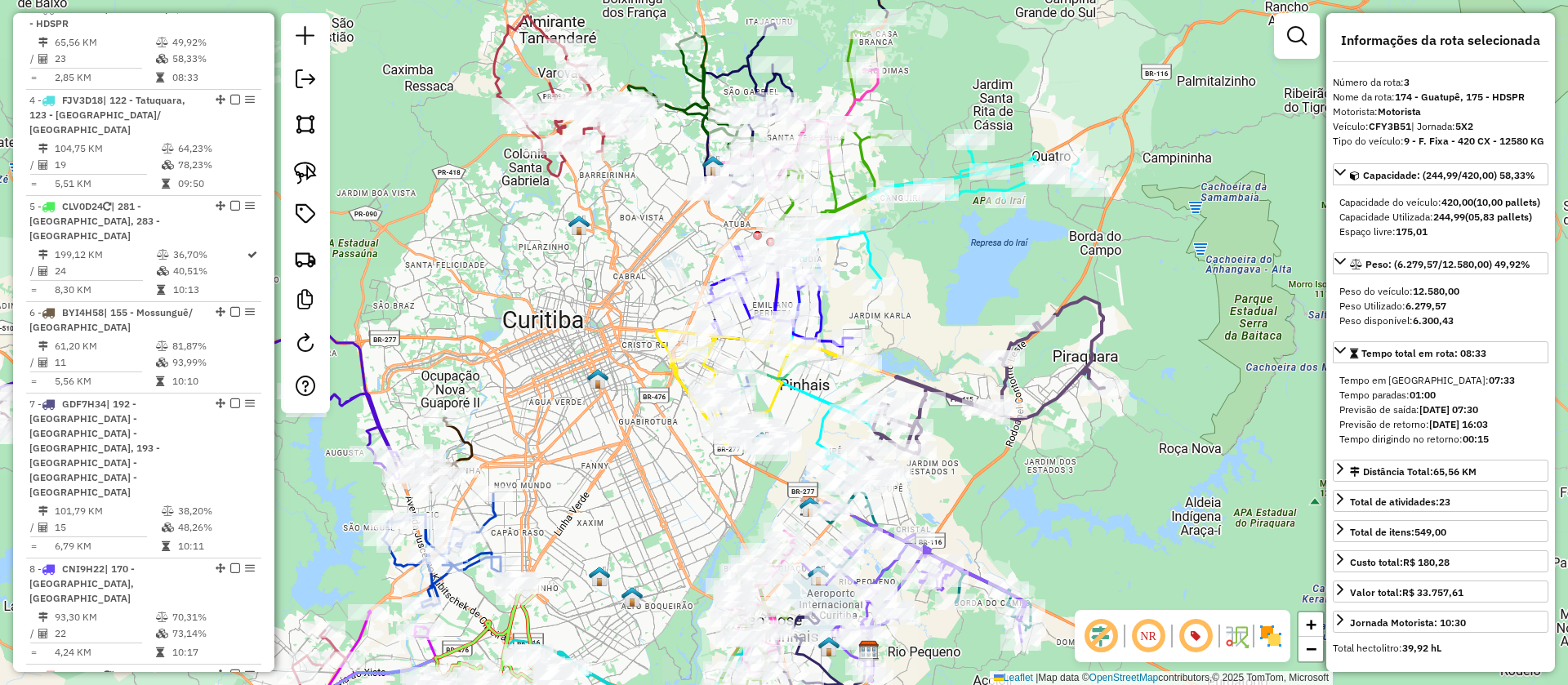
drag, startPoint x: 897, startPoint y: 315, endPoint x: 958, endPoint y: 284, distance: 68.4
click at [958, 284] on div "Janela de atendimento Grade de atendimento Capacidade Transportadoras Veículos …" at bounding box center [784, 342] width 1568 height 685
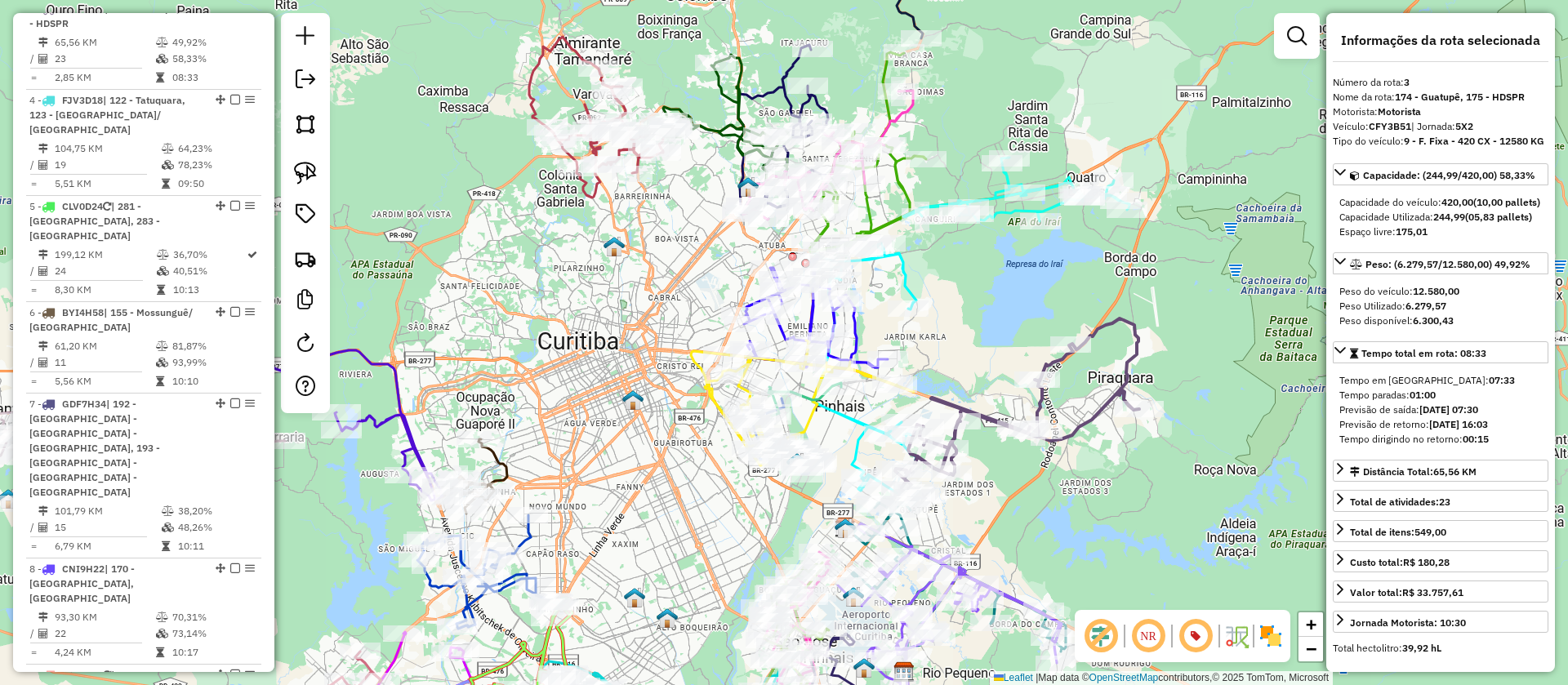
drag, startPoint x: 904, startPoint y: 320, endPoint x: 948, endPoint y: 342, distance: 49.2
click at [948, 342] on div "Janela de atendimento Grade de atendimento Capacidade Transportadoras Veículos …" at bounding box center [784, 342] width 1568 height 685
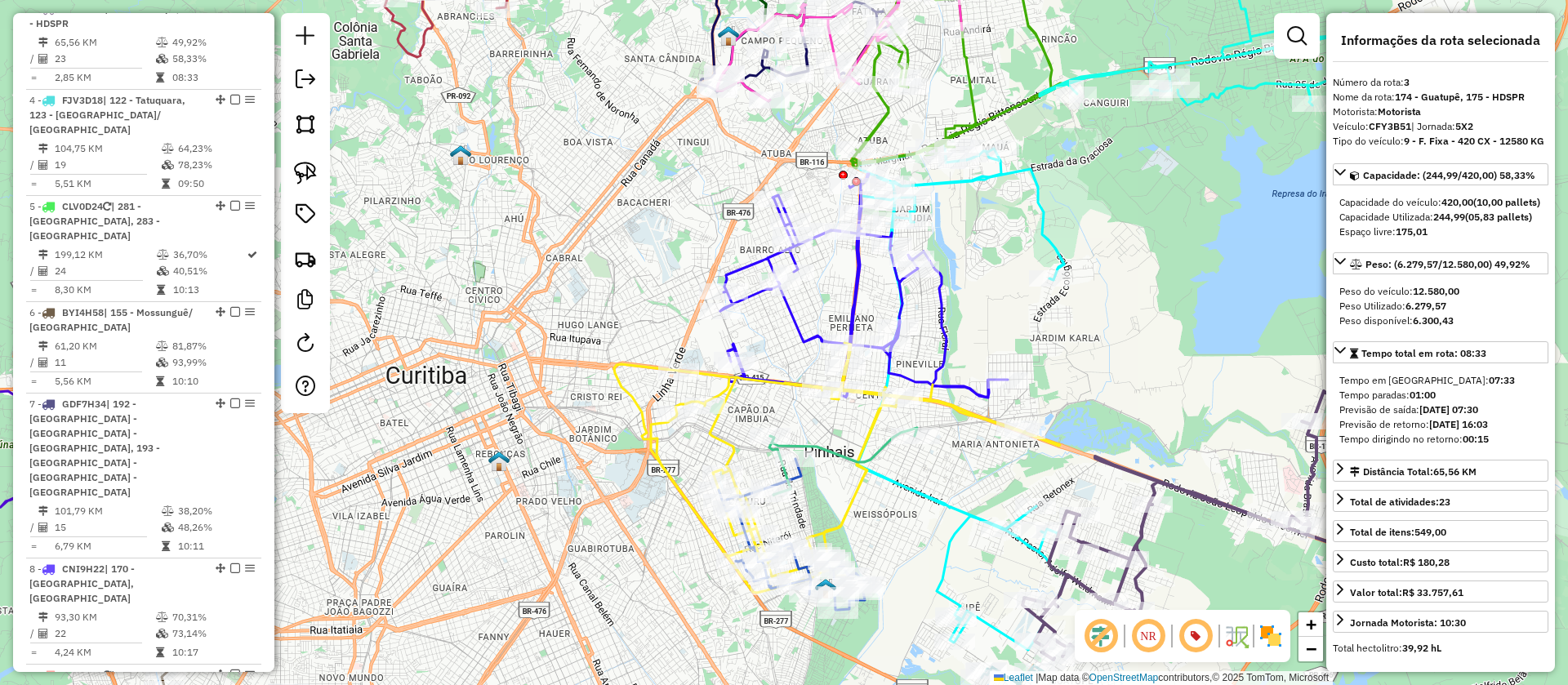
click at [940, 307] on icon at bounding box center [864, 285] width 288 height 223
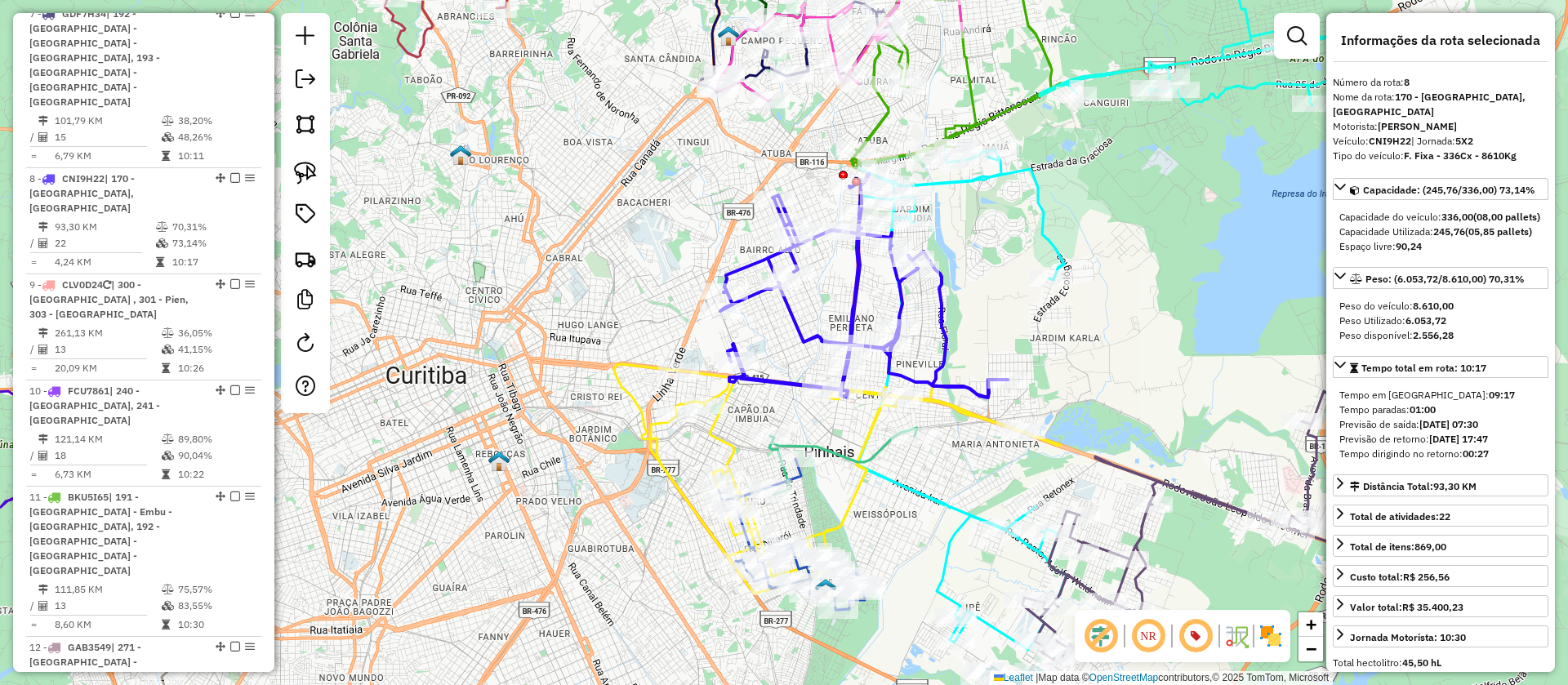
scroll to position [1378, 0]
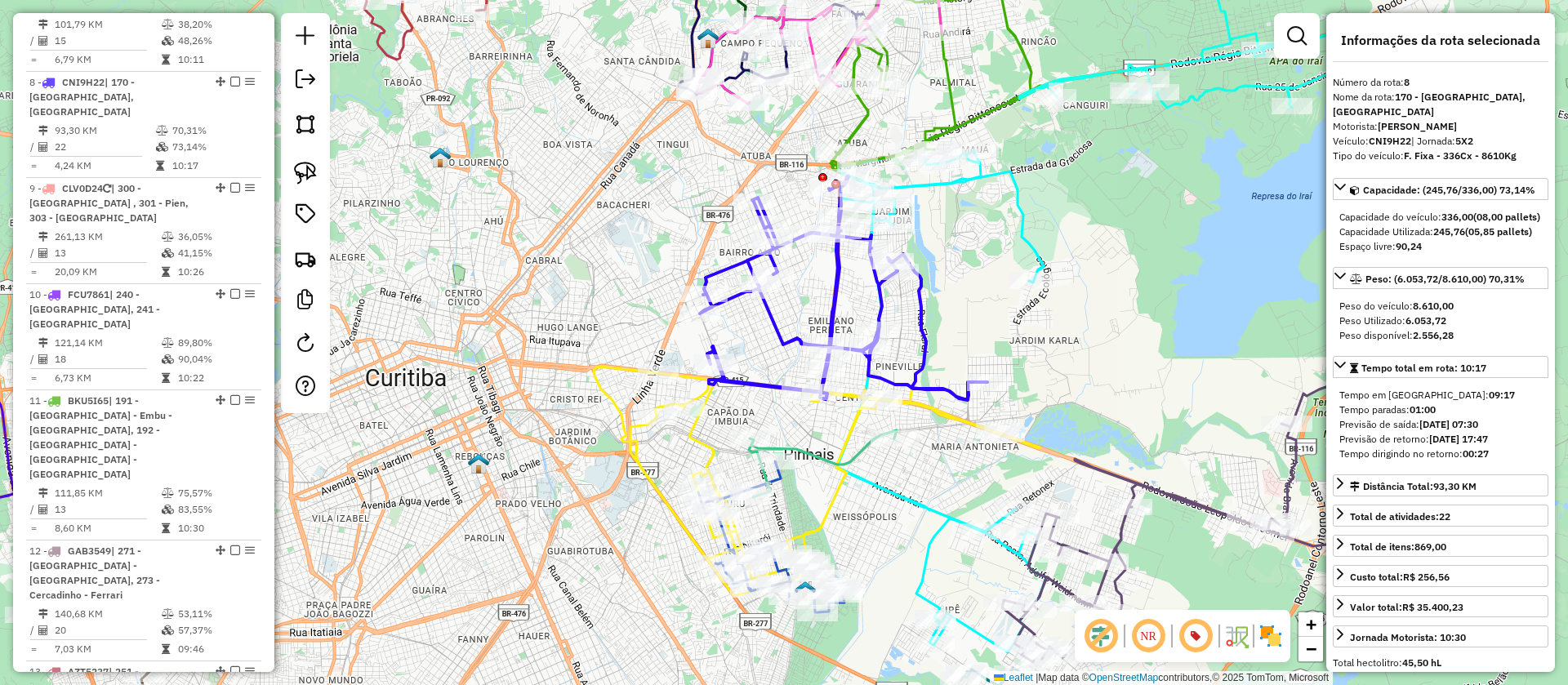
drag, startPoint x: 973, startPoint y: 303, endPoint x: 953, endPoint y: 305, distance: 20.1
click at [953, 305] on div "Janela de atendimento Grade de atendimento Capacidade Transportadoras Veículos …" at bounding box center [784, 342] width 1568 height 685
click at [949, 297] on div "Janela de atendimento Grade de atendimento Capacidade Transportadoras Veículos …" at bounding box center [784, 342] width 1568 height 685
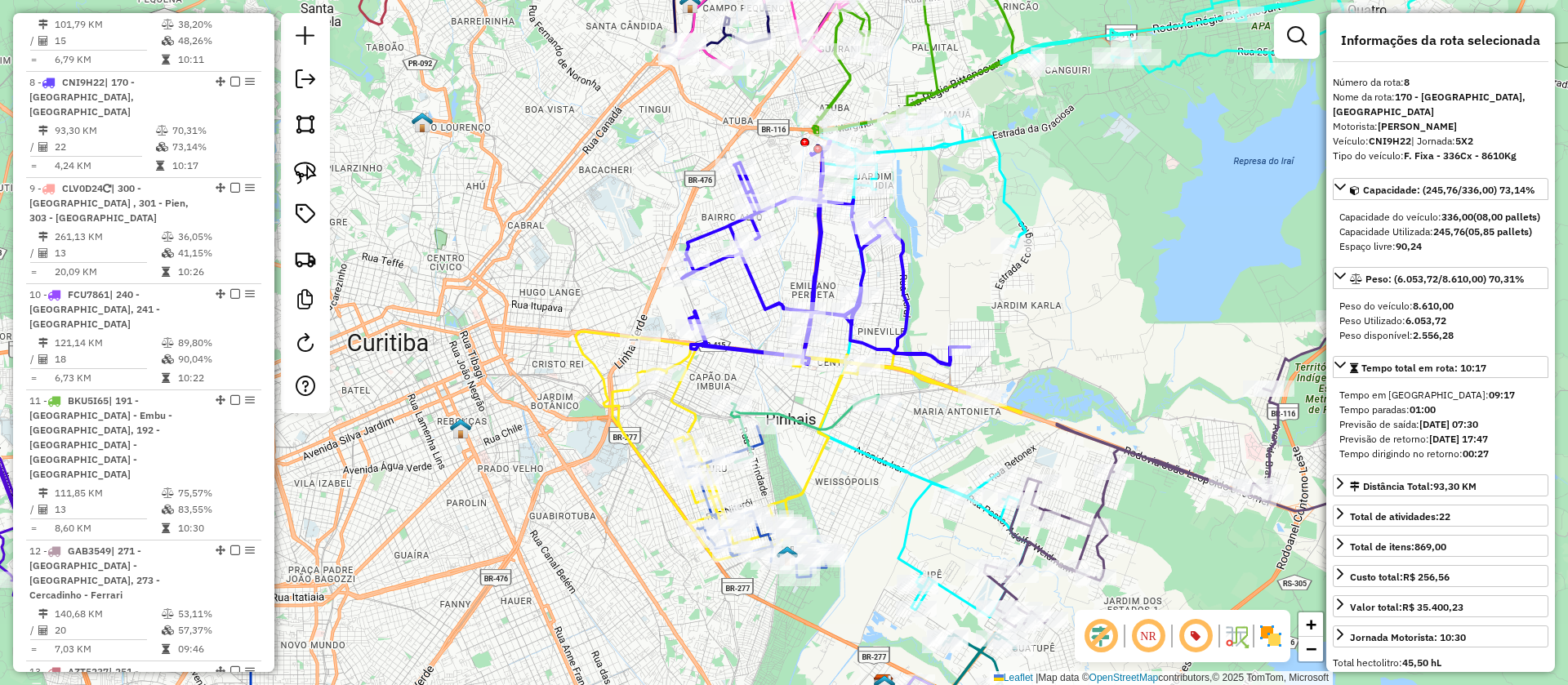
click at [695, 407] on icon at bounding box center [798, 434] width 446 height 250
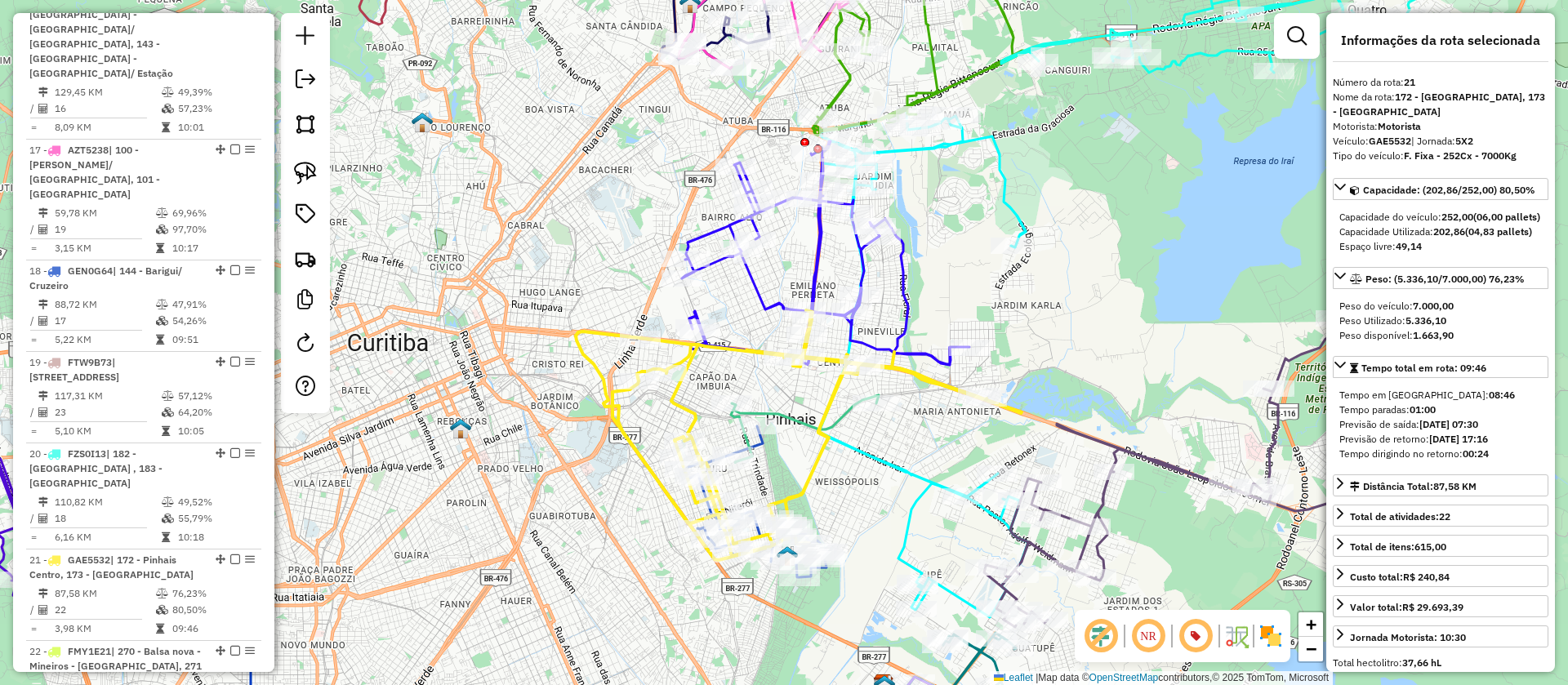
scroll to position [2640, 0]
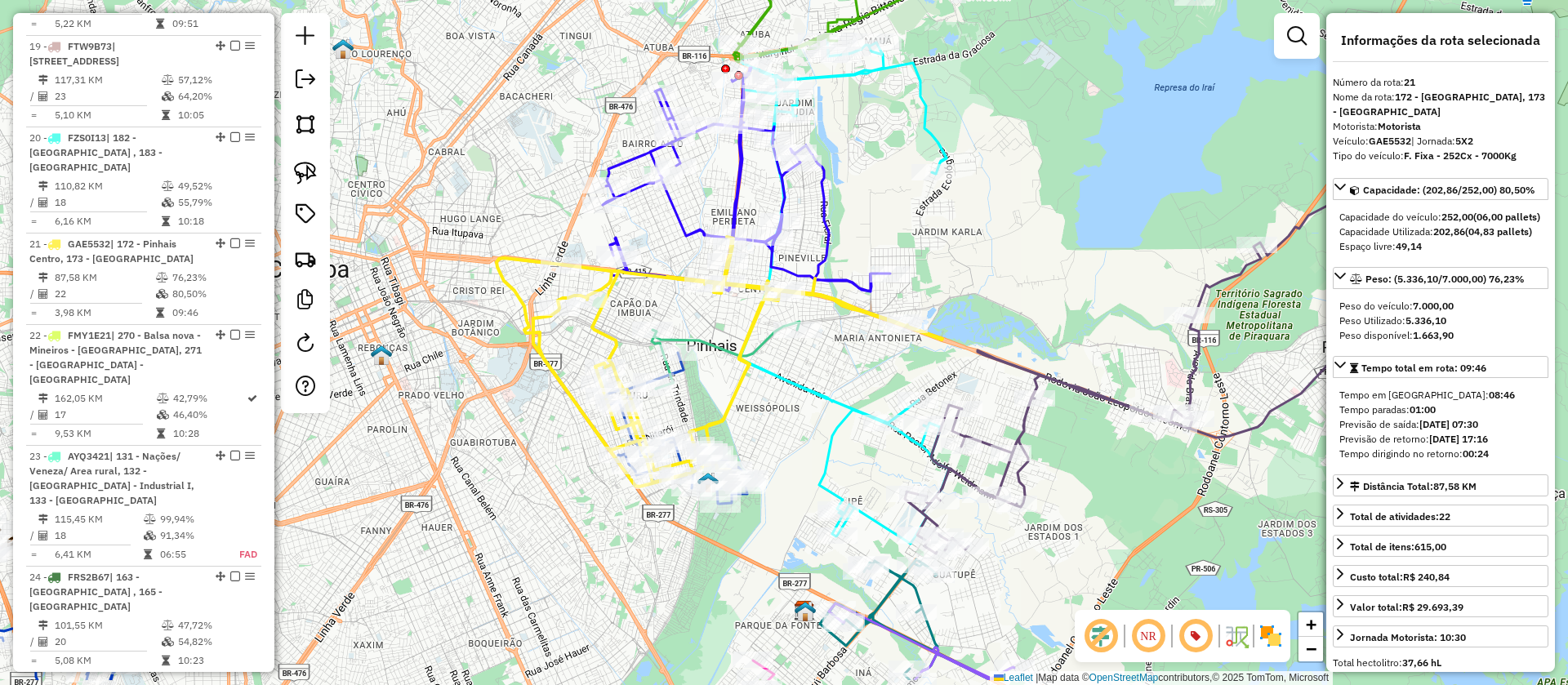
drag, startPoint x: 794, startPoint y: 400, endPoint x: 856, endPoint y: 422, distance: 65.8
click at [778, 384] on div "Janela de atendimento Grade de atendimento Capacidade Transportadoras Veículos …" at bounding box center [784, 342] width 1568 height 685
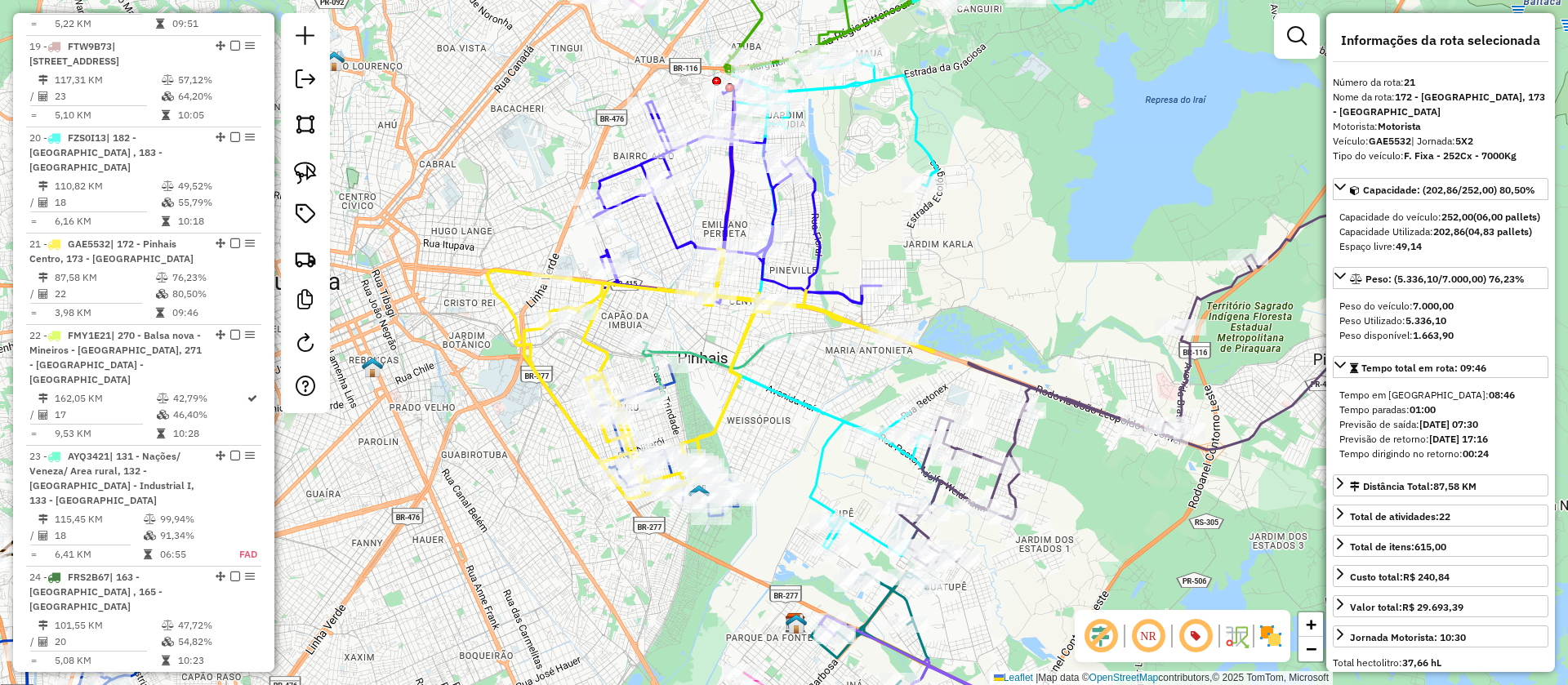
drag, startPoint x: 833, startPoint y: 372, endPoint x: 844, endPoint y: 296, distance: 76.8
click at [839, 396] on div "Janela de atendimento Grade de atendimento Capacidade Transportadoras Veículos …" at bounding box center [784, 342] width 1568 height 685
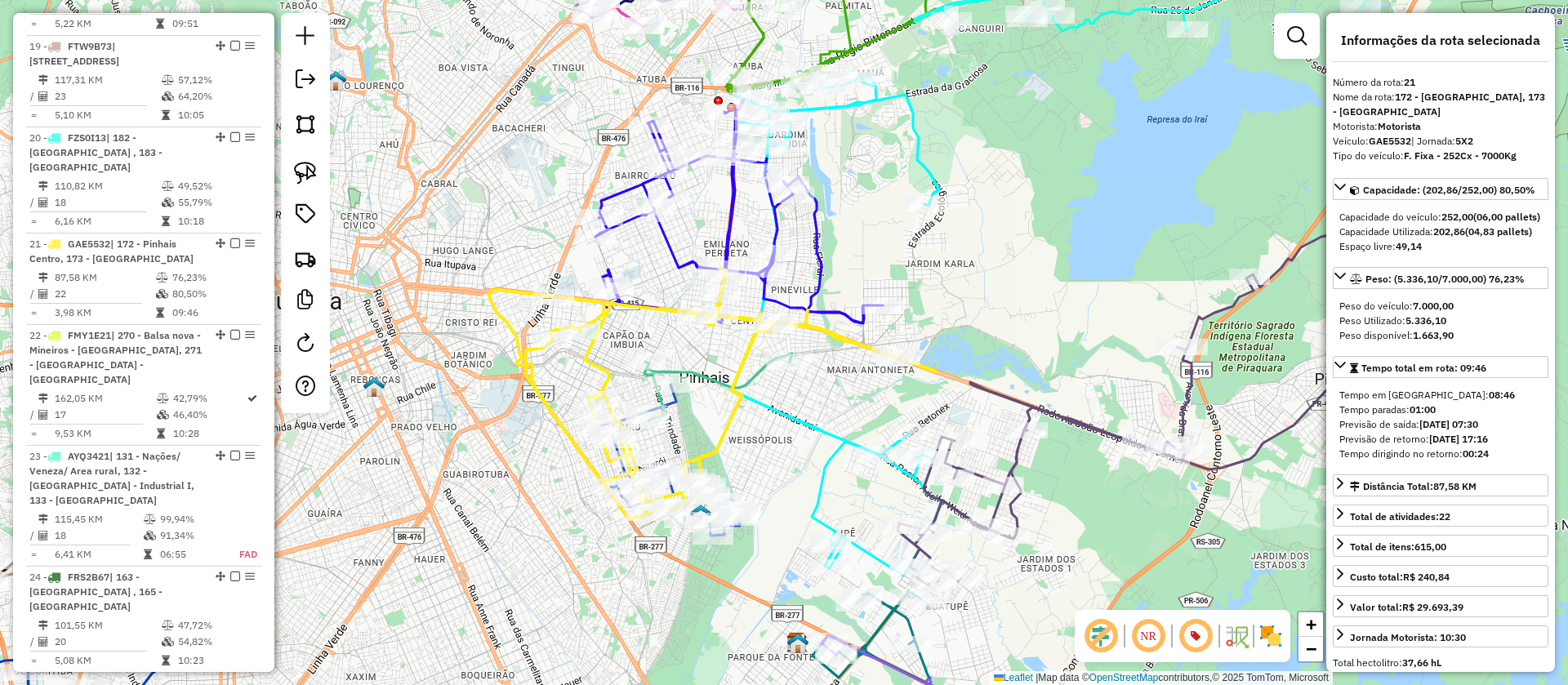
drag, startPoint x: 784, startPoint y: 455, endPoint x: 738, endPoint y: 404, distance: 68.7
click at [738, 404] on div "Janela de atendimento Grade de atendimento Capacidade Transportadoras Veículos …" at bounding box center [784, 342] width 1568 height 685
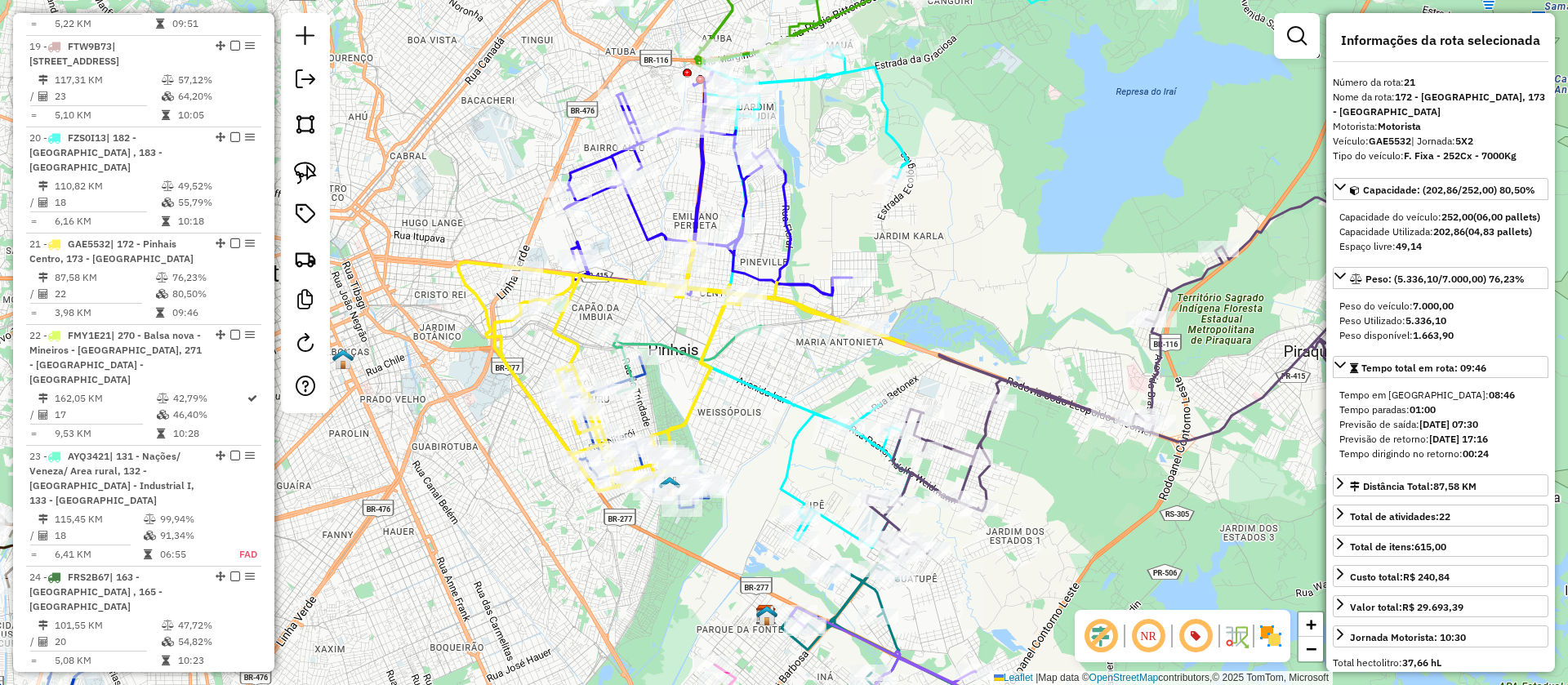
drag, startPoint x: 820, startPoint y: 357, endPoint x: 835, endPoint y: 380, distance: 27.5
click at [835, 380] on div "Janela de atendimento Grade de atendimento Capacidade Transportadoras Veículos …" at bounding box center [784, 342] width 1568 height 685
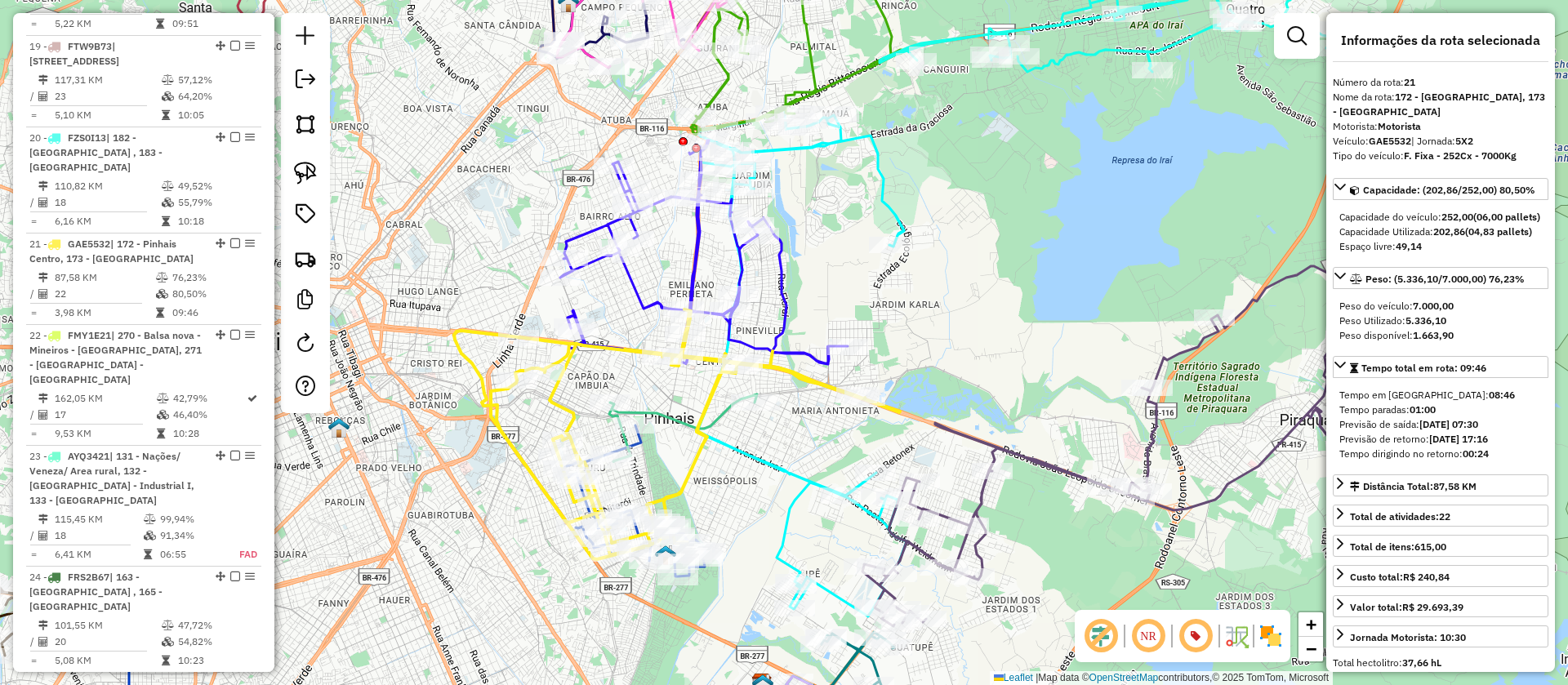
drag, startPoint x: 842, startPoint y: 179, endPoint x: 839, endPoint y: 247, distance: 68.1
click at [839, 247] on div "Janela de atendimento Grade de atendimento Capacidade Transportadoras Veículos …" at bounding box center [784, 342] width 1568 height 685
click at [1276, 637] on img at bounding box center [1270, 636] width 26 height 26
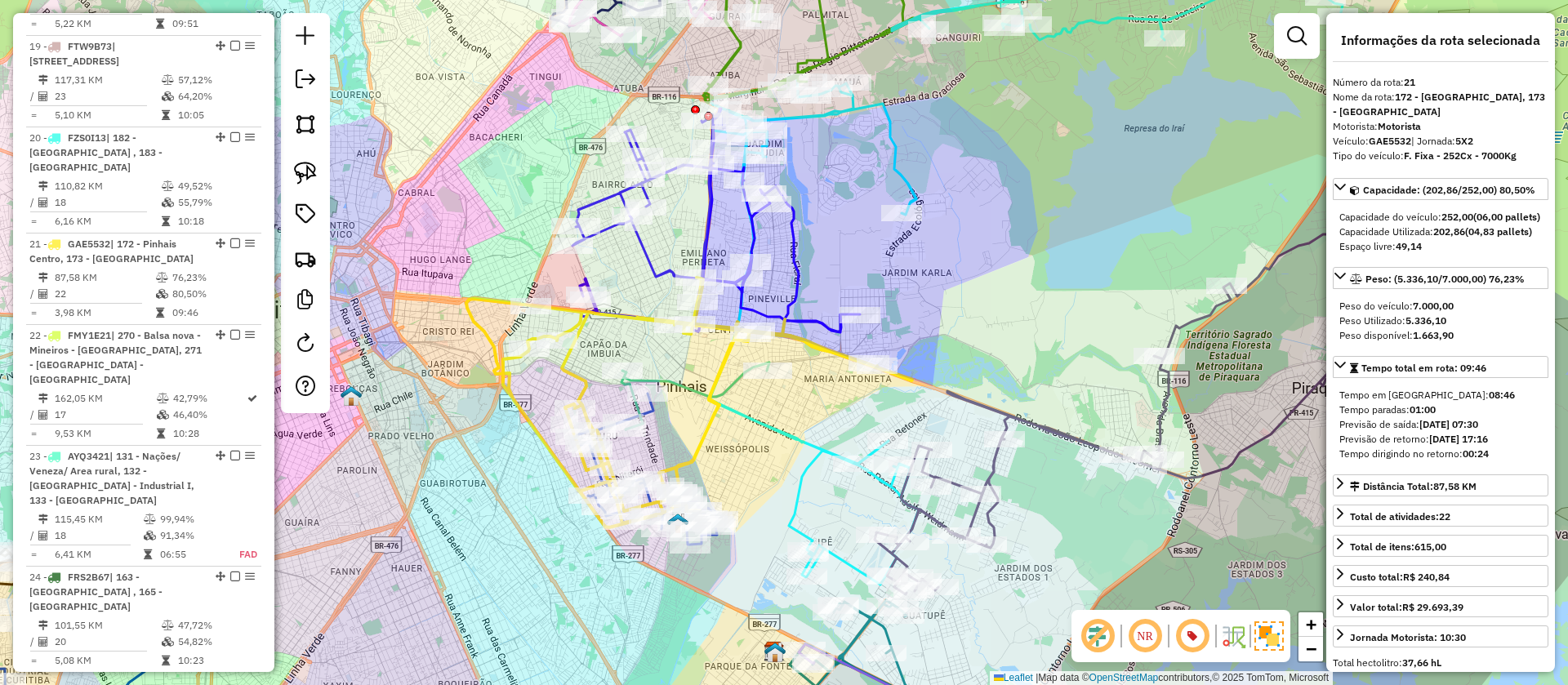
drag, startPoint x: 976, startPoint y: 388, endPoint x: 988, endPoint y: 354, distance: 36.1
click at [988, 354] on div "Janela de atendimento Grade de atendimento Capacidade Transportadoras Veículos …" at bounding box center [784, 342] width 1568 height 685
click at [810, 450] on icon at bounding box center [814, 328] width 210 height 508
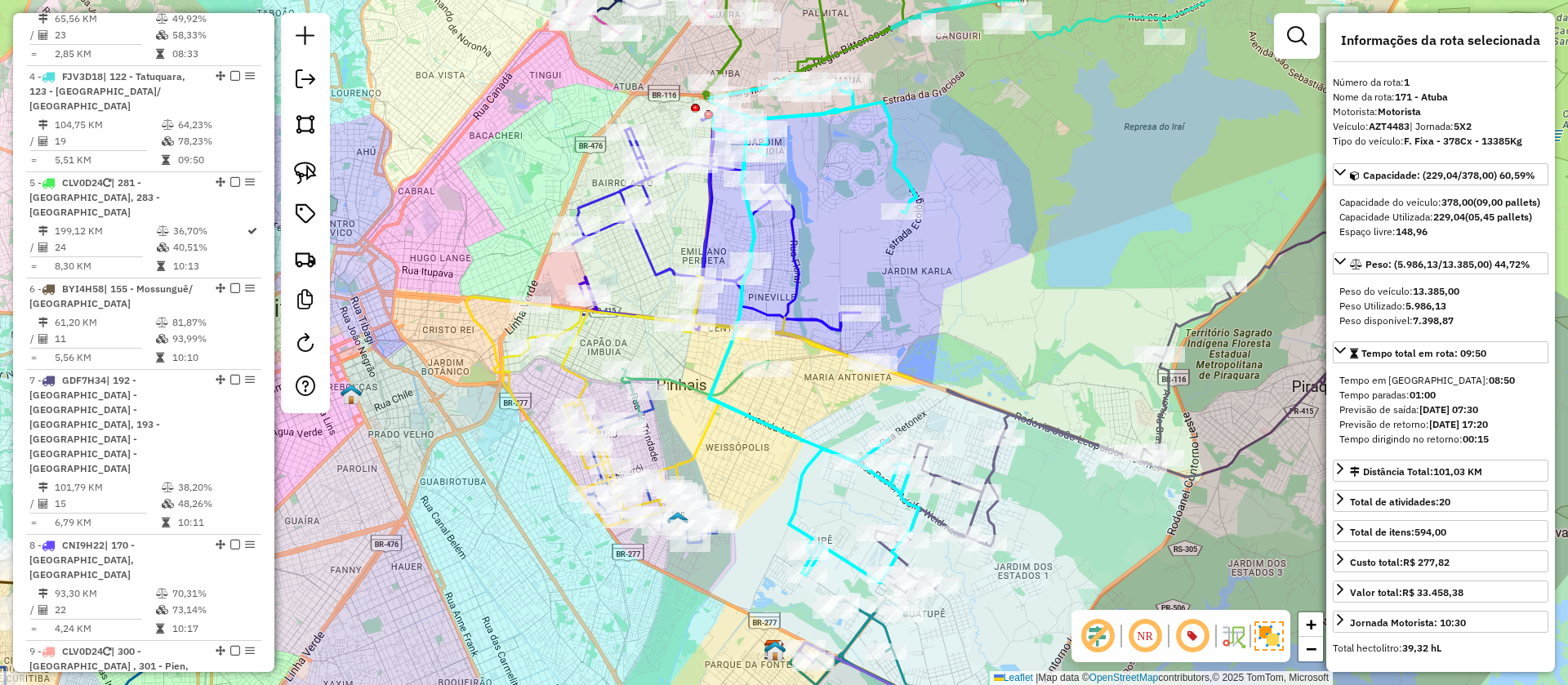
scroll to position [723, 0]
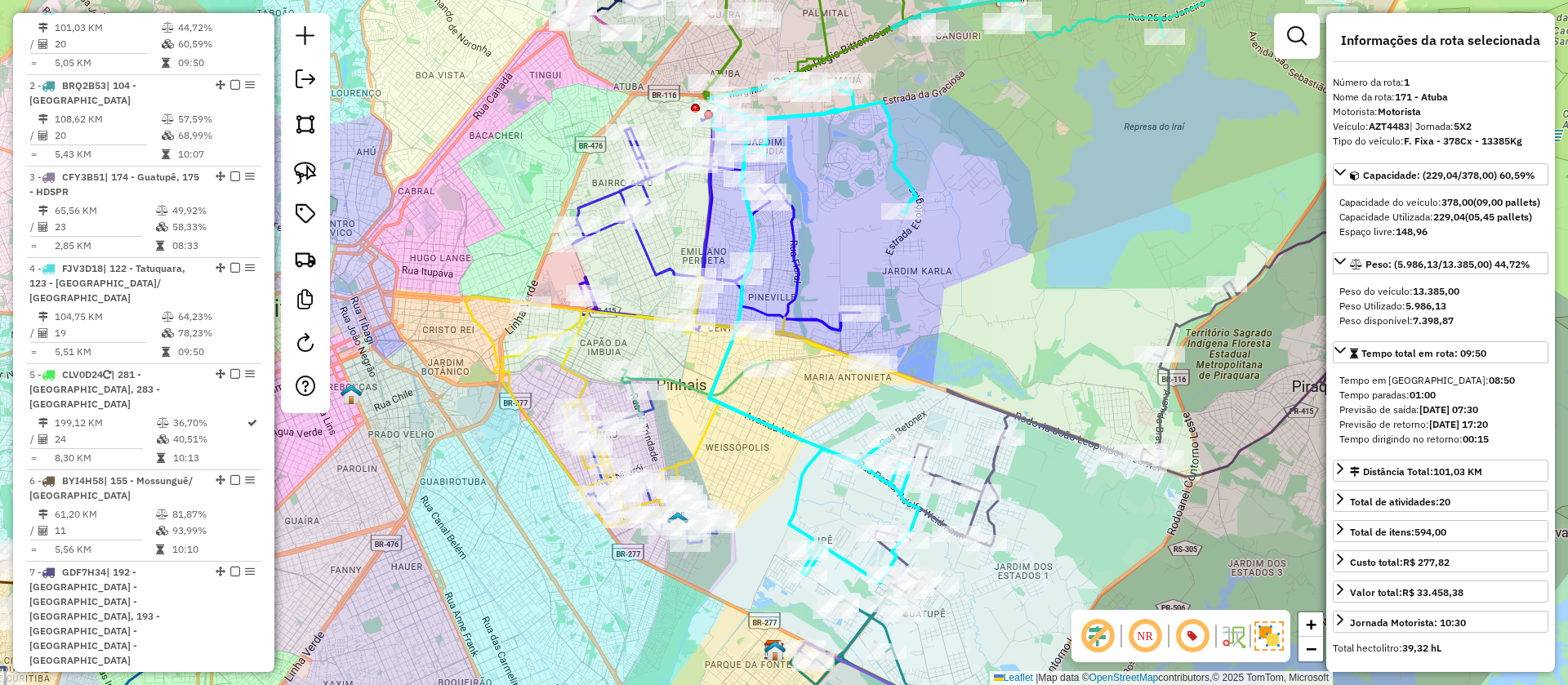
click at [992, 467] on icon at bounding box center [1119, 413] width 488 height 360
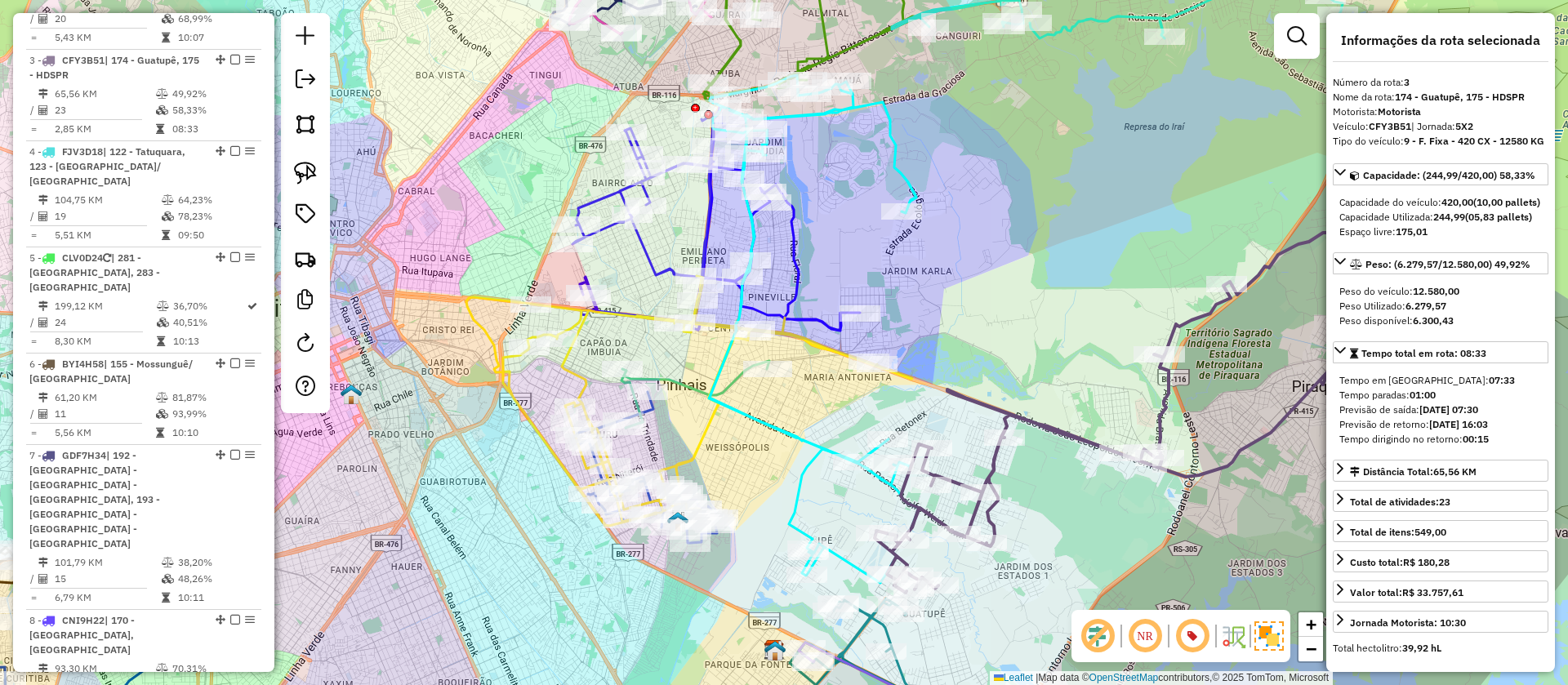
scroll to position [892, 0]
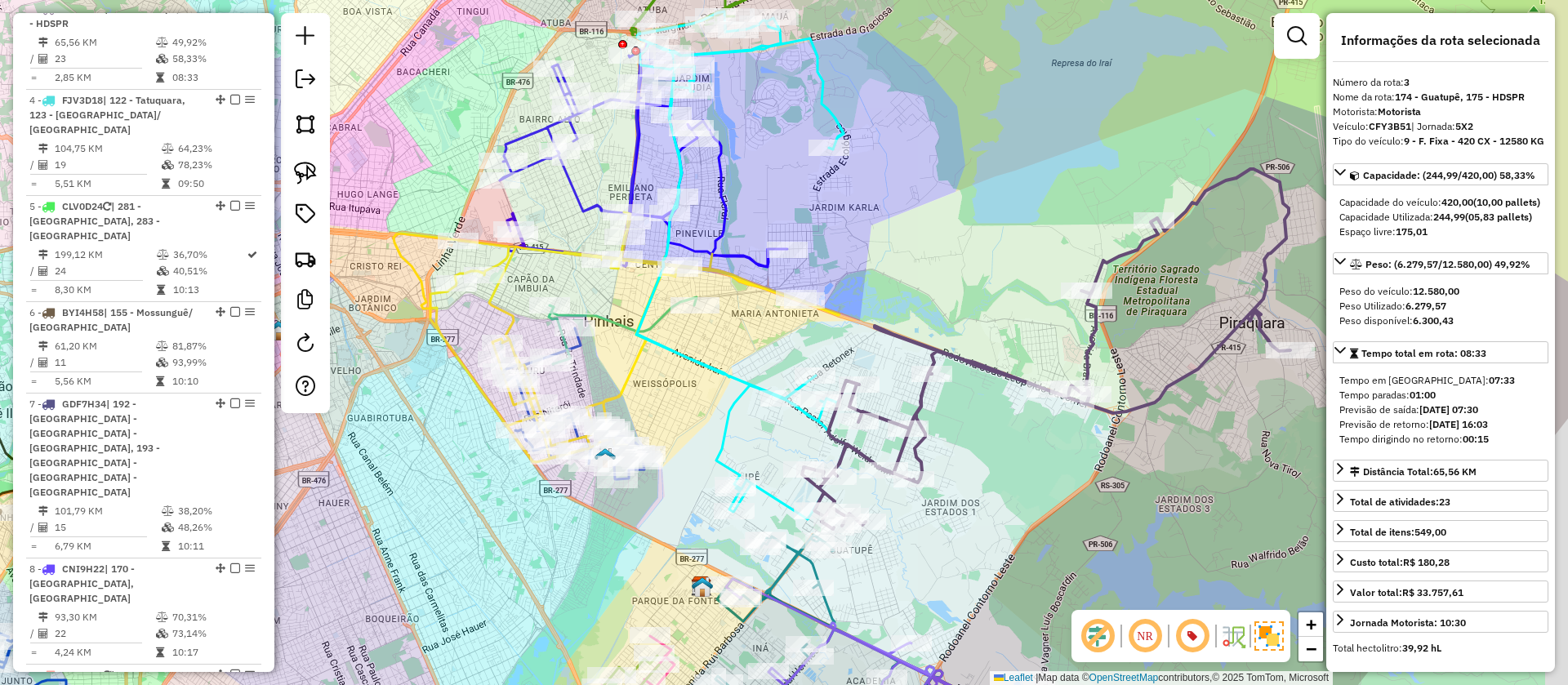
drag, startPoint x: 1041, startPoint y: 501, endPoint x: 913, endPoint y: 438, distance: 142.7
click at [913, 438] on div "Janela de atendimento Grade de atendimento Capacidade Transportadoras Veículos …" at bounding box center [784, 342] width 1568 height 685
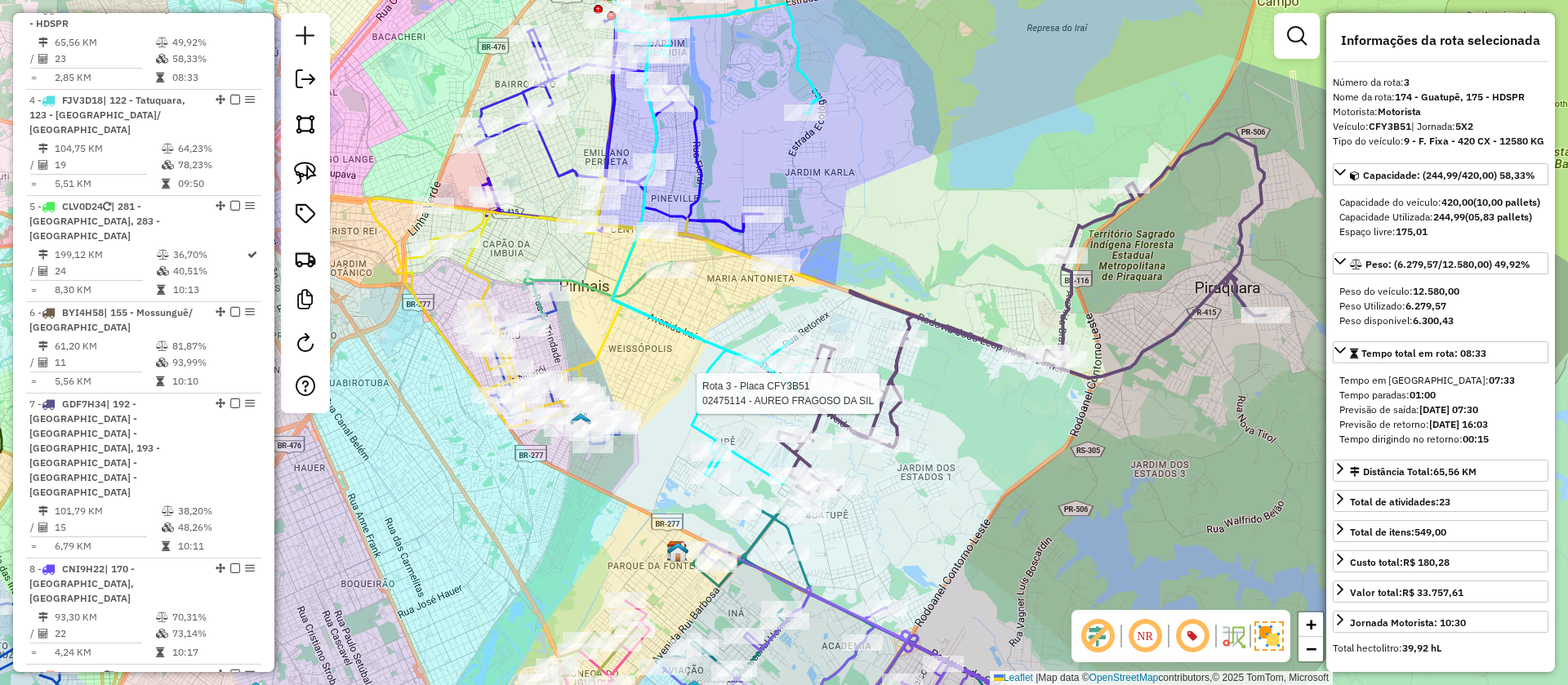
drag, startPoint x: 855, startPoint y: 572, endPoint x: 869, endPoint y: 570, distance: 14.1
click at [869, 583] on div "Rota 3 - Placa CFY3B51 02475114 - AUREO FRAGOSO DA SIL Janela de atendimento Gr…" at bounding box center [784, 342] width 1568 height 685
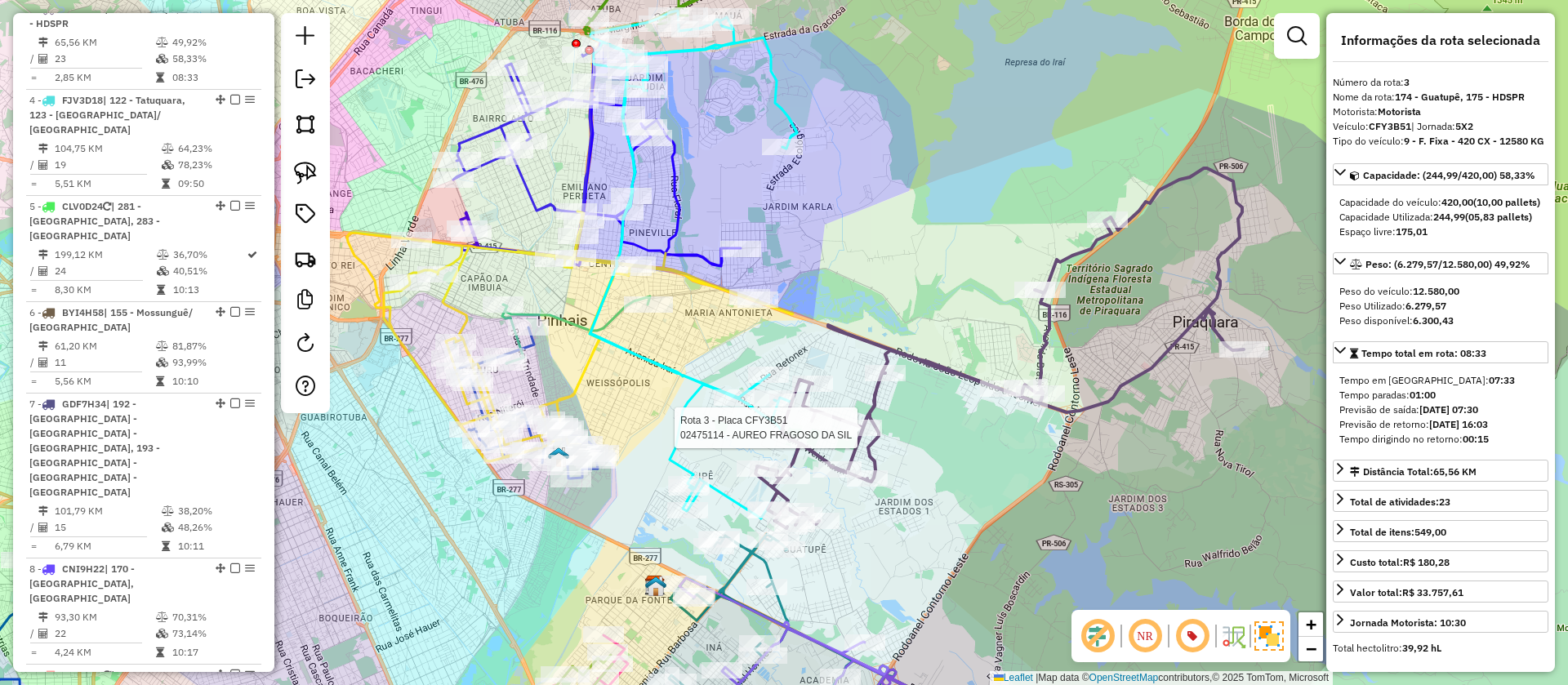
drag, startPoint x: 951, startPoint y: 465, endPoint x: 943, endPoint y: 448, distance: 18.8
click at [943, 448] on div "Rota 3 - Placa CFY3B51 02475114 - AUREO FRAGOSO DA SIL Janela de atendimento Gr…" at bounding box center [784, 342] width 1568 height 685
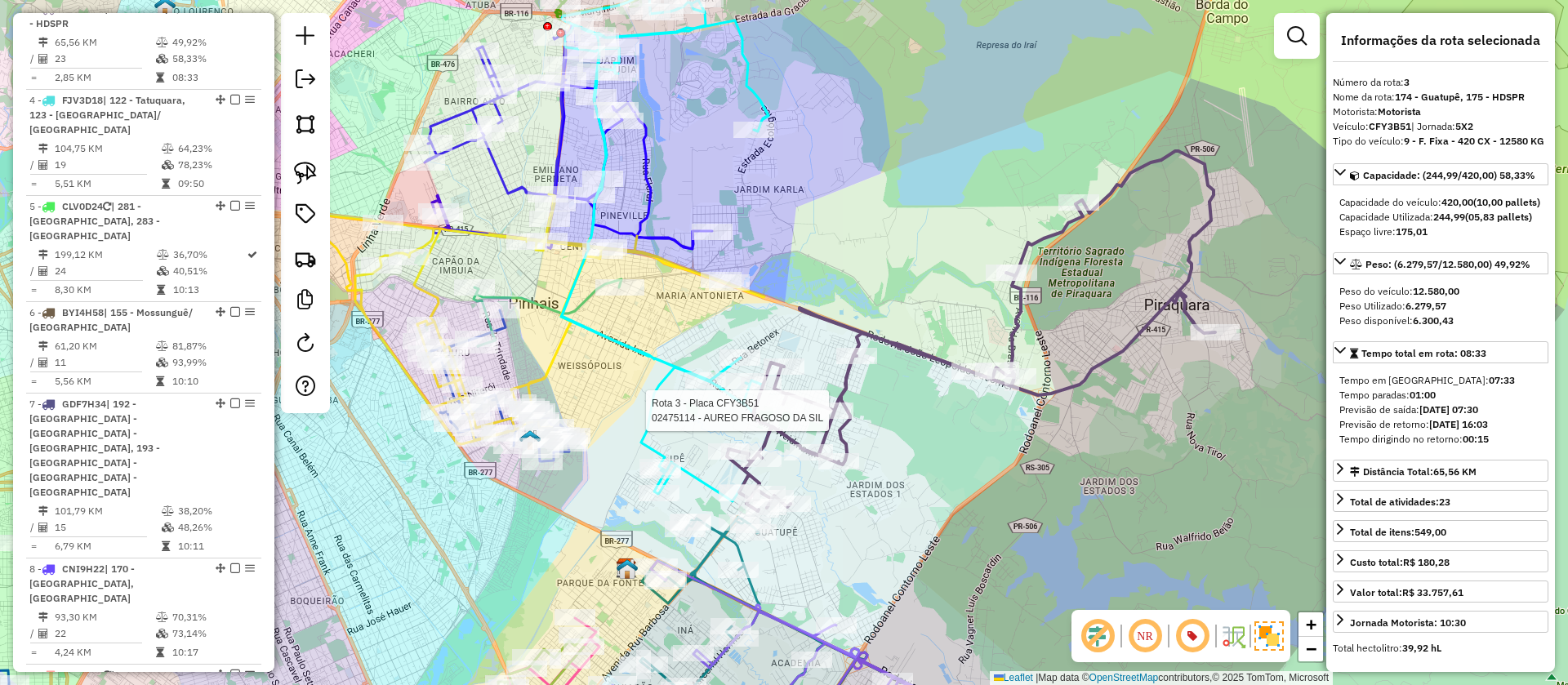
drag, startPoint x: 958, startPoint y: 473, endPoint x: 933, endPoint y: 462, distance: 27.3
click at [933, 462] on div "Rota 3 - Placa CFY3B51 02475114 - AUREO FRAGOSO DA SIL Janela de atendimento Gr…" at bounding box center [784, 342] width 1568 height 685
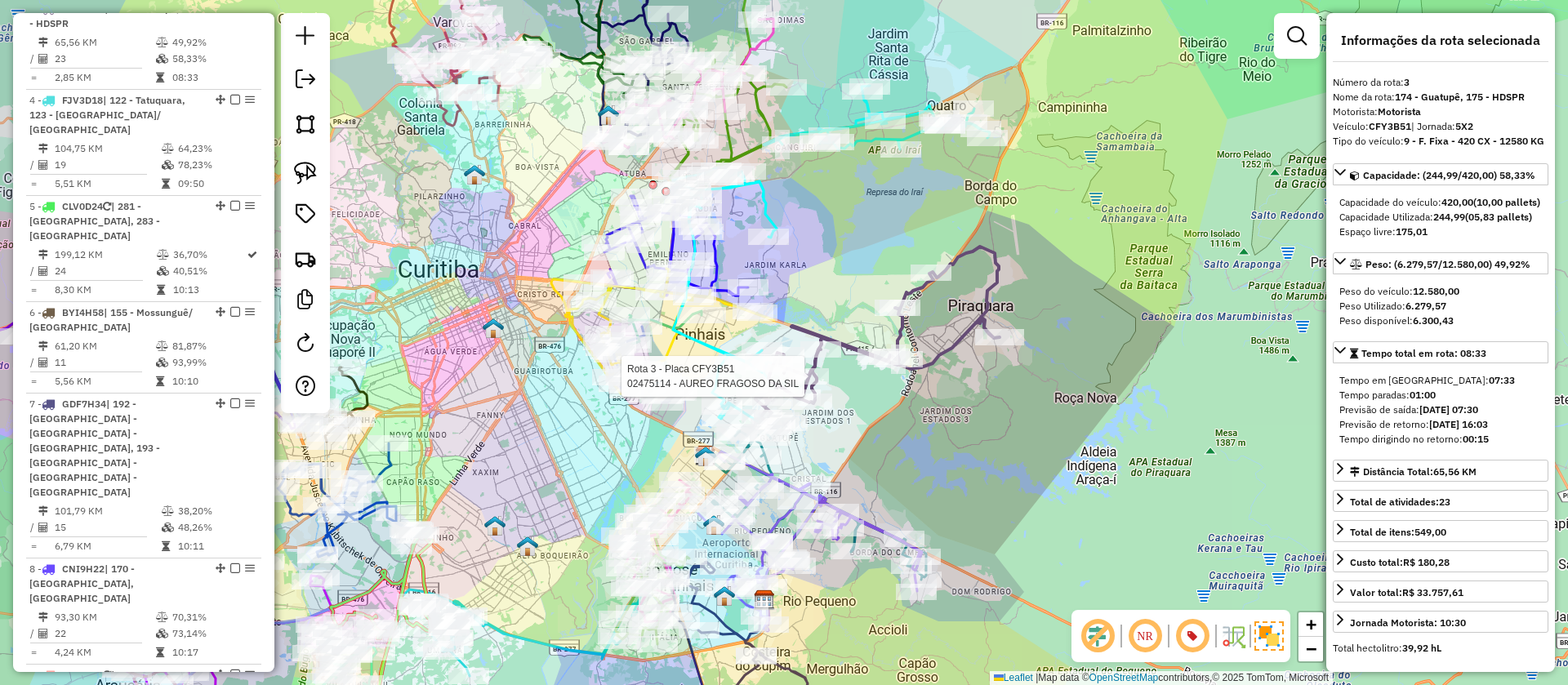
click at [718, 256] on icon at bounding box center [675, 239] width 144 height 112
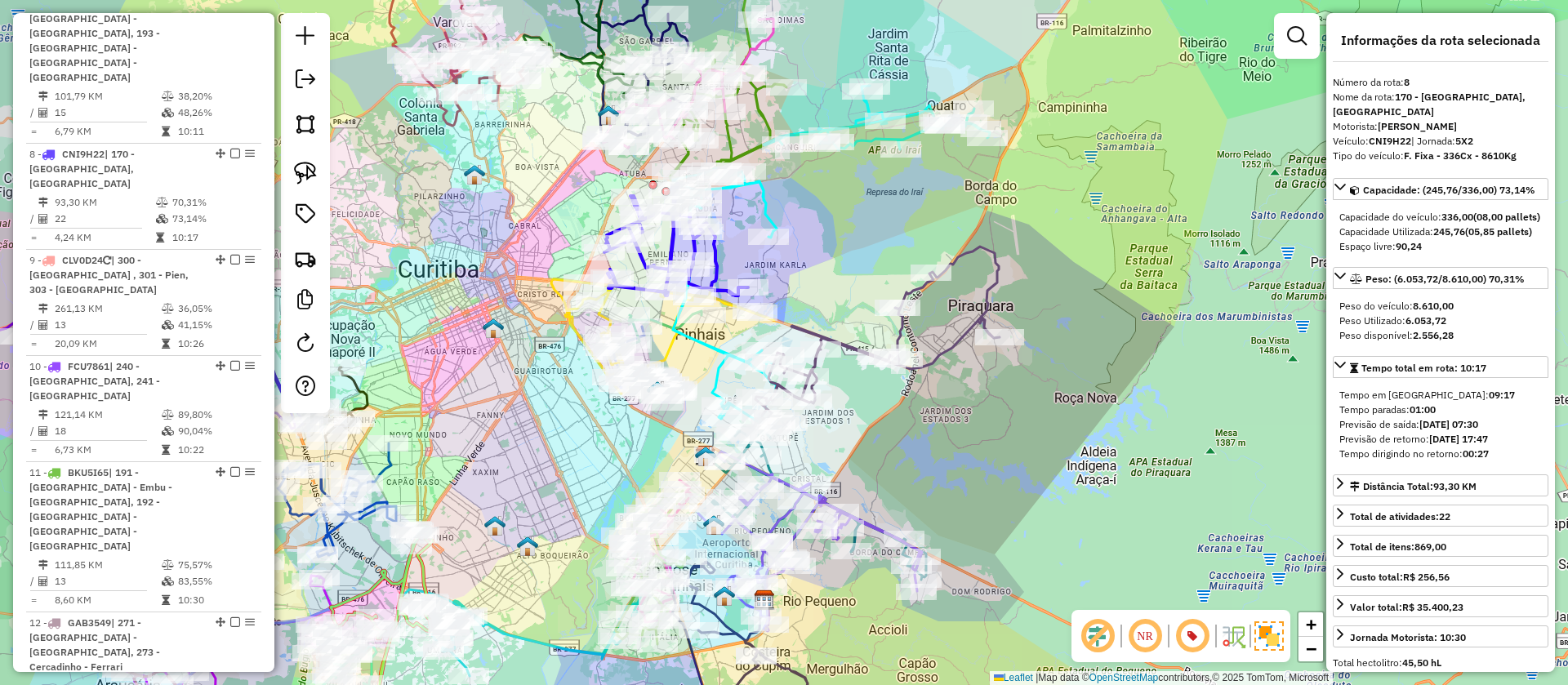
scroll to position [1378, 0]
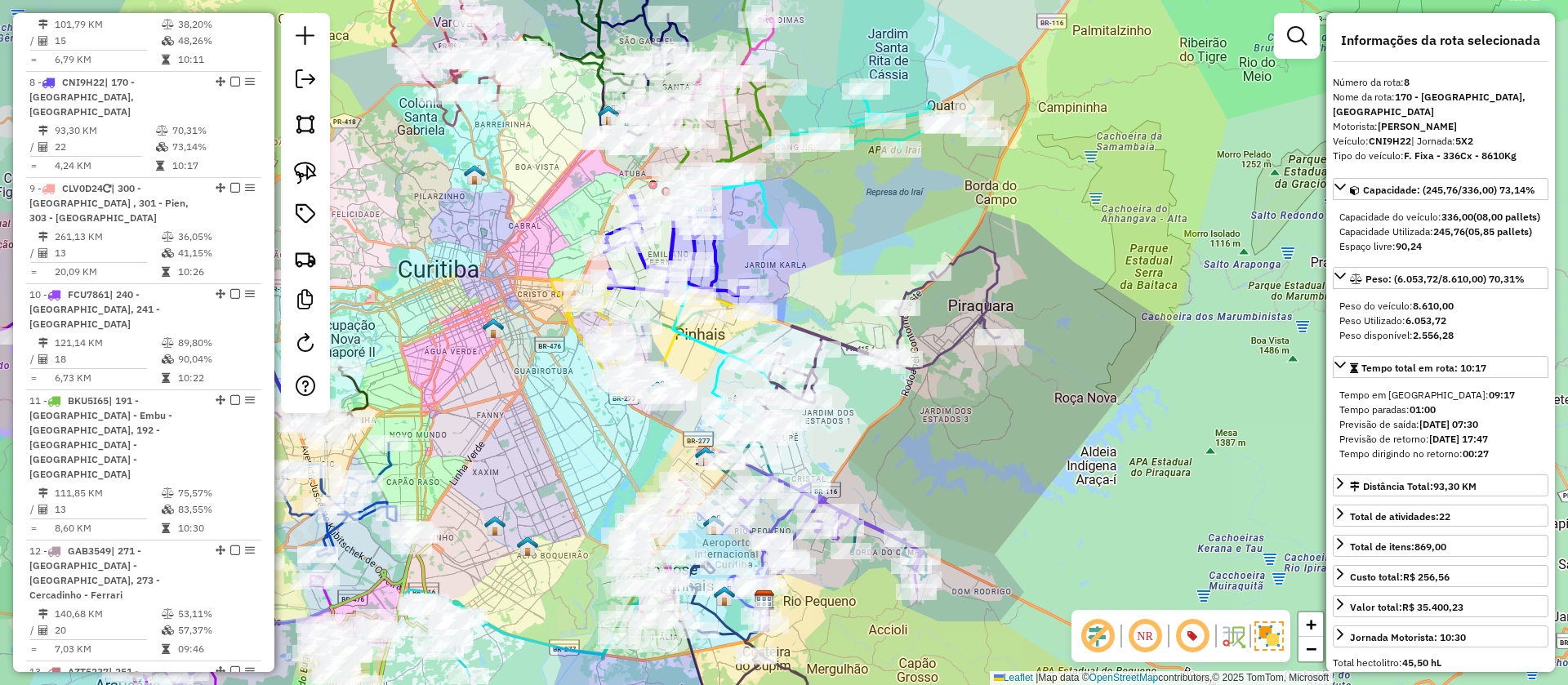
click at [703, 344] on icon at bounding box center [724, 296] width 103 height 254
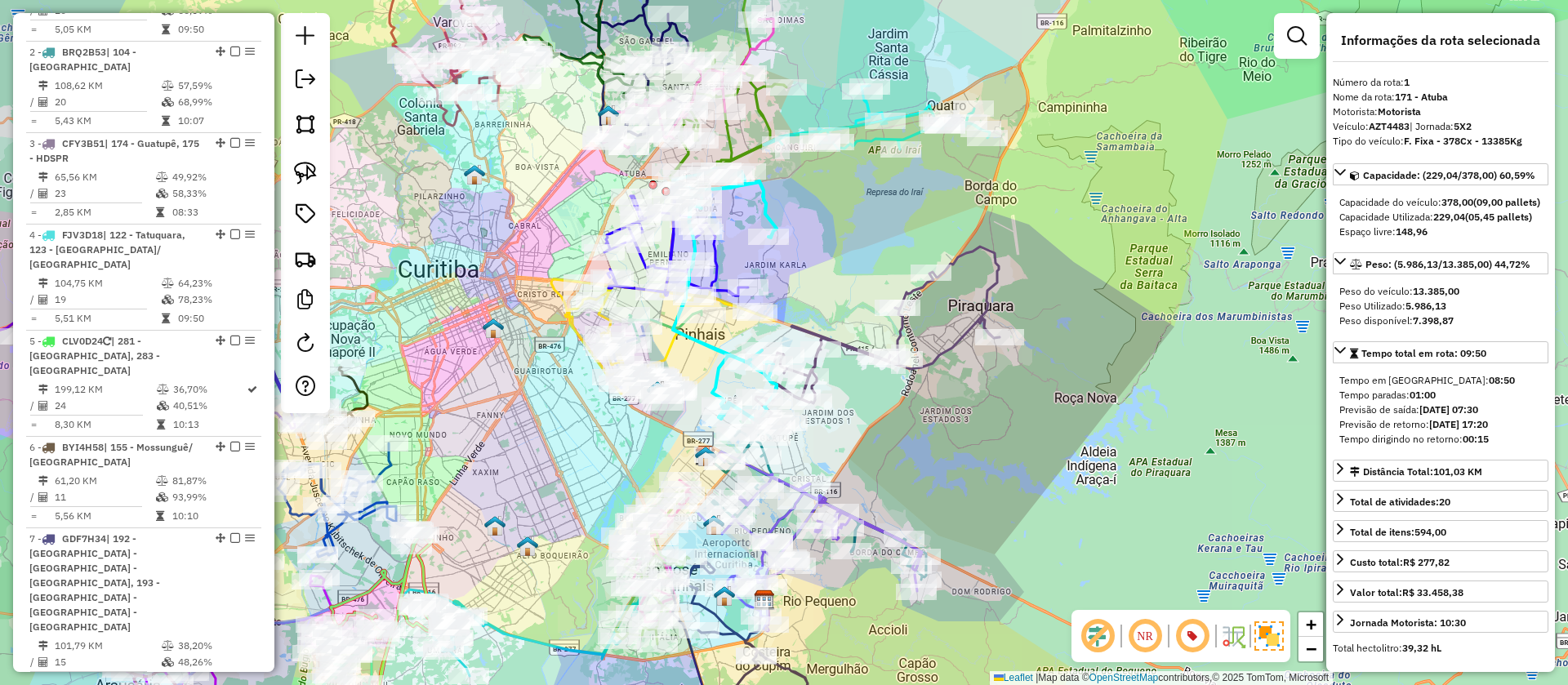
scroll to position [723, 0]
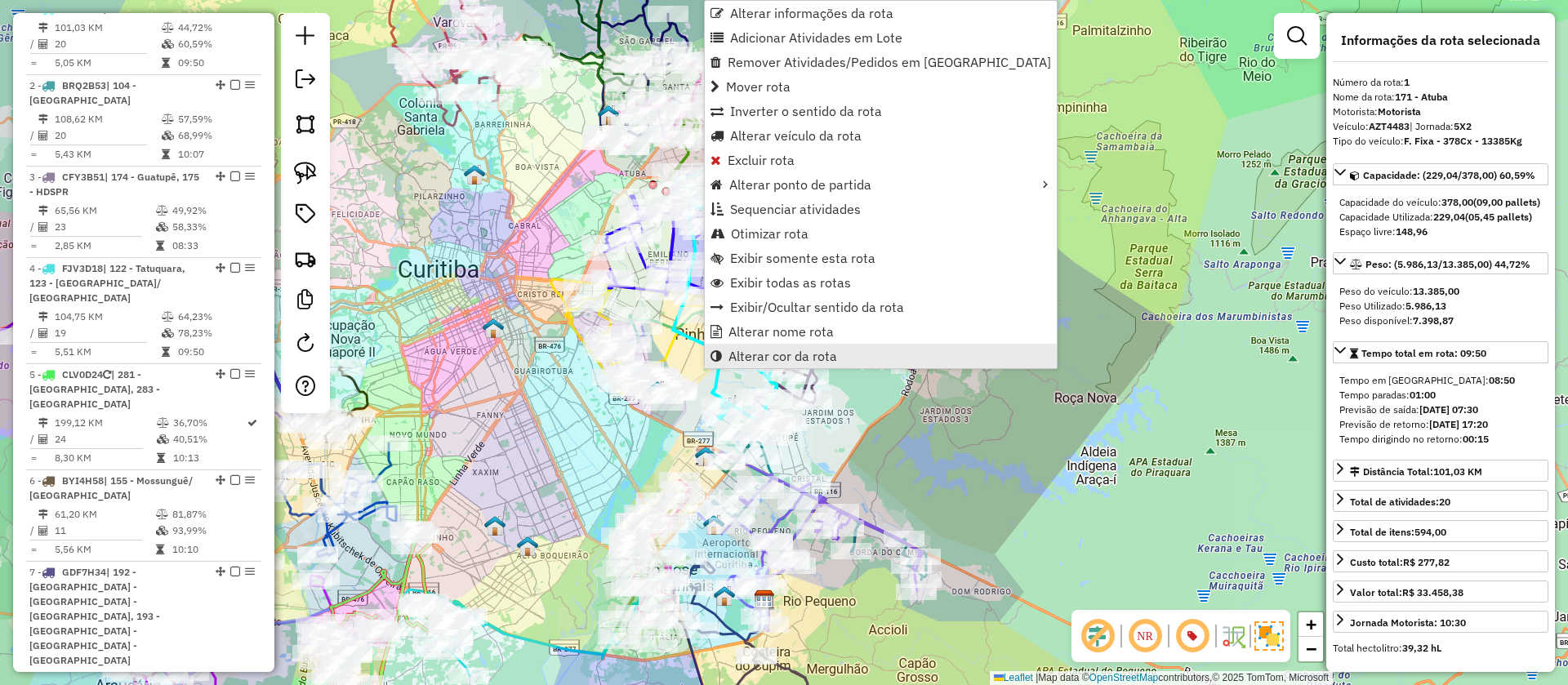
click at [766, 358] on span "Alterar cor da rota" at bounding box center [782, 356] width 109 height 13
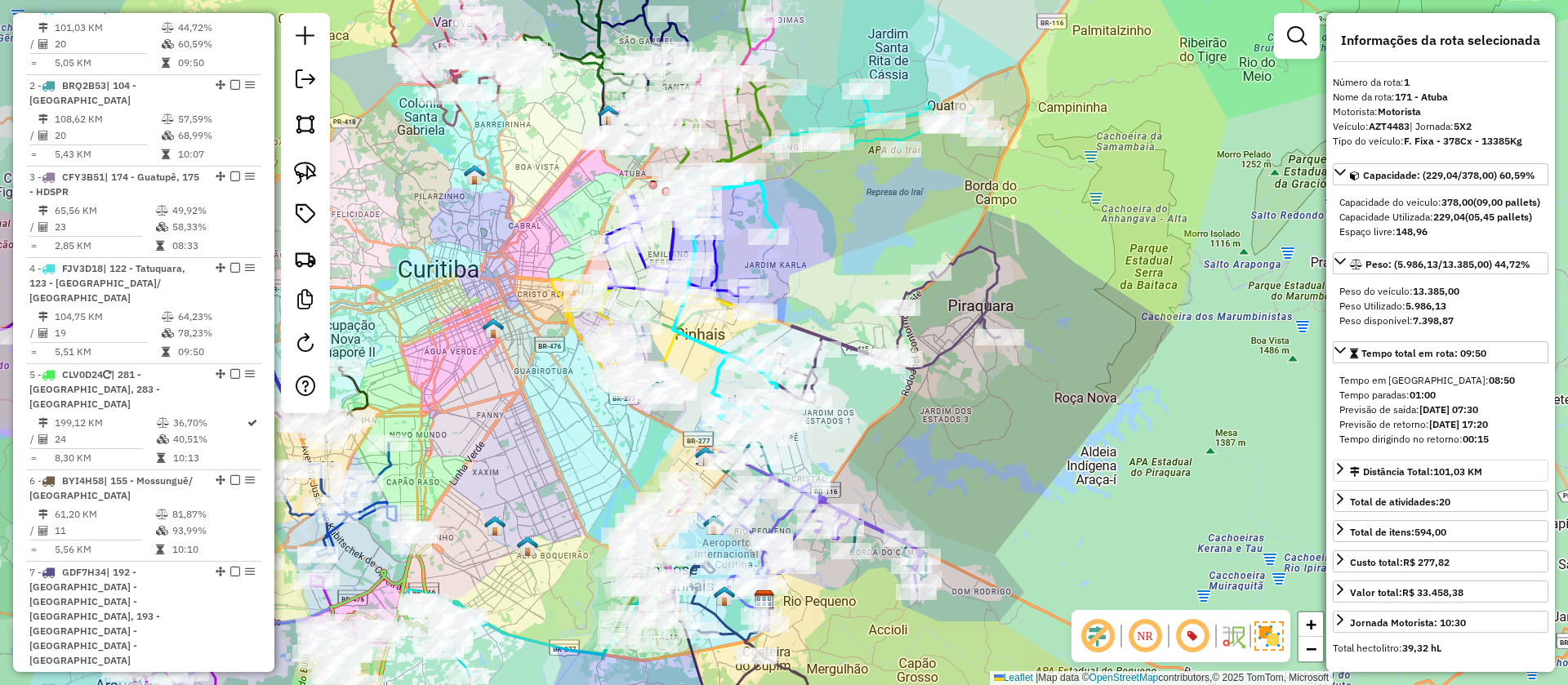
scroll to position [361, 0]
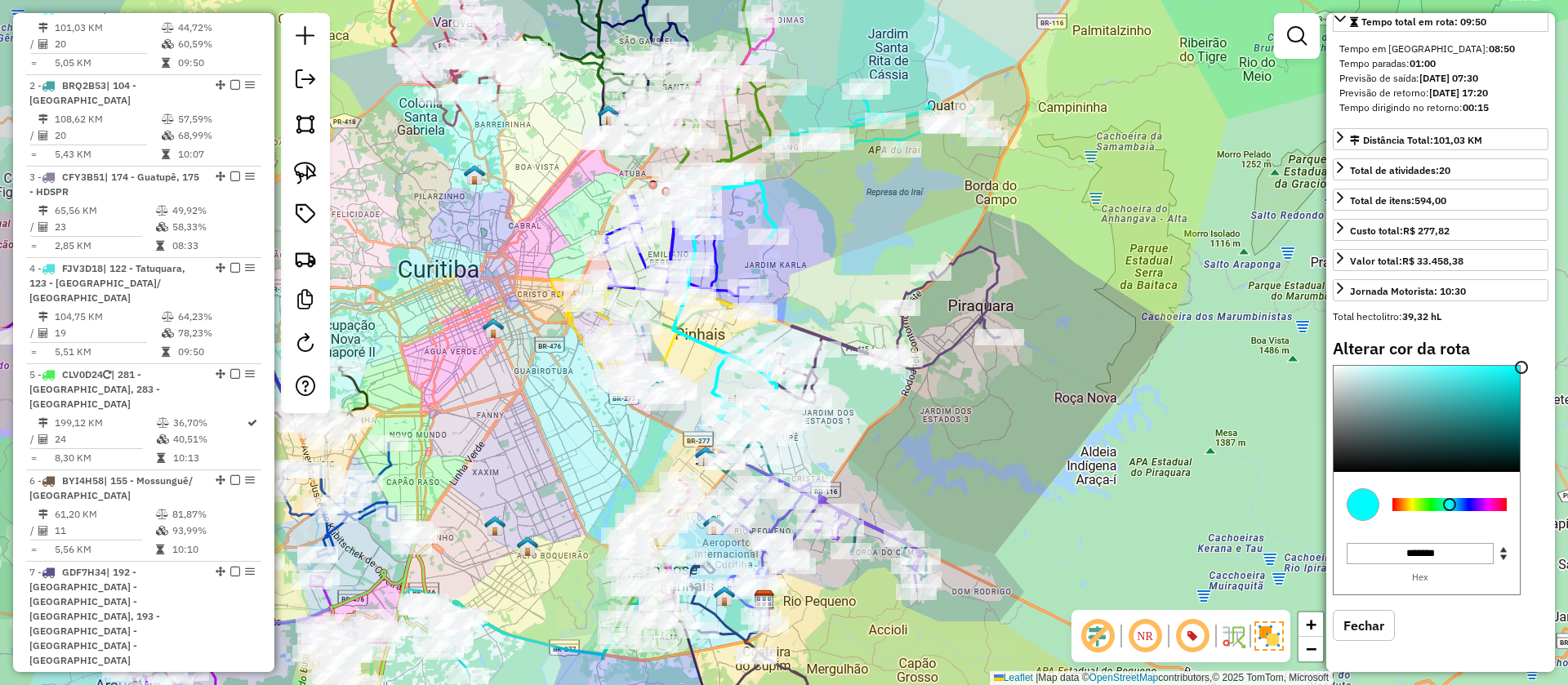
type input "*******"
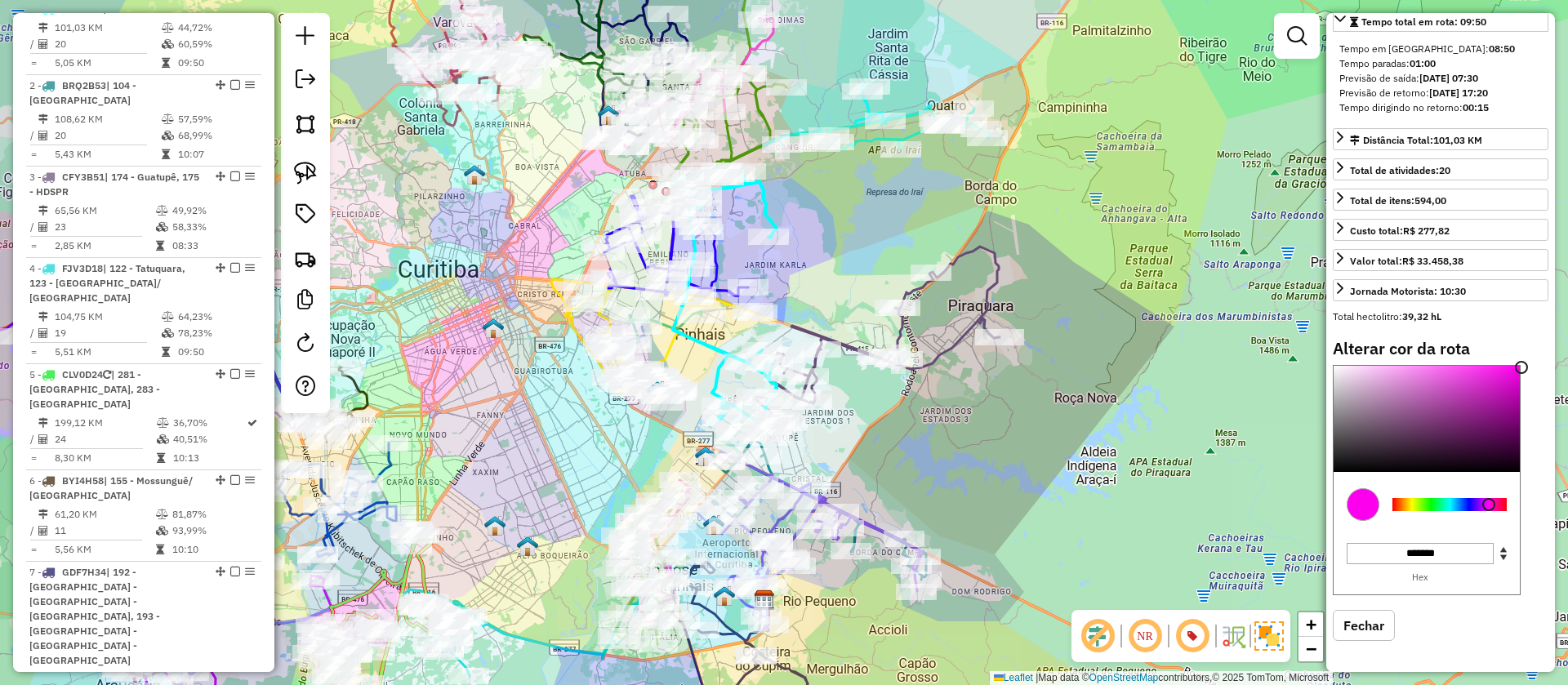
click at [1489, 505] on div at bounding box center [1449, 504] width 114 height 13
click at [864, 139] on icon at bounding box center [877, 117] width 226 height 64
select select "**********"
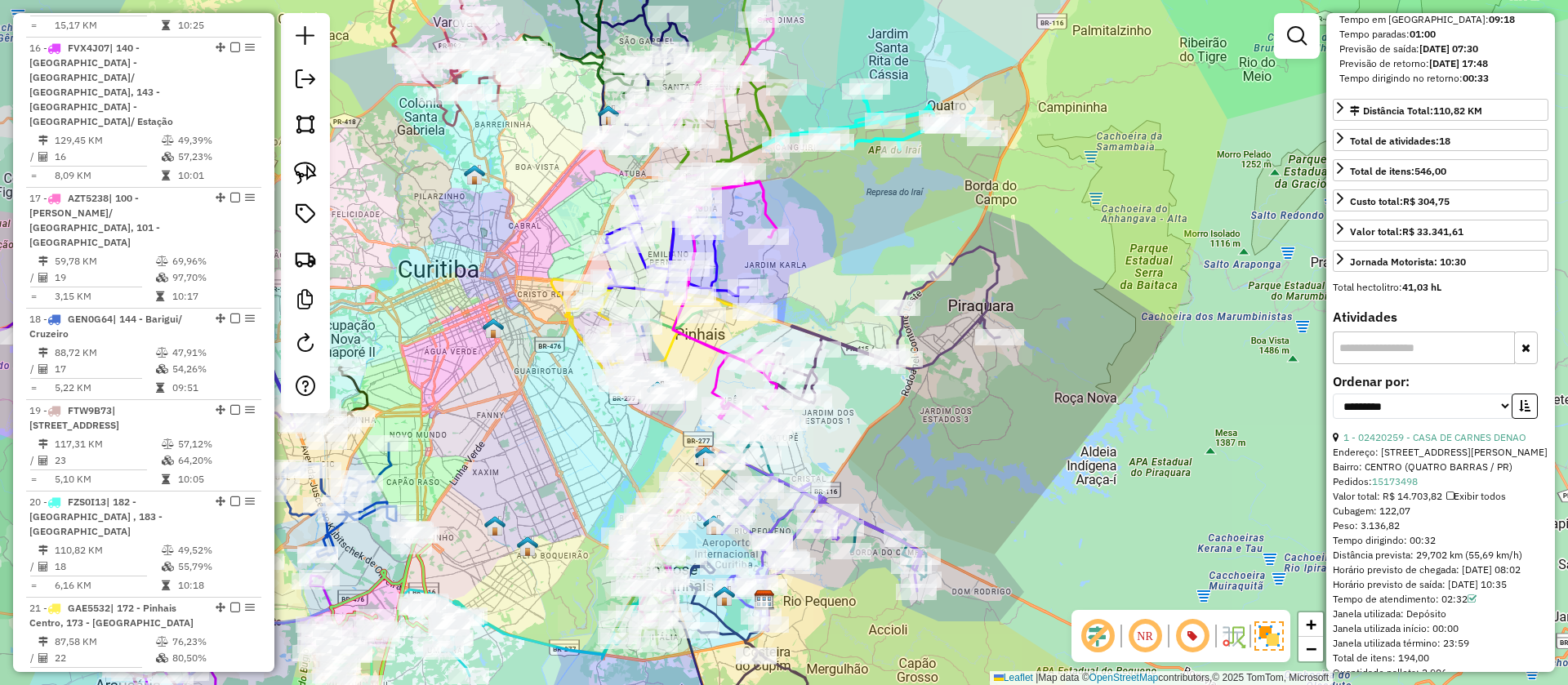
scroll to position [2548, 0]
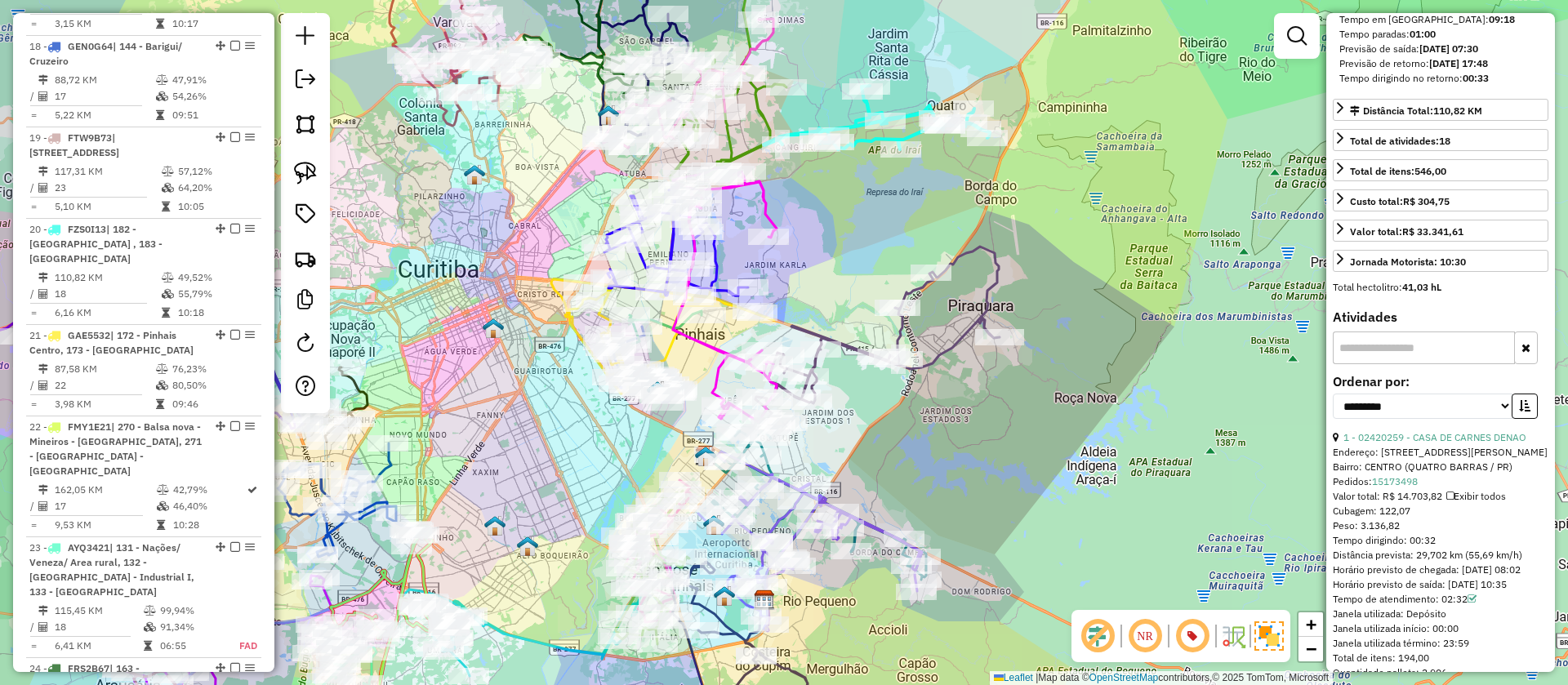
click at [764, 199] on icon at bounding box center [724, 296] width 103 height 254
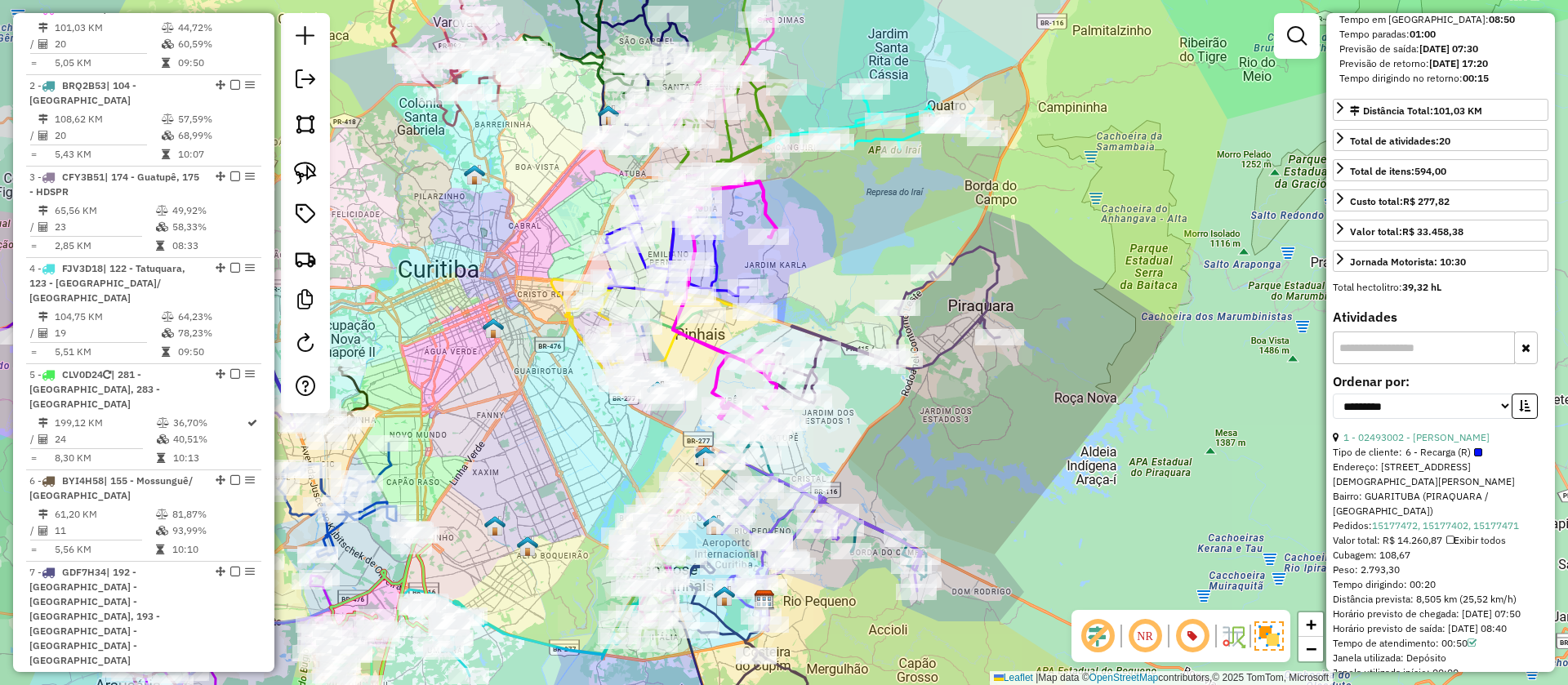
scroll to position [723, 0]
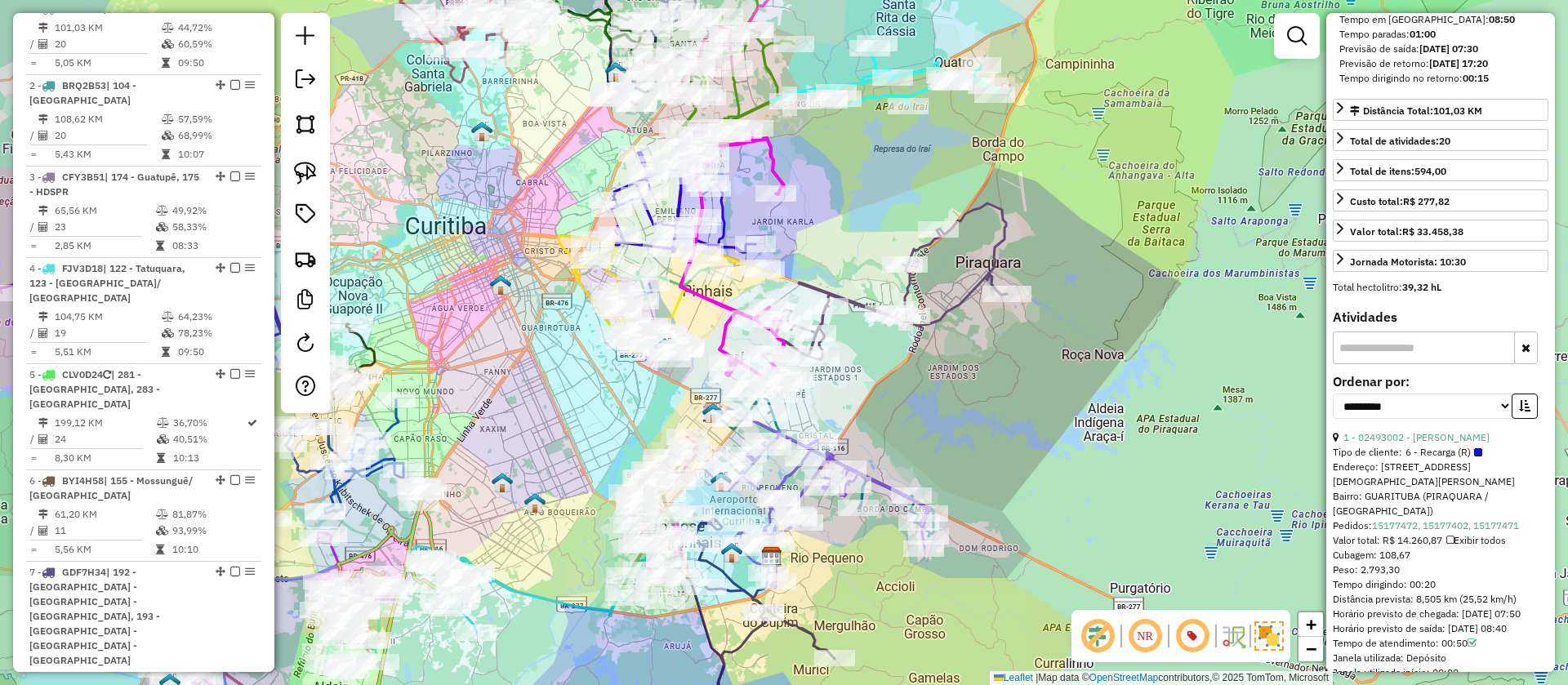
click at [851, 216] on div "Janela de atendimento Grade de atendimento Capacidade Transportadoras Veículos …" at bounding box center [784, 342] width 1568 height 685
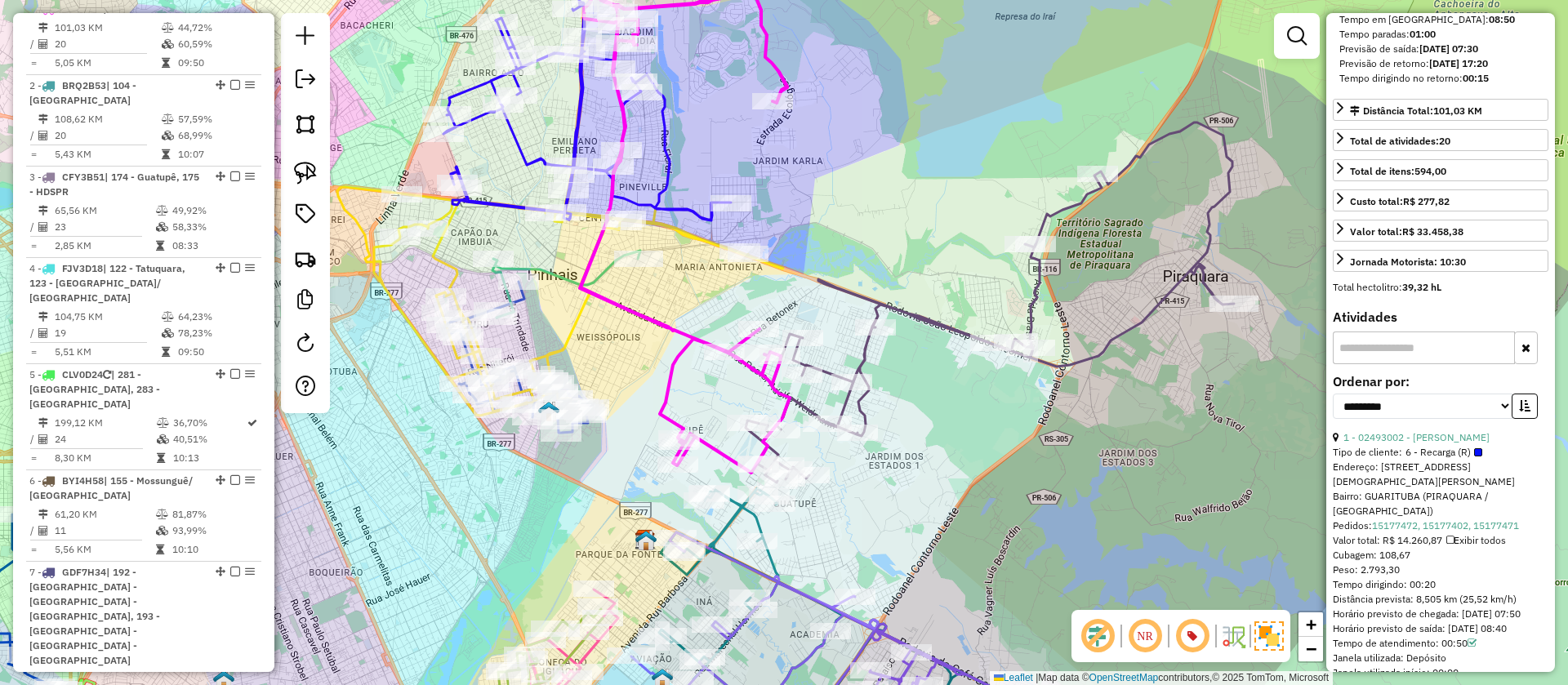
drag, startPoint x: 882, startPoint y: 148, endPoint x: 893, endPoint y: 231, distance: 83.7
click at [893, 231] on div "Janela de atendimento Grade de atendimento Capacidade Transportadoras Veículos …" at bounding box center [784, 342] width 1568 height 685
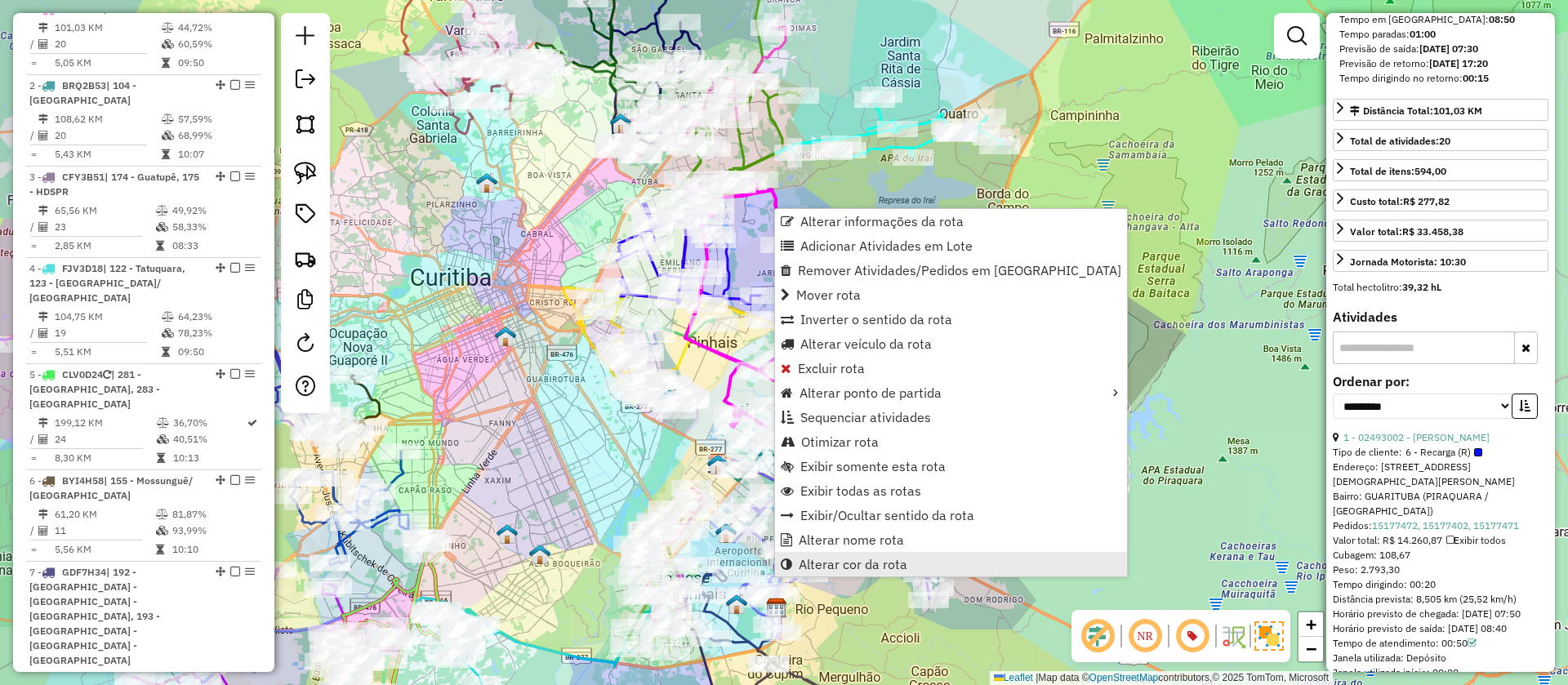
click at [839, 574] on link "Alterar cor da rota" at bounding box center [951, 564] width 352 height 25
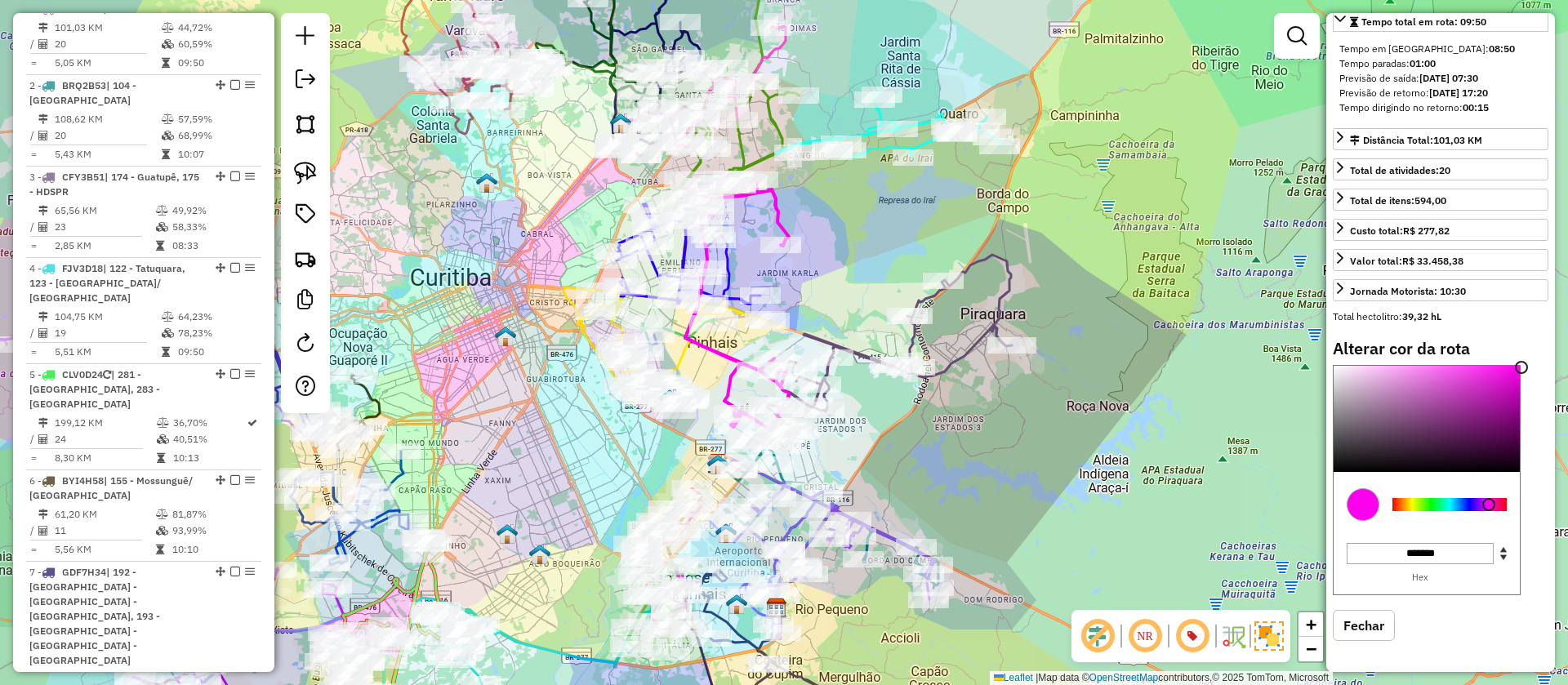
click at [1404, 507] on div at bounding box center [1449, 504] width 114 height 13
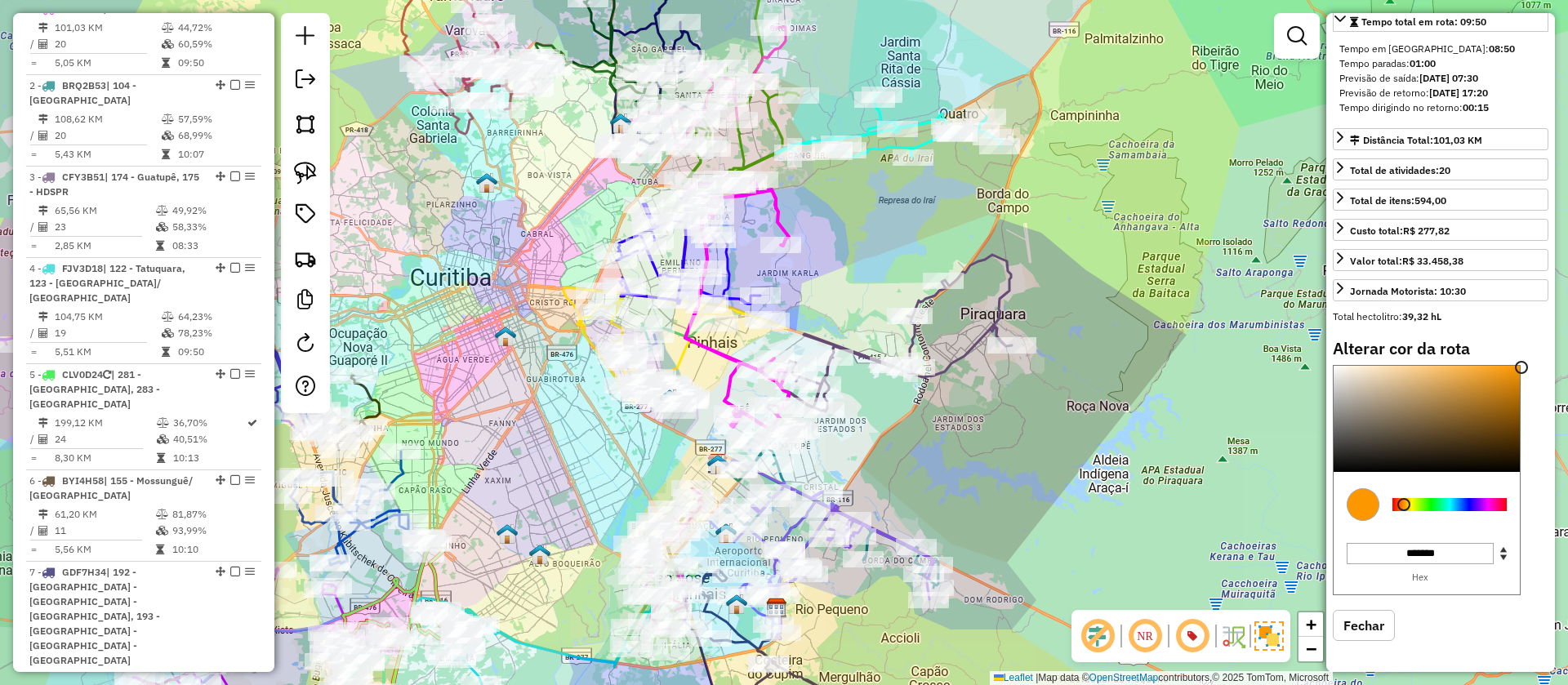
type input "*******"
click at [1514, 401] on div at bounding box center [1426, 418] width 186 height 106
click at [897, 234] on div "Janela de atendimento Grade de atendimento Capacidade Transportadoras Veículos …" at bounding box center [784, 342] width 1568 height 685
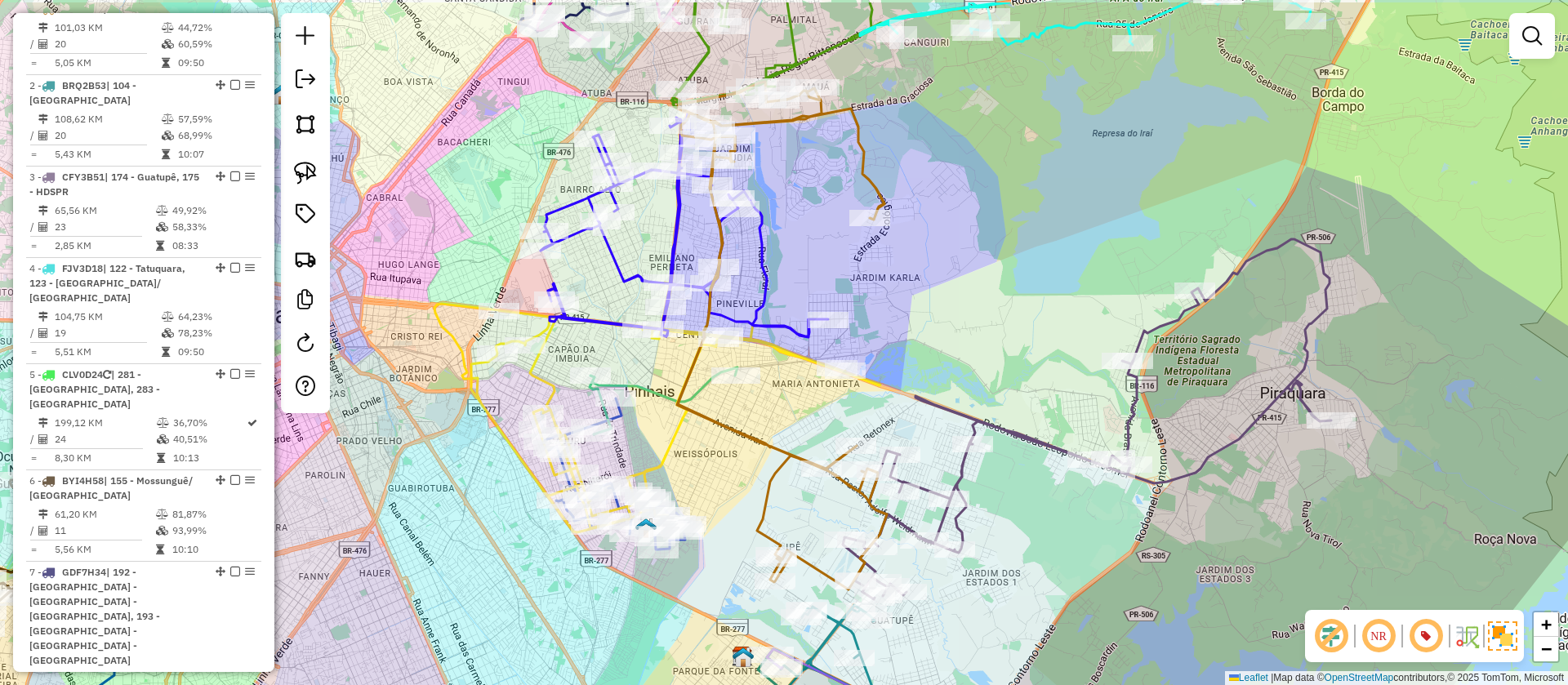
drag, startPoint x: 900, startPoint y: 258, endPoint x: 984, endPoint y: 325, distance: 107.4
click at [984, 325] on div "Janela de atendimento Grade de atendimento Capacidade Transportadoras Veículos …" at bounding box center [784, 342] width 1568 height 685
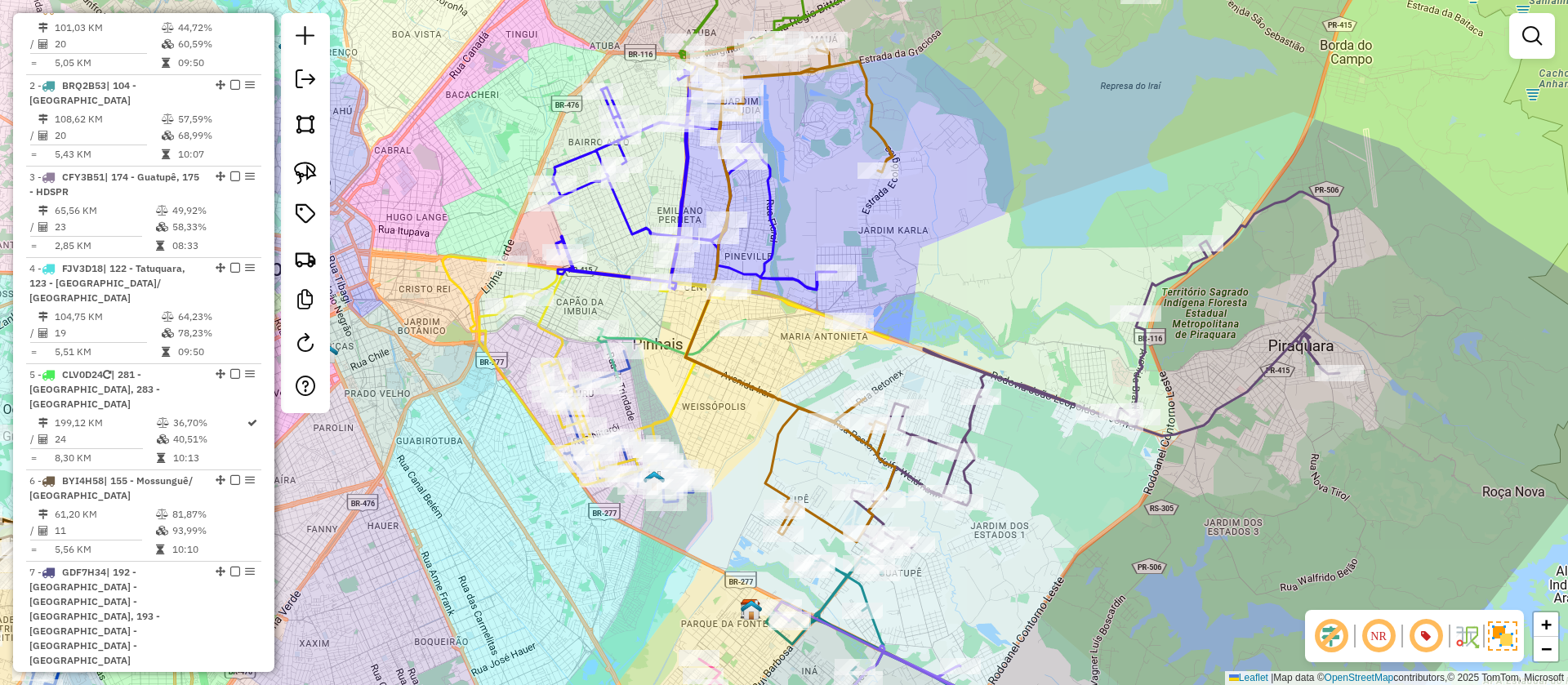
drag, startPoint x: 940, startPoint y: 282, endPoint x: 947, endPoint y: 234, distance: 48.5
click at [947, 234] on div "Janela de atendimento Grade de atendimento Capacidade Transportadoras Veículos …" at bounding box center [784, 342] width 1568 height 685
click at [633, 370] on icon at bounding box center [621, 426] width 147 height 151
select select "**********"
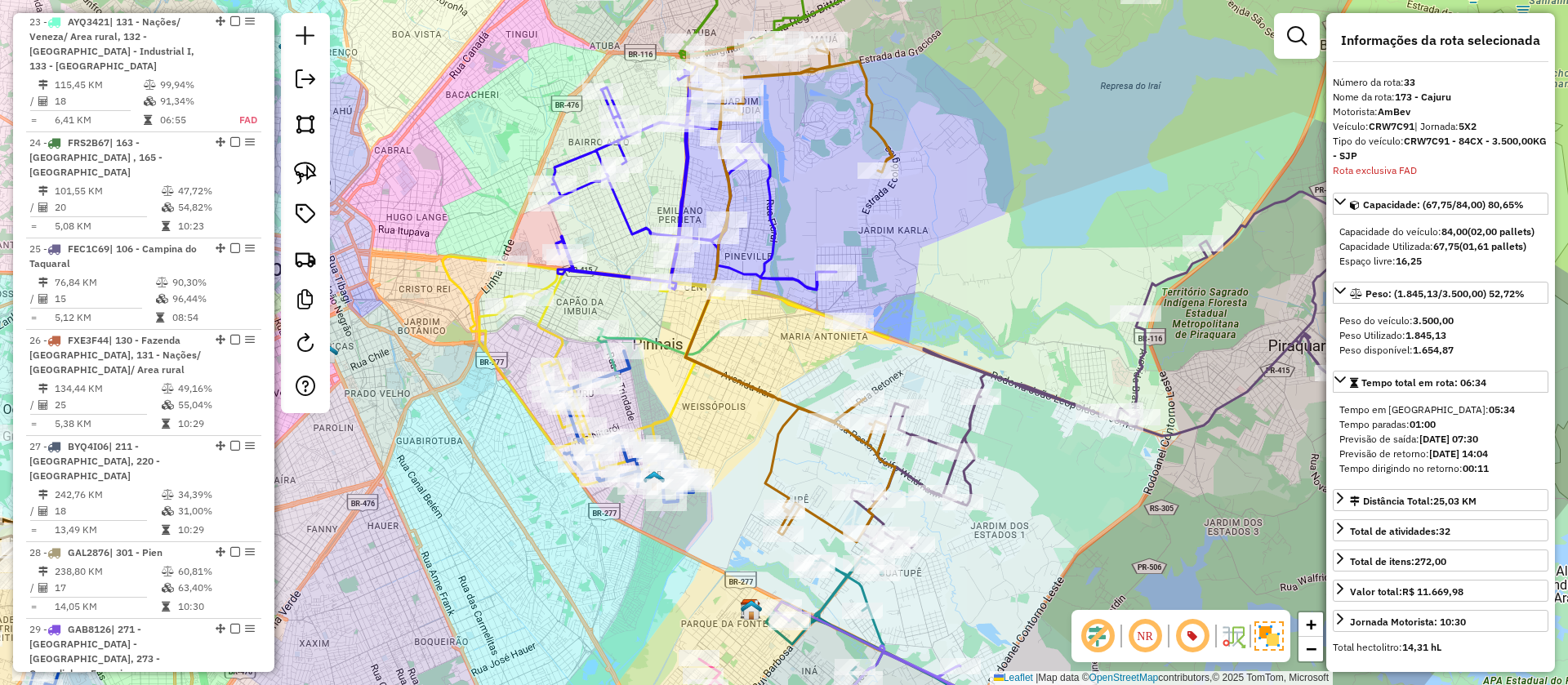
scroll to position [3852, 0]
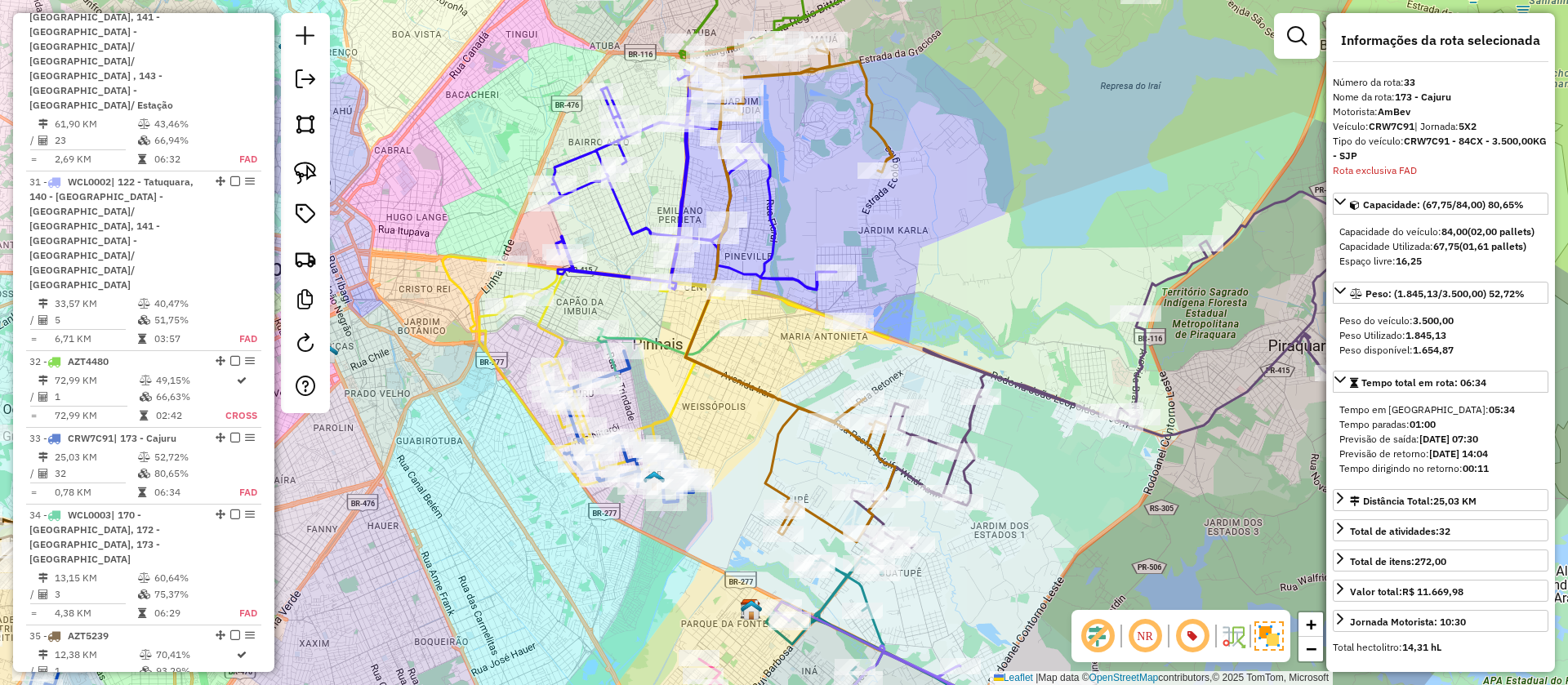
click at [976, 421] on icon at bounding box center [1095, 372] width 488 height 360
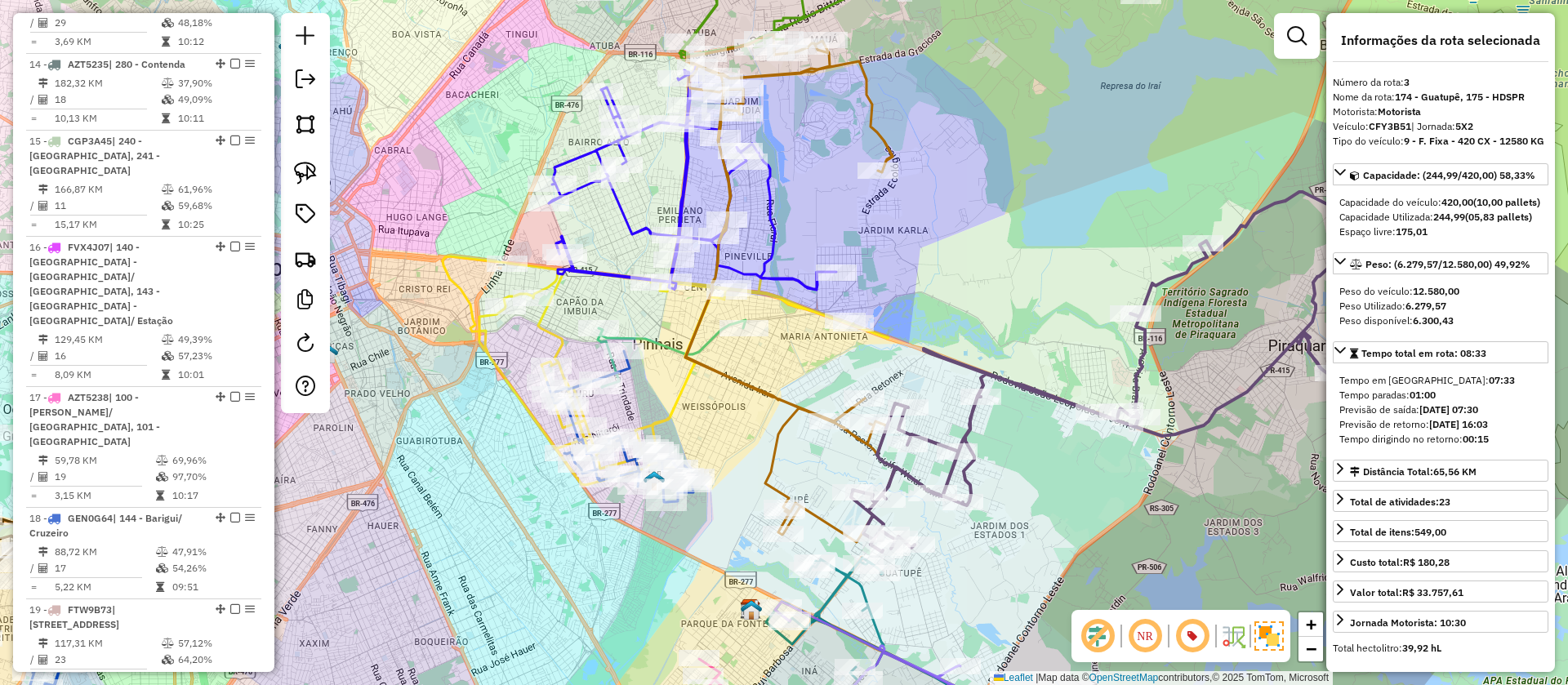
scroll to position [892, 0]
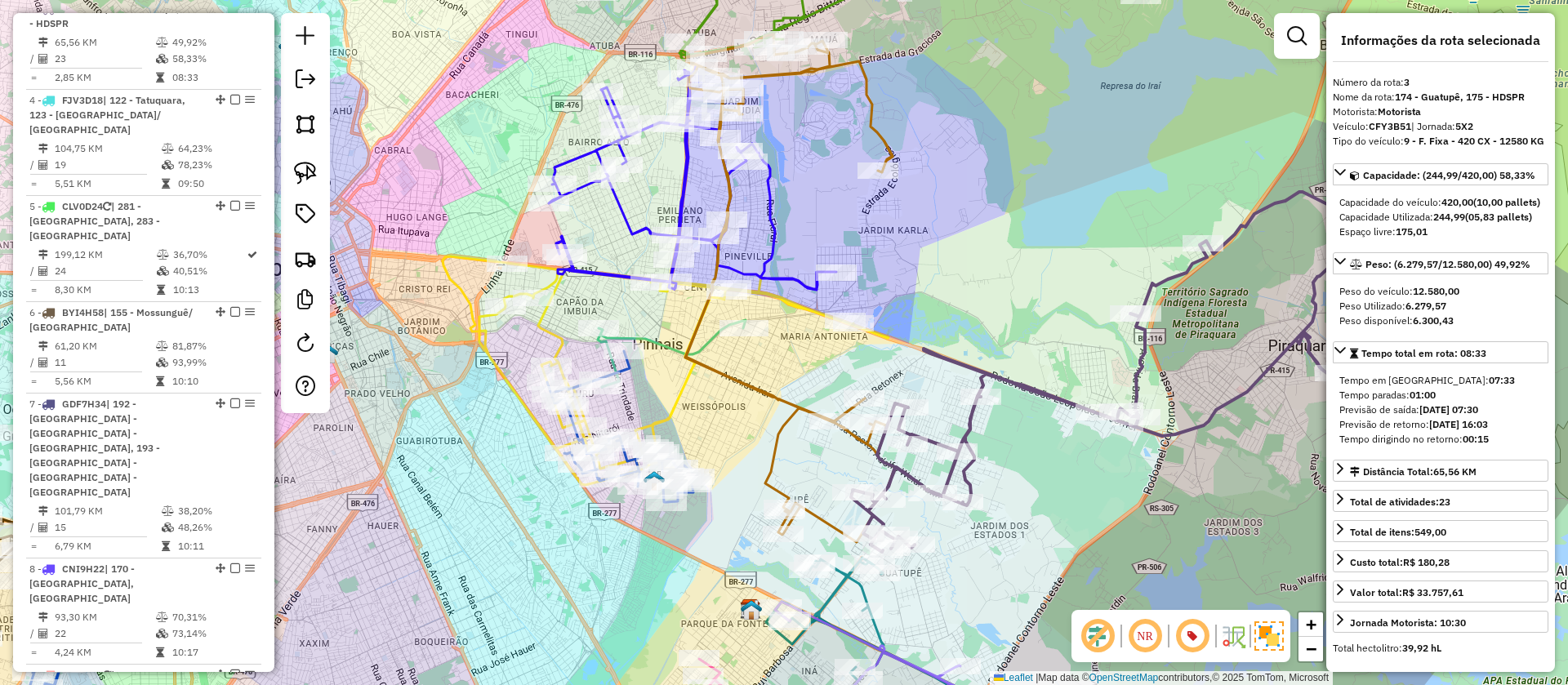
click at [781, 237] on icon at bounding box center [693, 177] width 288 height 223
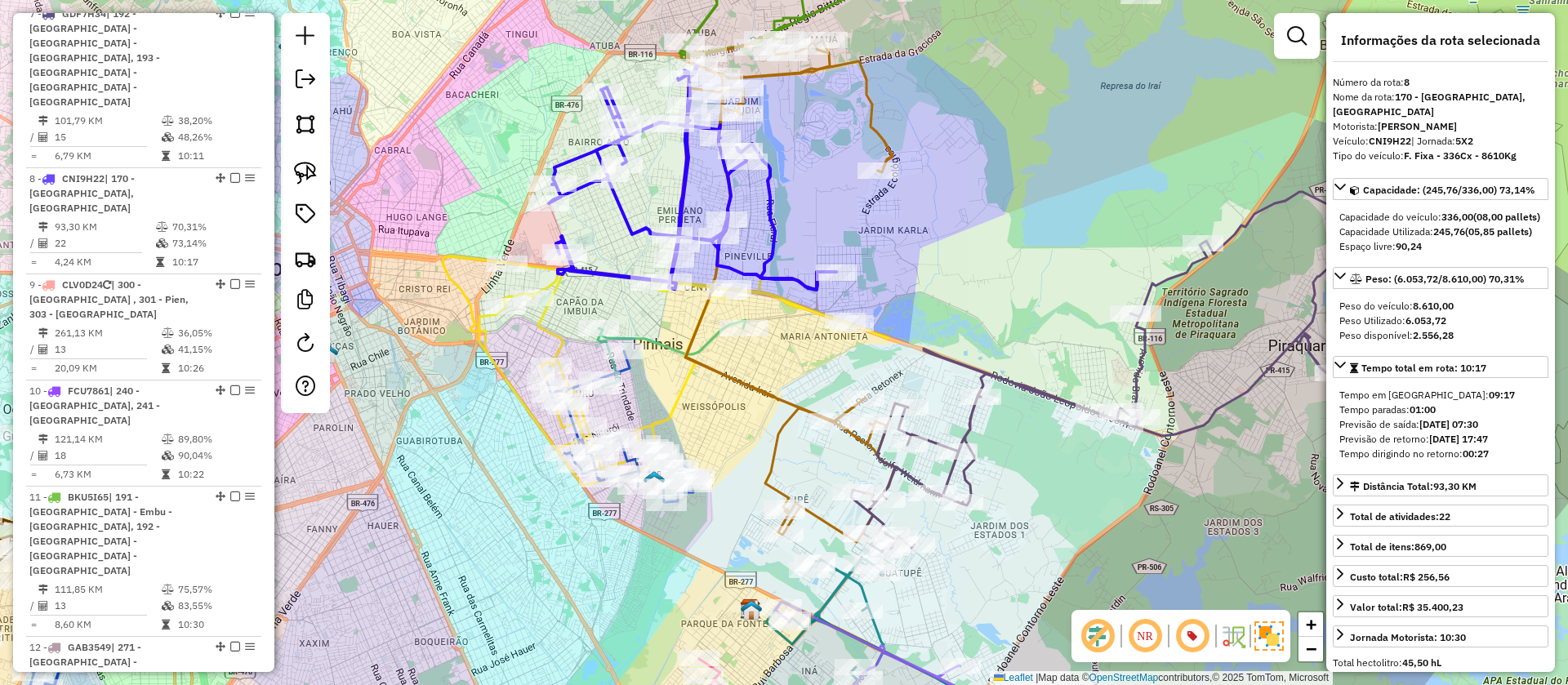
scroll to position [1378, 0]
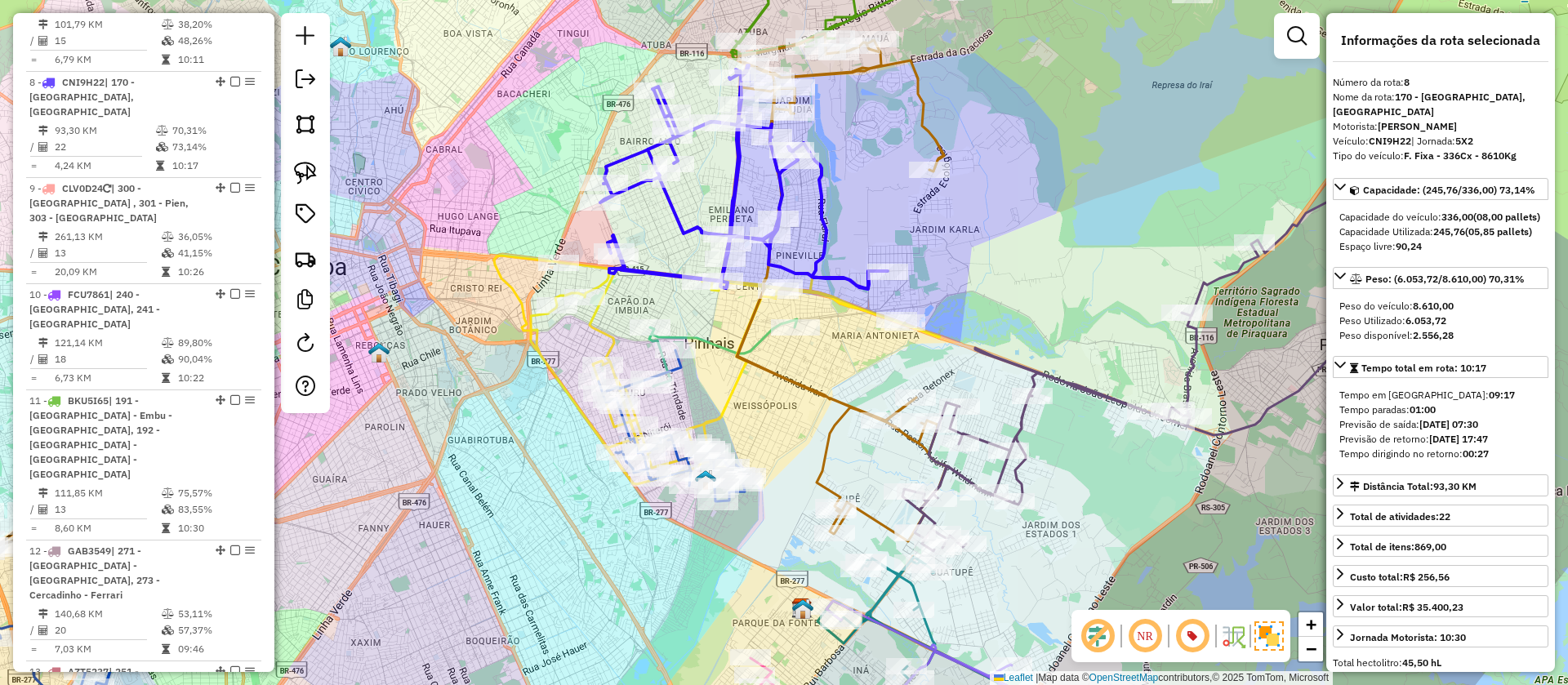
drag, startPoint x: 810, startPoint y: 225, endPoint x: 856, endPoint y: 223, distance: 46.0
click at [856, 223] on div "Janela de atendimento Grade de atendimento Capacidade Transportadoras Veículos …" at bounding box center [784, 342] width 1568 height 685
click at [688, 372] on icon at bounding box center [672, 425] width 147 height 151
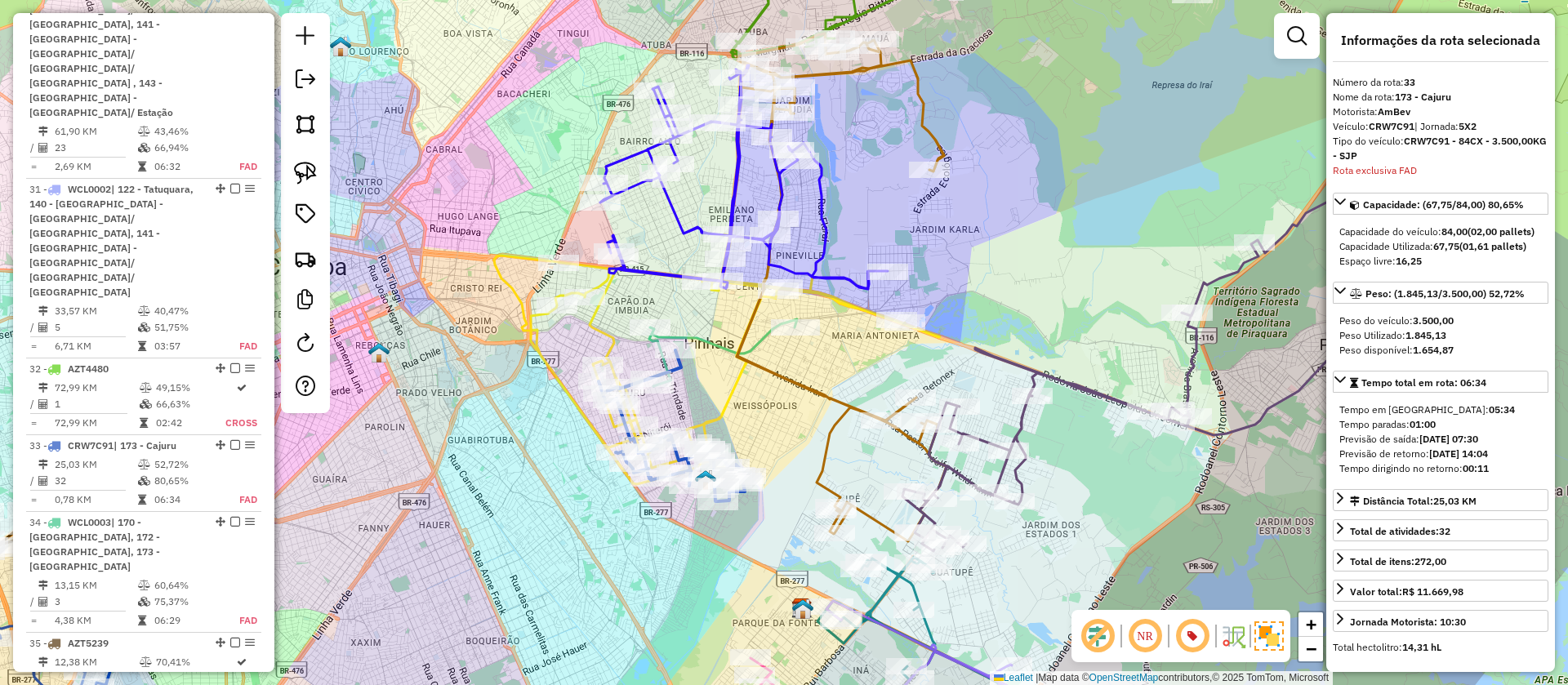
scroll to position [3852, 0]
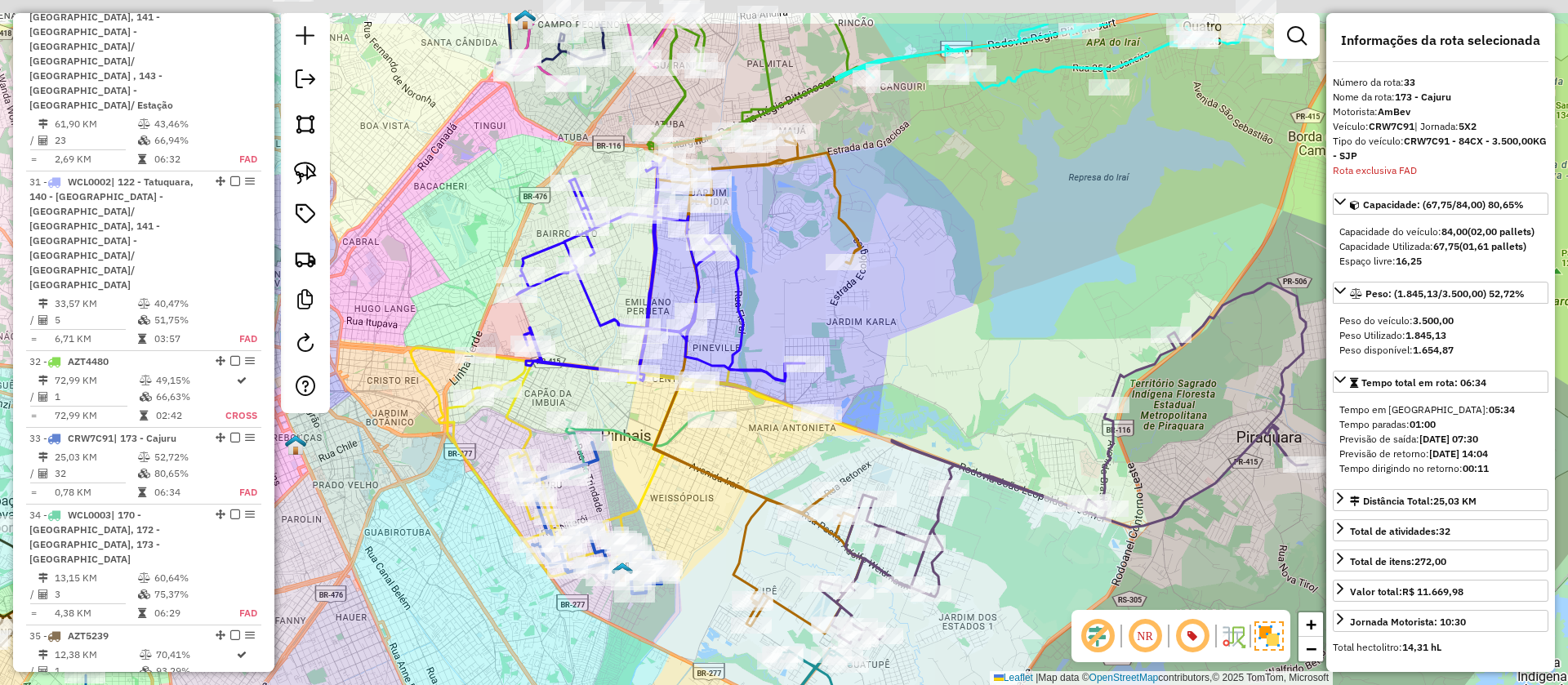
drag, startPoint x: 961, startPoint y: 298, endPoint x: 902, endPoint y: 368, distance: 91.5
click at [902, 368] on div "Janela de atendimento Grade de atendimento Capacidade Transportadoras Veículos …" at bounding box center [784, 342] width 1568 height 685
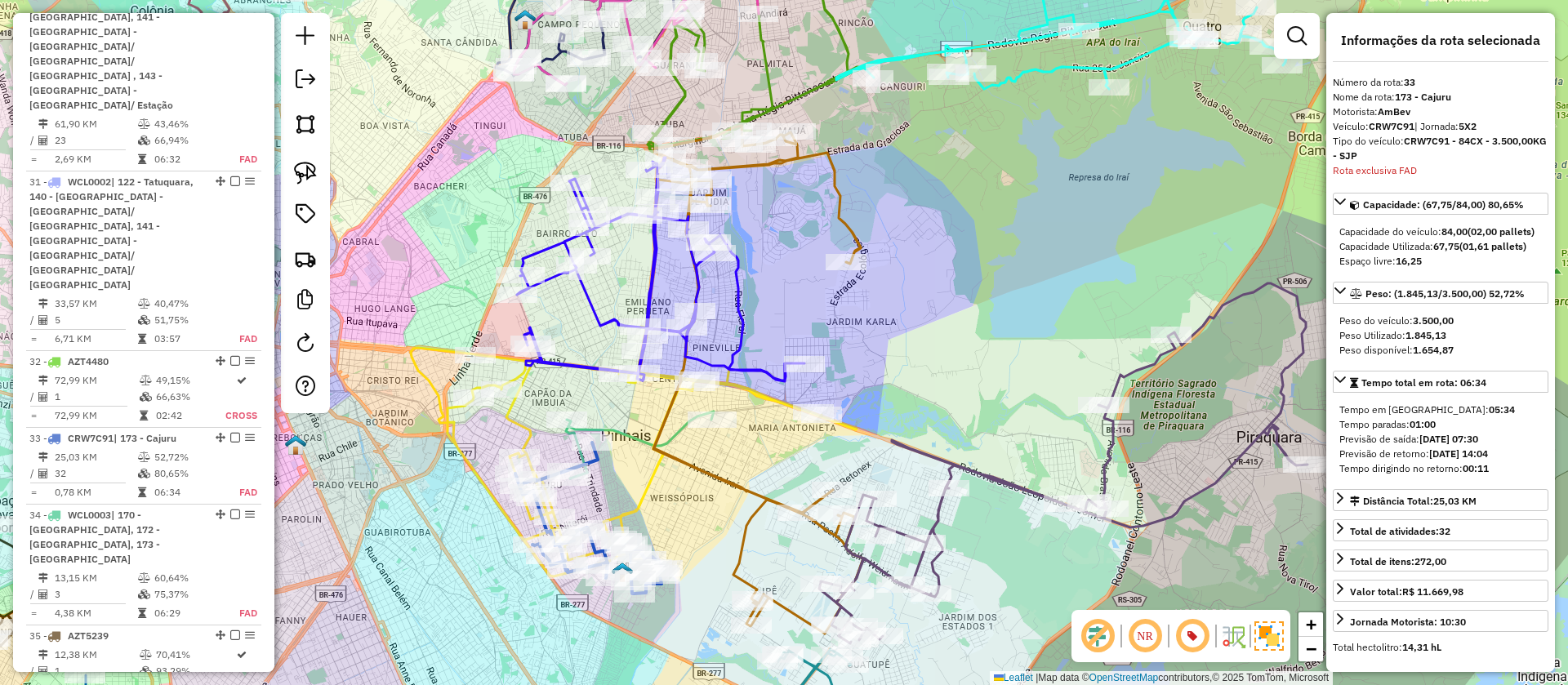
drag, startPoint x: 295, startPoint y: 156, endPoint x: 547, endPoint y: 186, distance: 253.8
click at [296, 156] on link at bounding box center [305, 173] width 36 height 36
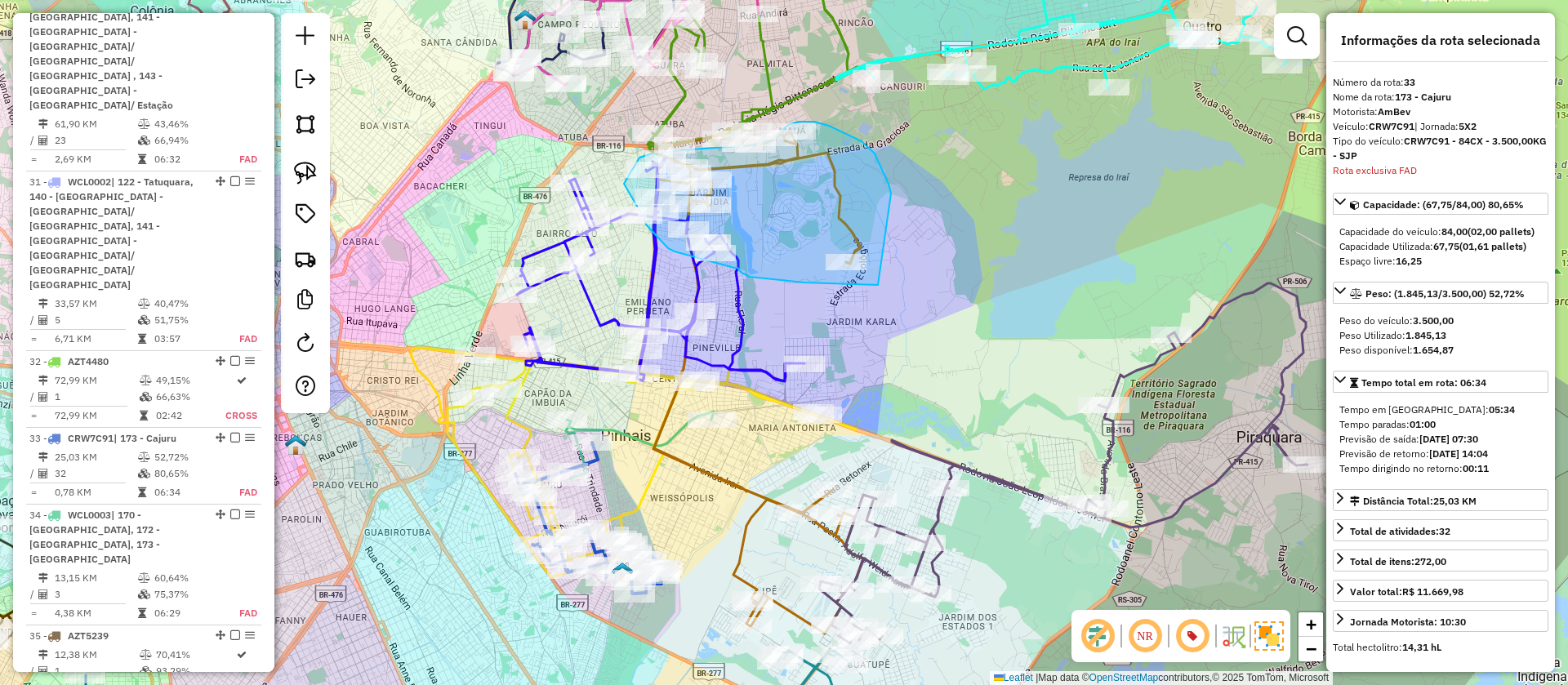
drag, startPoint x: 882, startPoint y: 169, endPoint x: 878, endPoint y: 285, distance: 116.1
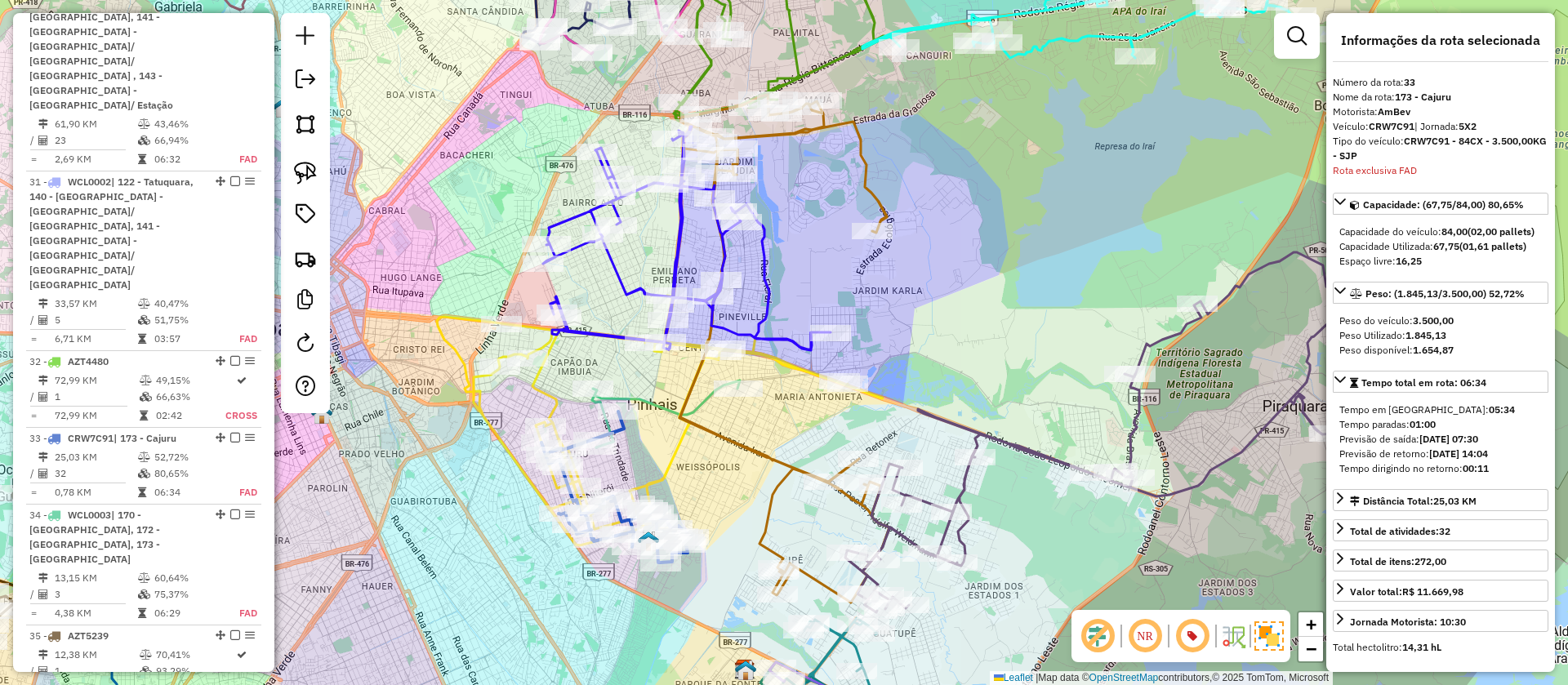
click at [904, 319] on div "Janela de atendimento Grade de atendimento Capacidade Transportadoras Veículos …" at bounding box center [784, 342] width 1568 height 685
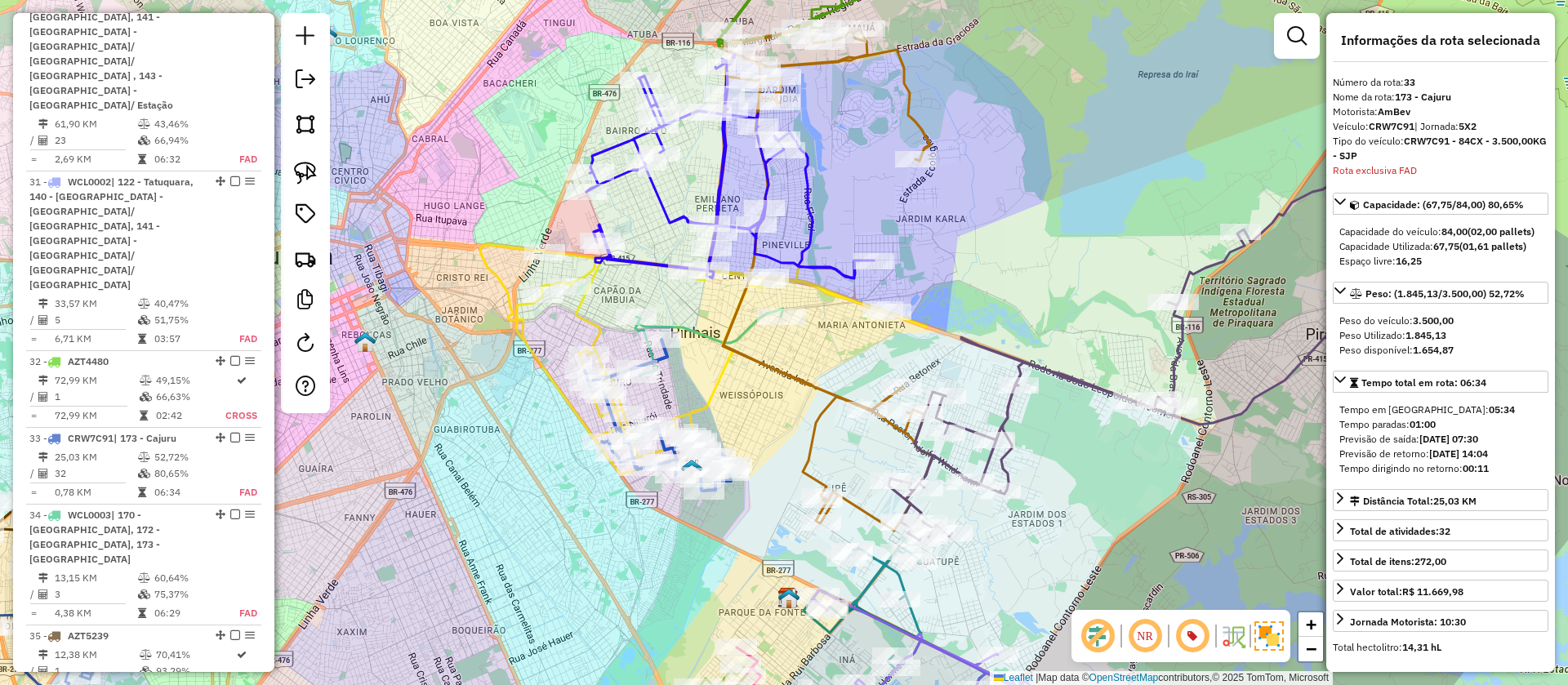
drag, startPoint x: 667, startPoint y: 384, endPoint x: 707, endPoint y: 295, distance: 97.6
click at [713, 293] on div "Janela de atendimento Grade de atendimento Capacidade Transportadoras Veículos …" at bounding box center [784, 342] width 1568 height 685
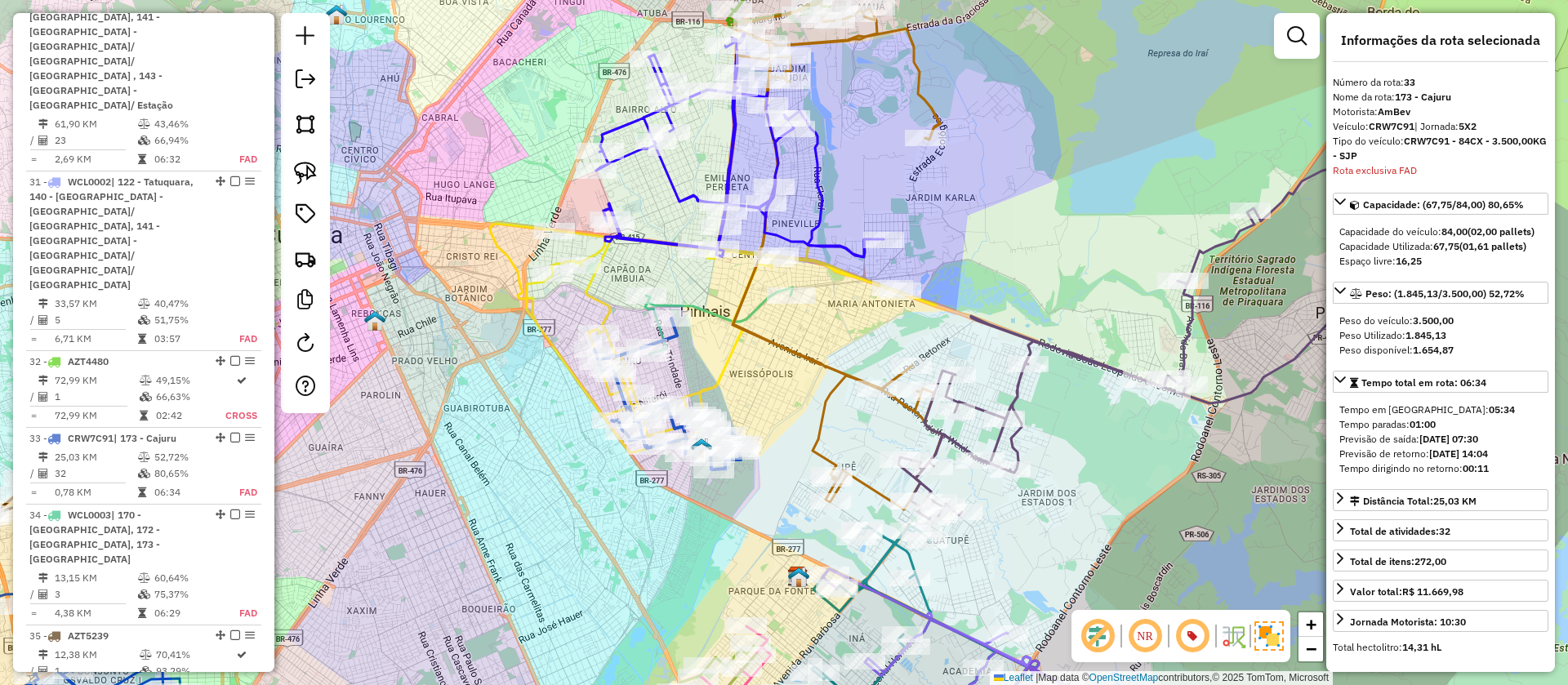
click at [714, 308] on icon at bounding box center [719, 321] width 147 height 67
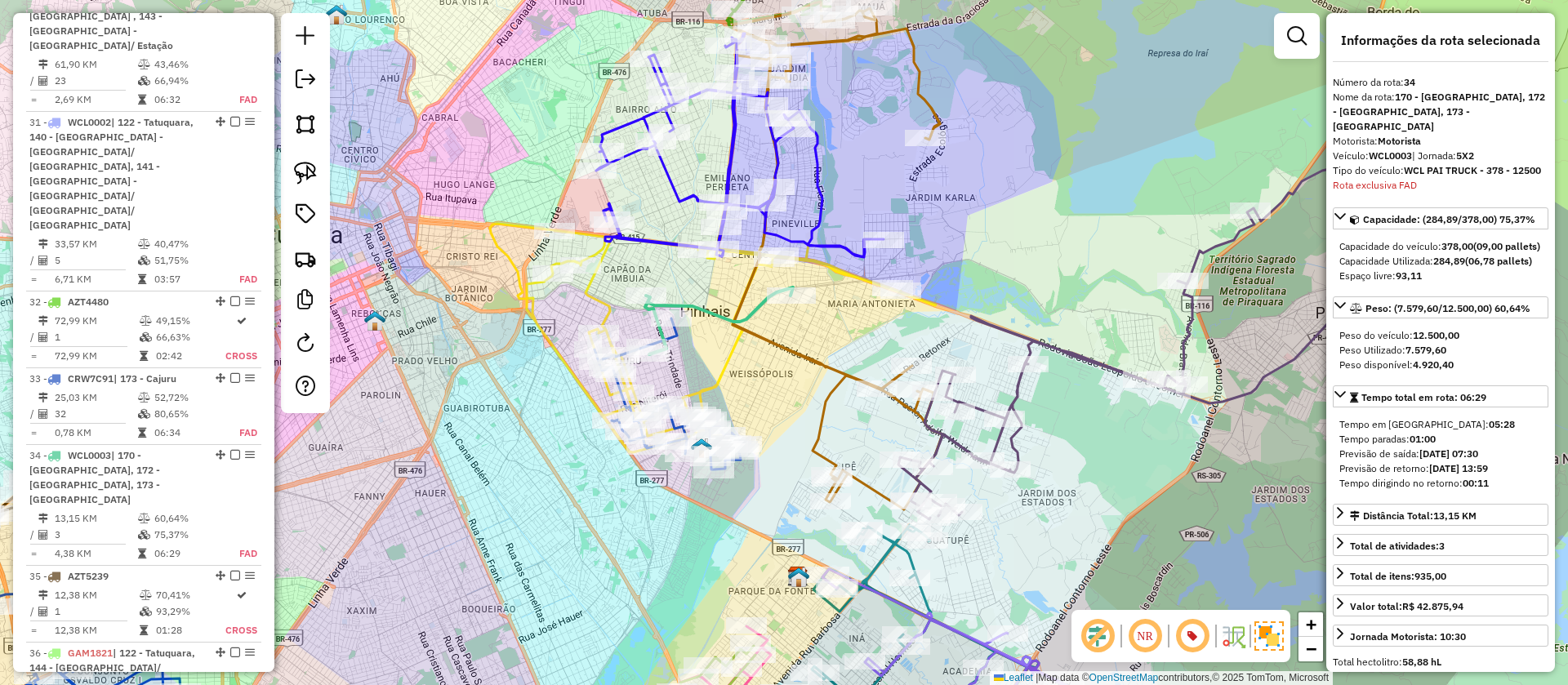
scroll to position [3932, 0]
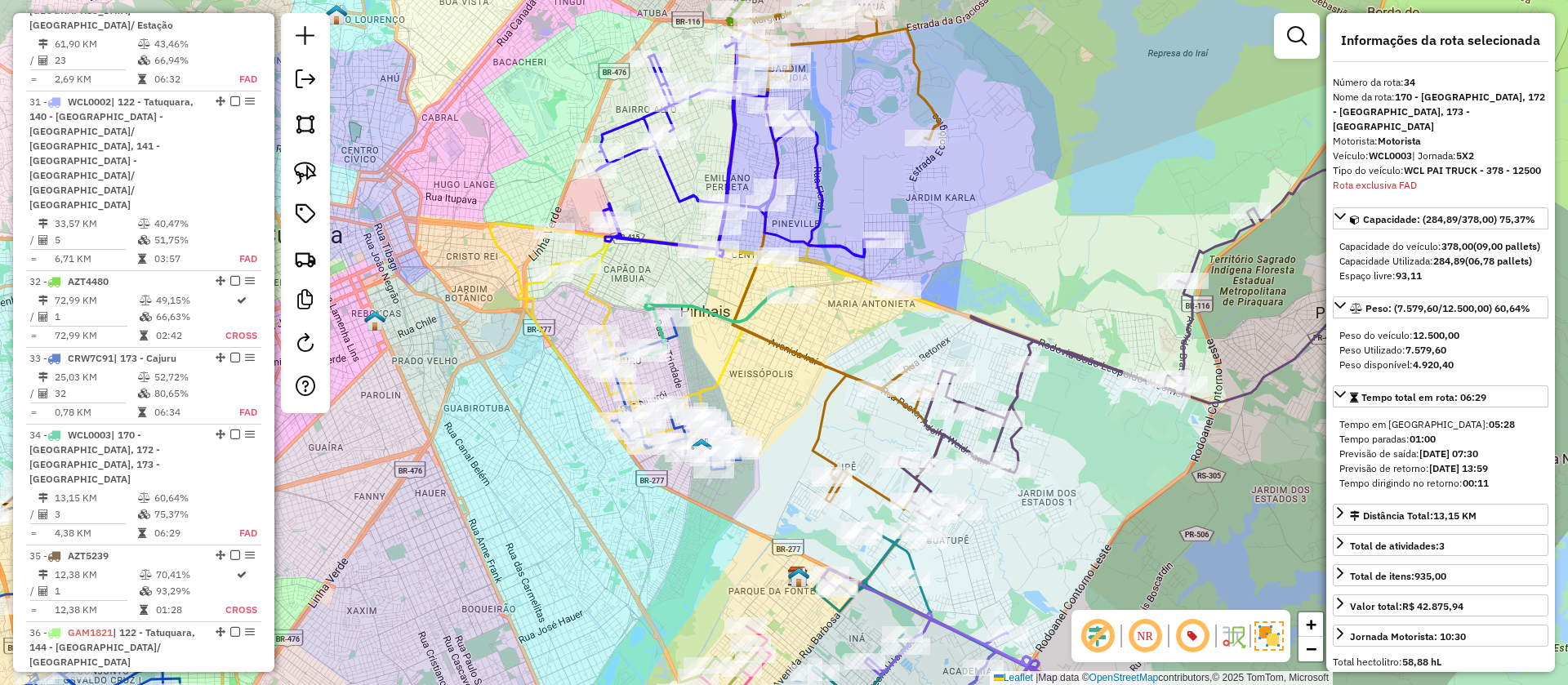
click at [592, 296] on icon at bounding box center [712, 327] width 446 height 250
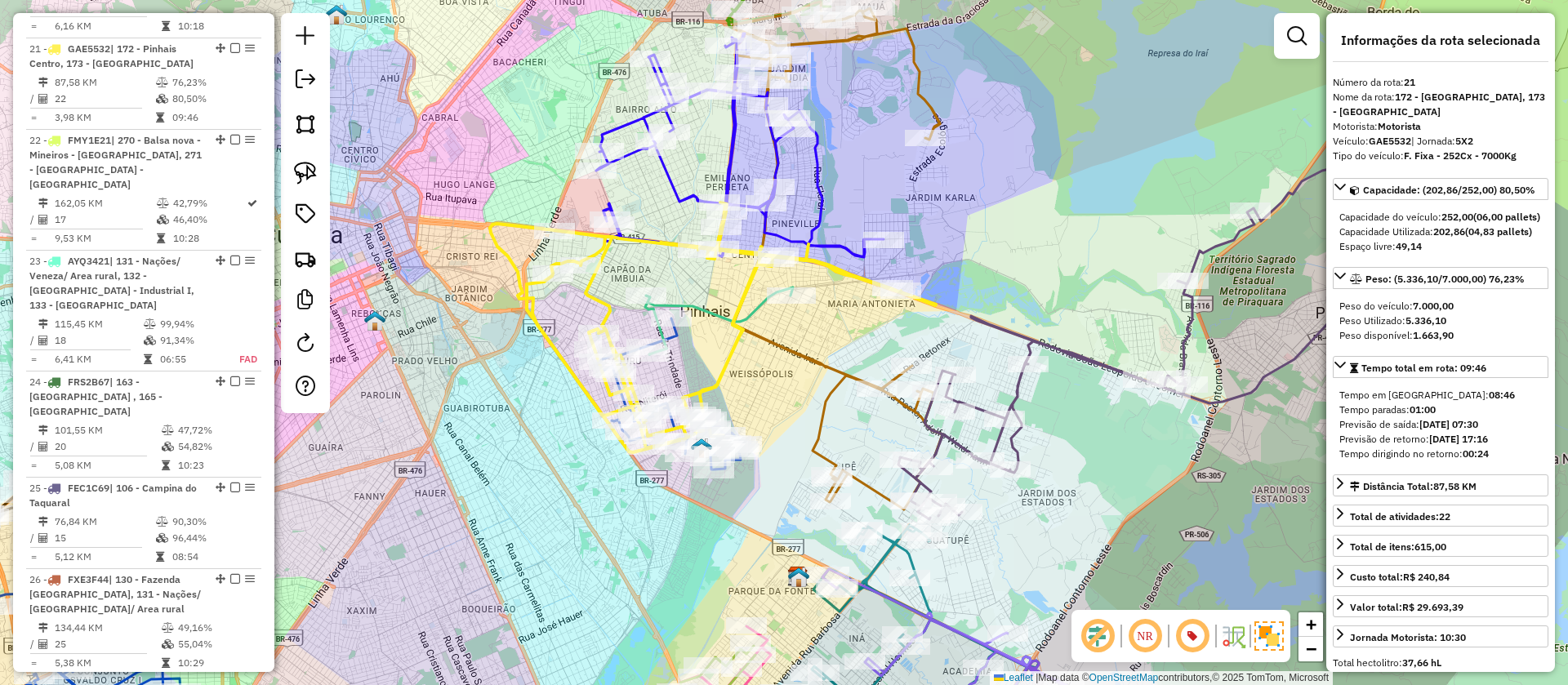
scroll to position [2640, 0]
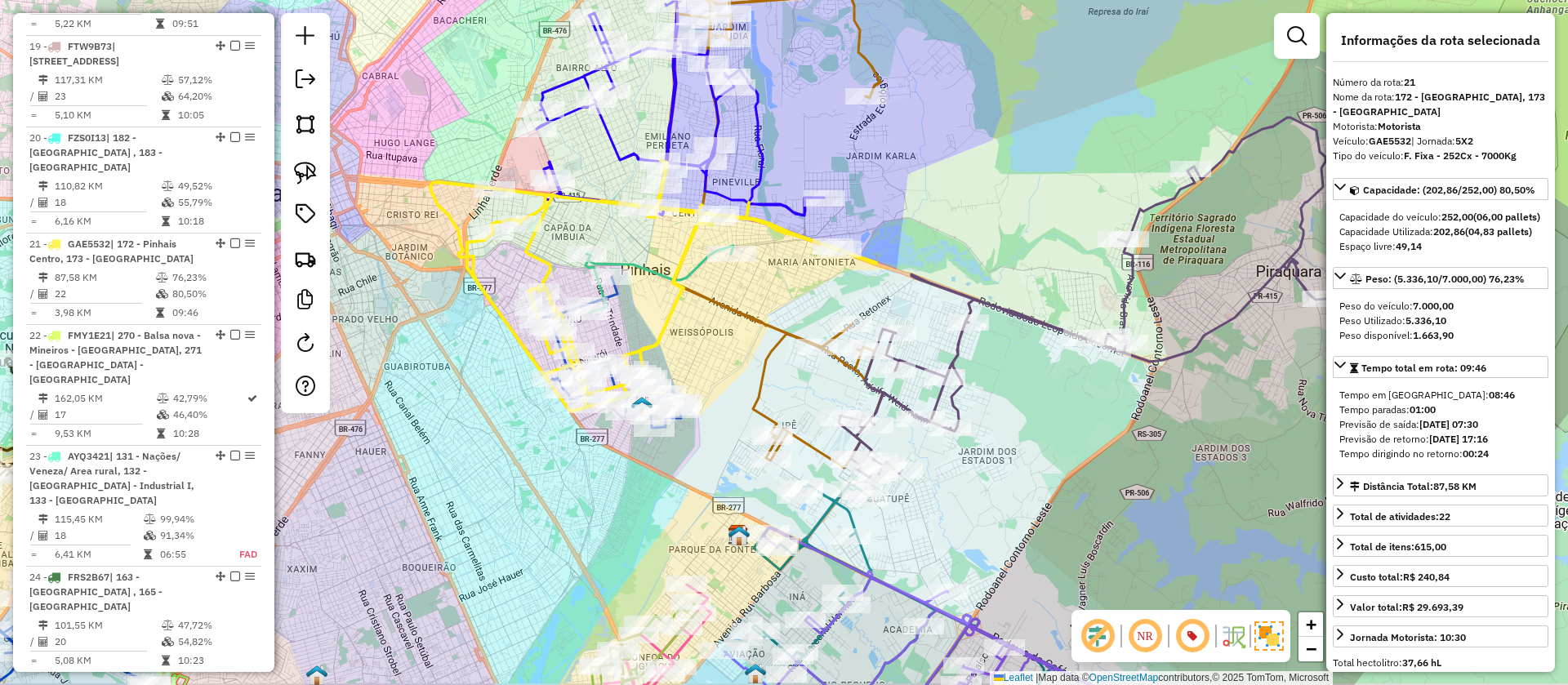
drag, startPoint x: 885, startPoint y: 419, endPoint x: 825, endPoint y: 378, distance: 72.7
click at [825, 378] on div "Janela de atendimento Grade de atendimento Capacidade Transportadoras Veículos …" at bounding box center [784, 342] width 1568 height 685
click at [1016, 424] on div "Rota 1 - Placa AZT4483 02493002 - [PERSON_NAME] Janela de atendimento Grade de …" at bounding box center [784, 342] width 1568 height 685
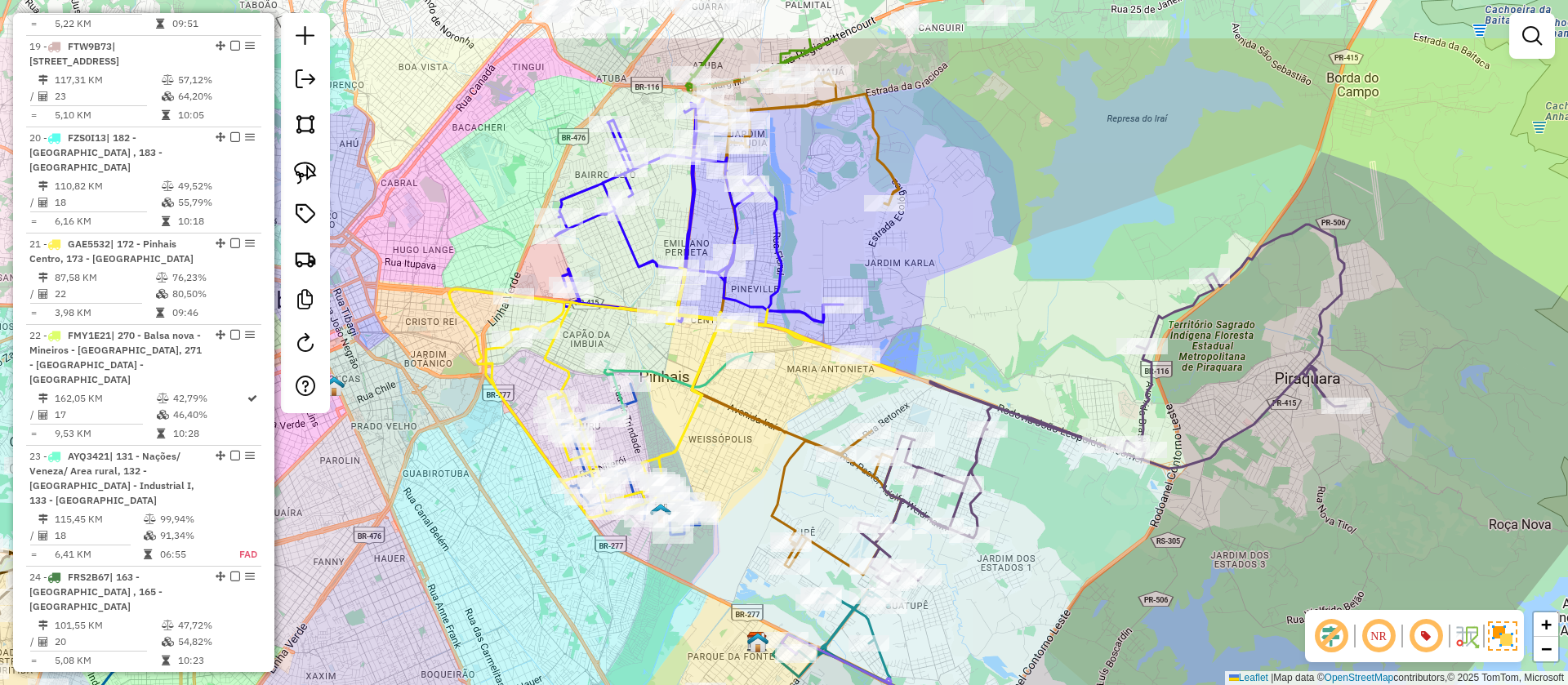
drag, startPoint x: 789, startPoint y: 295, endPoint x: 809, endPoint y: 402, distance: 108.9
click at [809, 402] on div "Janela de atendimento Grade de atendimento Capacidade Transportadoras Veículos …" at bounding box center [784, 342] width 1568 height 685
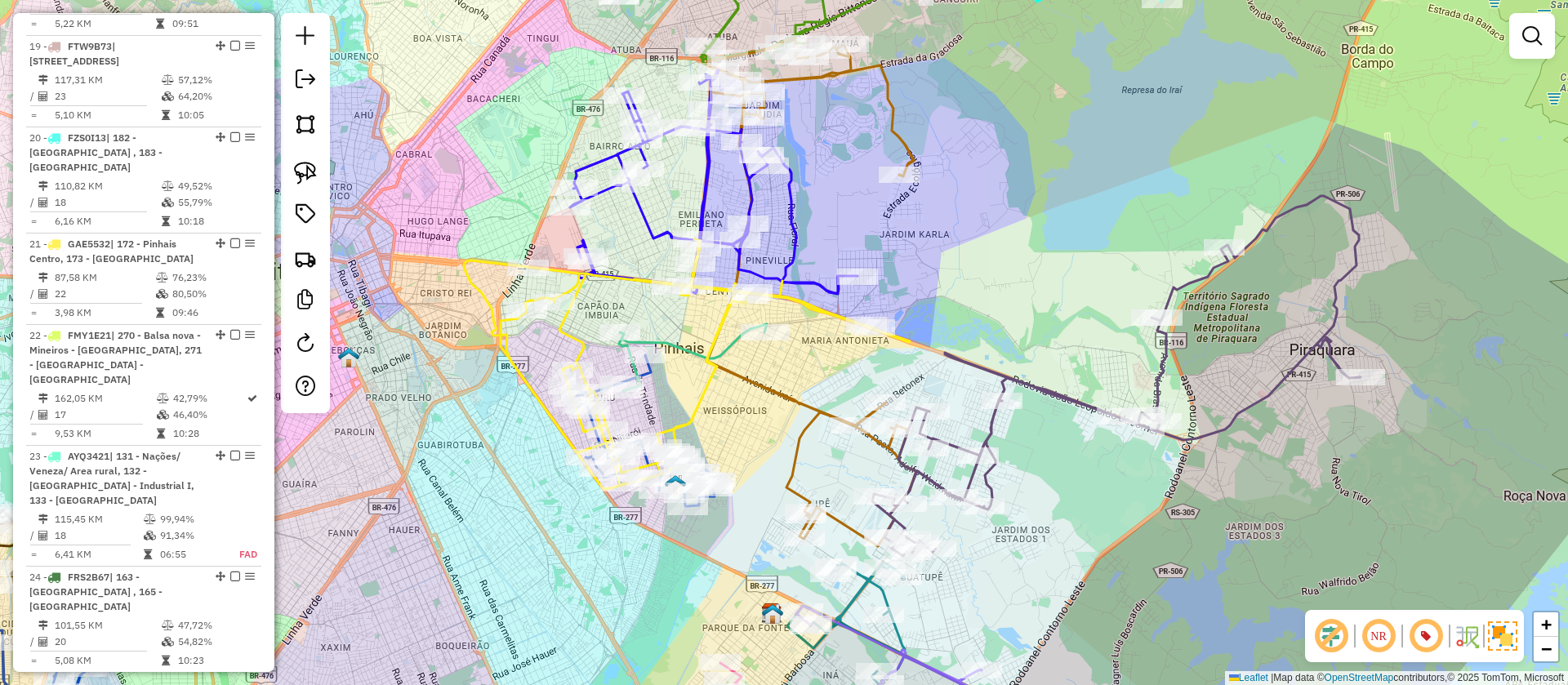
drag, startPoint x: 838, startPoint y: 214, endPoint x: 856, endPoint y: 177, distance: 41.1
click at [856, 177] on div "Janela de atendimento Grade de atendimento Capacidade Transportadoras Veículos …" at bounding box center [784, 342] width 1568 height 685
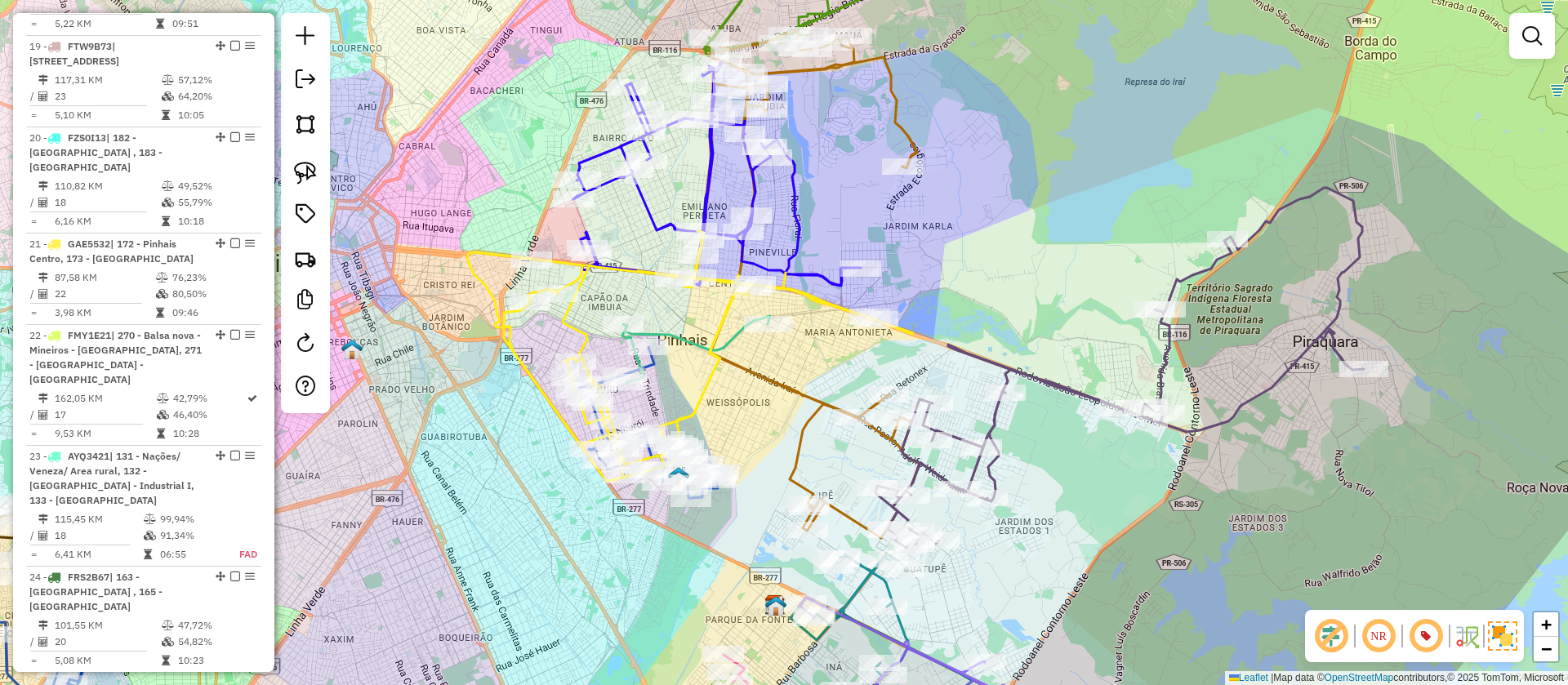
click at [1016, 150] on div "Janela de atendimento Grade de atendimento Capacidade Transportadoras Veículos …" at bounding box center [784, 342] width 1568 height 685
click at [779, 489] on div "Janela de atendimento Grade de atendimento Capacidade Transportadoras Veículos …" at bounding box center [784, 342] width 1568 height 685
click at [1092, 485] on div "Janela de atendimento Grade de atendimento Capacidade Transportadoras Veículos …" at bounding box center [784, 342] width 1568 height 685
